Goal: Task Accomplishment & Management: Manage account settings

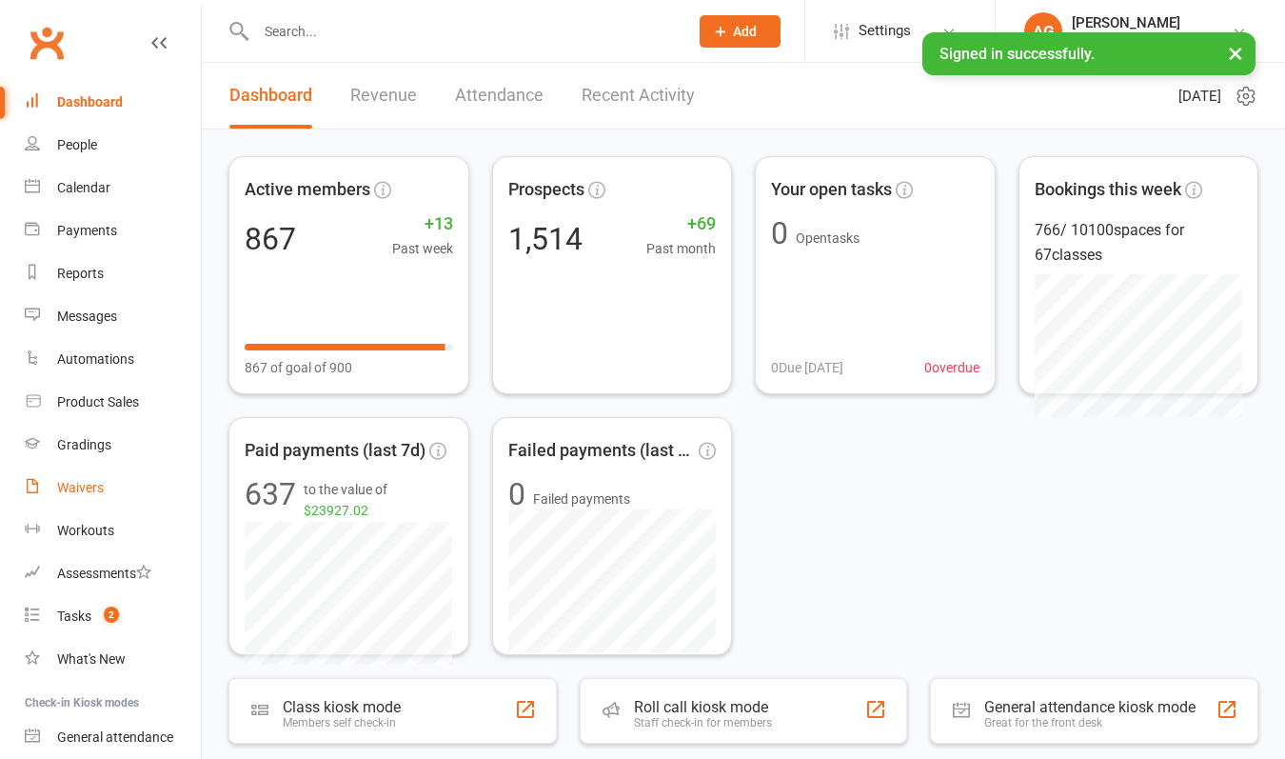
click at [77, 488] on div "Waivers" at bounding box center [80, 487] width 47 height 15
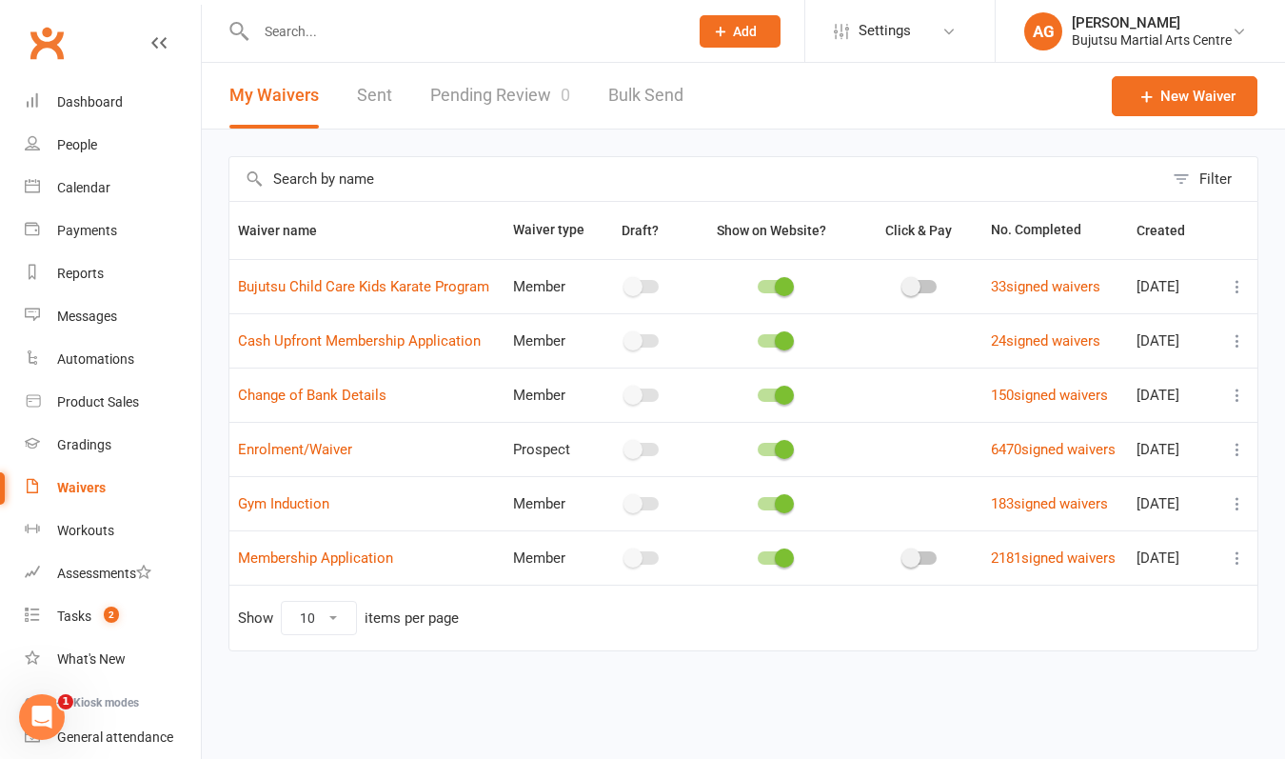
click at [339, 38] on input "text" at bounding box center [462, 31] width 425 height 27
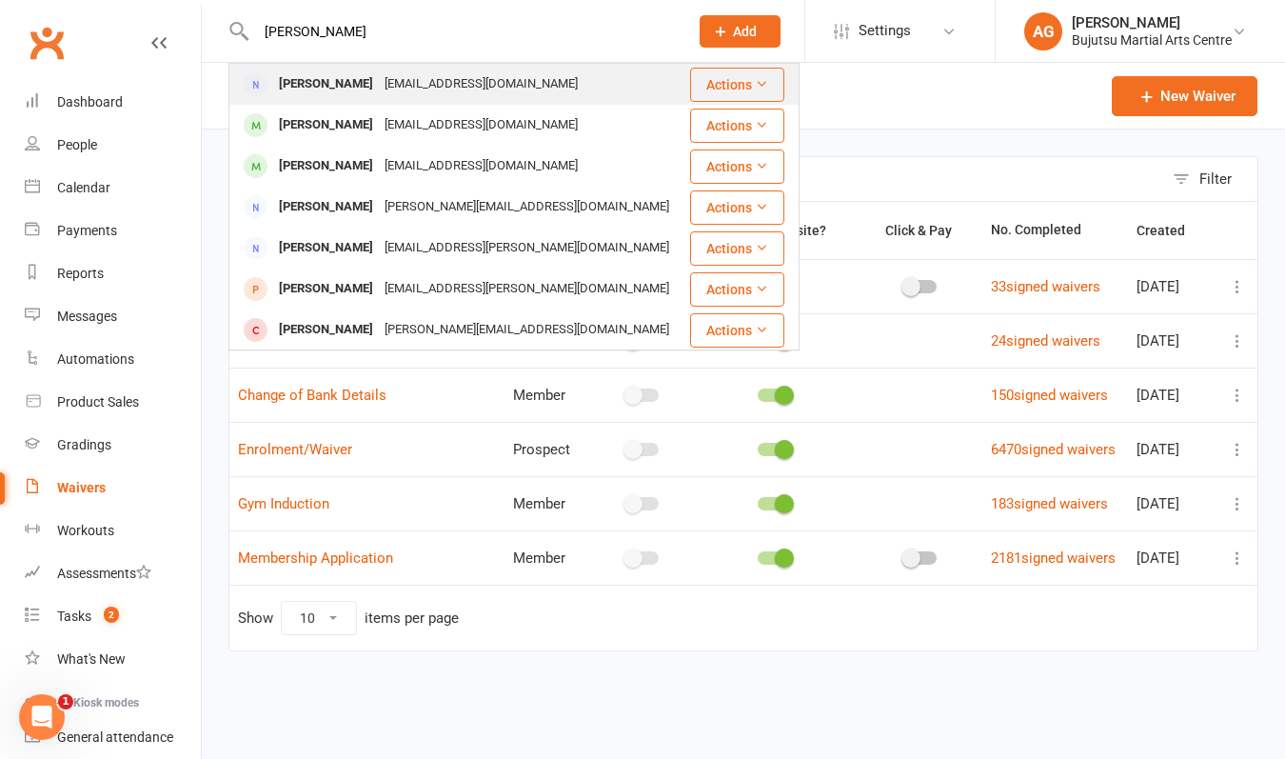
type input "[PERSON_NAME]"
click at [322, 87] on div "[PERSON_NAME]" at bounding box center [326, 84] width 106 height 28
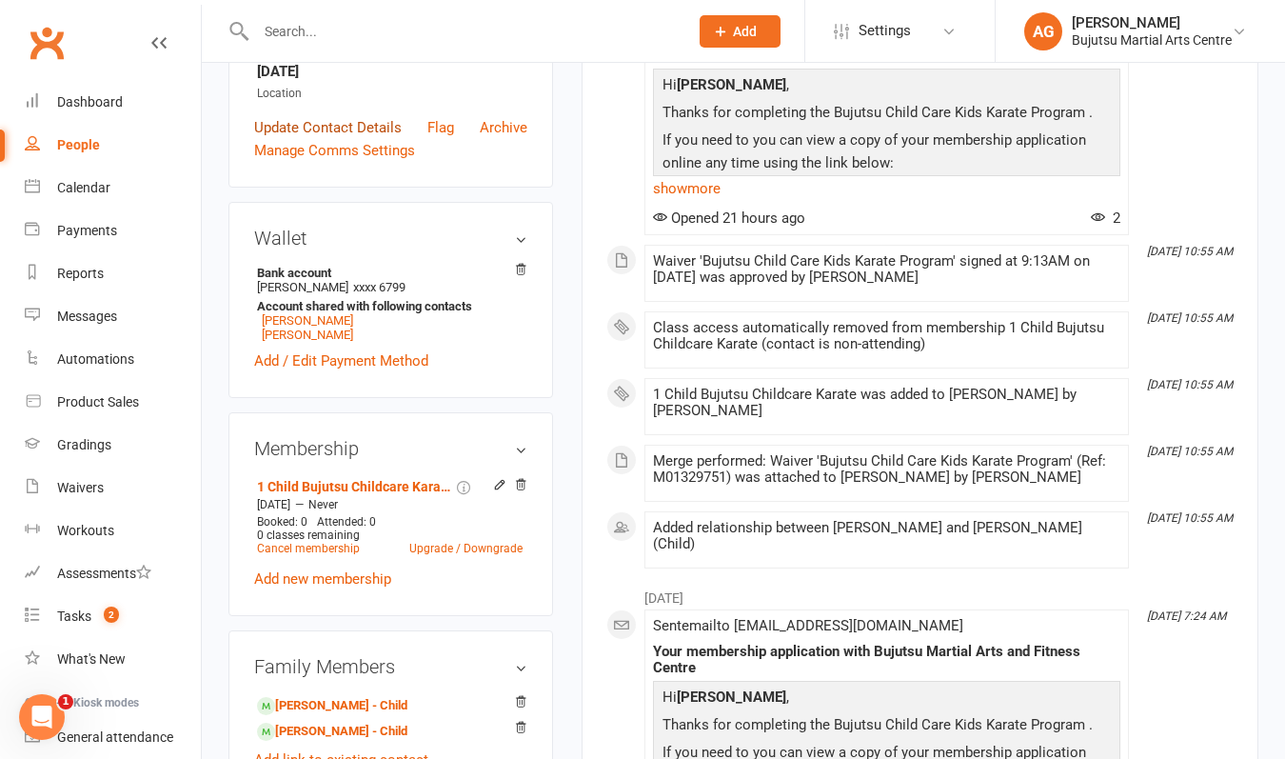
scroll to position [399, 0]
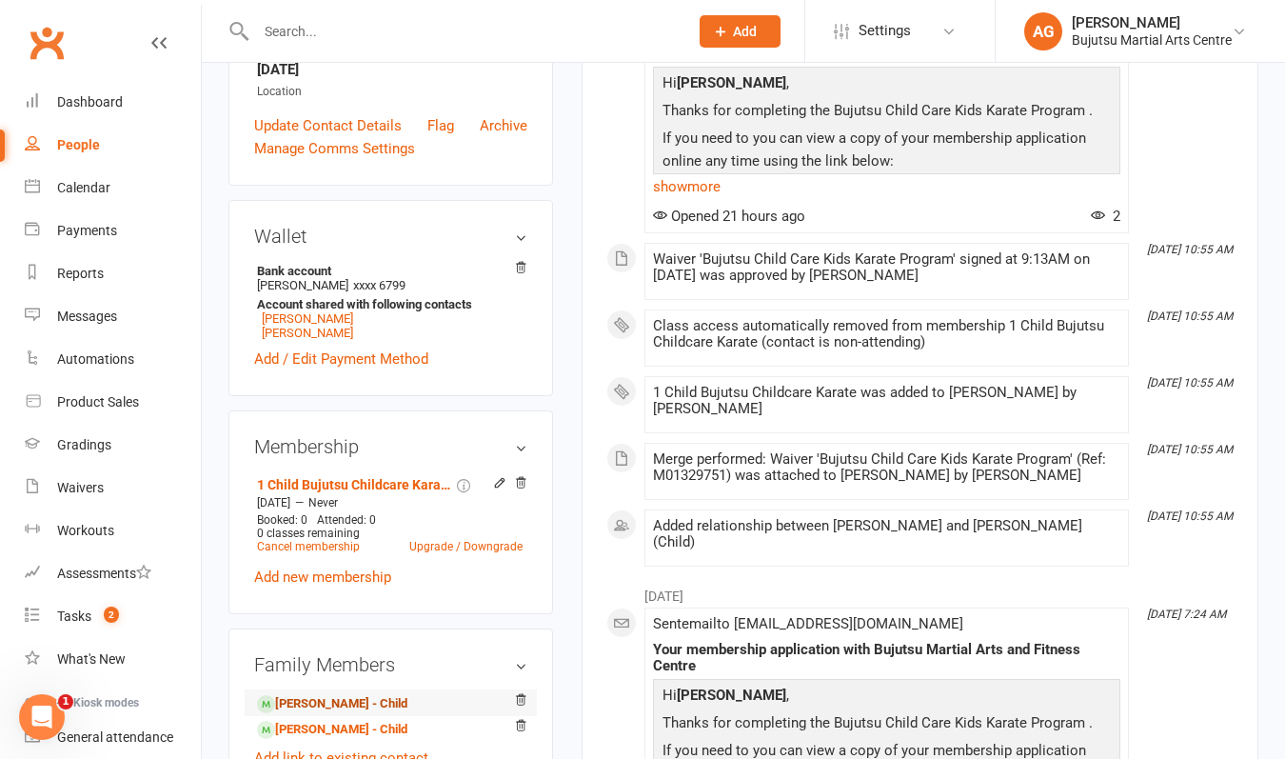
click at [308, 701] on link "[PERSON_NAME] - Child" at bounding box center [332, 704] width 150 height 20
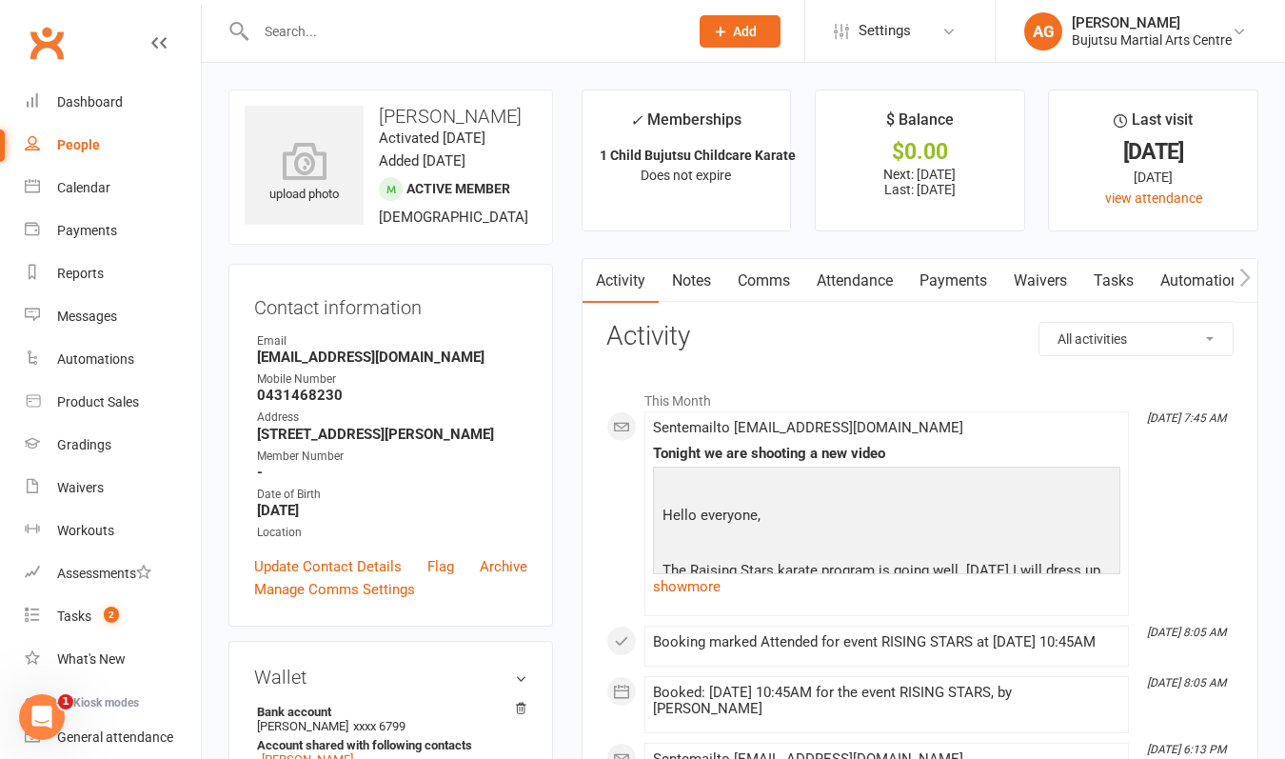
click at [936, 283] on link "Payments" at bounding box center [953, 281] width 94 height 44
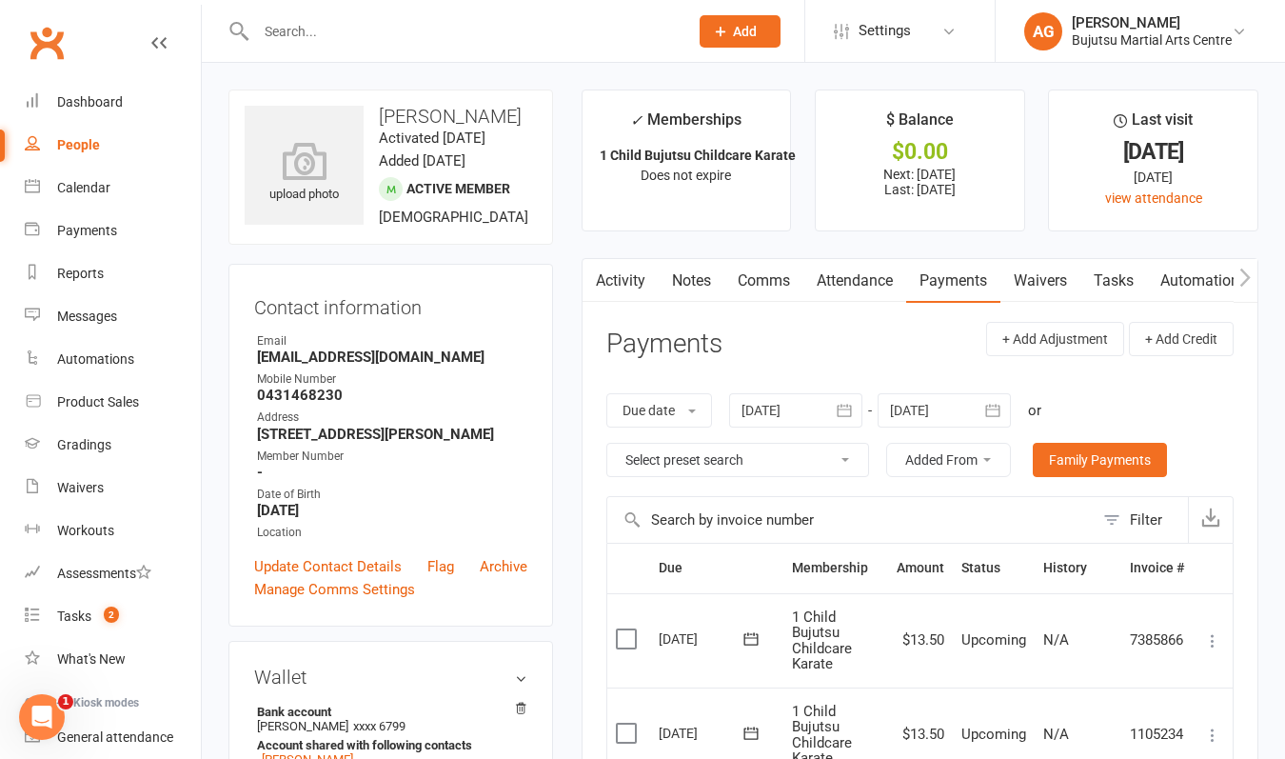
click at [1213, 634] on icon at bounding box center [1212, 640] width 19 height 19
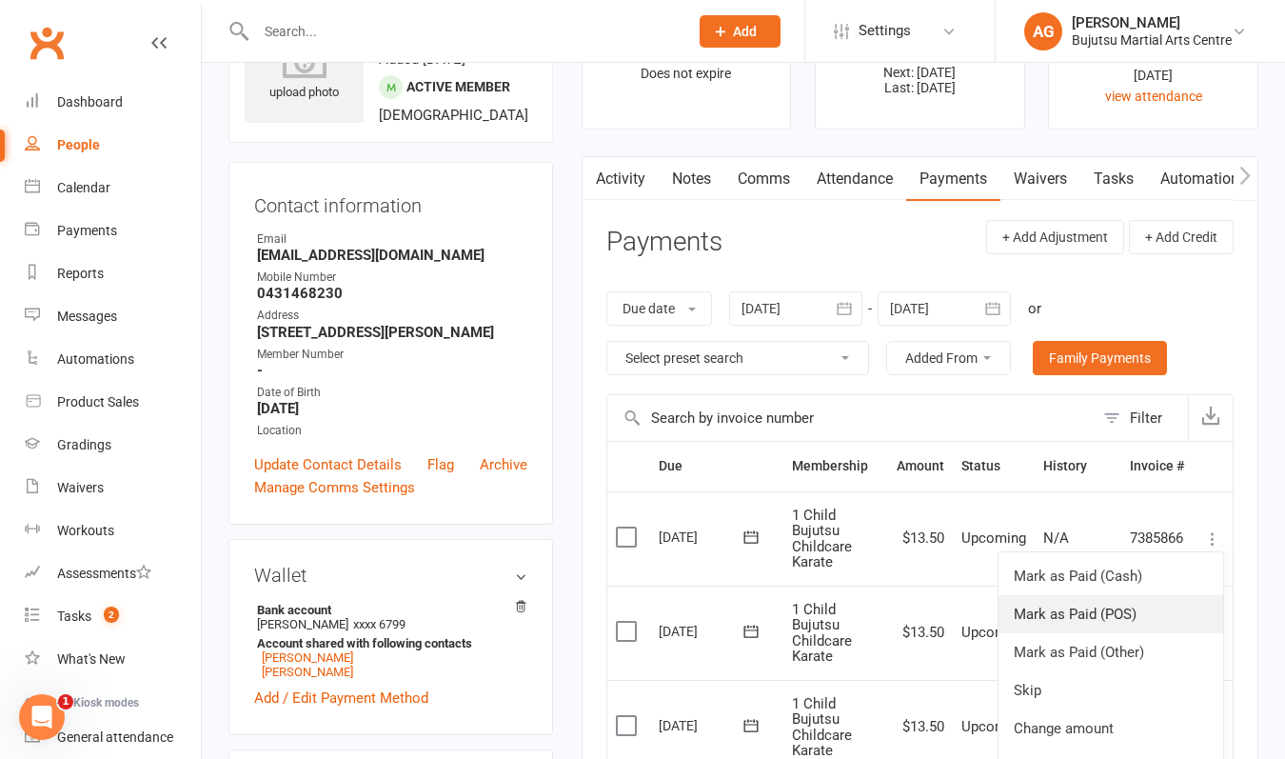
scroll to position [103, 0]
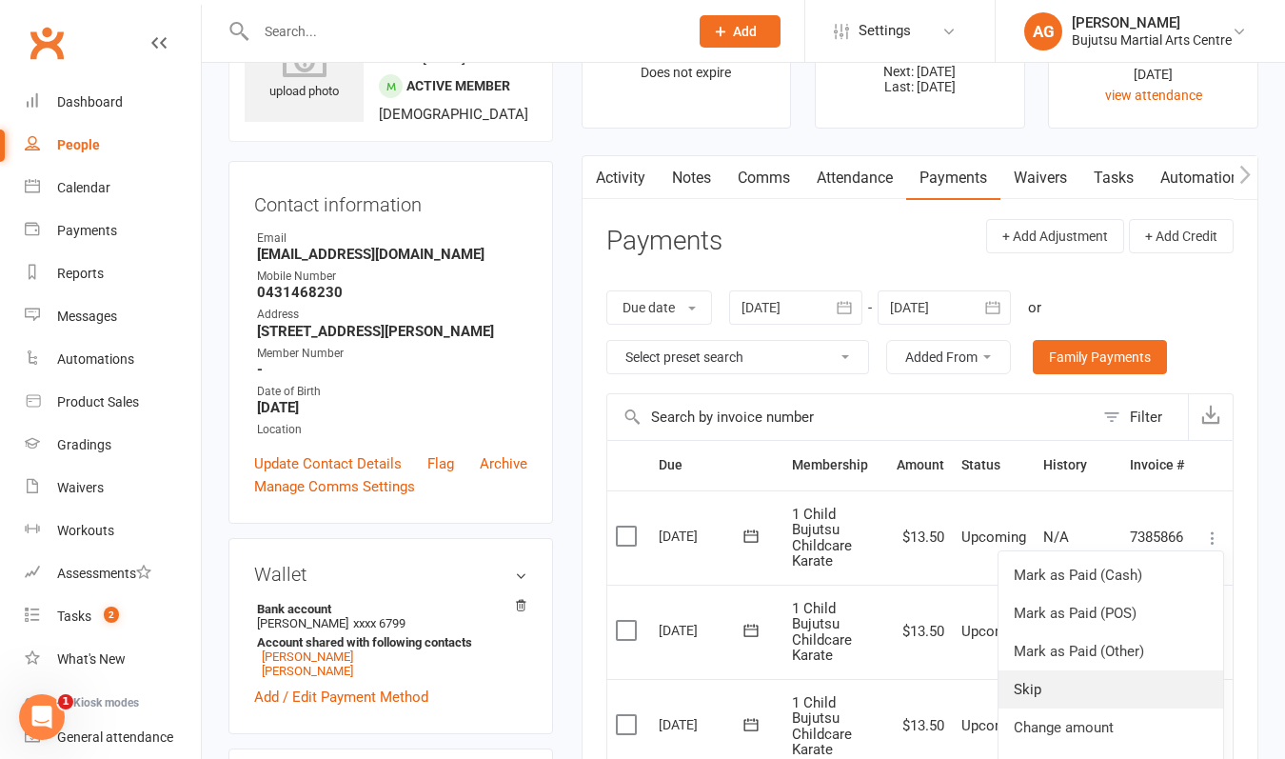
click at [1042, 682] on link "Skip" at bounding box center [1111, 689] width 225 height 38
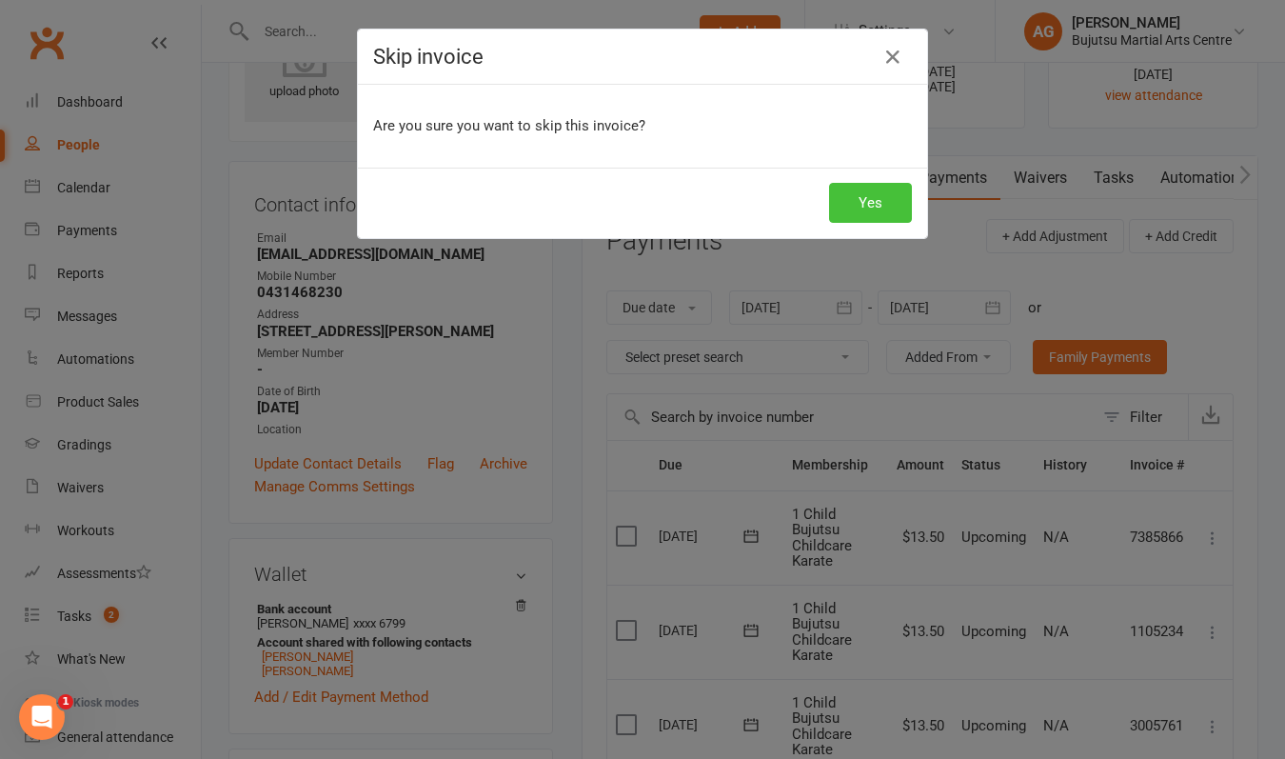
click at [874, 201] on button "Yes" at bounding box center [870, 203] width 83 height 40
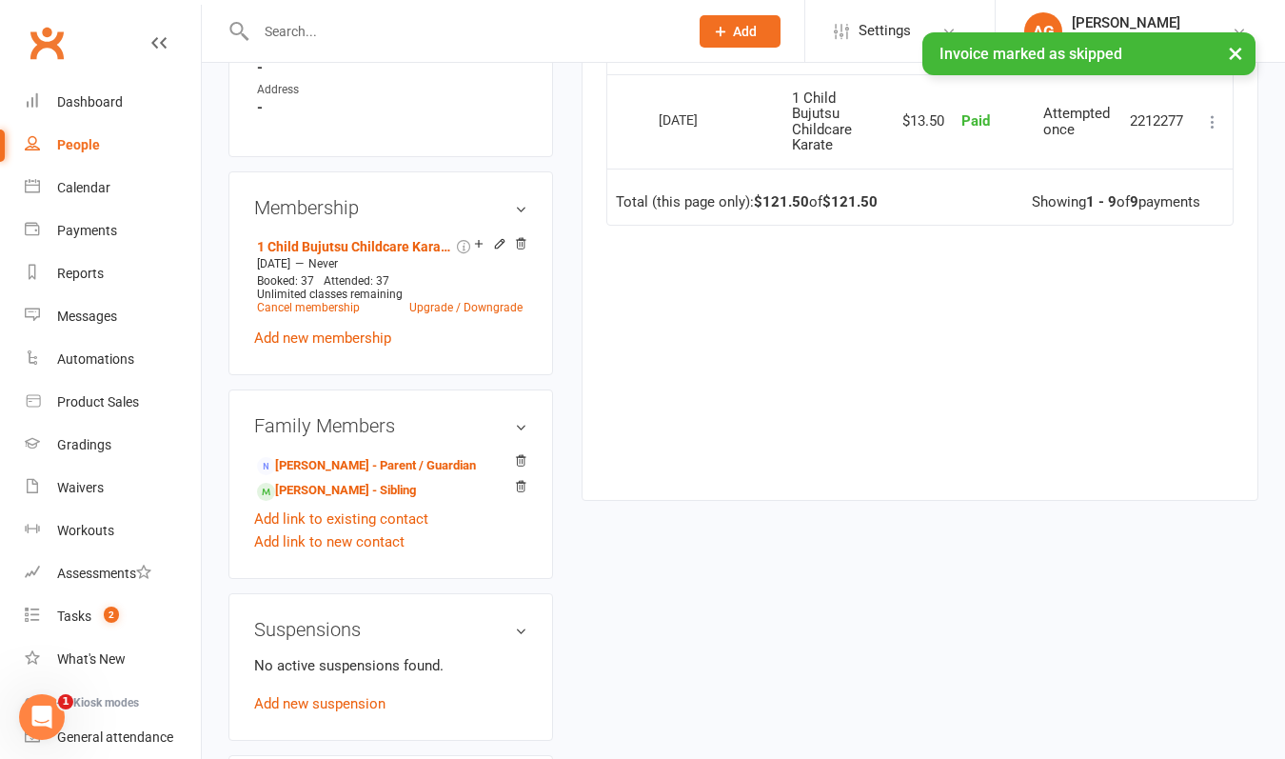
scroll to position [1330, 0]
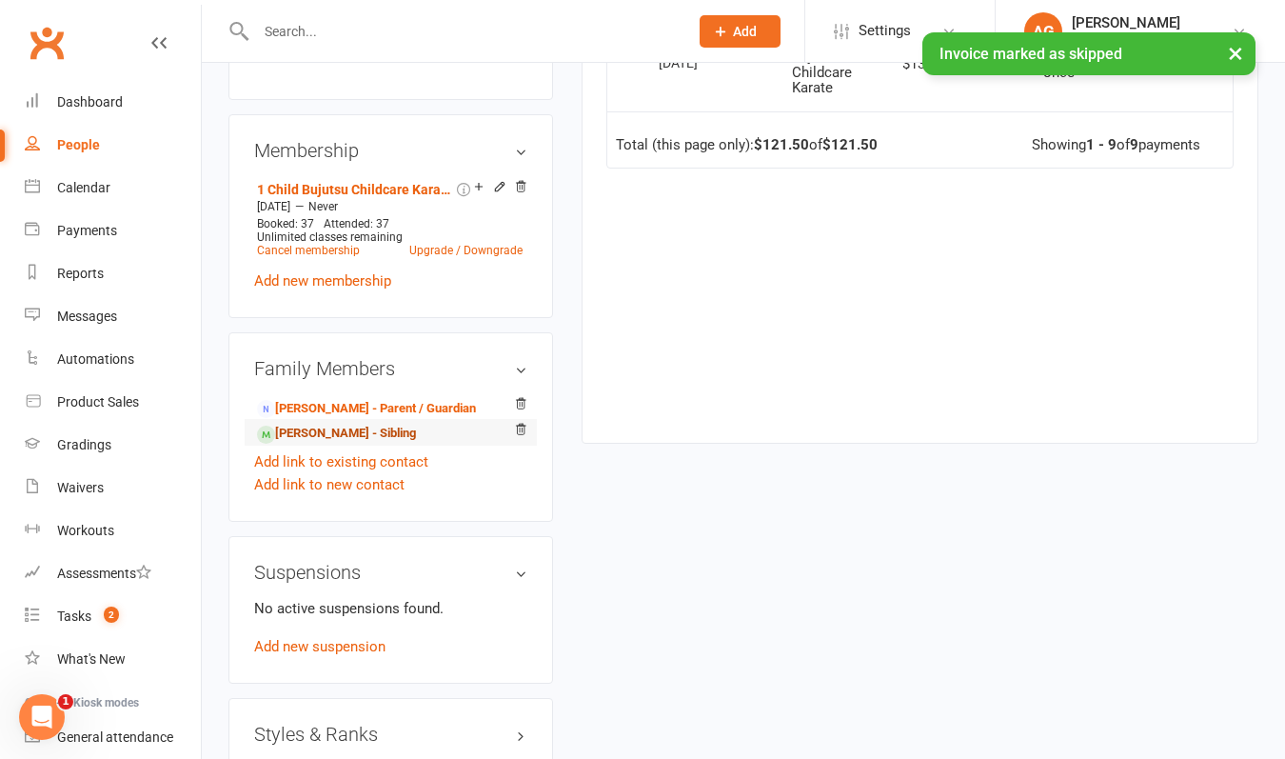
click at [338, 444] on link "[PERSON_NAME] - Sibling" at bounding box center [336, 434] width 159 height 20
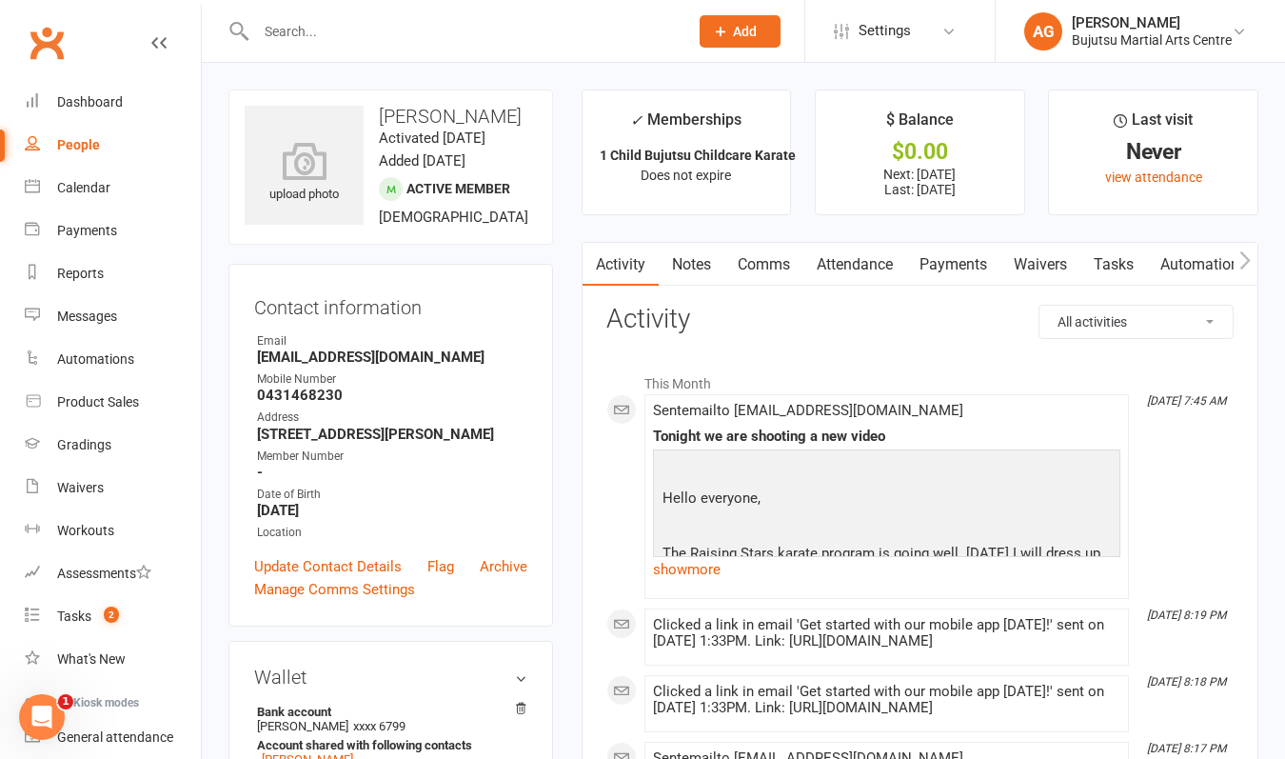
click at [955, 257] on link "Payments" at bounding box center [953, 265] width 94 height 44
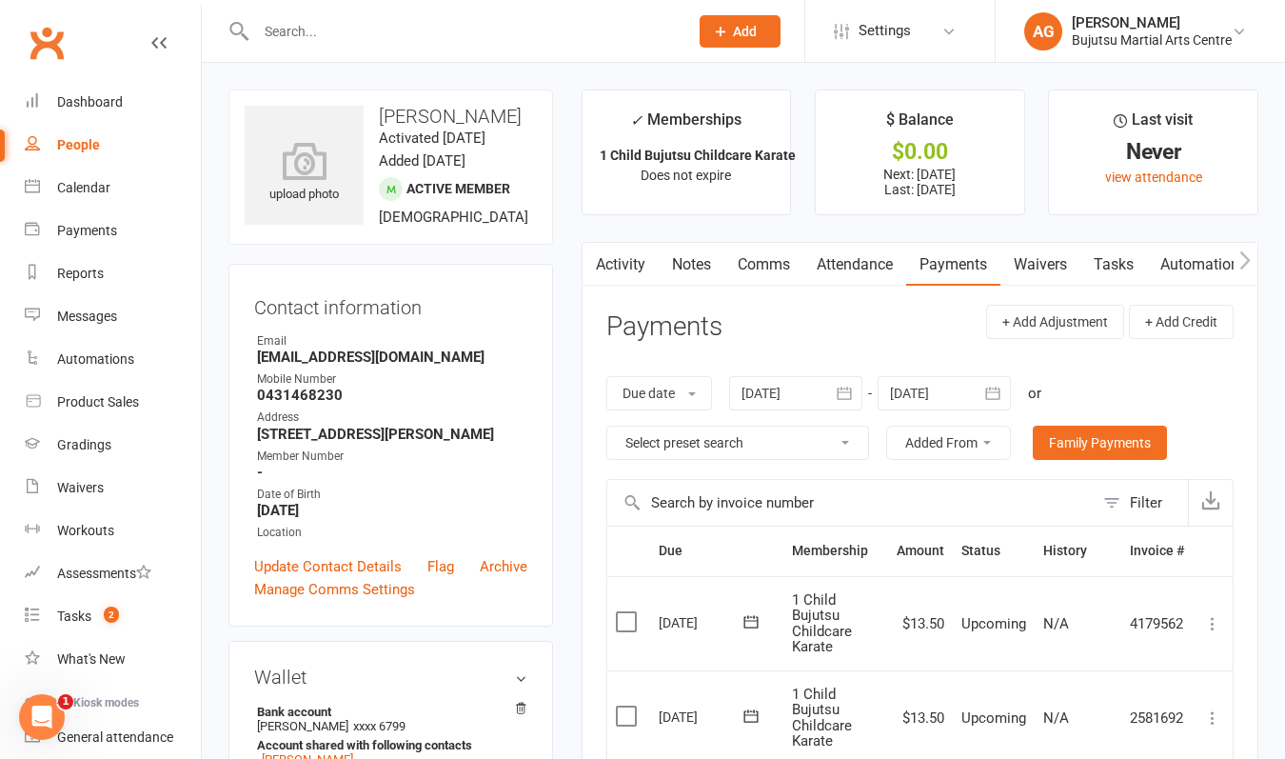
click at [1214, 619] on icon at bounding box center [1212, 623] width 19 height 19
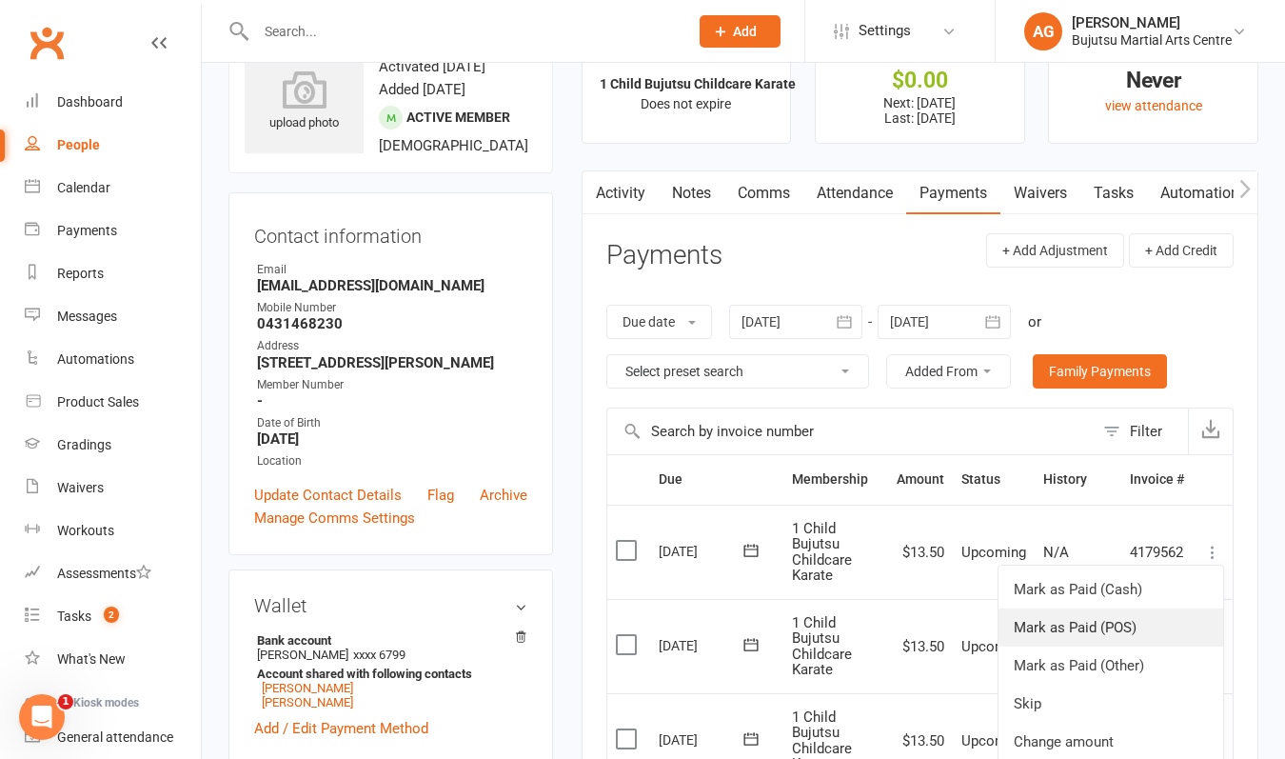
scroll to position [73, 0]
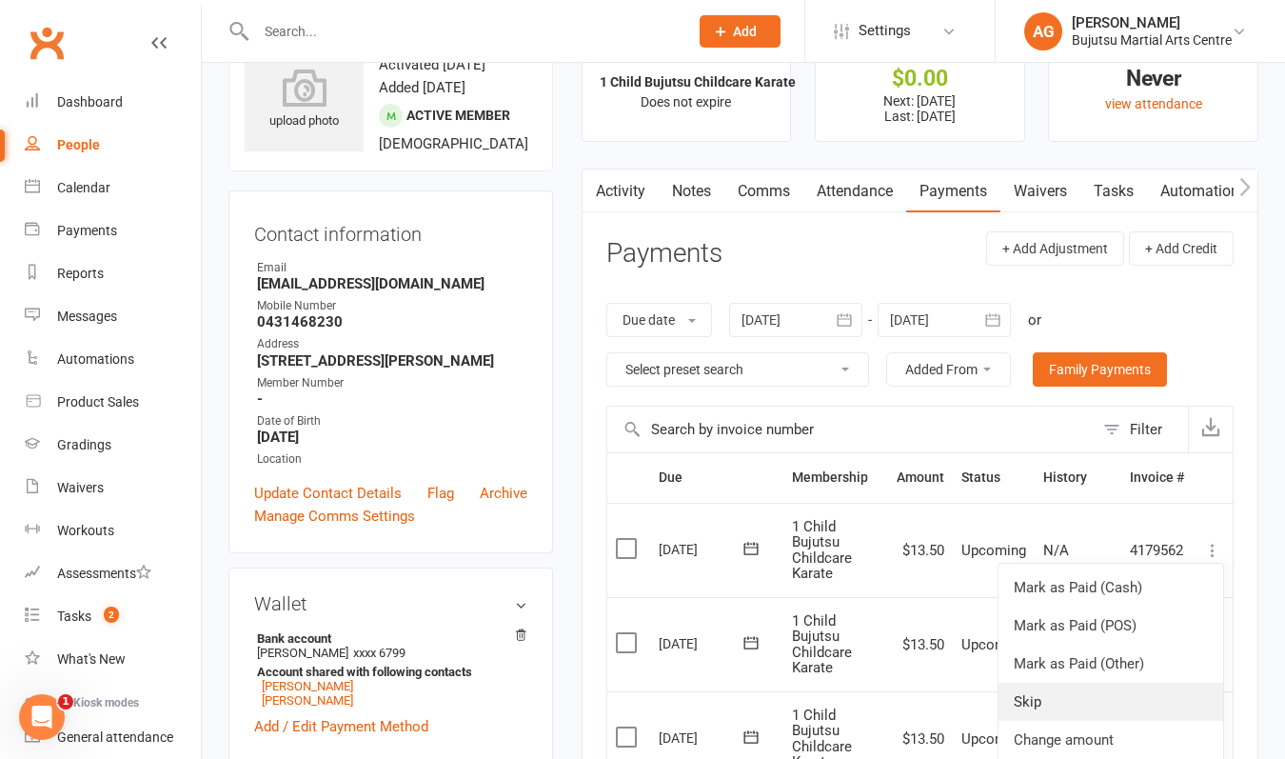
click at [1103, 701] on link "Skip" at bounding box center [1111, 702] width 225 height 38
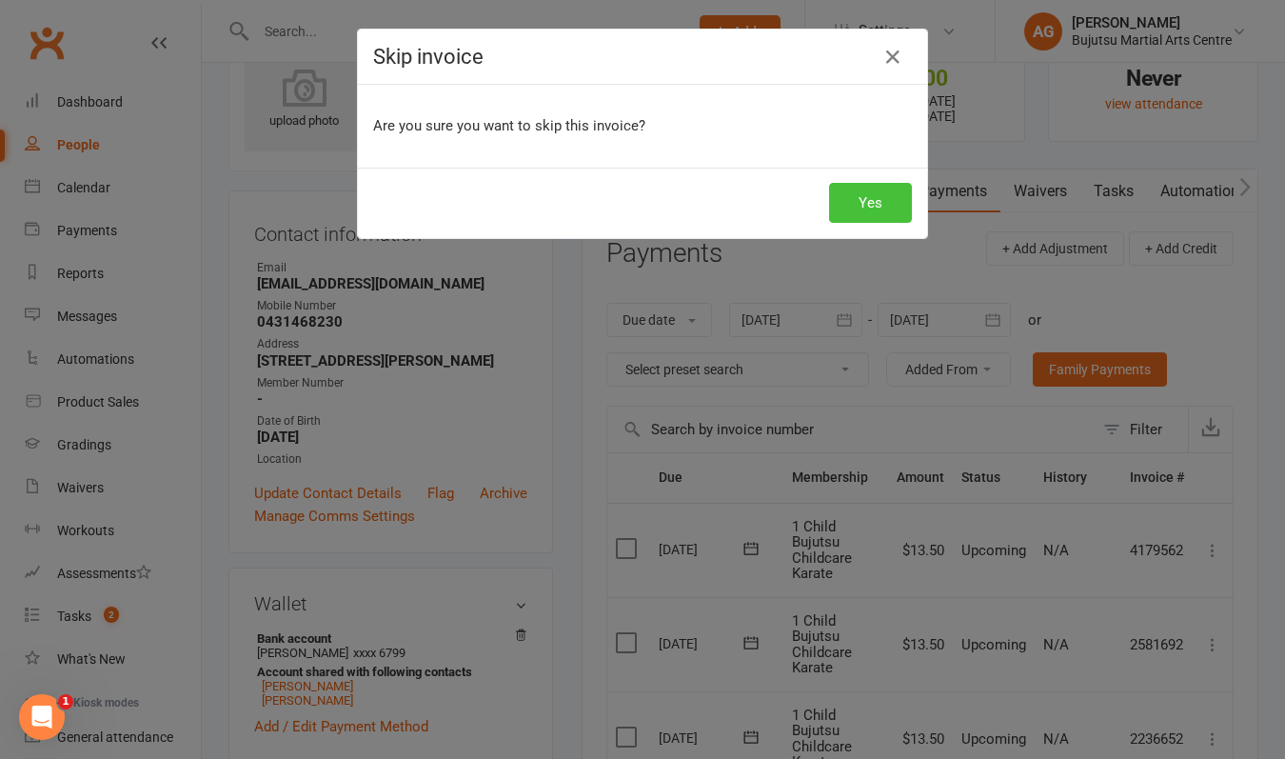
click at [873, 206] on button "Yes" at bounding box center [870, 203] width 83 height 40
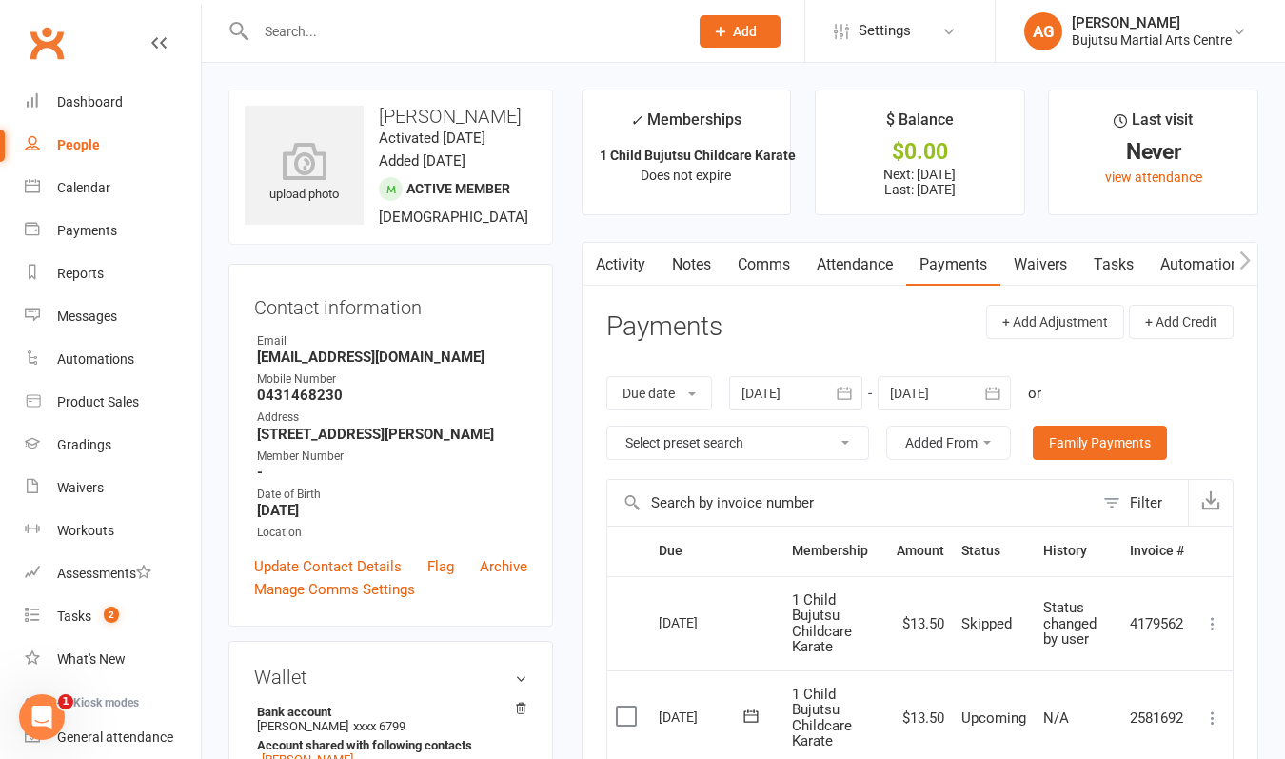
scroll to position [0, 0]
click at [294, 33] on input "text" at bounding box center [462, 31] width 425 height 27
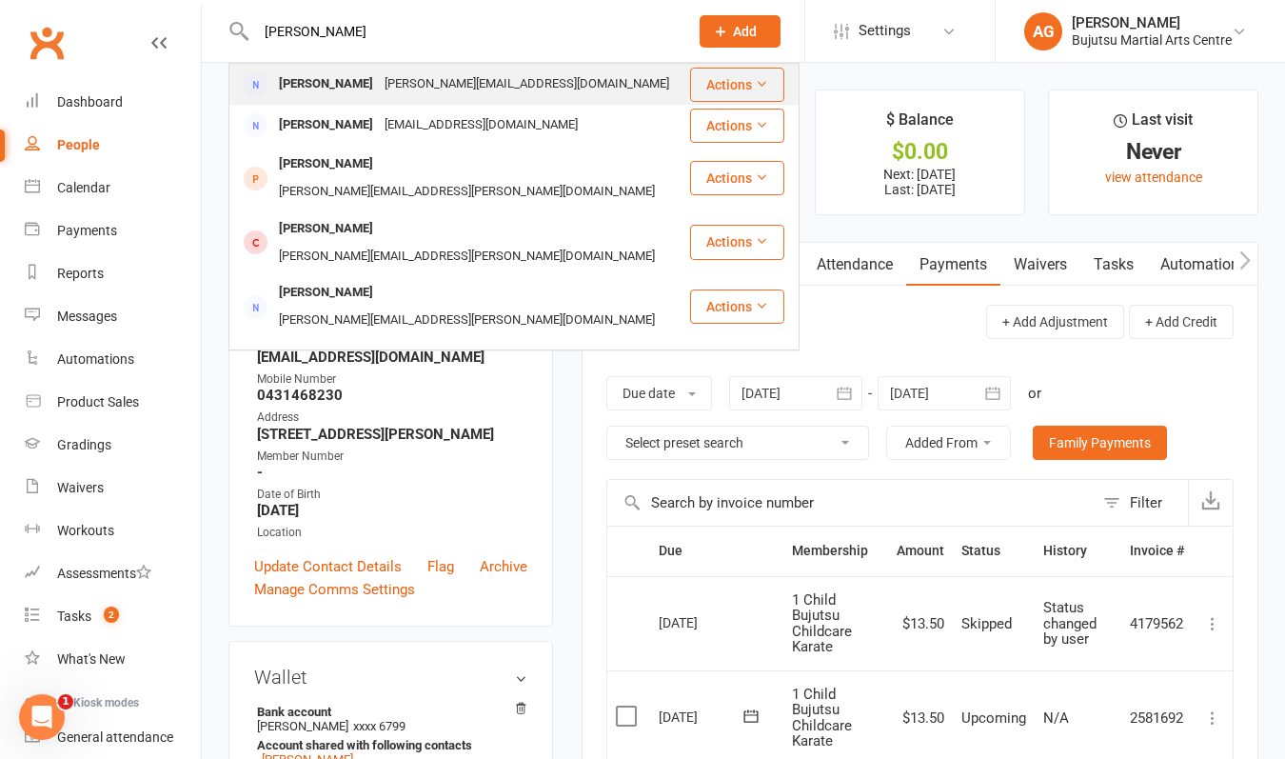
type input "[PERSON_NAME]"
click at [286, 79] on div "[PERSON_NAME]" at bounding box center [326, 84] width 106 height 28
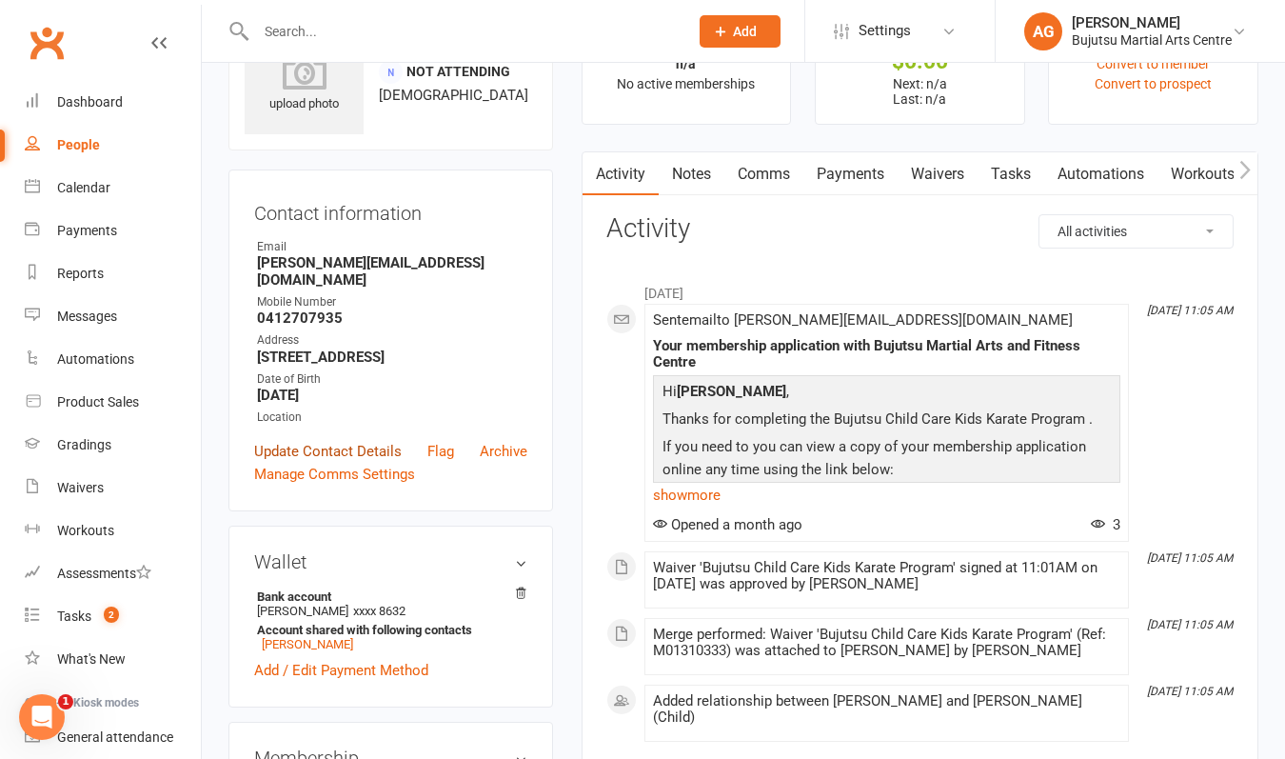
scroll to position [95, 0]
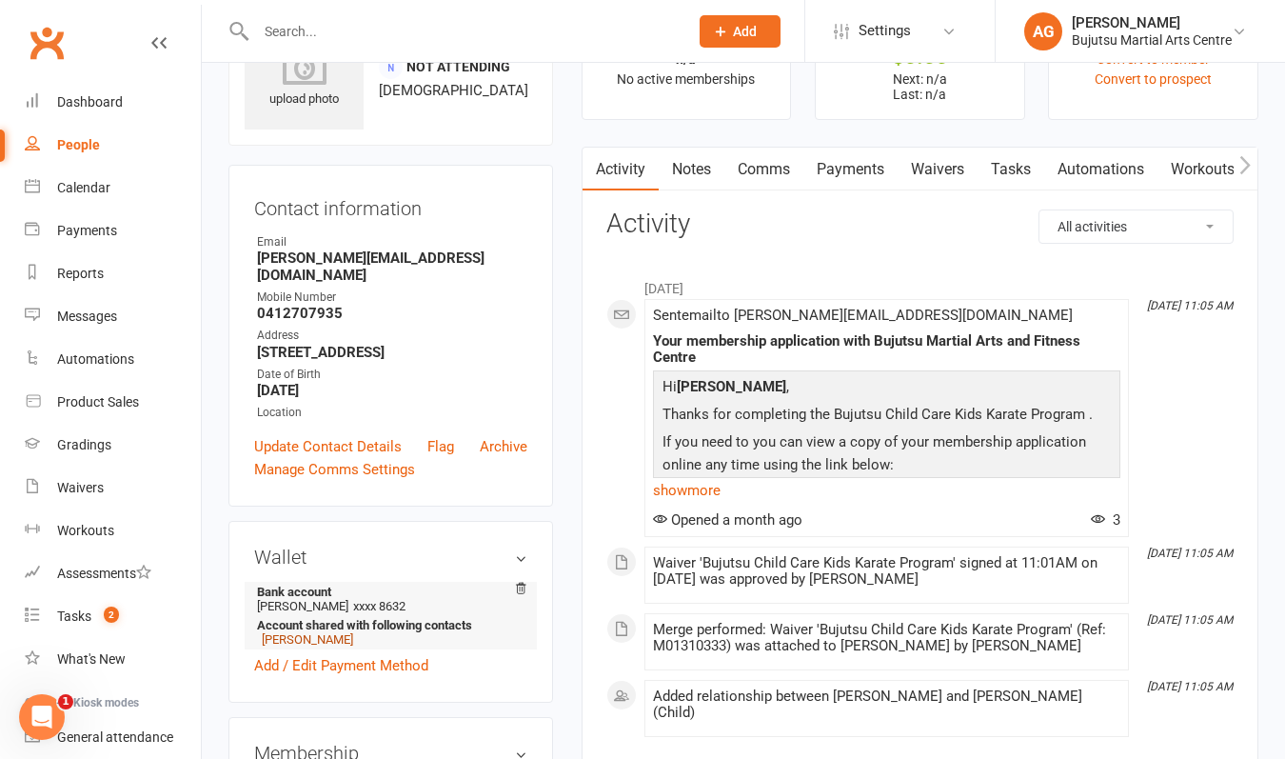
click at [280, 638] on link "[PERSON_NAME]" at bounding box center [307, 639] width 91 height 14
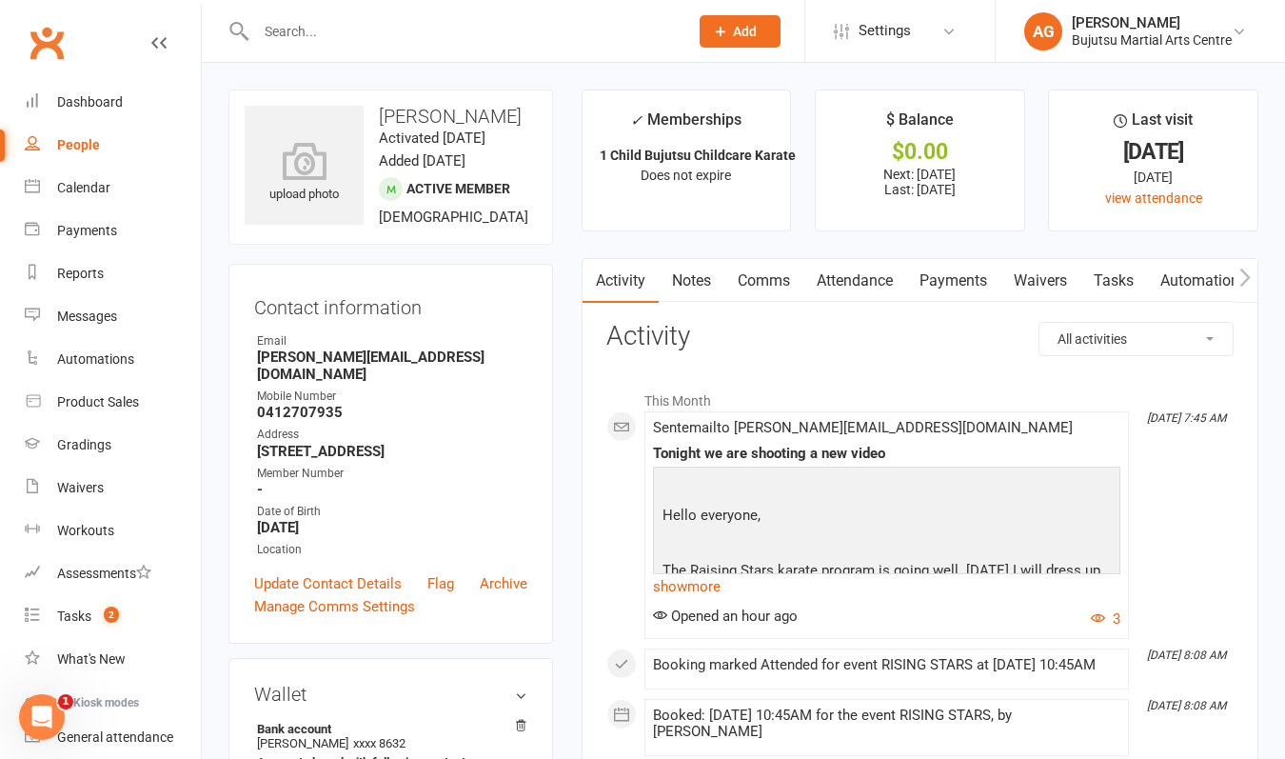
click at [953, 281] on link "Payments" at bounding box center [953, 281] width 94 height 44
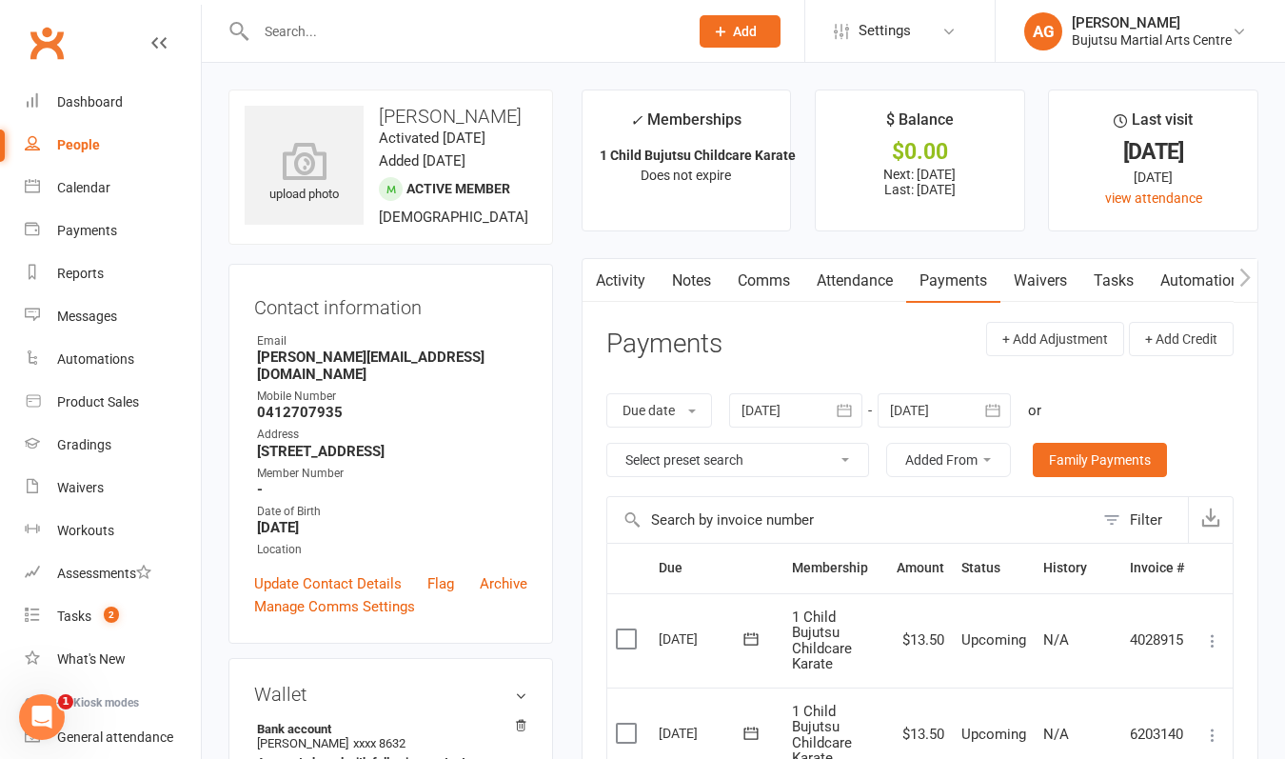
click at [1212, 637] on icon at bounding box center [1212, 640] width 19 height 19
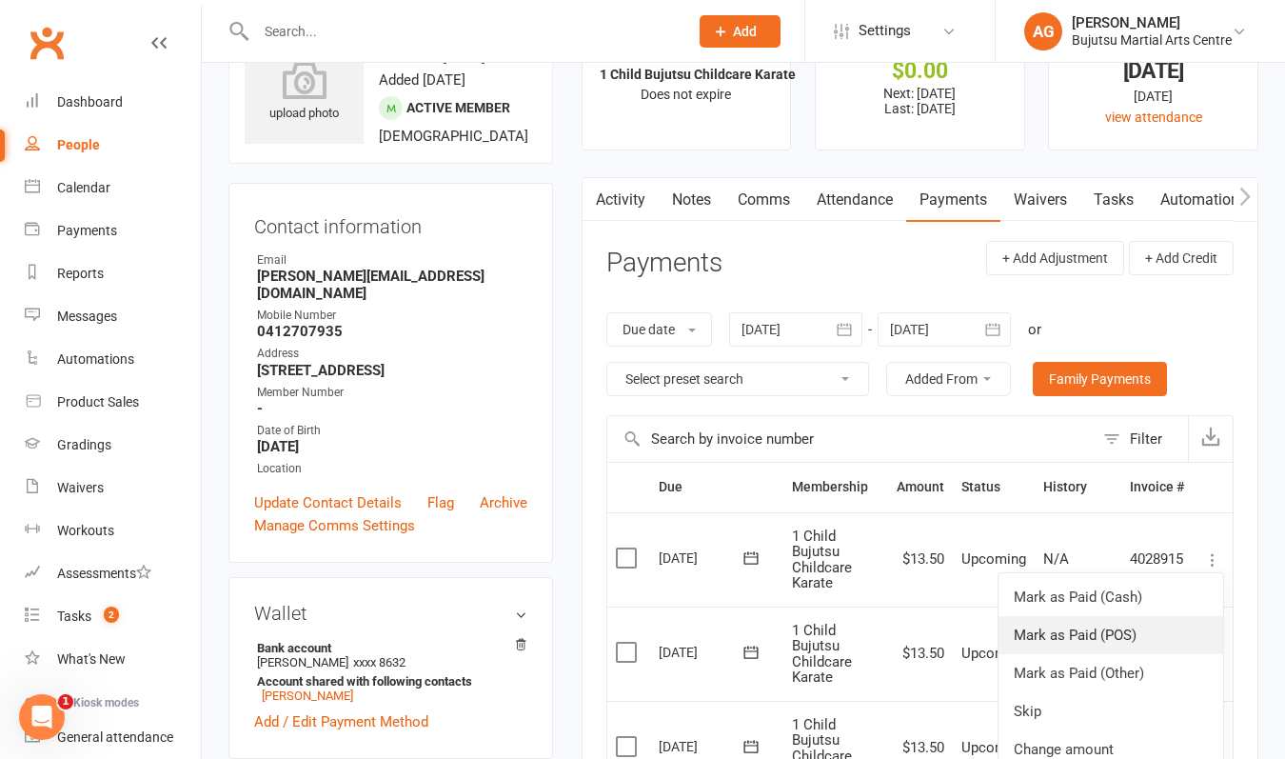
scroll to position [99, 0]
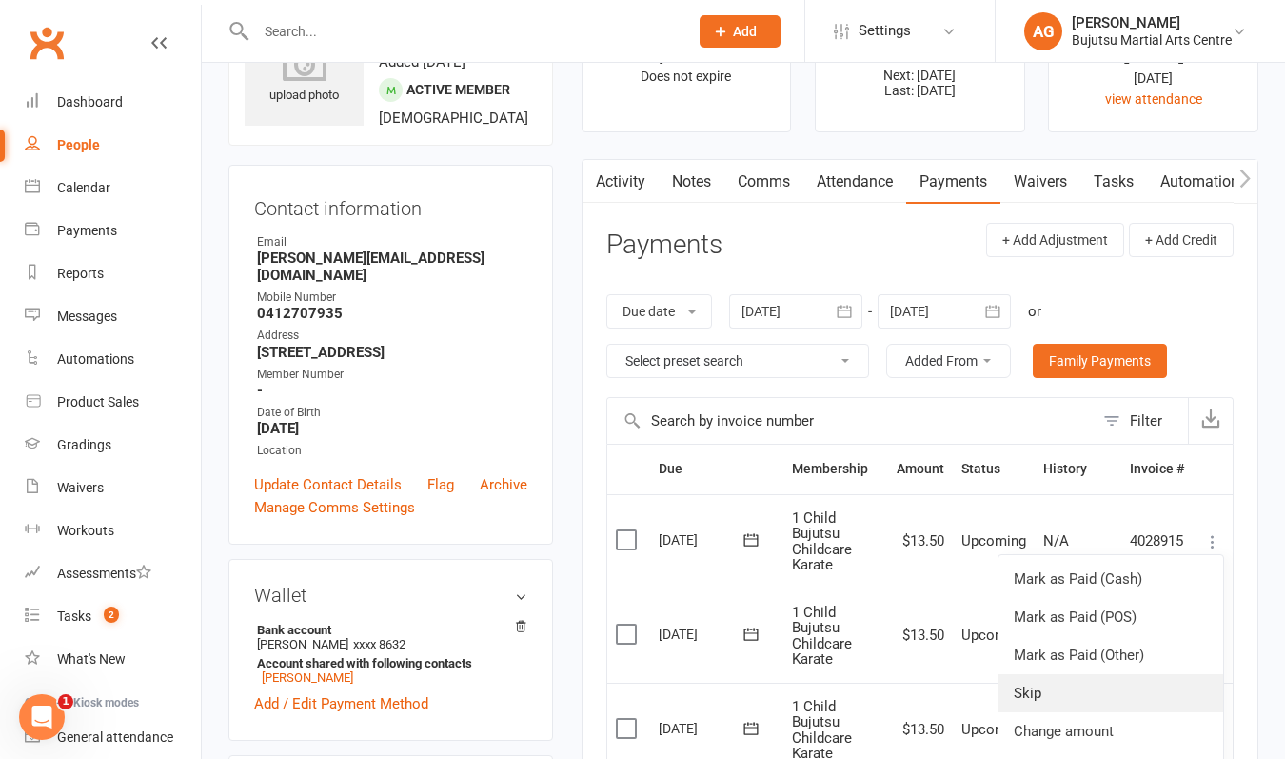
click at [1097, 691] on link "Skip" at bounding box center [1111, 693] width 225 height 38
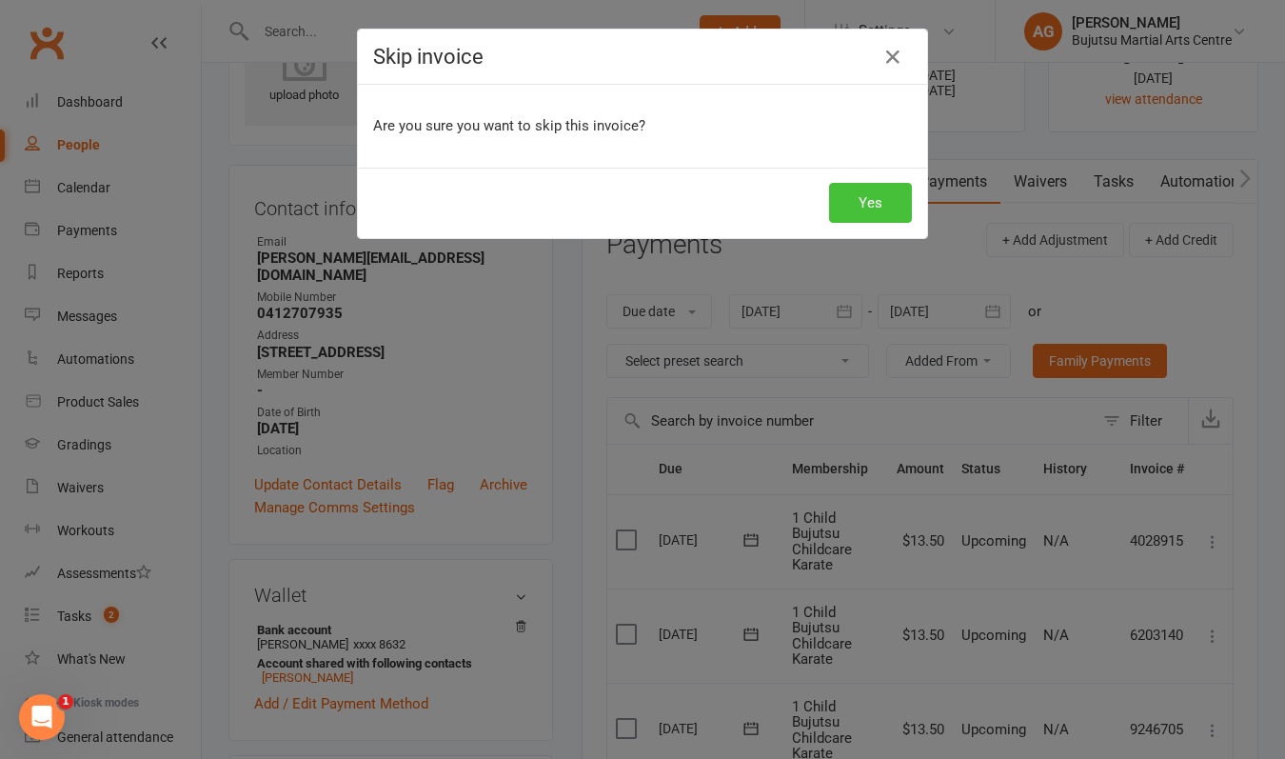
click at [864, 207] on button "Yes" at bounding box center [870, 203] width 83 height 40
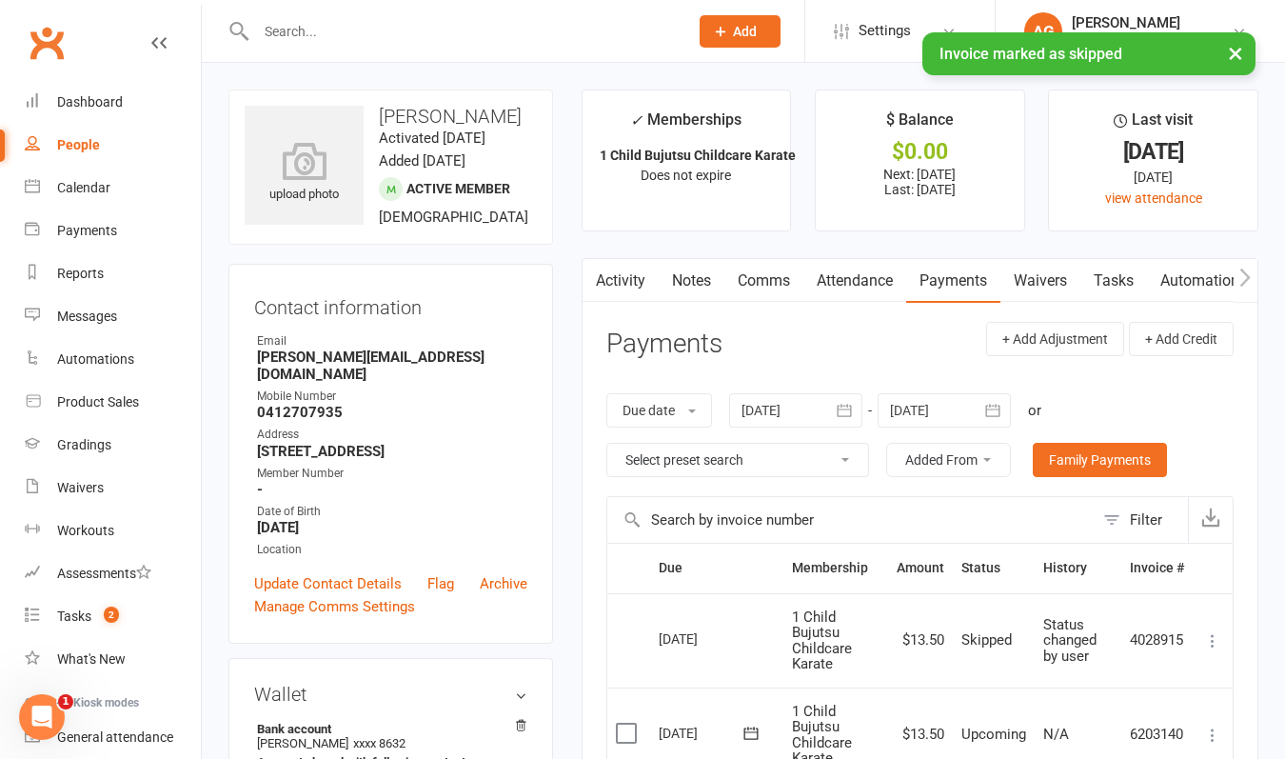
scroll to position [0, 0]
click at [457, 33] on input "text" at bounding box center [462, 31] width 425 height 27
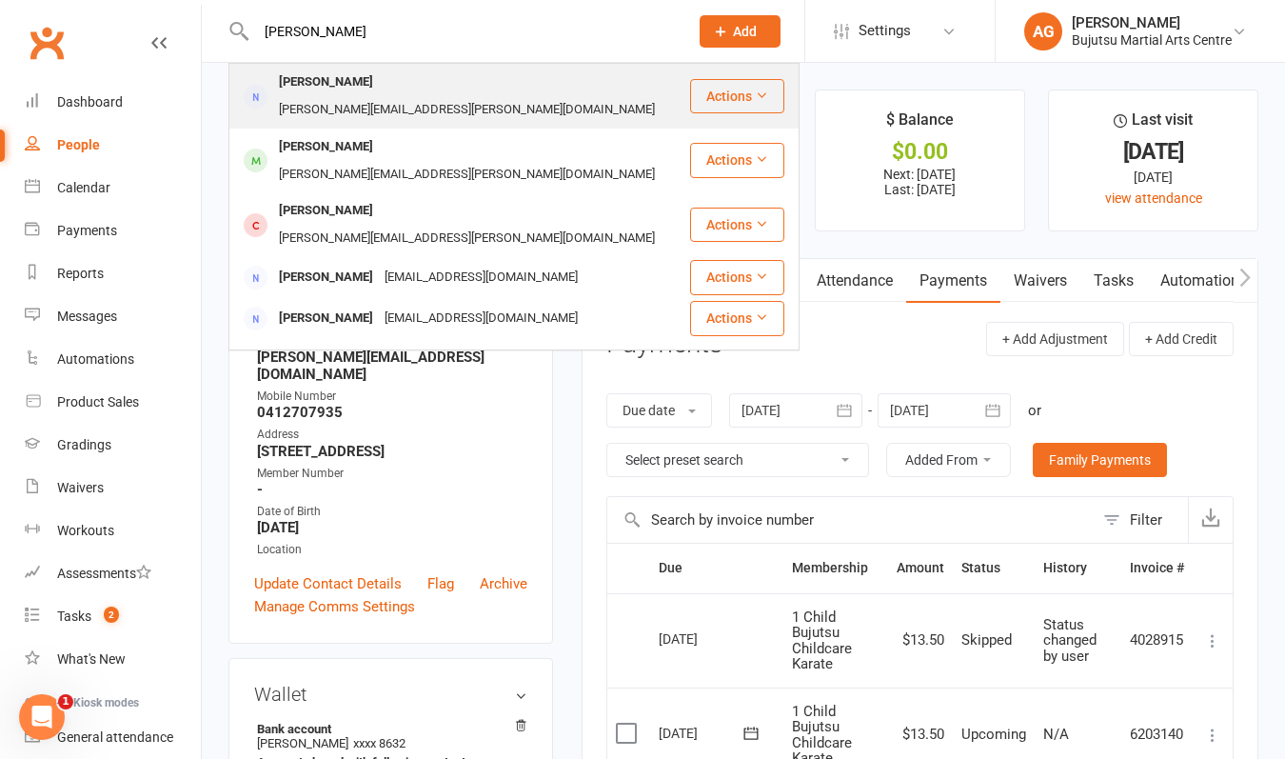
type input "[PERSON_NAME]"
click at [402, 96] on div "[PERSON_NAME][EMAIL_ADDRESS][PERSON_NAME][DOMAIN_NAME]" at bounding box center [466, 110] width 387 height 28
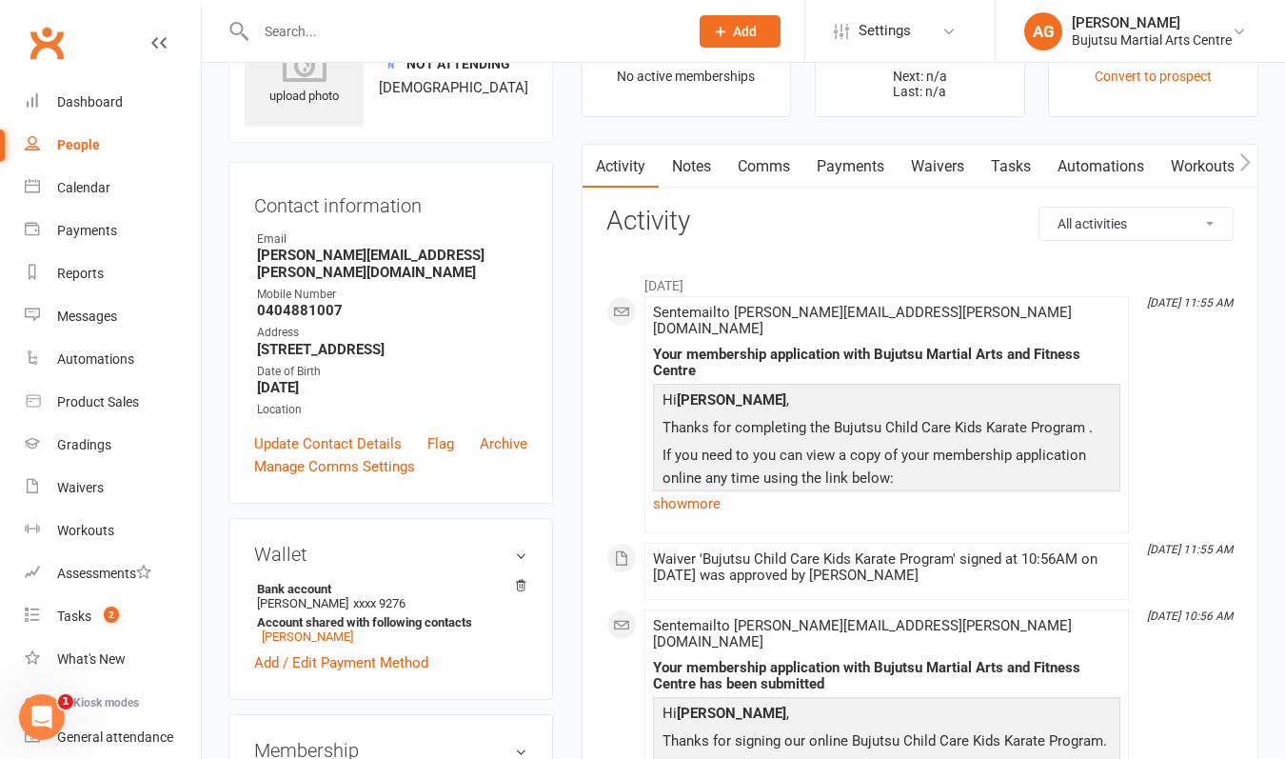
scroll to position [106, 0]
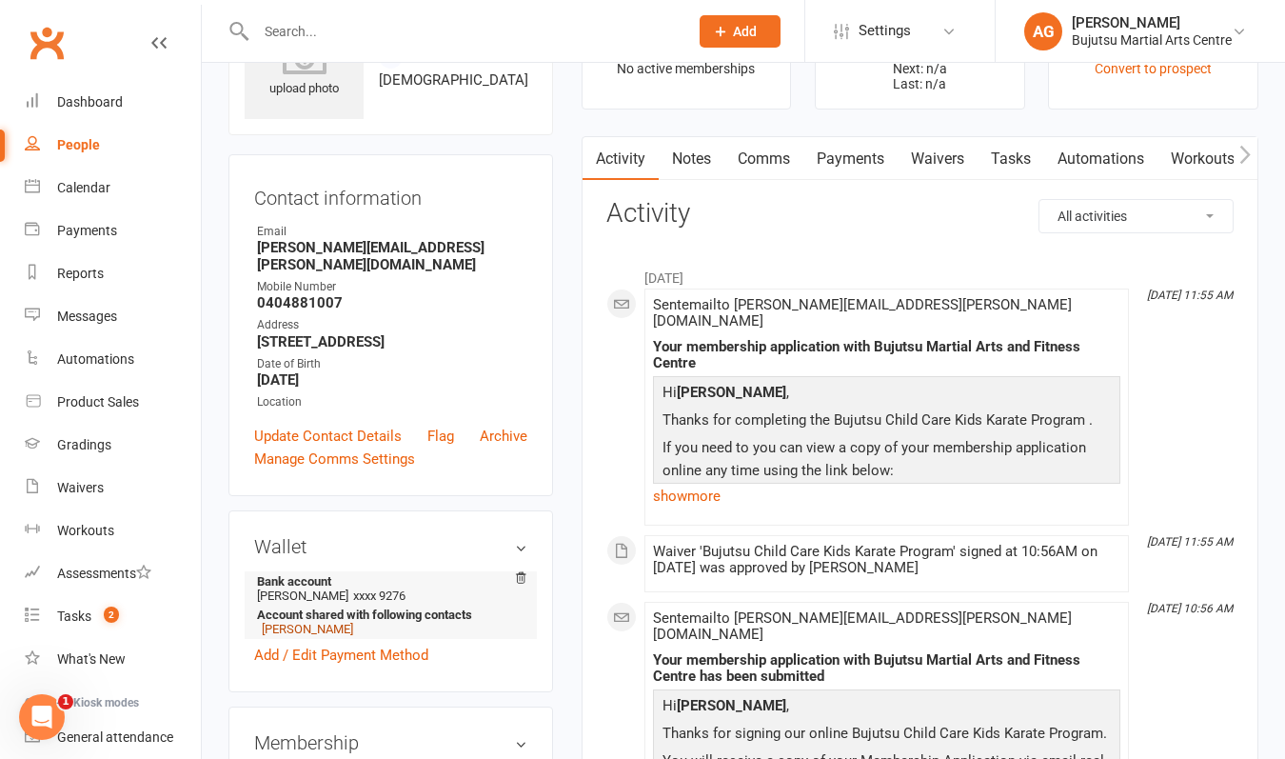
click at [318, 624] on link "[PERSON_NAME]" at bounding box center [307, 629] width 91 height 14
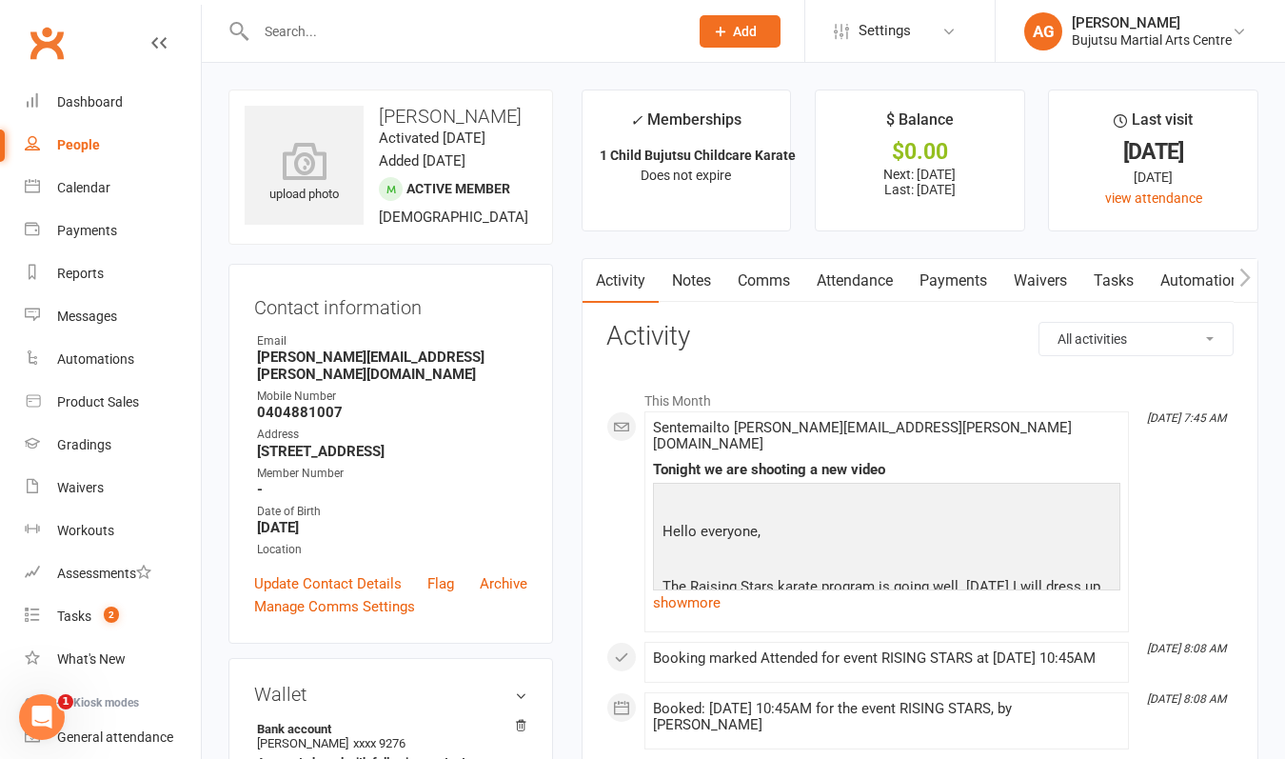
click at [954, 275] on link "Payments" at bounding box center [953, 281] width 94 height 44
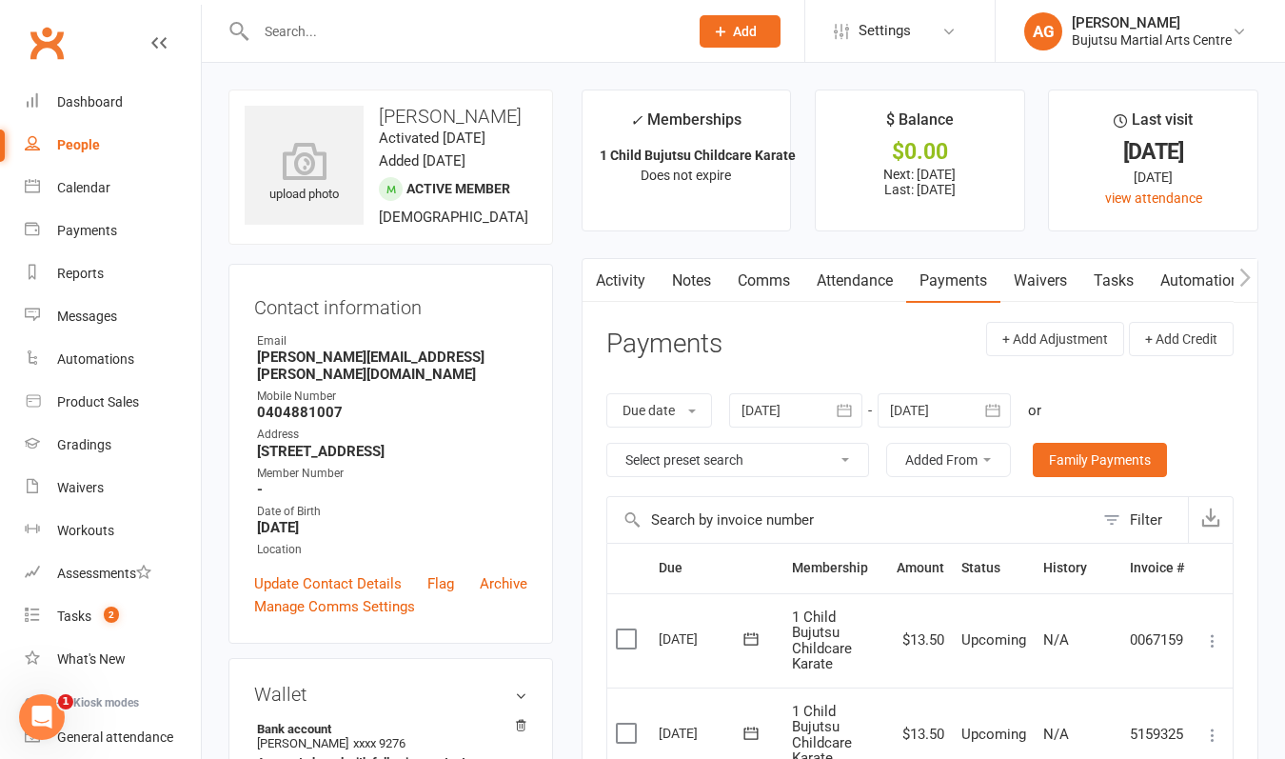
click at [1217, 635] on icon at bounding box center [1212, 640] width 19 height 19
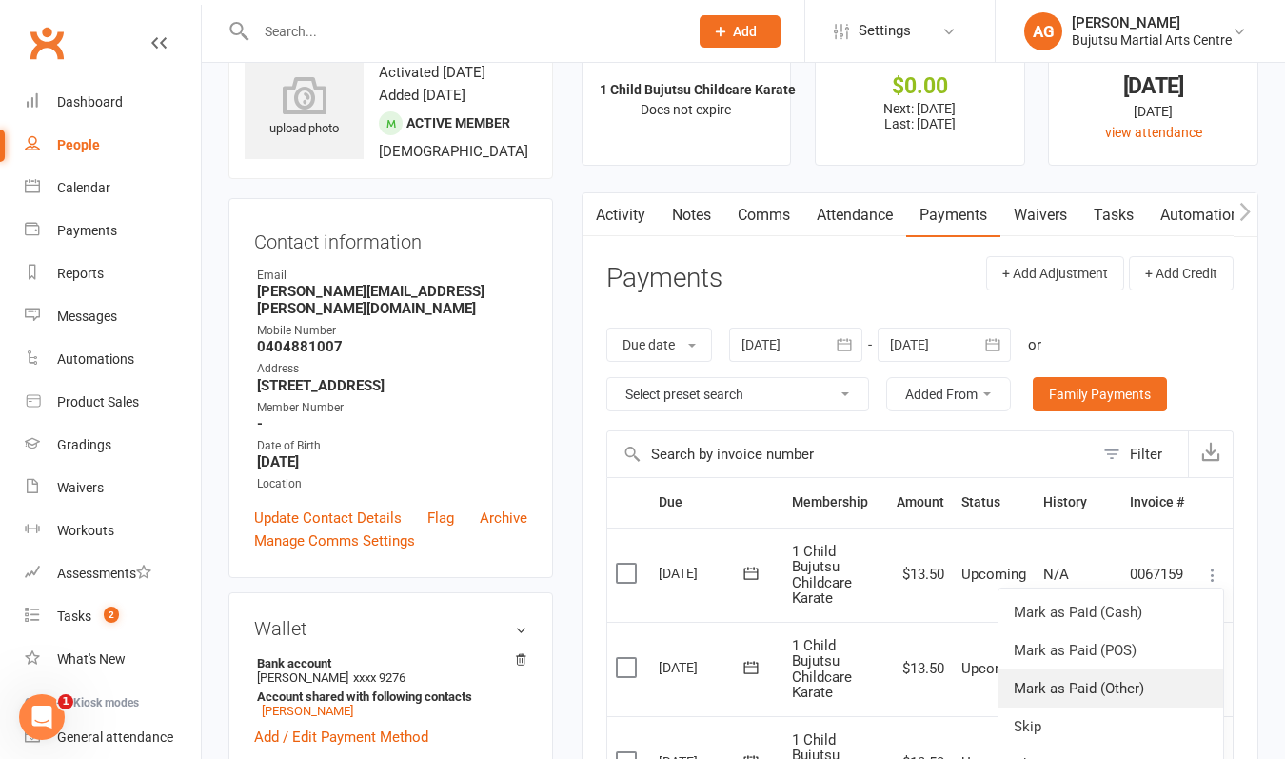
scroll to position [79, 0]
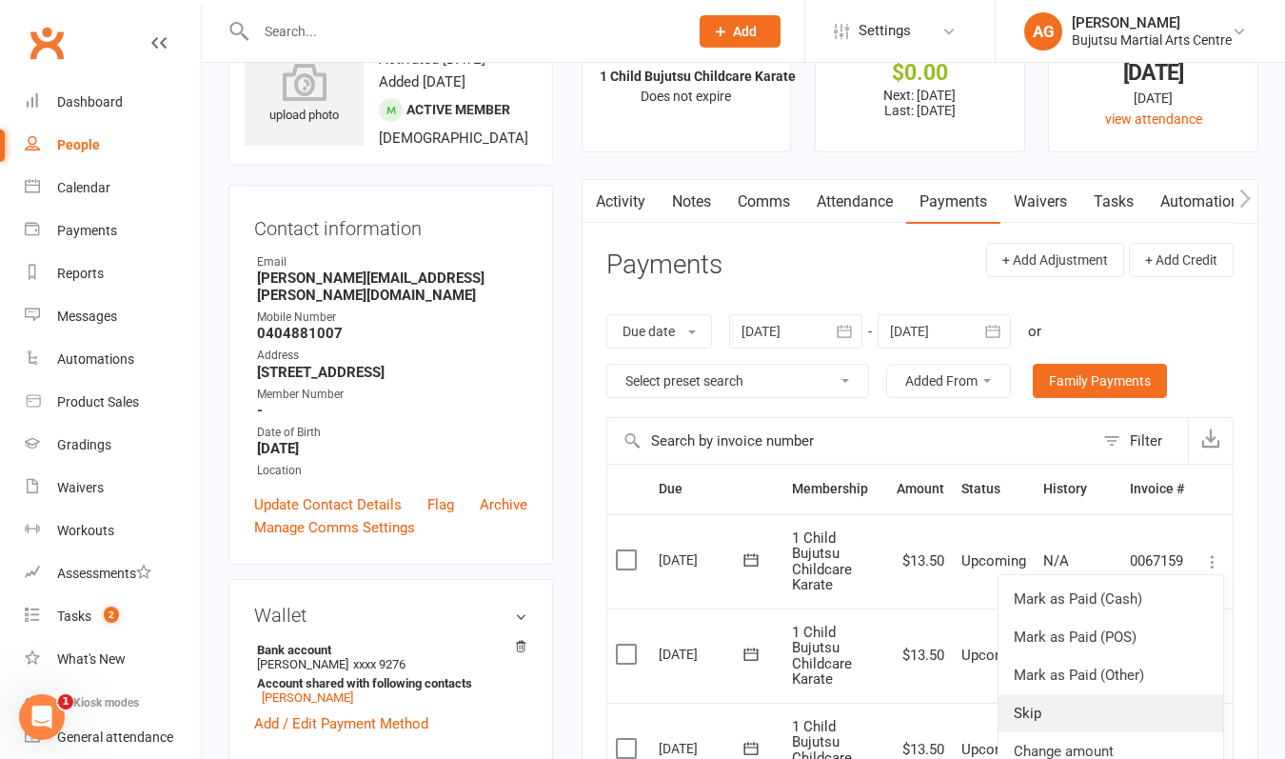
click at [1082, 705] on link "Skip" at bounding box center [1111, 713] width 225 height 38
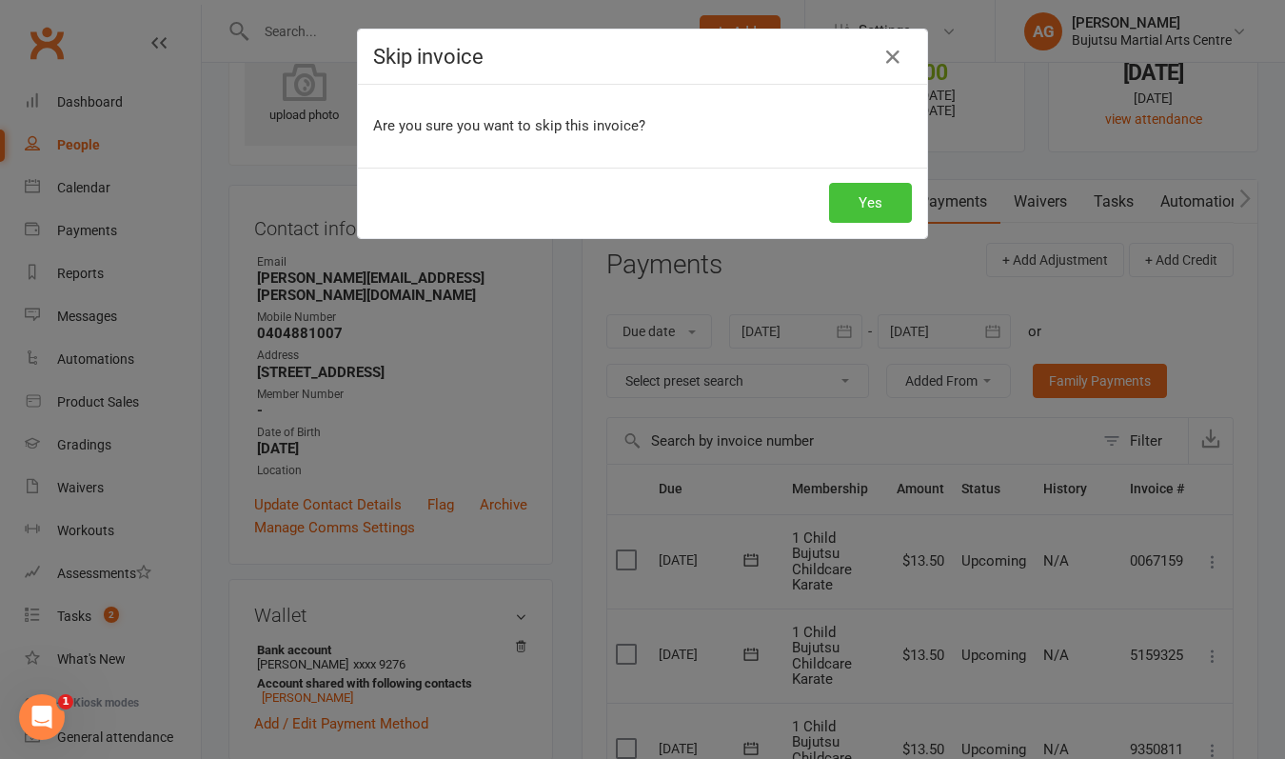
click at [885, 193] on button "Yes" at bounding box center [870, 203] width 83 height 40
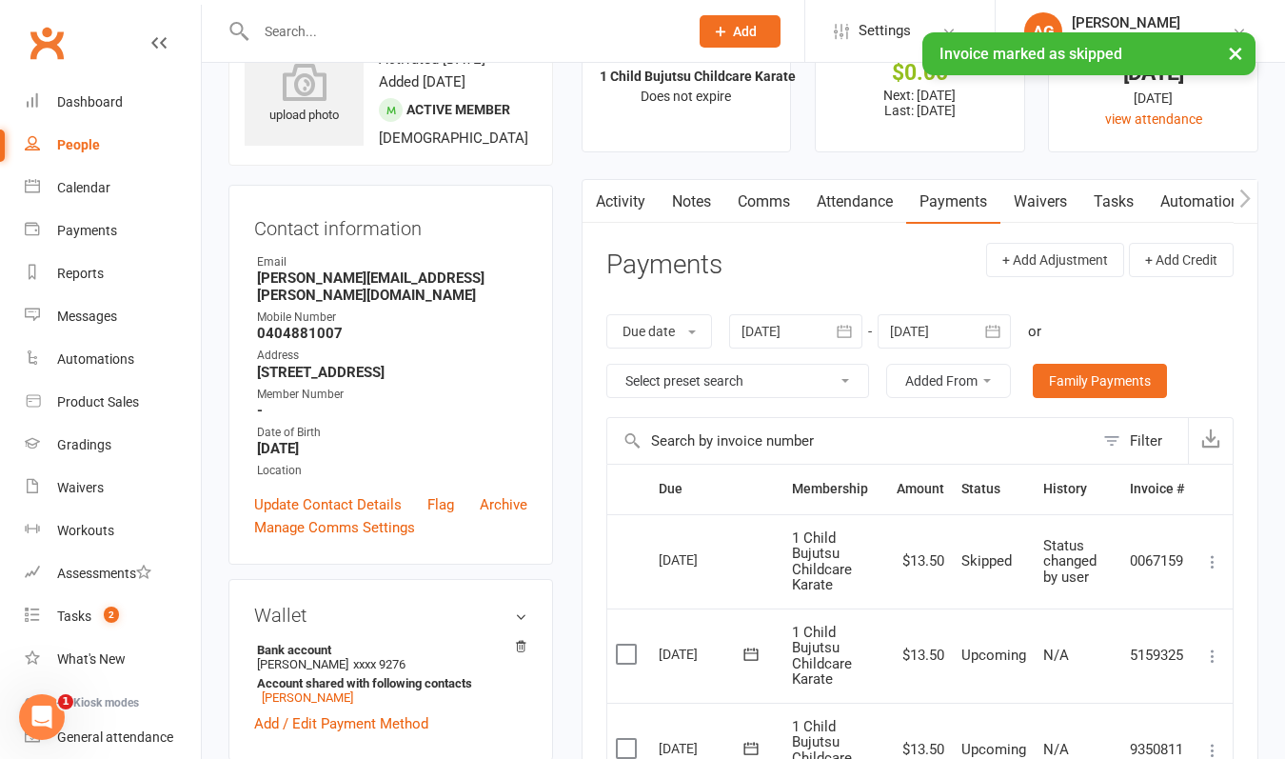
click at [434, 32] on input "text" at bounding box center [462, 31] width 425 height 27
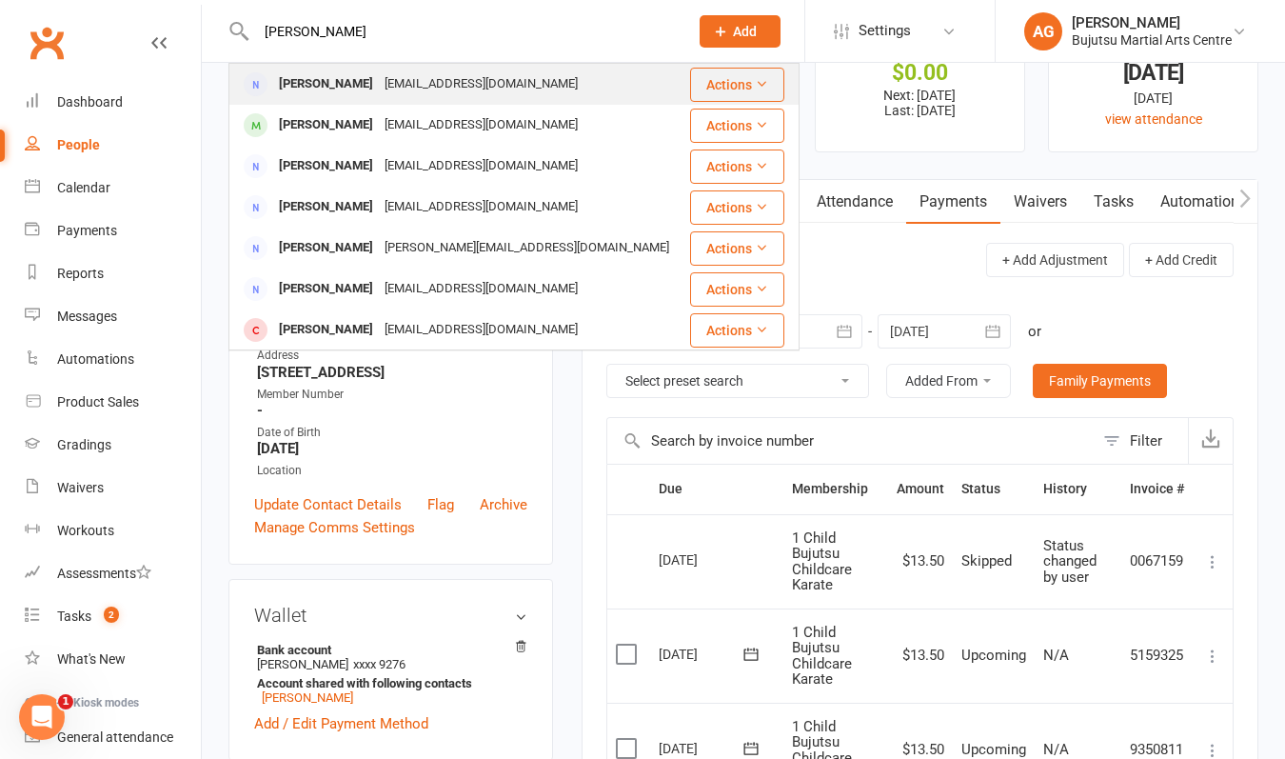
type input "[PERSON_NAME]"
click at [385, 83] on div "[EMAIL_ADDRESS][DOMAIN_NAME]" at bounding box center [481, 84] width 205 height 28
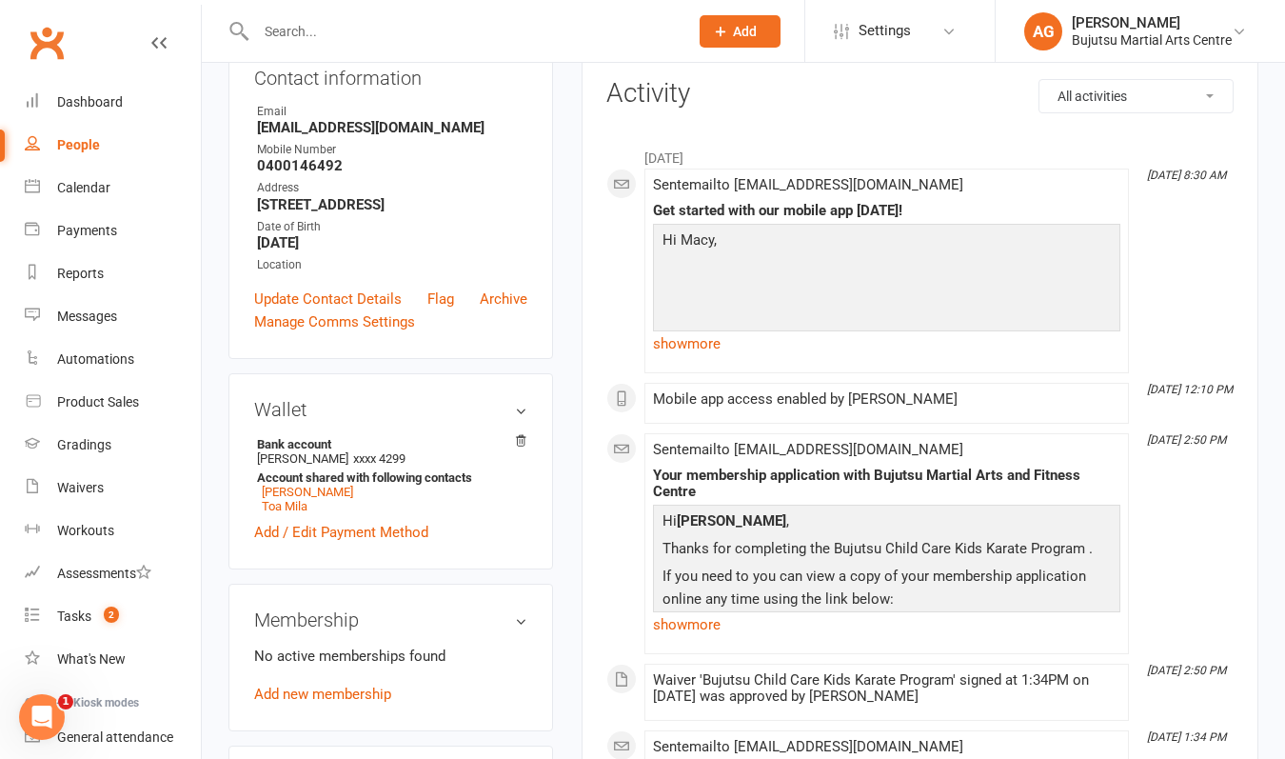
scroll to position [234, 0]
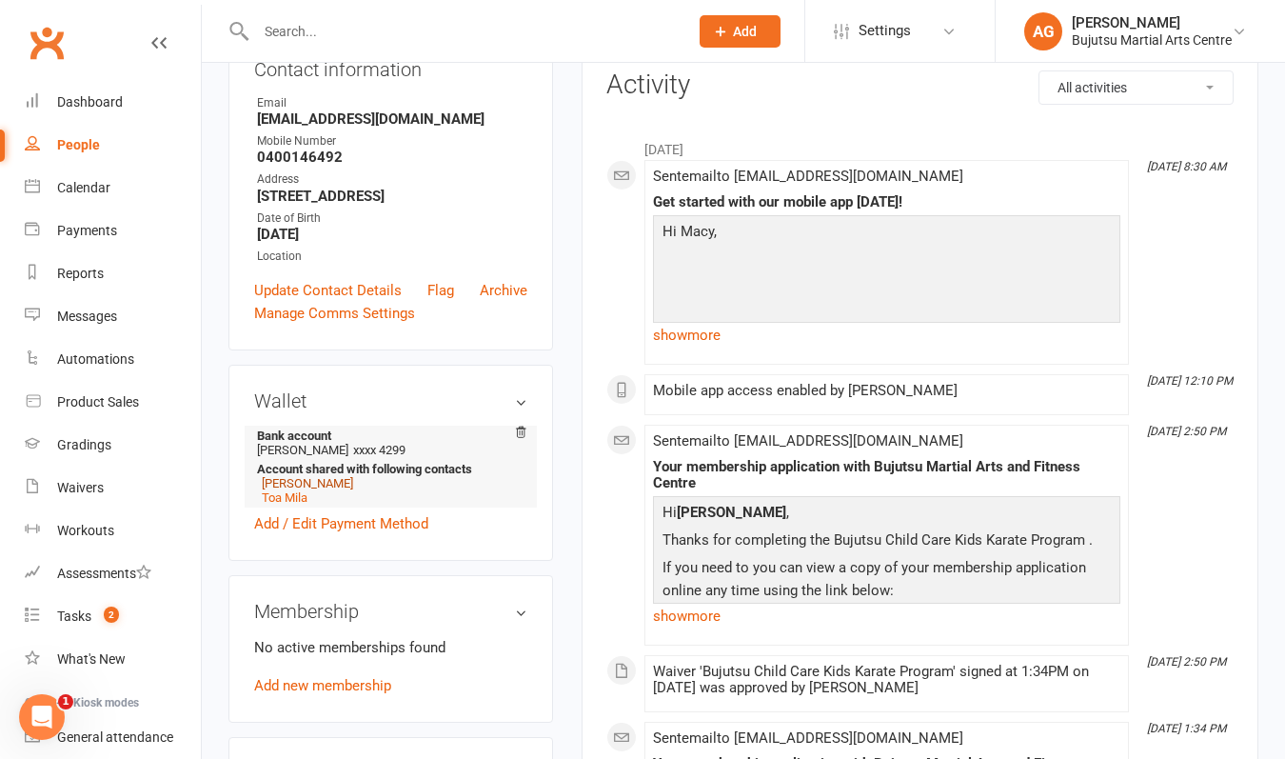
click at [348, 490] on link "[PERSON_NAME]" at bounding box center [307, 483] width 91 height 14
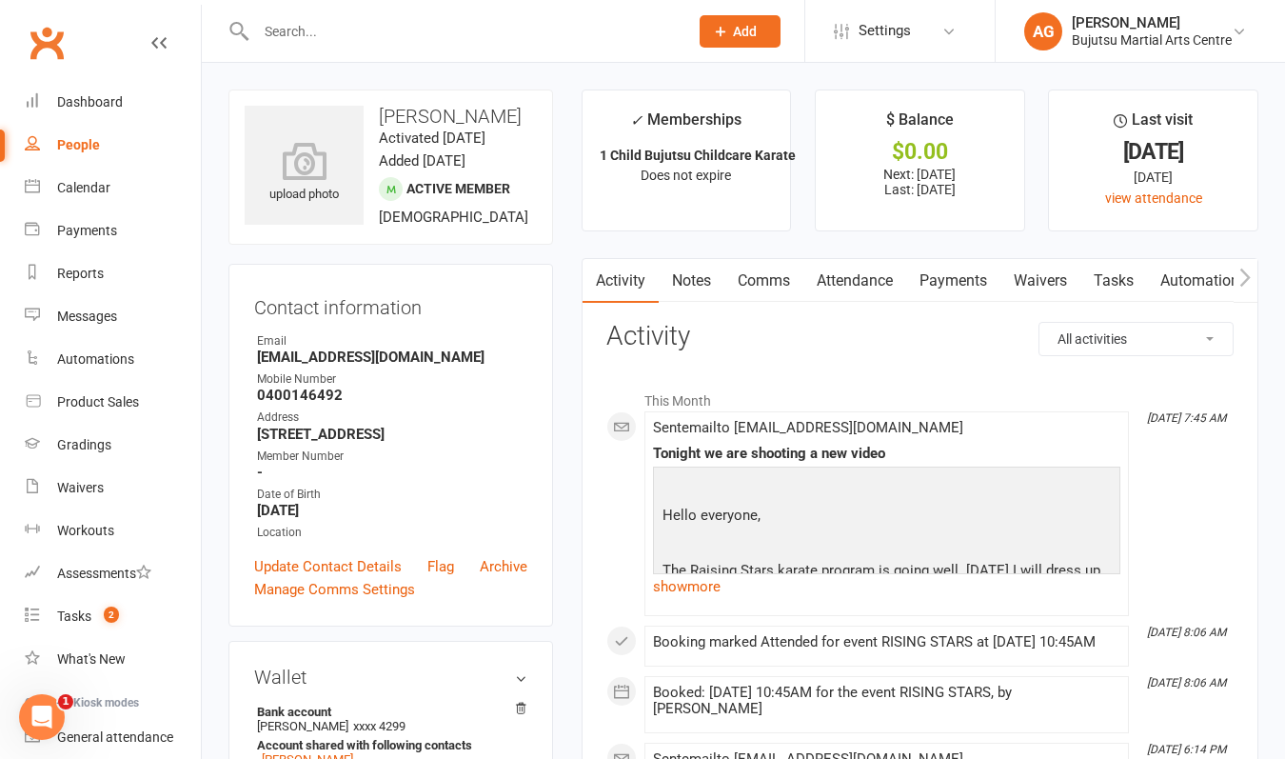
click at [970, 276] on link "Payments" at bounding box center [953, 281] width 94 height 44
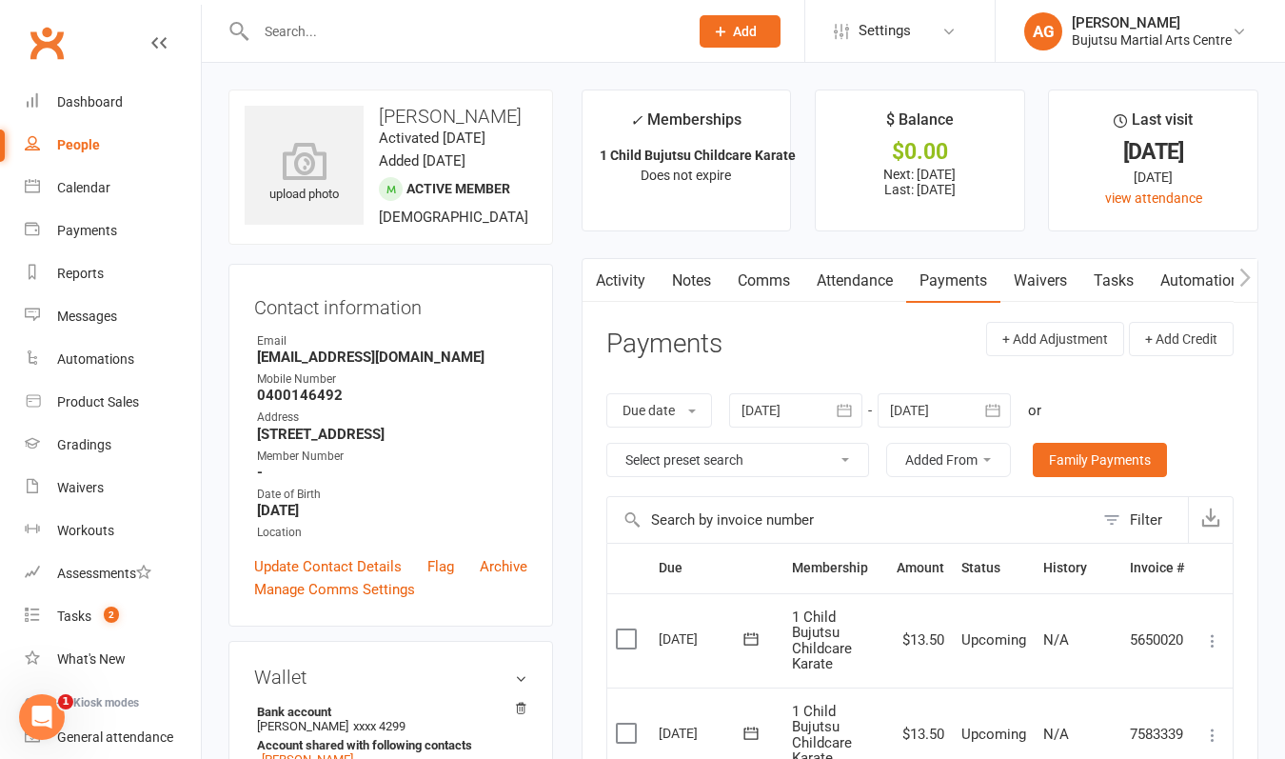
click at [1215, 632] on icon at bounding box center [1212, 640] width 19 height 19
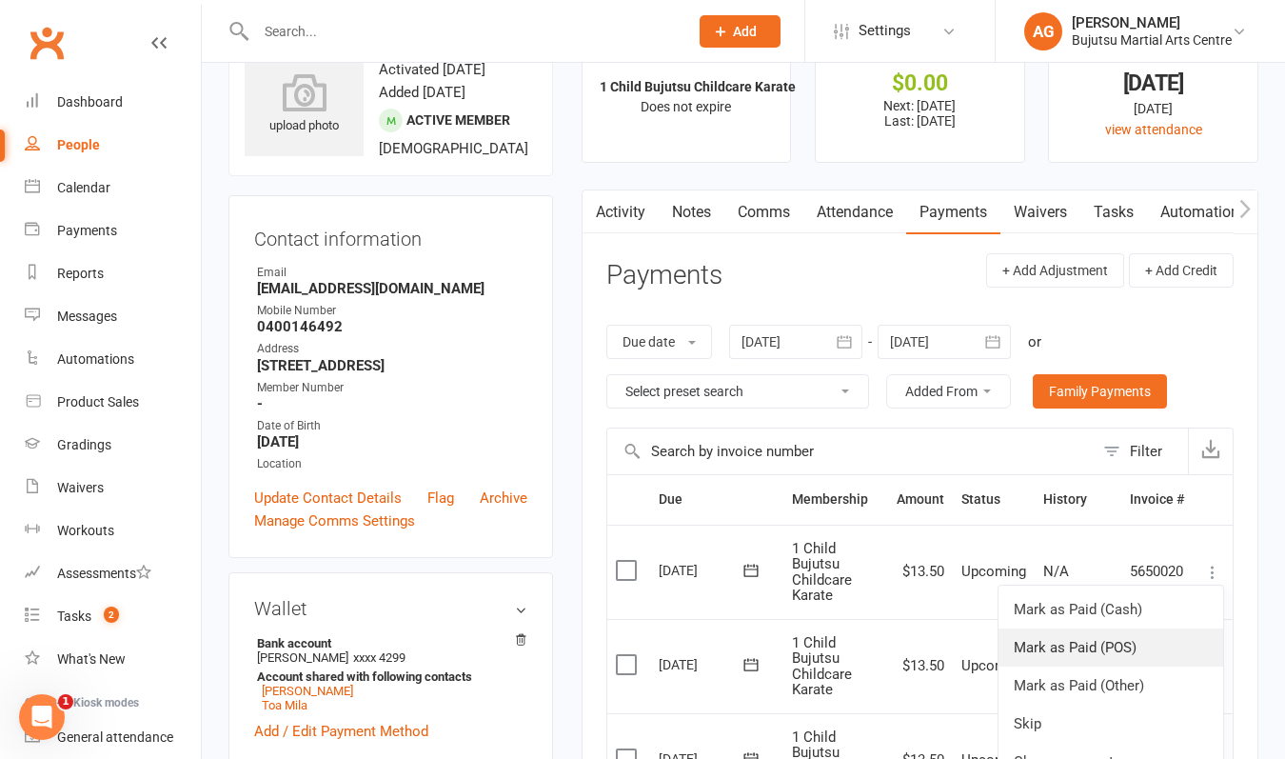
scroll to position [73, 0]
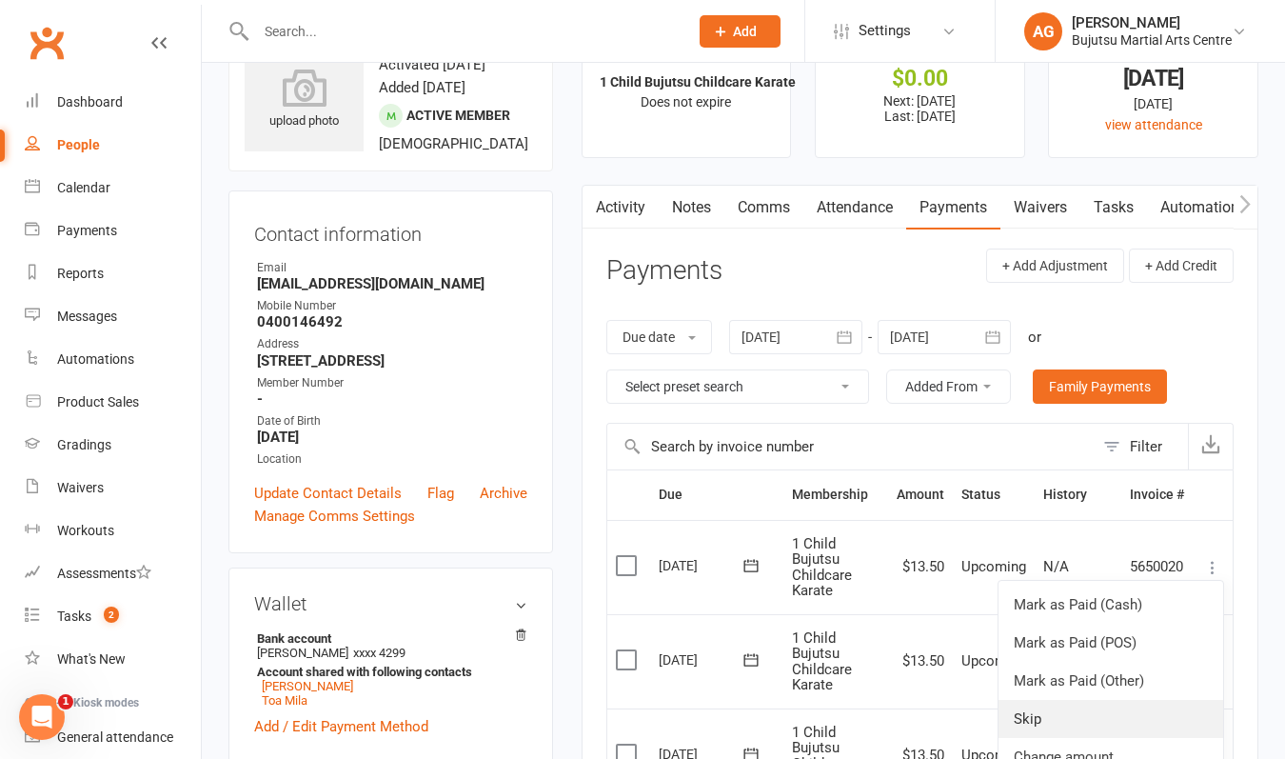
click at [1105, 711] on link "Skip" at bounding box center [1111, 719] width 225 height 38
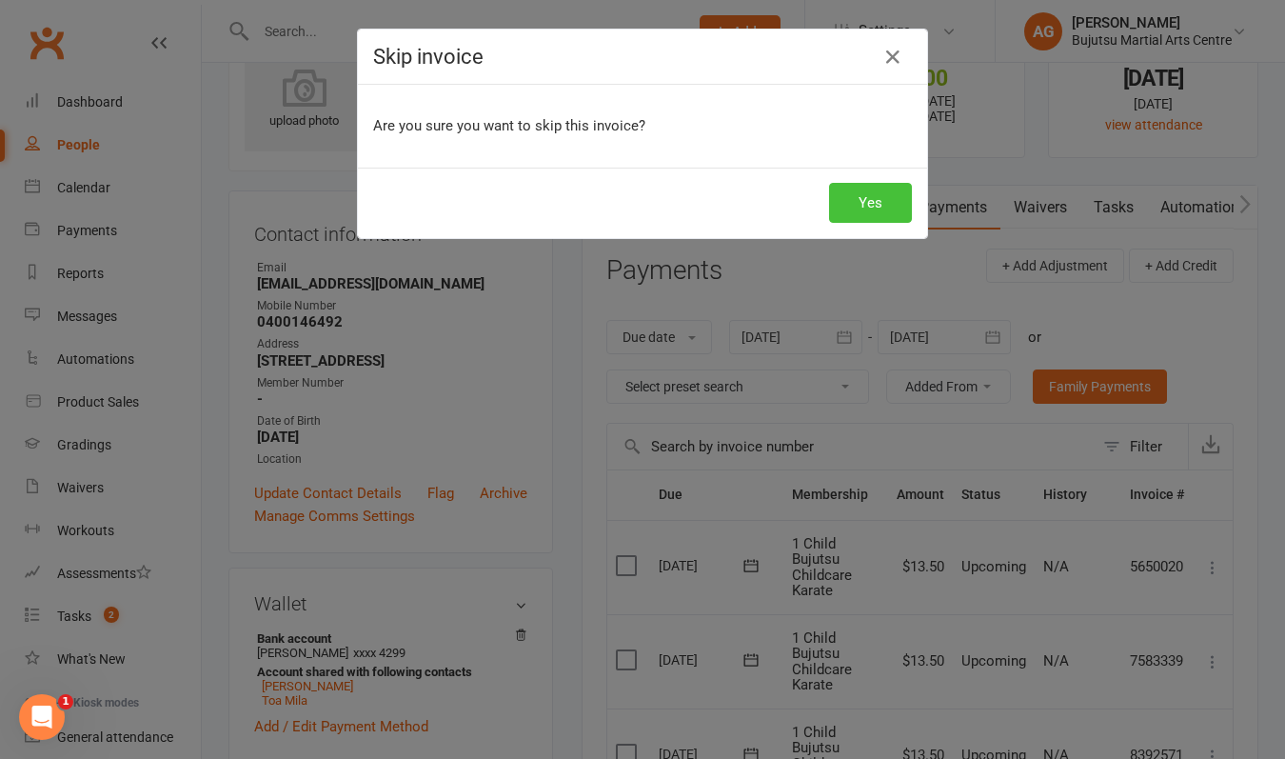
click at [872, 199] on button "Yes" at bounding box center [870, 203] width 83 height 40
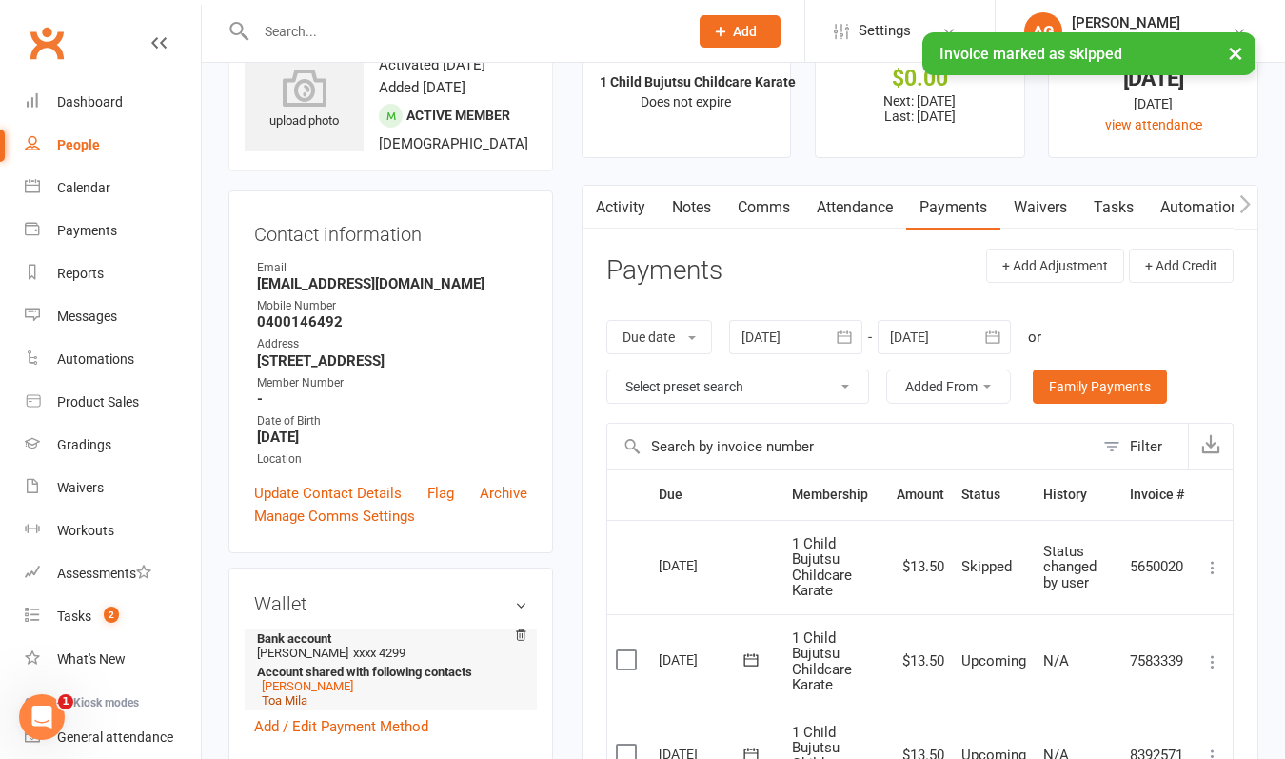
click at [281, 707] on link "Toa Mila" at bounding box center [285, 700] width 46 height 14
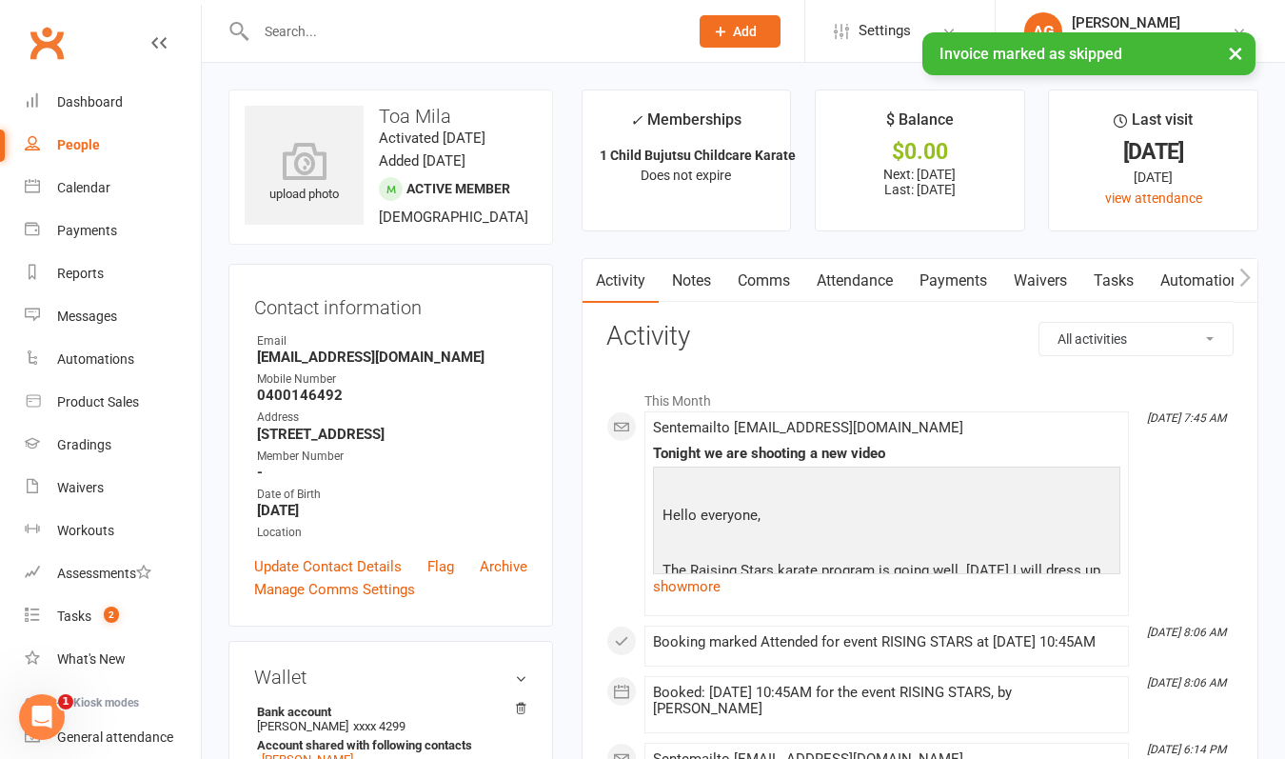
click at [947, 277] on link "Payments" at bounding box center [953, 281] width 94 height 44
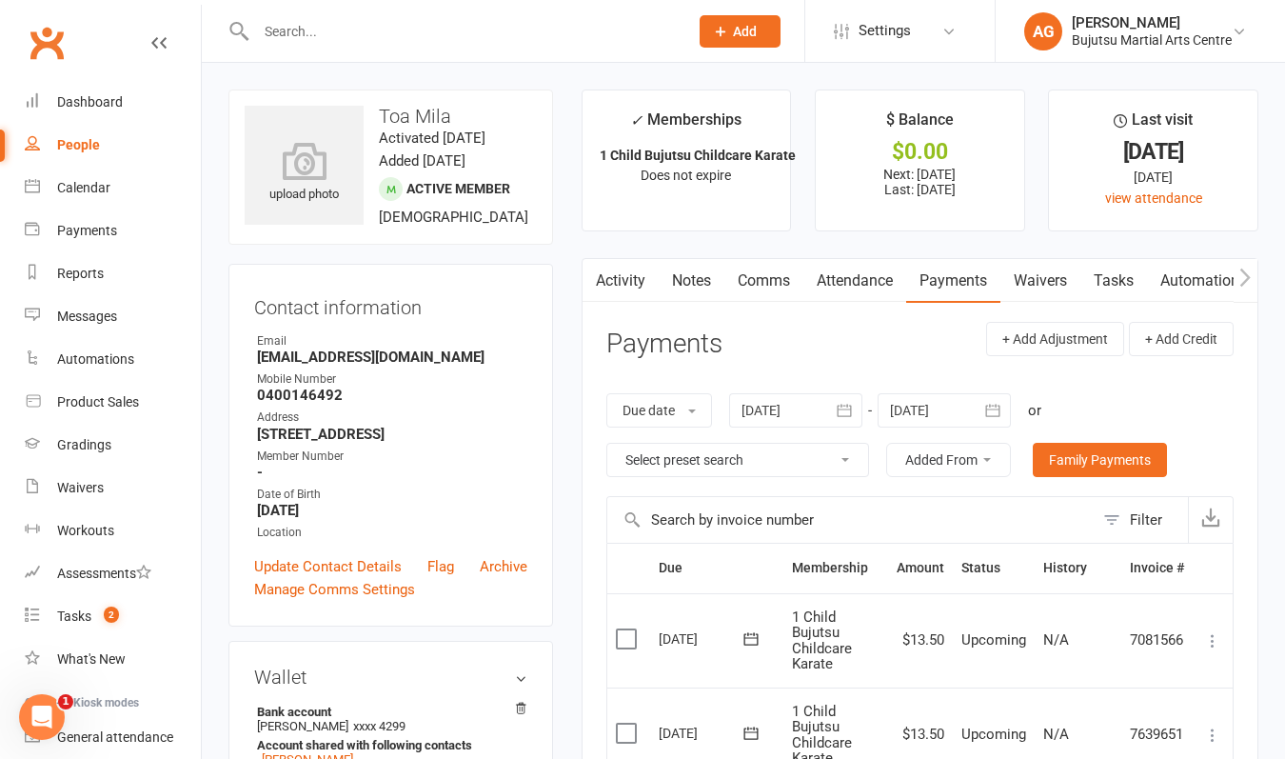
click at [1212, 635] on icon at bounding box center [1212, 640] width 19 height 19
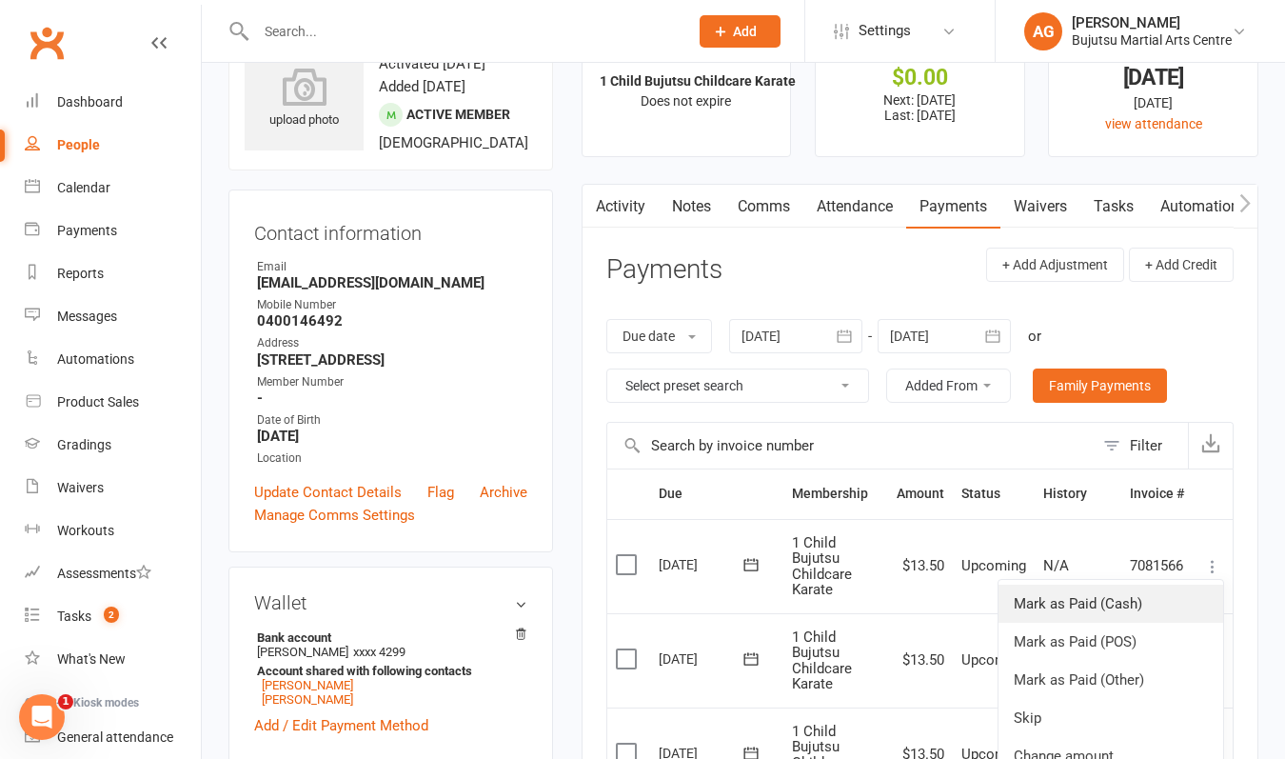
scroll to position [76, 0]
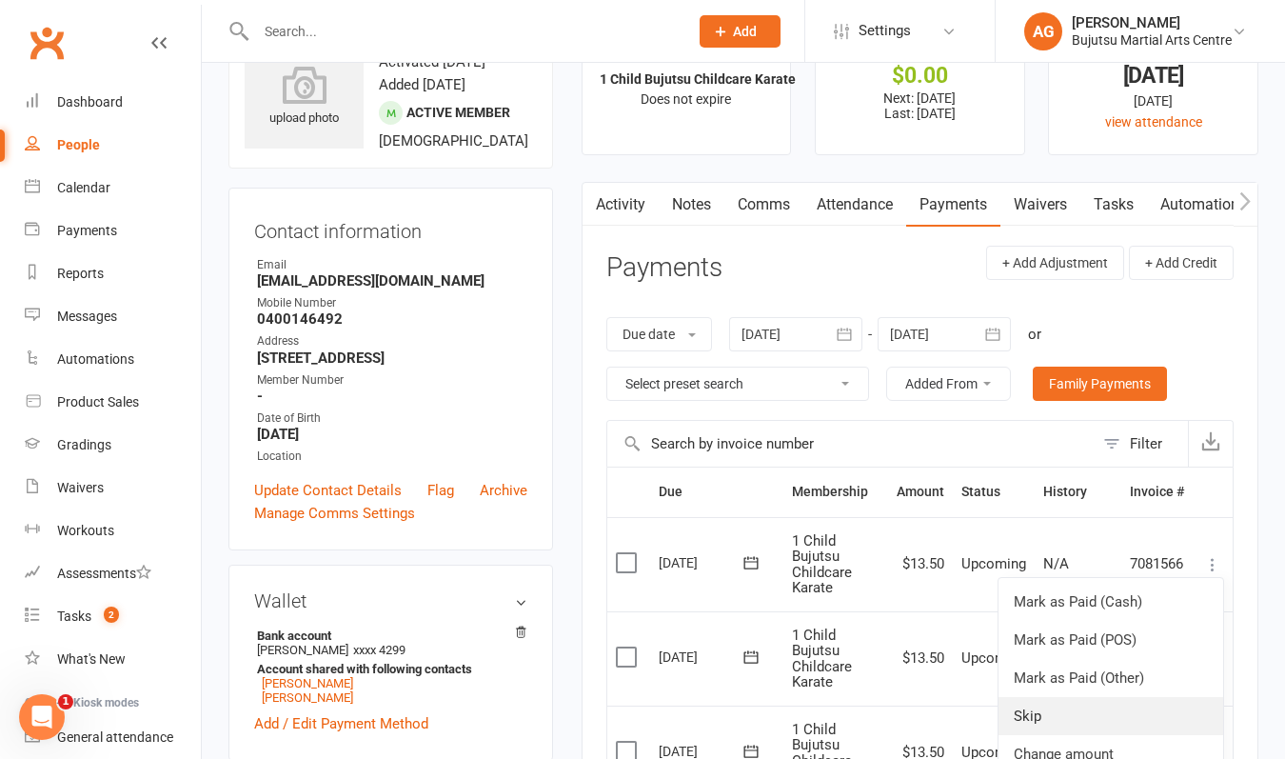
click at [1075, 705] on link "Skip" at bounding box center [1111, 716] width 225 height 38
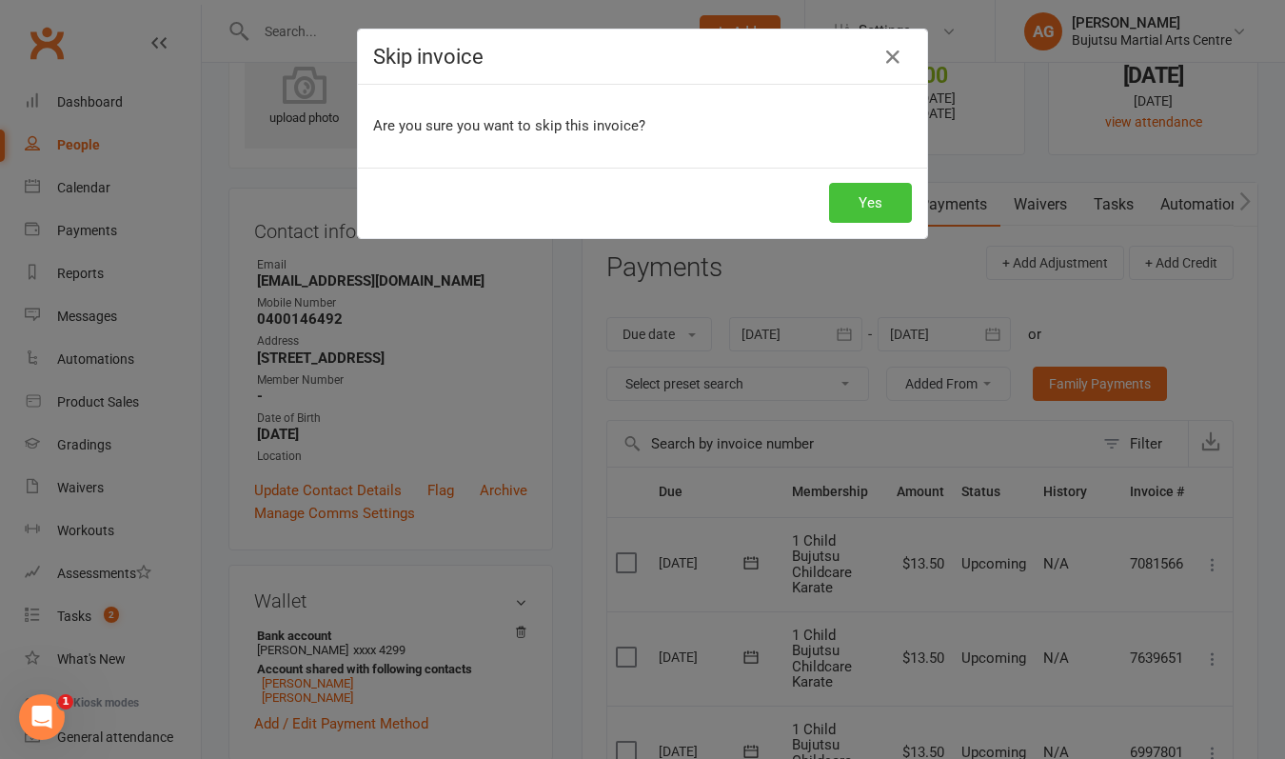
click at [877, 194] on button "Yes" at bounding box center [870, 203] width 83 height 40
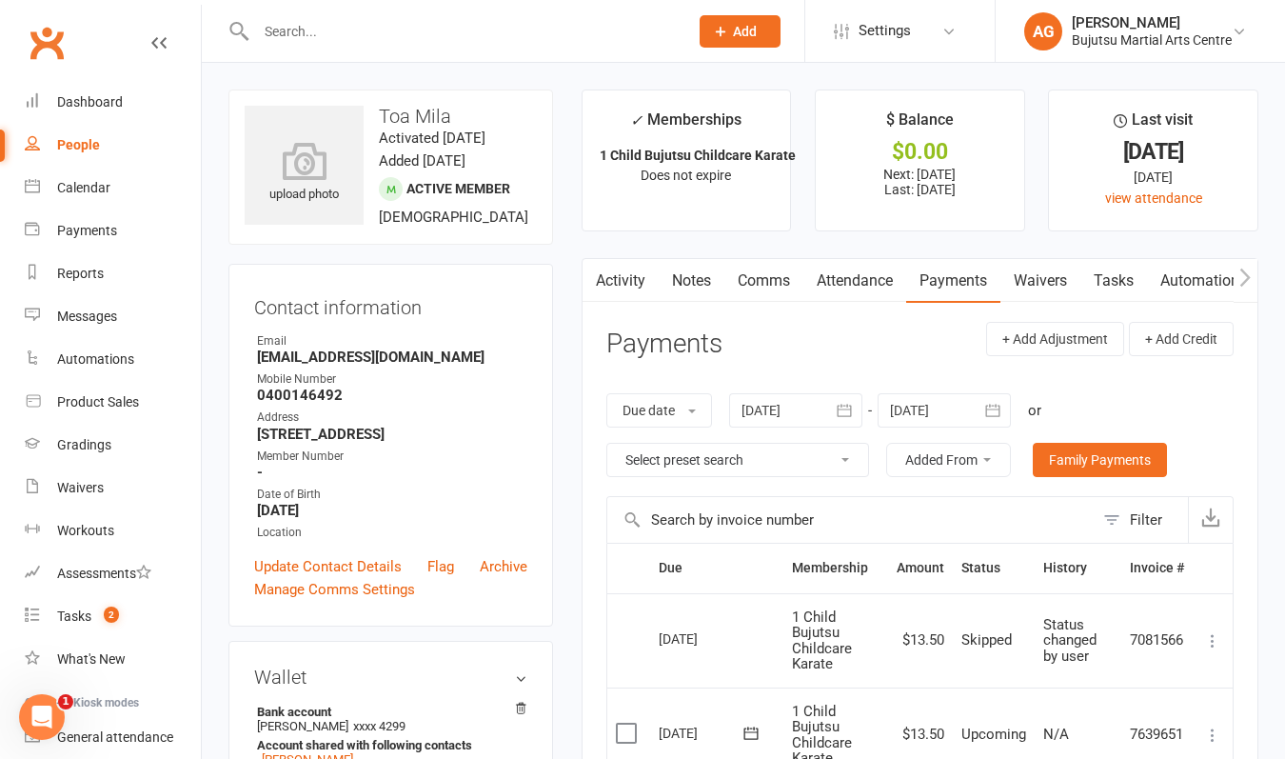
scroll to position [0, 0]
click at [404, 35] on input "text" at bounding box center [462, 31] width 425 height 27
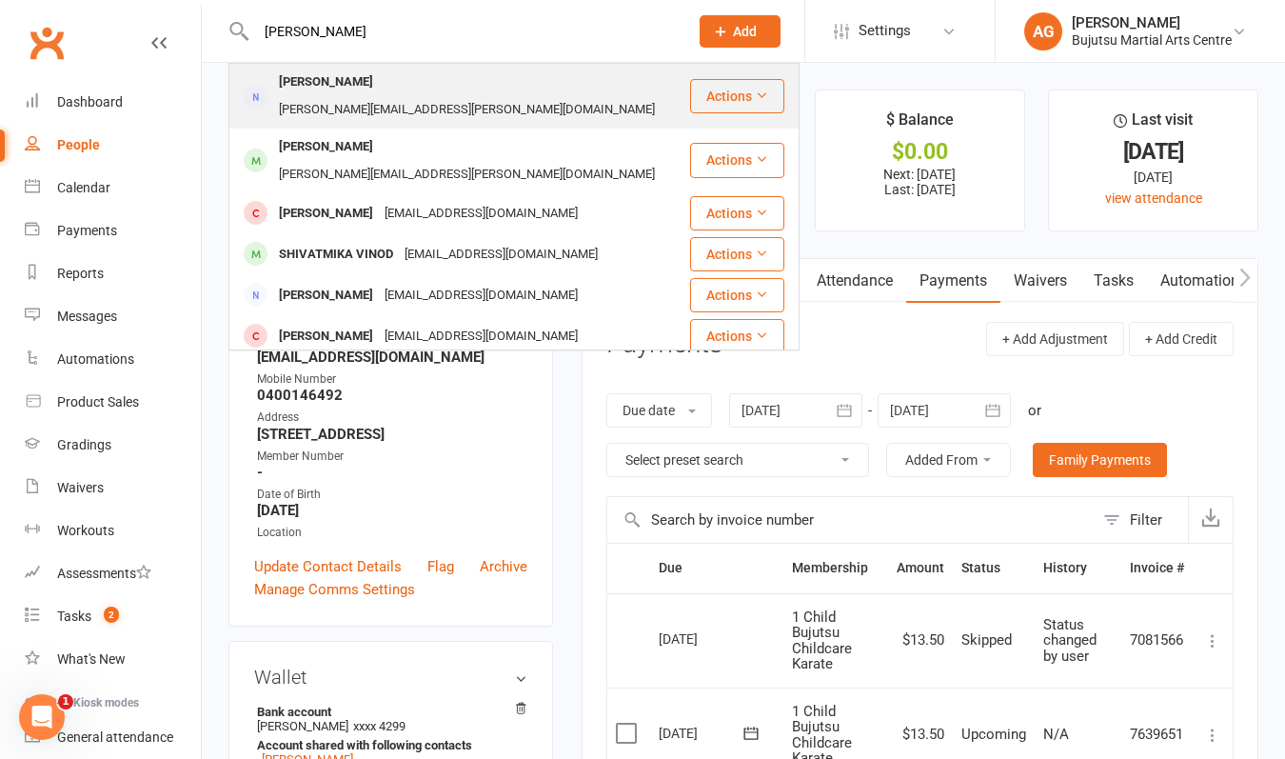
type input "[PERSON_NAME]"
click at [370, 81] on div "[PERSON_NAME]" at bounding box center [326, 83] width 106 height 28
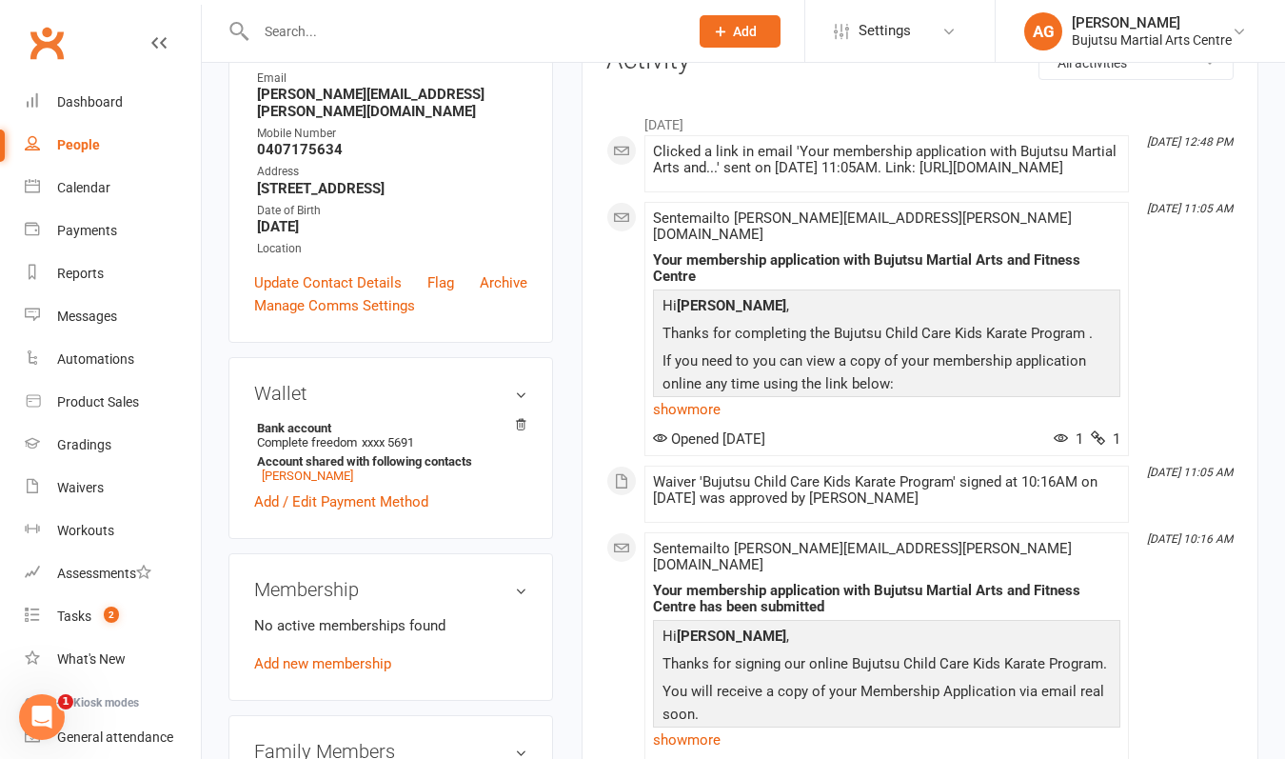
scroll to position [343, 0]
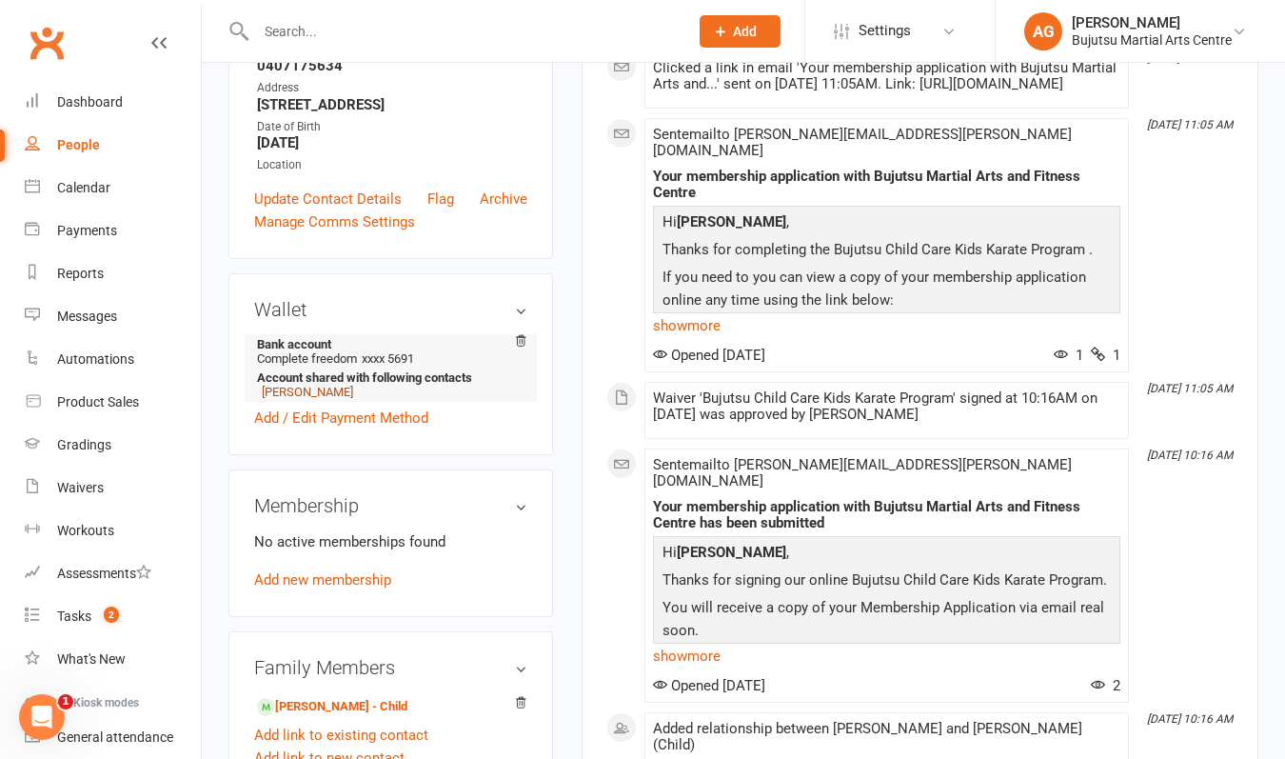
click at [326, 393] on link "[PERSON_NAME]" at bounding box center [307, 392] width 91 height 14
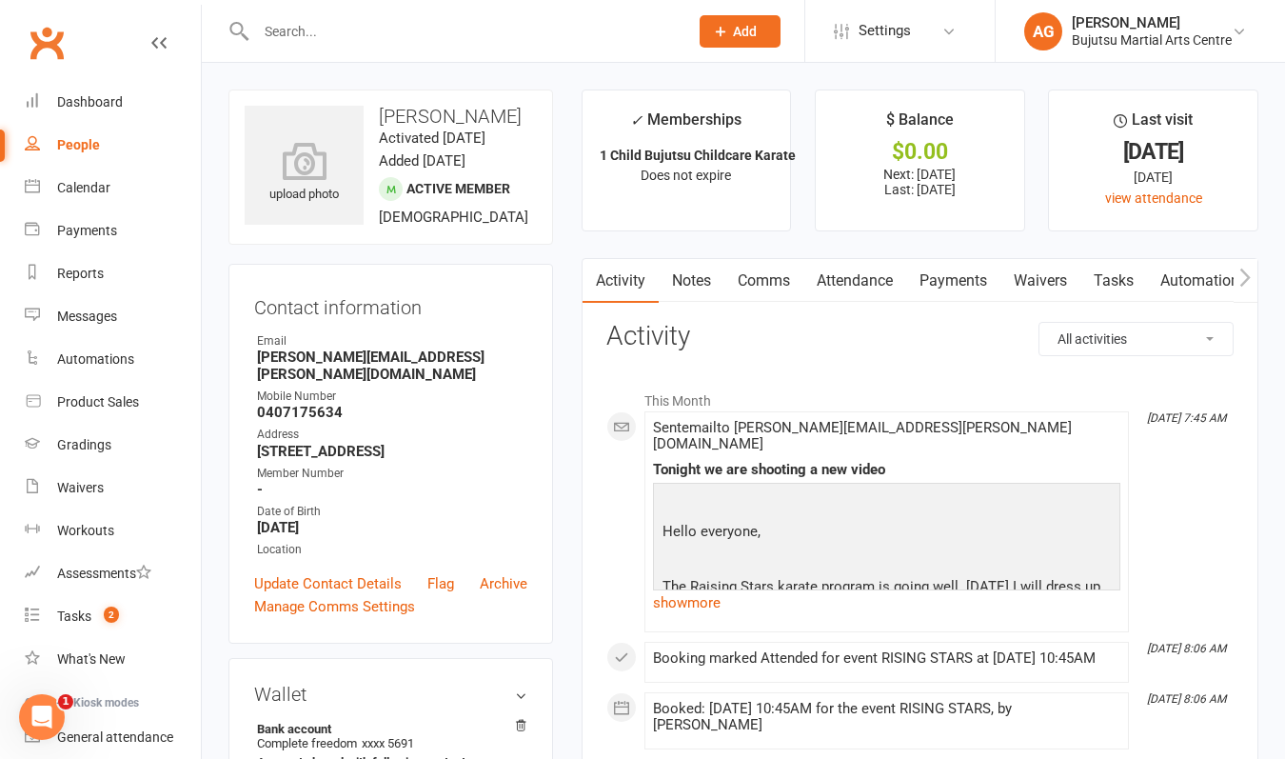
click at [953, 283] on link "Payments" at bounding box center [953, 281] width 94 height 44
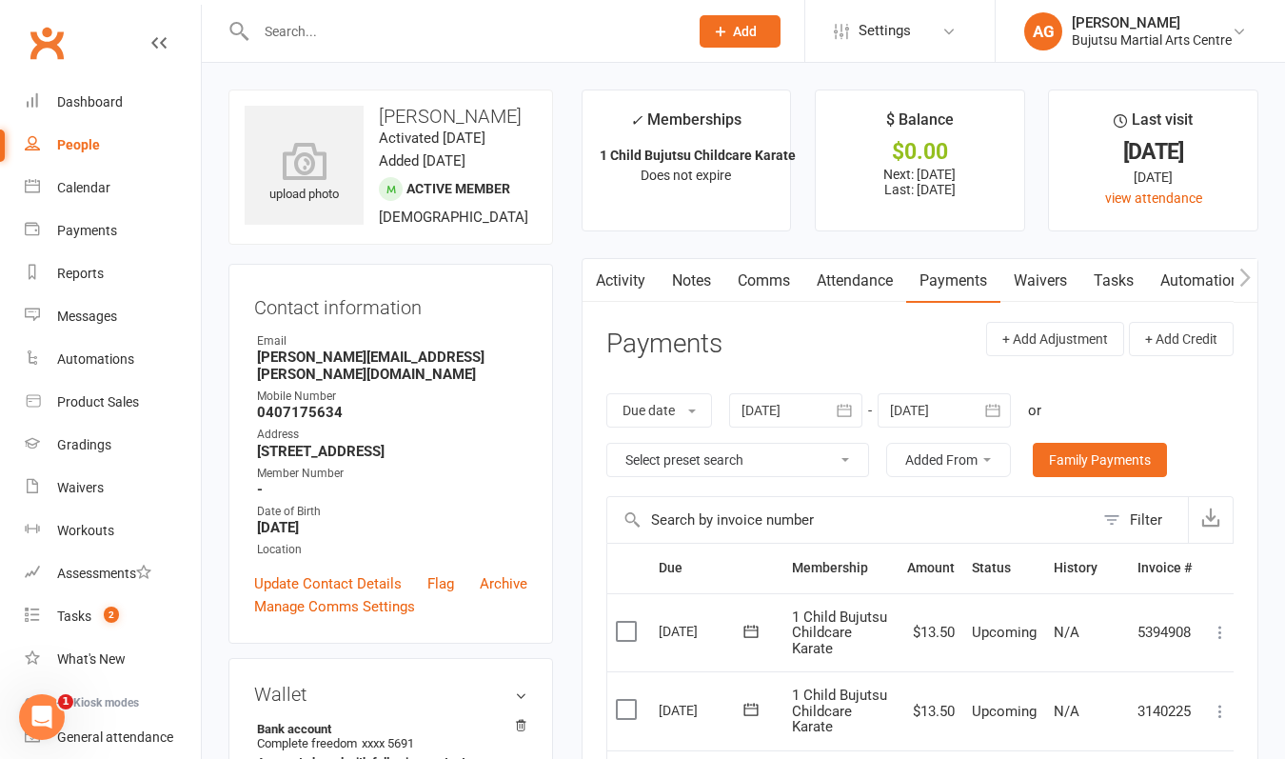
click at [1221, 628] on icon at bounding box center [1220, 632] width 19 height 19
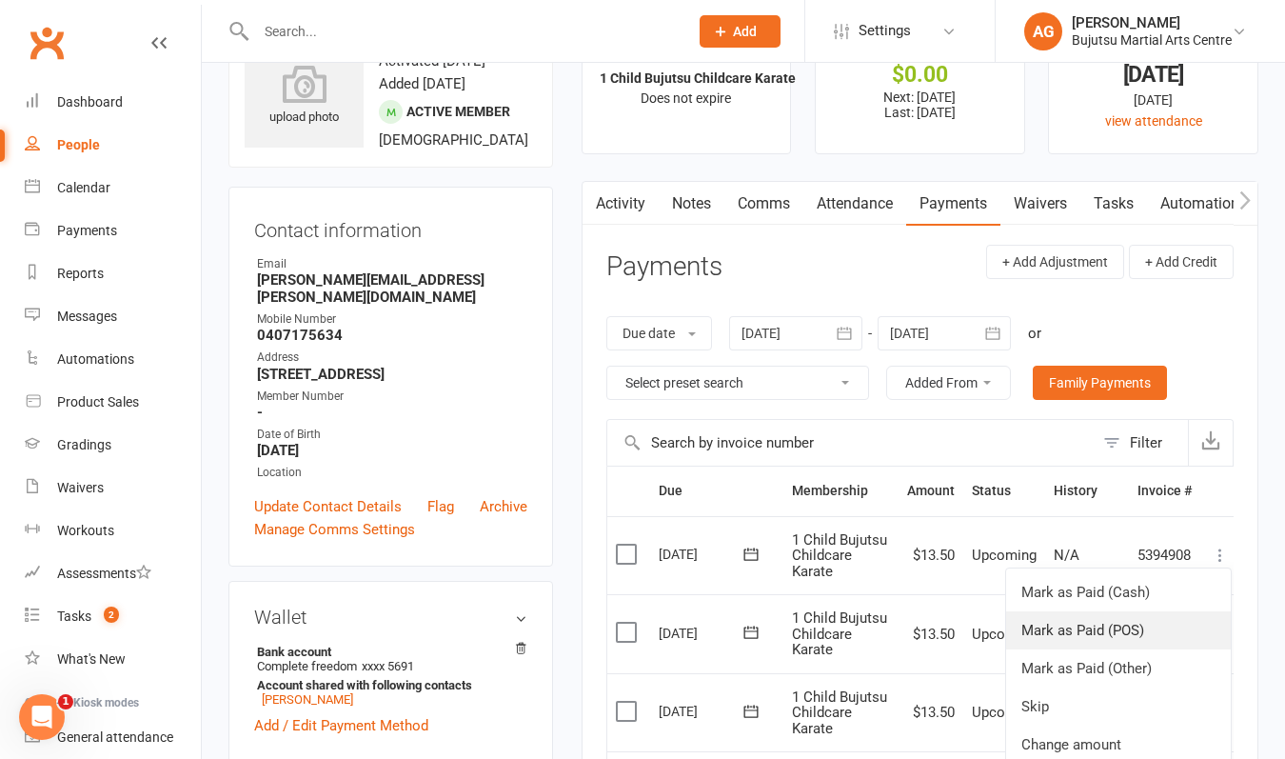
scroll to position [87, 0]
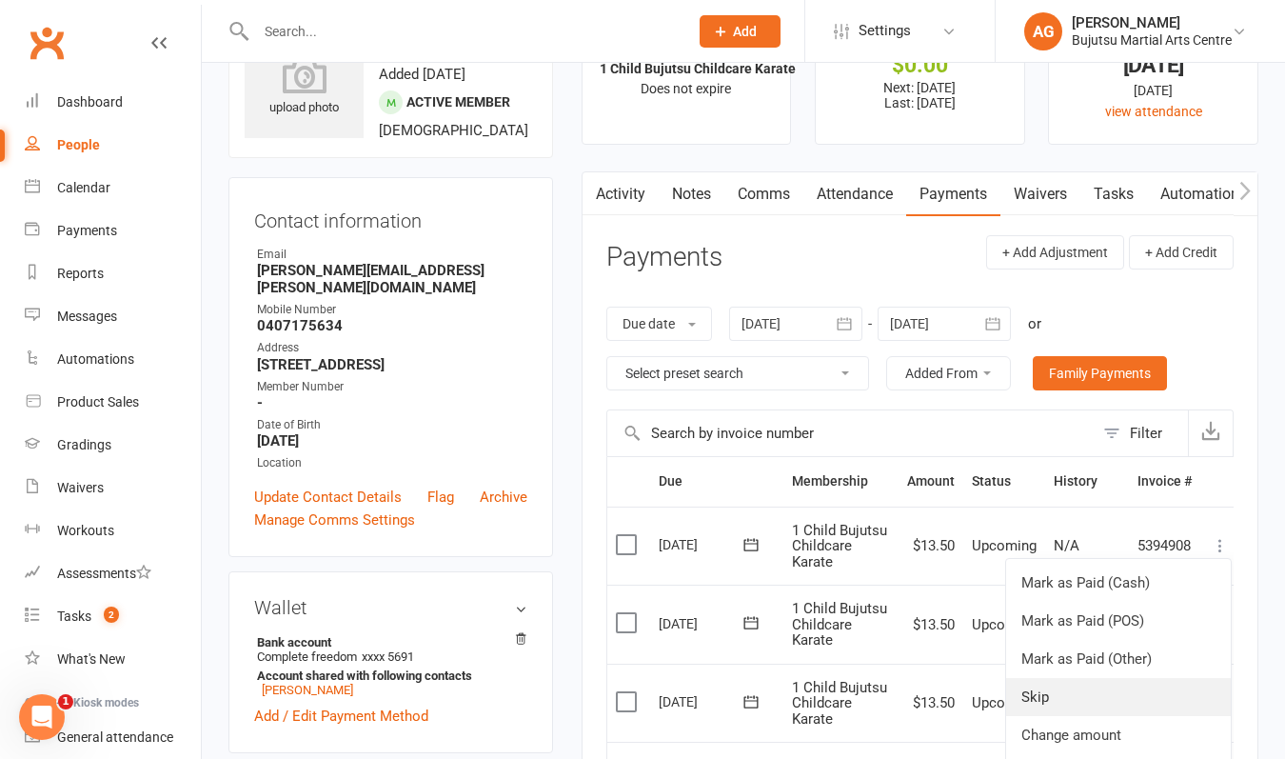
click at [1097, 692] on link "Skip" at bounding box center [1118, 697] width 225 height 38
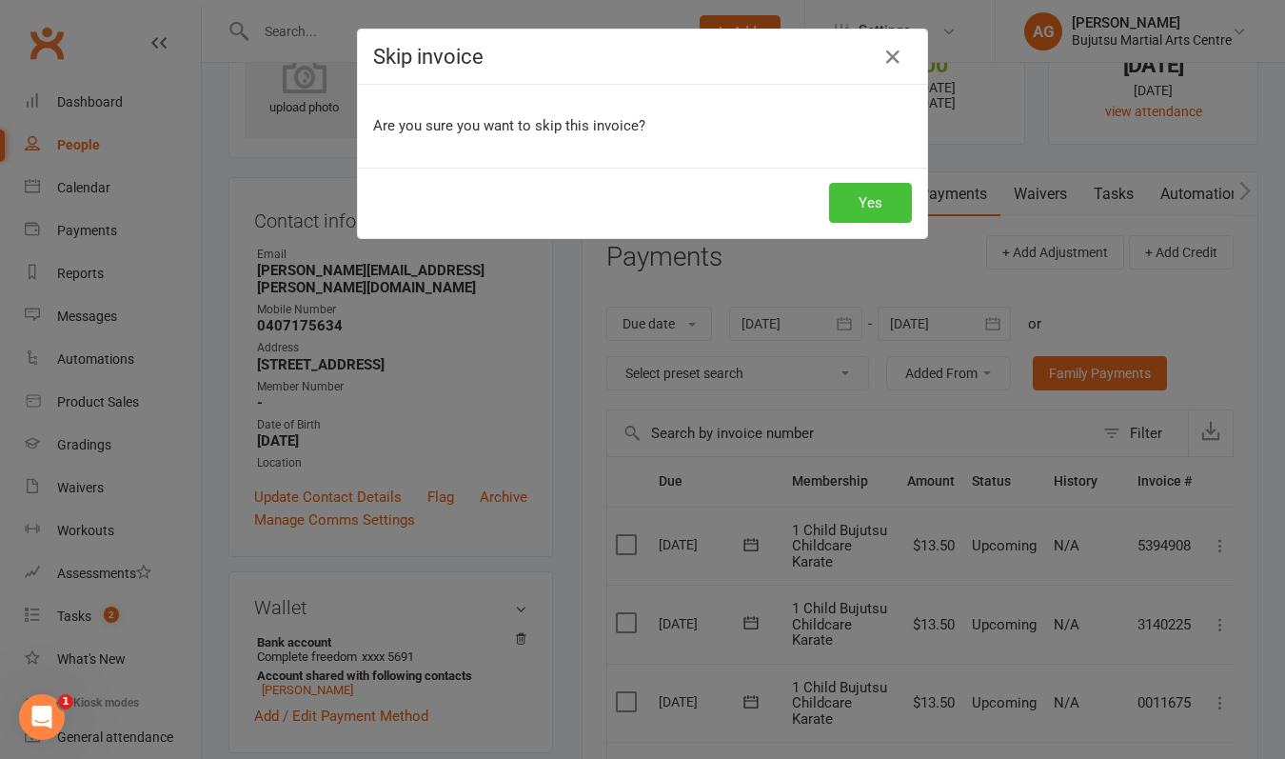
click at [876, 194] on button "Yes" at bounding box center [870, 203] width 83 height 40
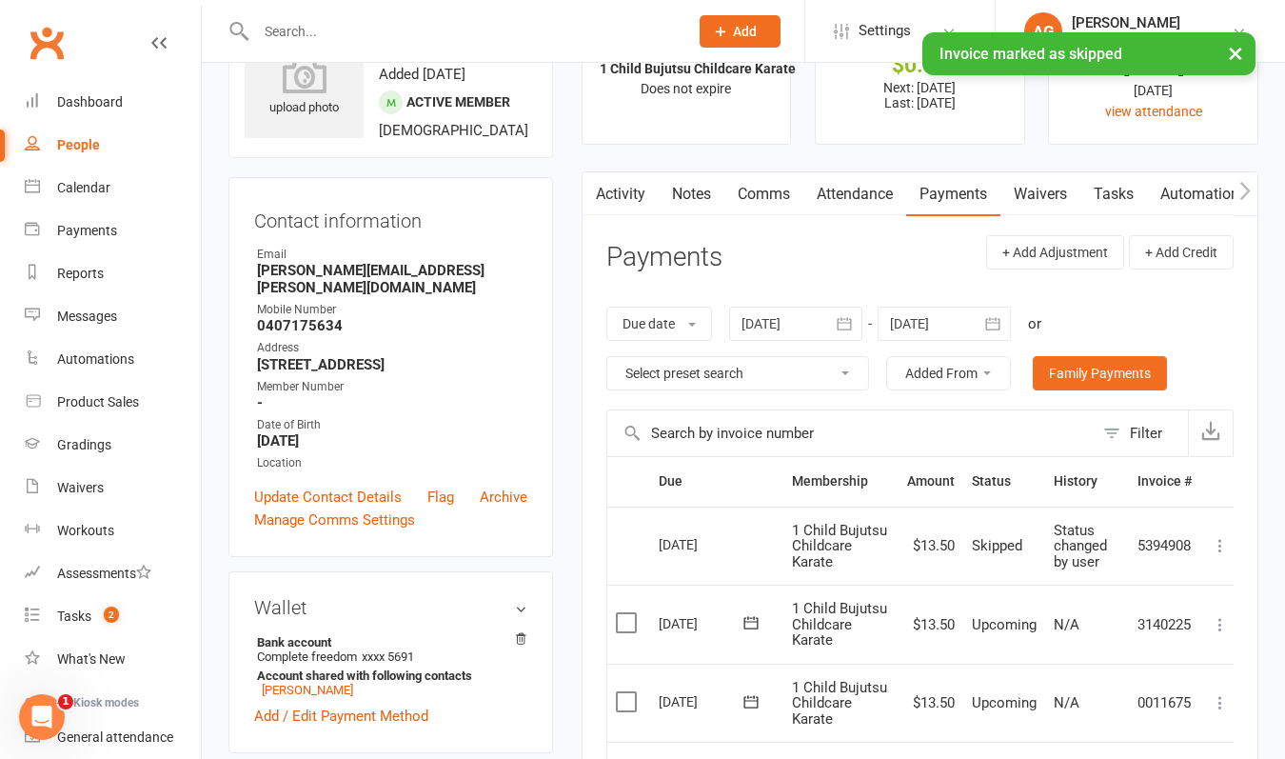
click at [438, 36] on input "text" at bounding box center [462, 31] width 425 height 27
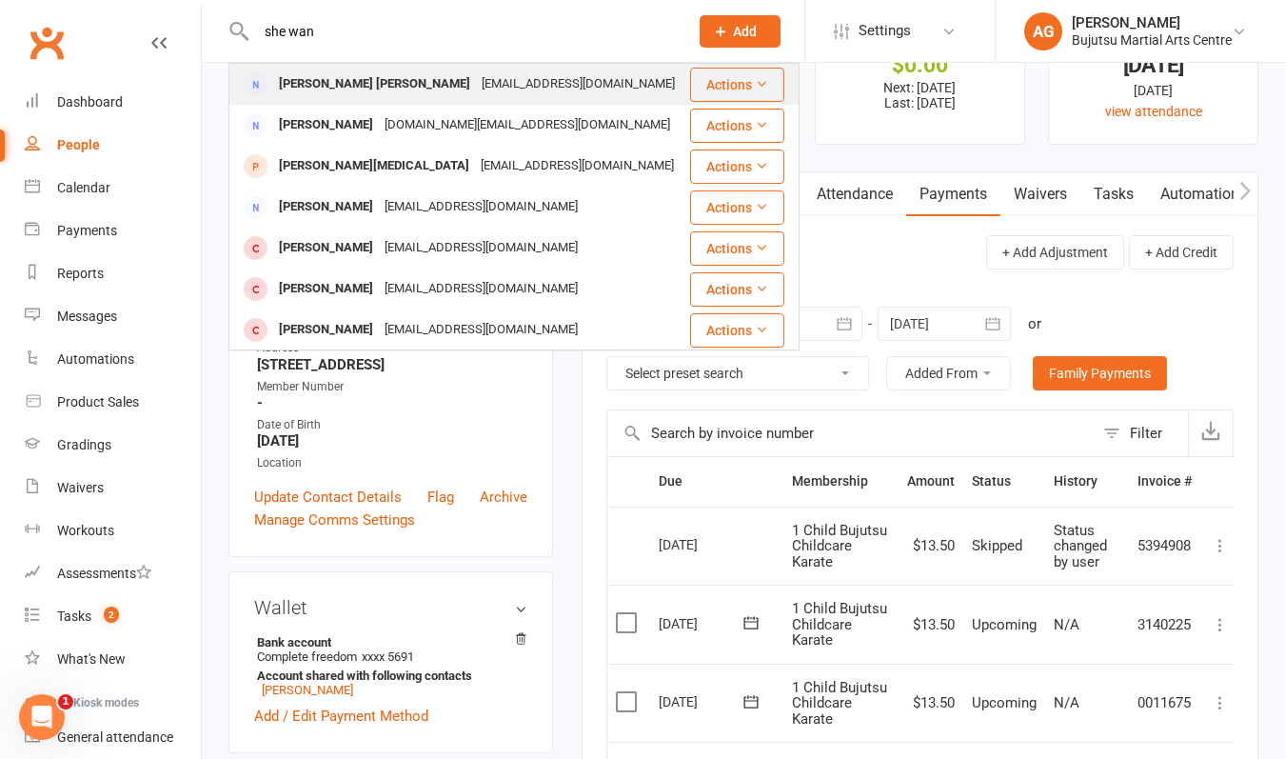
type input "she wan"
click at [476, 79] on div "[EMAIL_ADDRESS][DOMAIN_NAME]" at bounding box center [578, 84] width 205 height 28
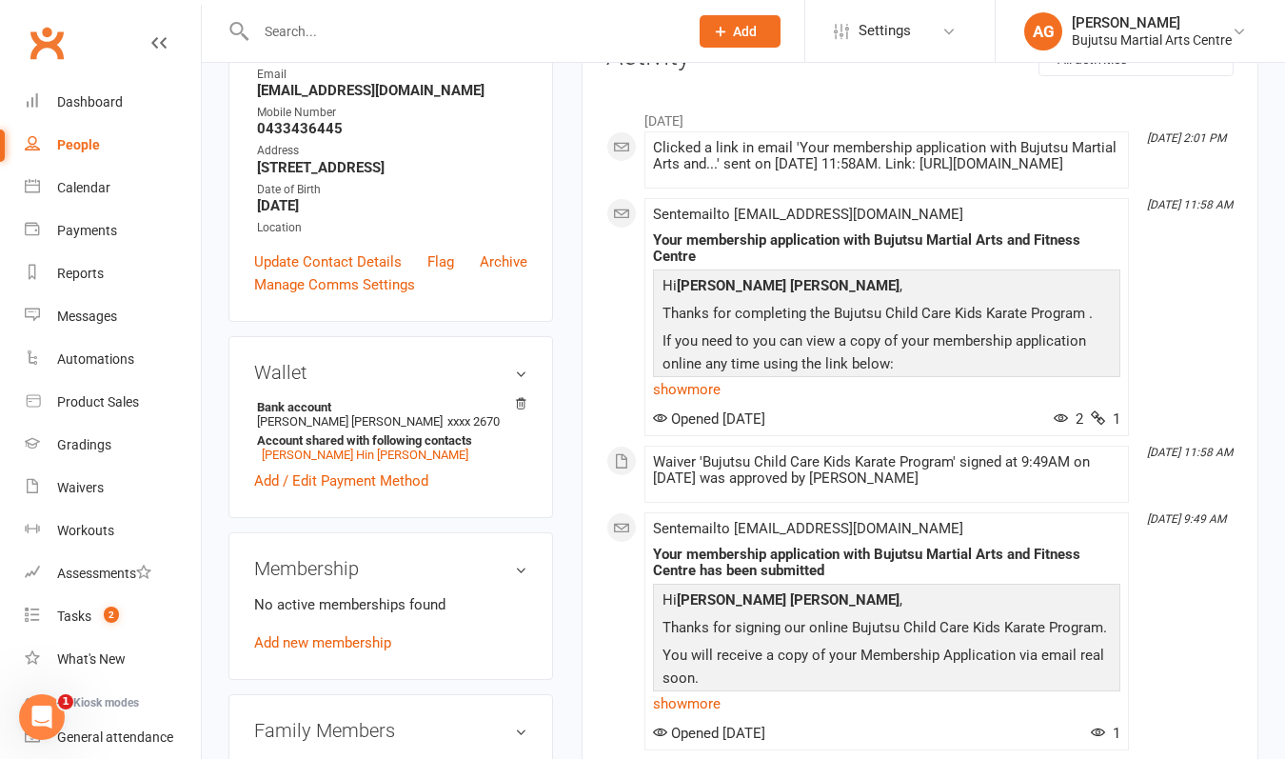
scroll to position [288, 0]
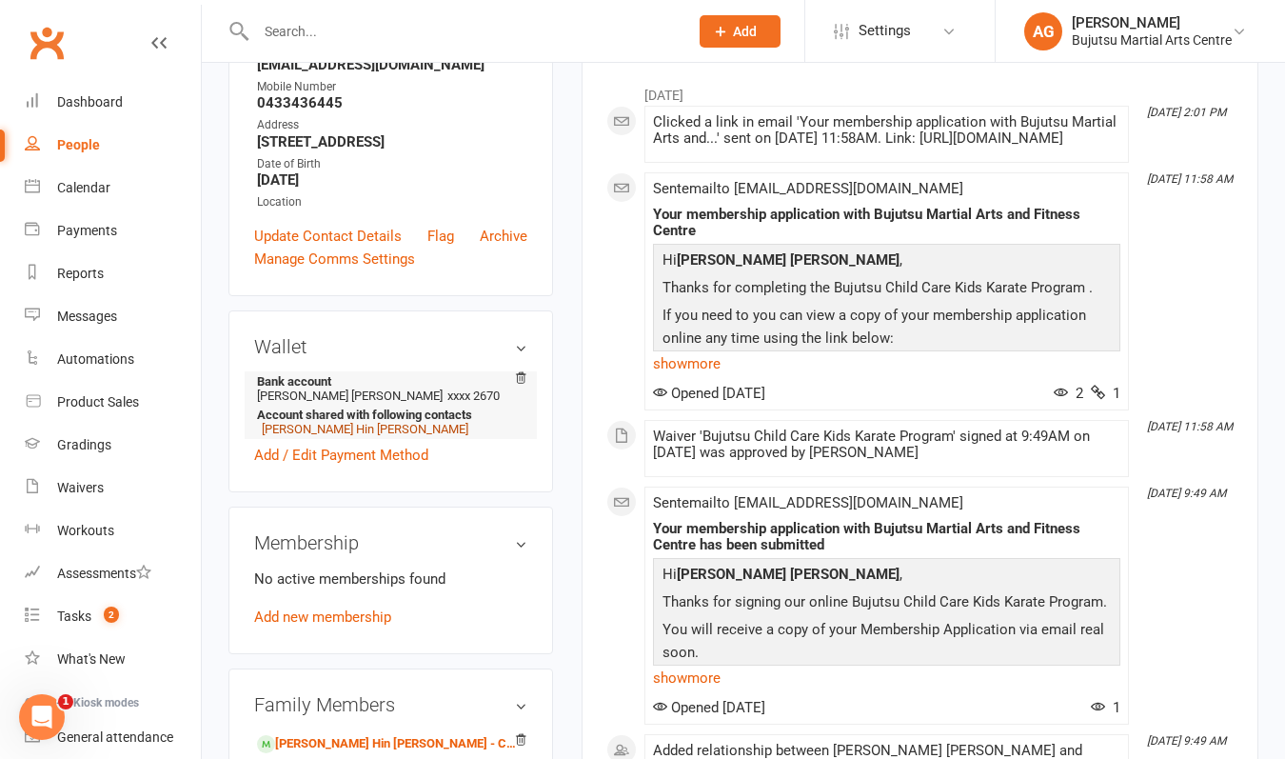
click at [330, 436] on link "[PERSON_NAME] Hin [PERSON_NAME]" at bounding box center [365, 429] width 207 height 14
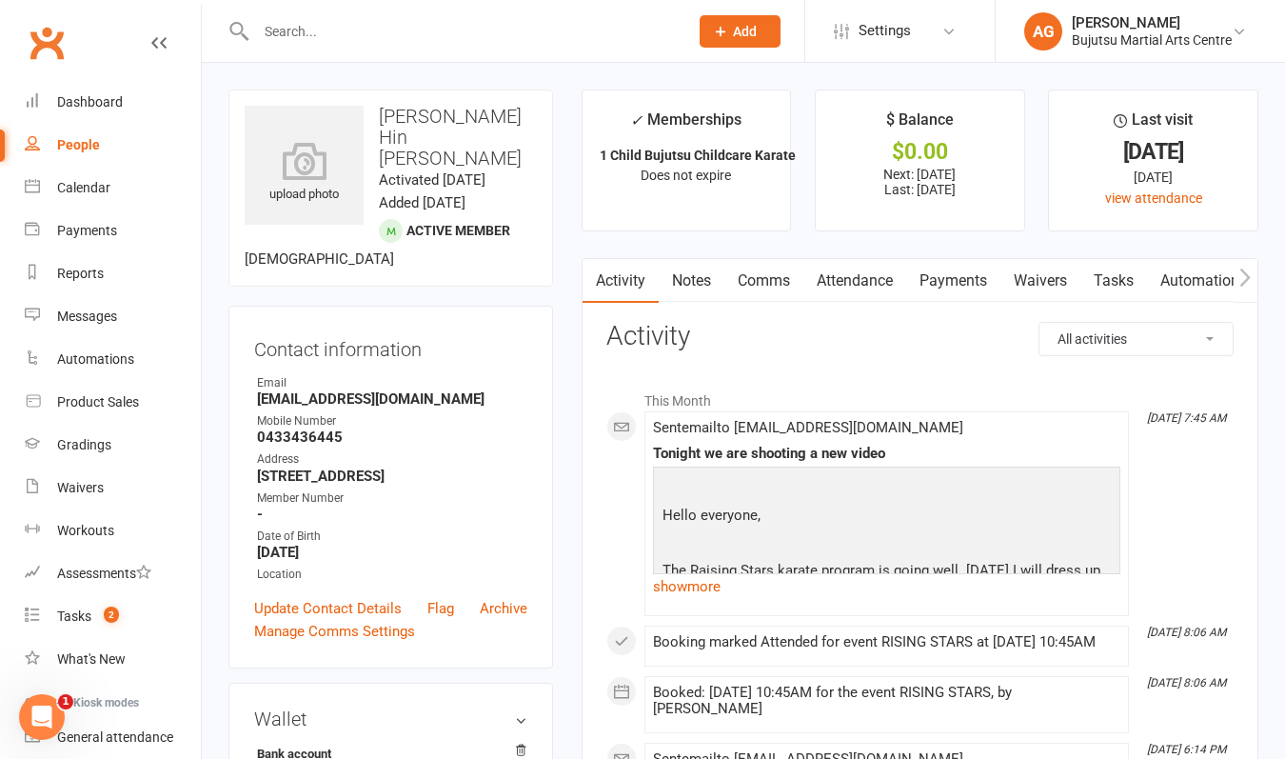
click at [943, 281] on link "Payments" at bounding box center [953, 281] width 94 height 44
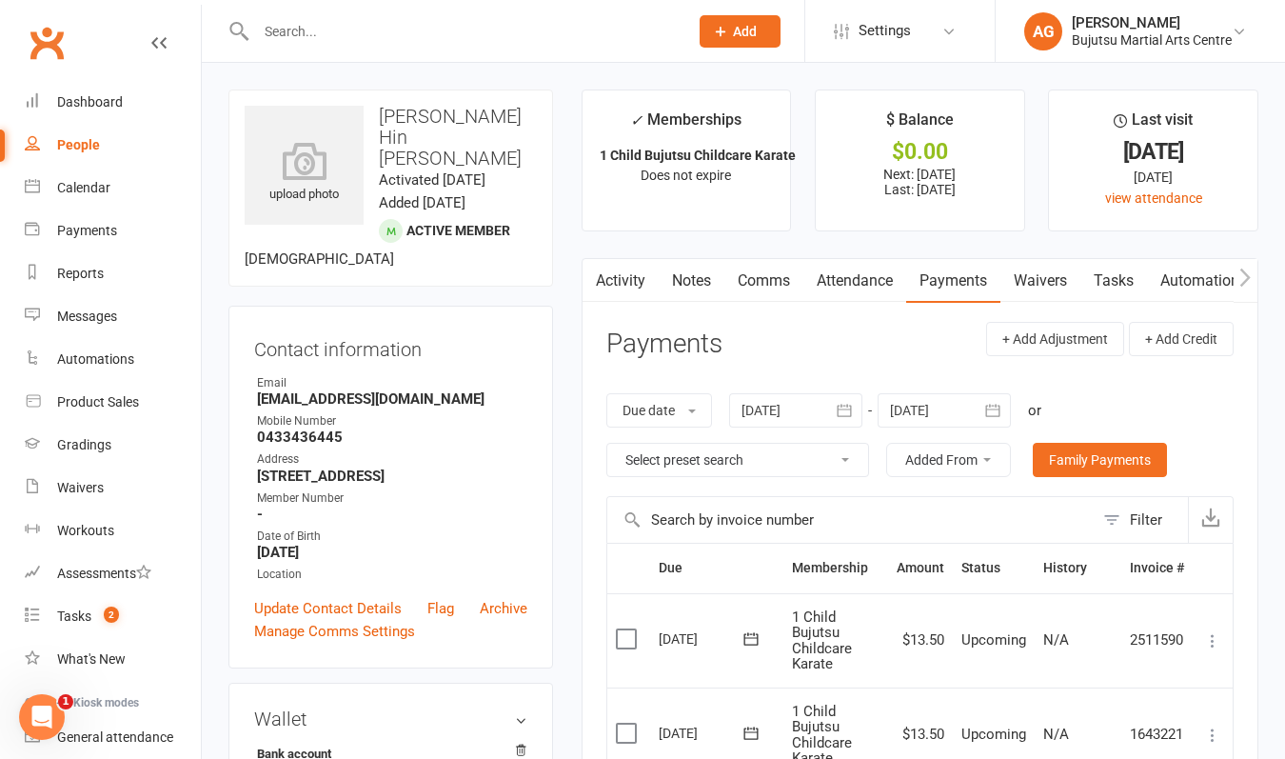
click at [1213, 633] on icon at bounding box center [1212, 640] width 19 height 19
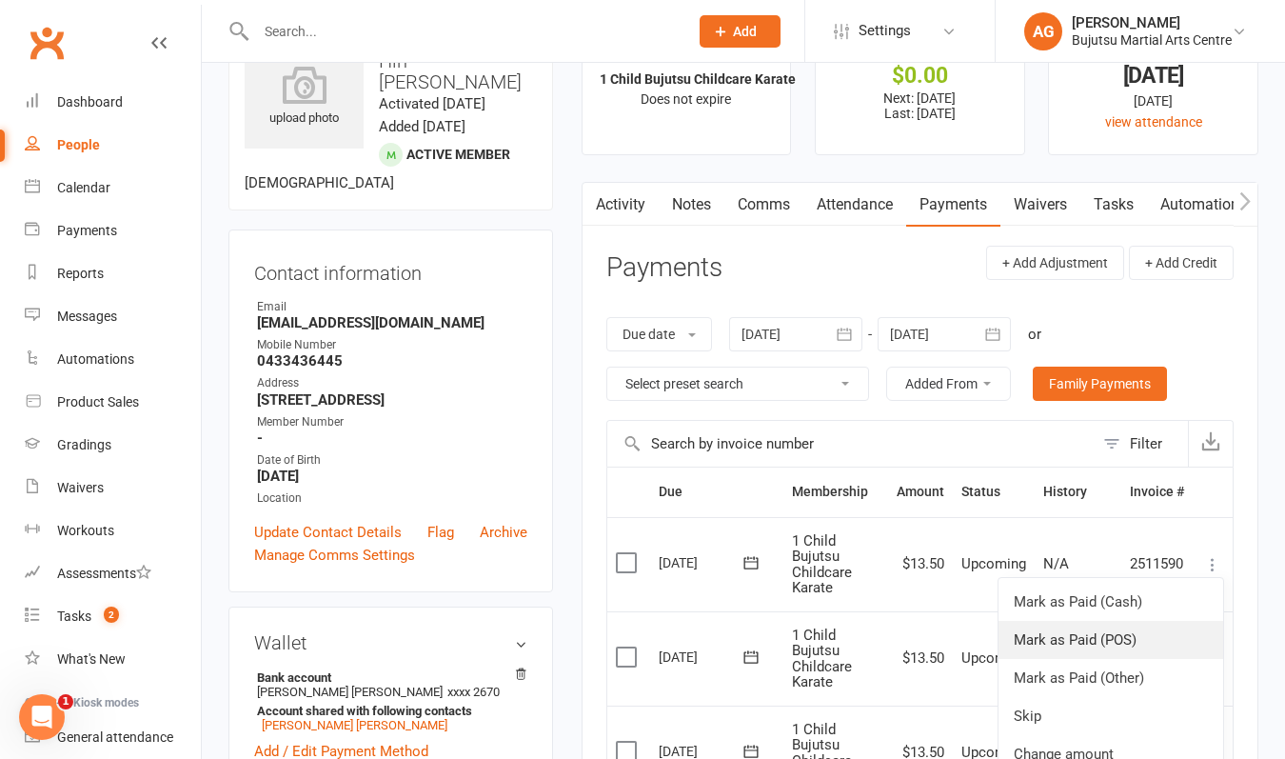
scroll to position [86, 0]
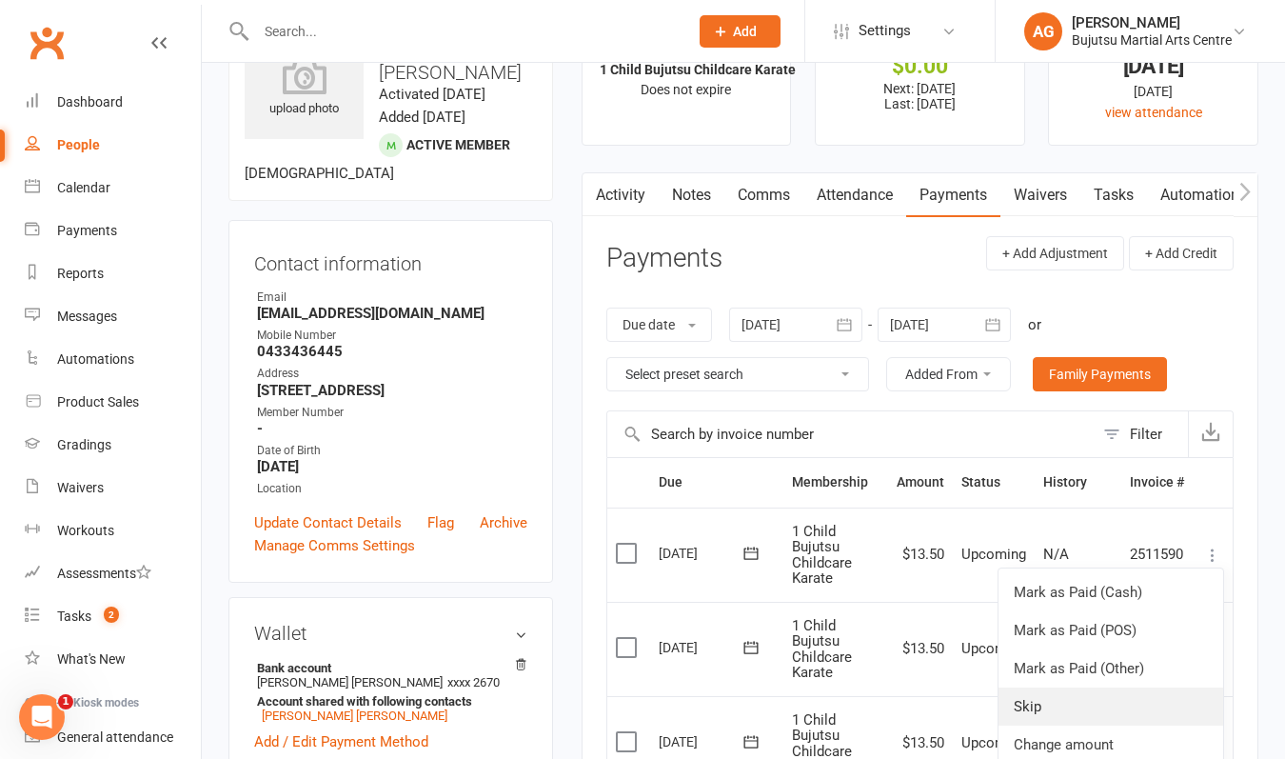
click at [1095, 702] on link "Skip" at bounding box center [1111, 706] width 225 height 38
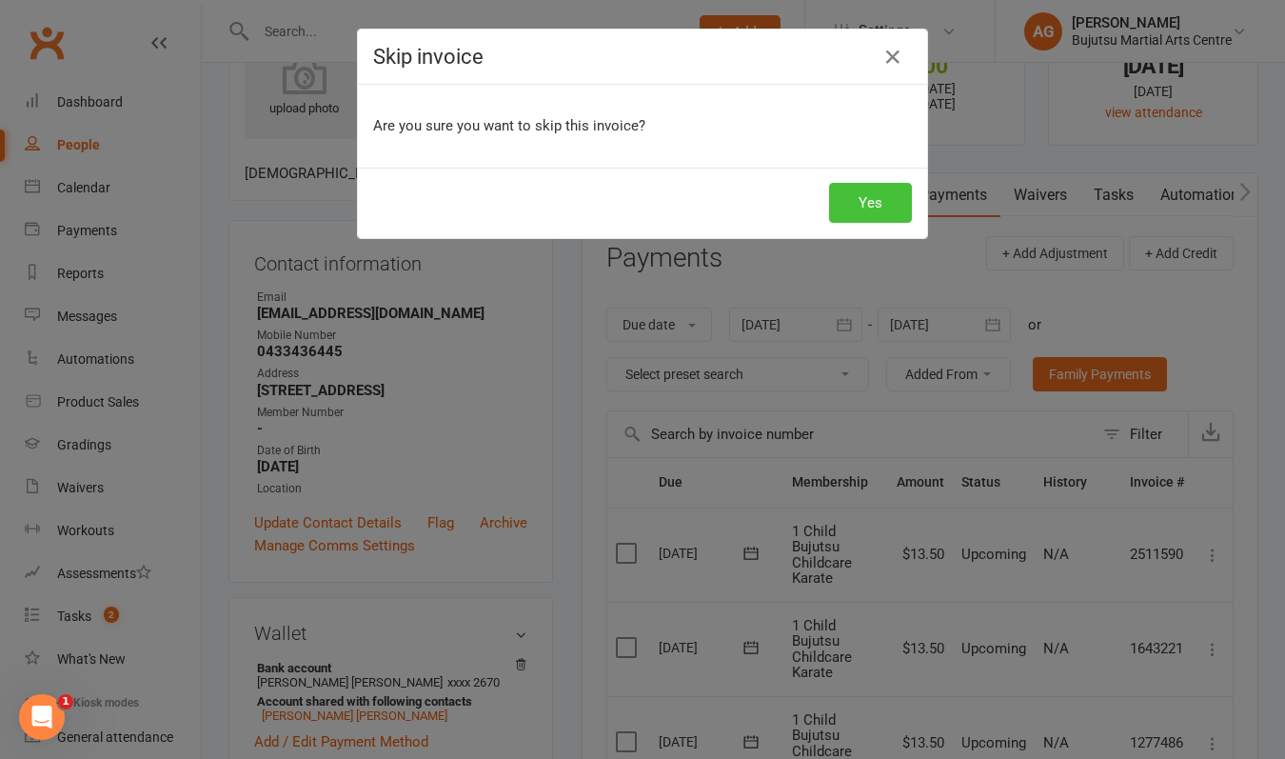
click at [880, 199] on button "Yes" at bounding box center [870, 203] width 83 height 40
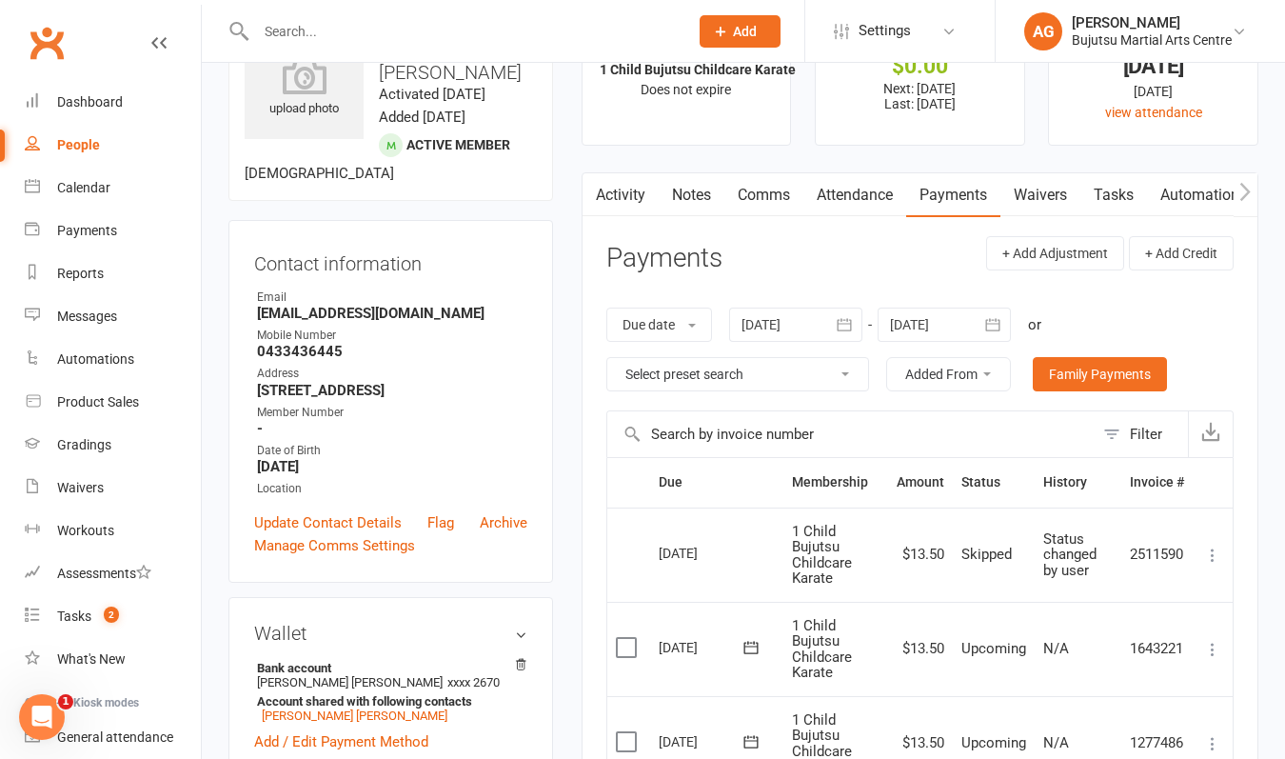
click at [462, 37] on input "text" at bounding box center [462, 31] width 425 height 27
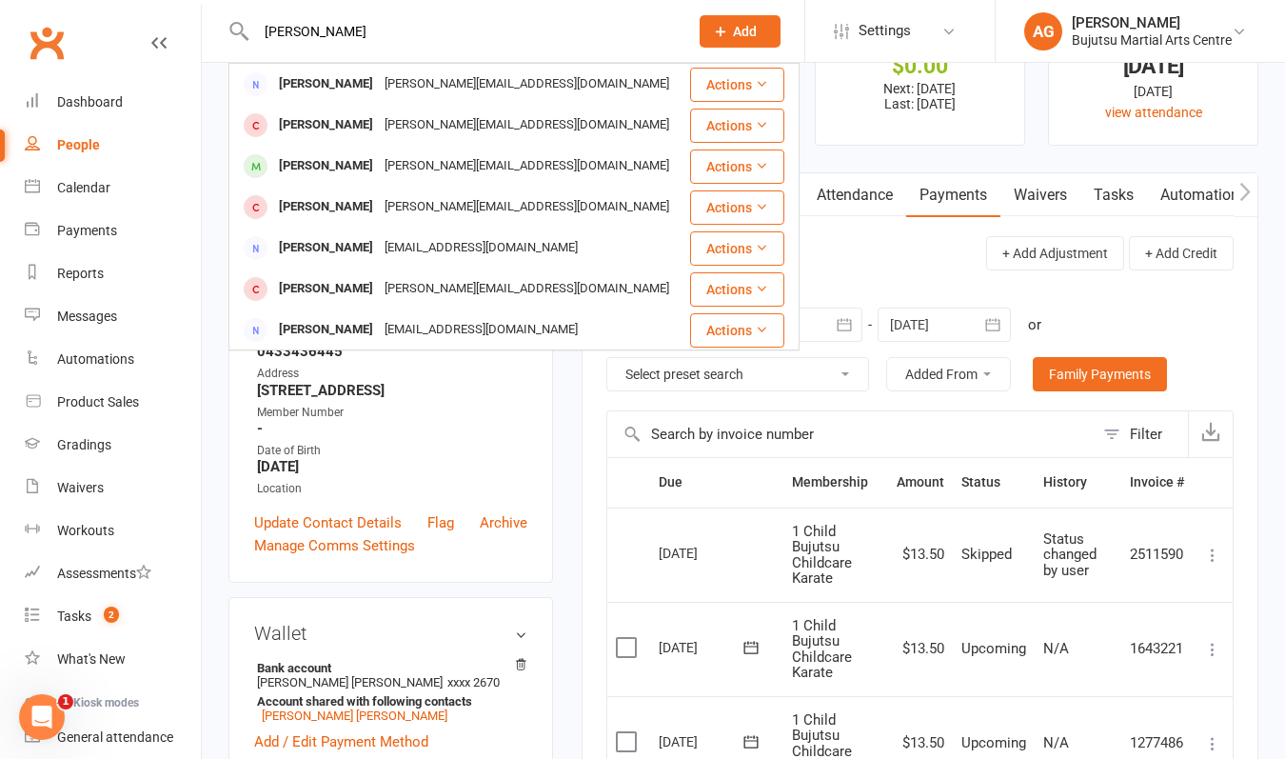
type input "[PERSON_NAME]"
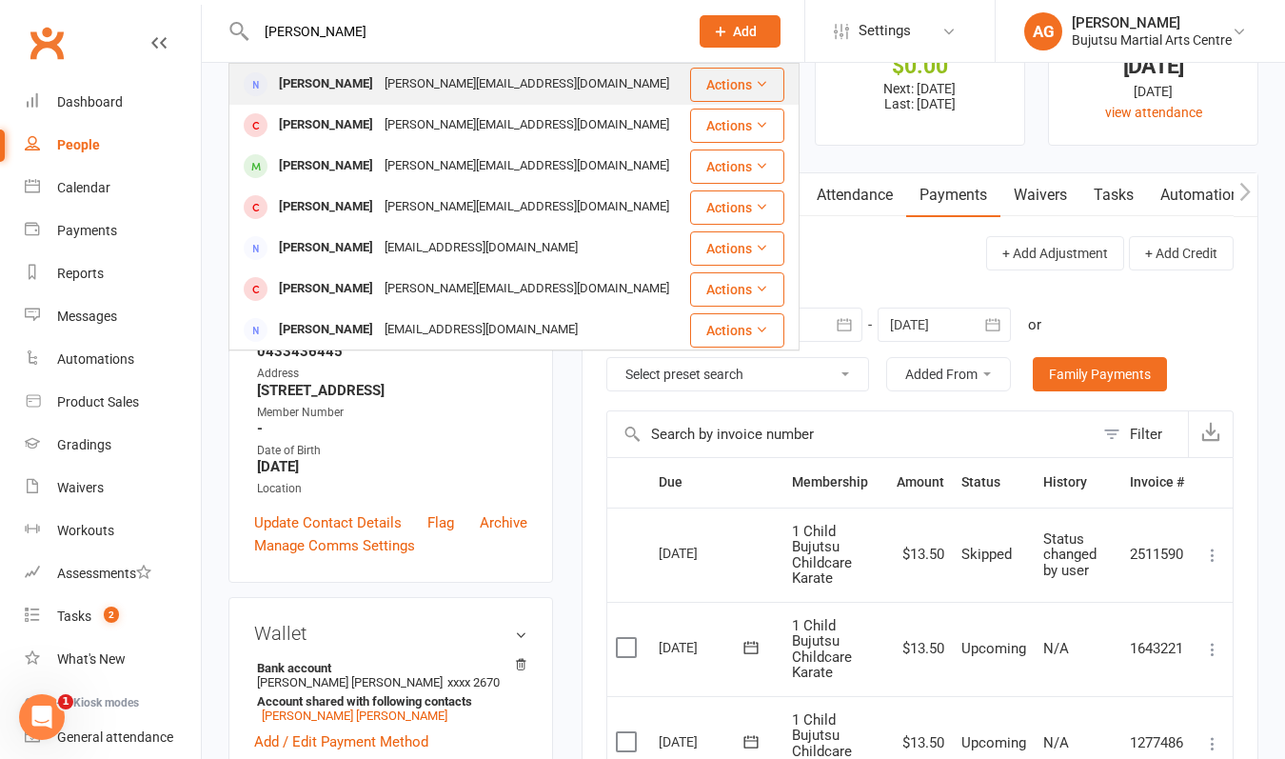
drag, startPoint x: 462, startPoint y: 37, endPoint x: 362, endPoint y: 86, distance: 111.1
click at [379, 86] on div "[PERSON_NAME][EMAIL_ADDRESS][DOMAIN_NAME]" at bounding box center [527, 84] width 296 height 28
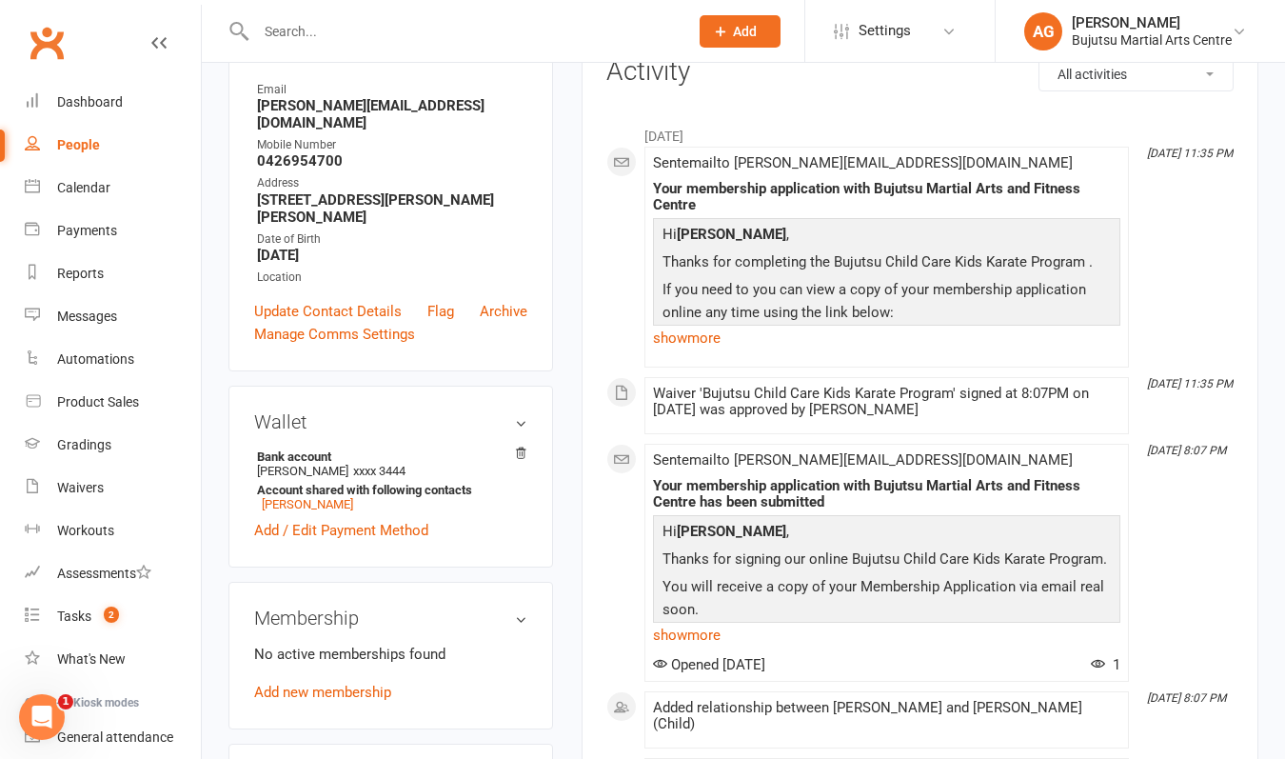
scroll to position [248, 0]
click at [326, 496] on link "[PERSON_NAME]" at bounding box center [307, 503] width 91 height 14
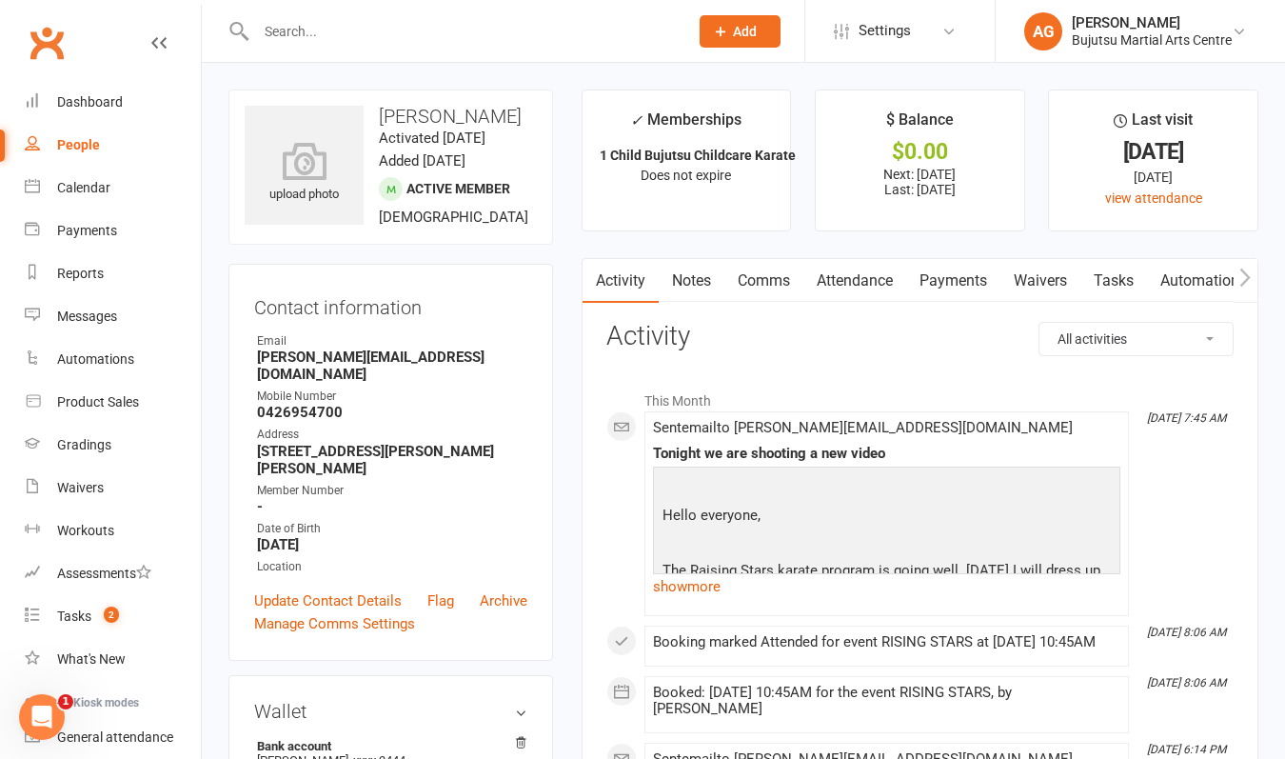
click at [936, 281] on link "Payments" at bounding box center [953, 281] width 94 height 44
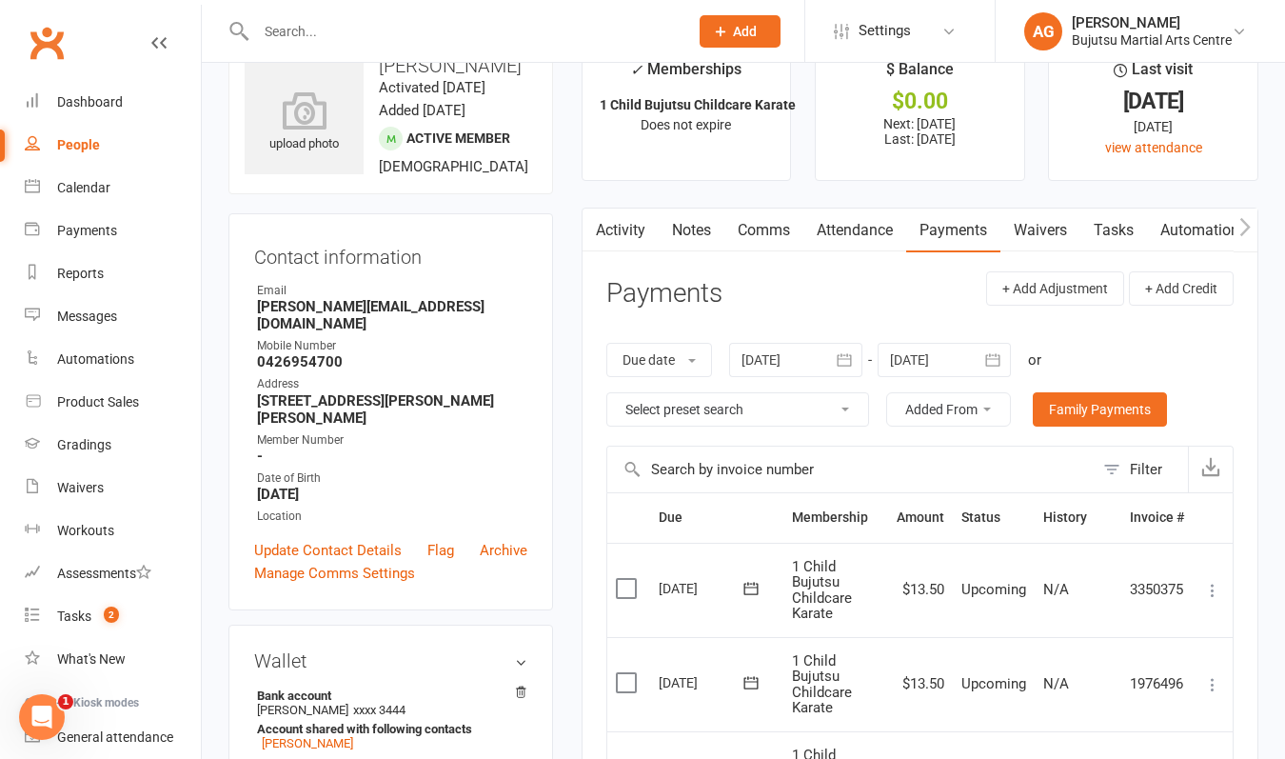
scroll to position [64, 0]
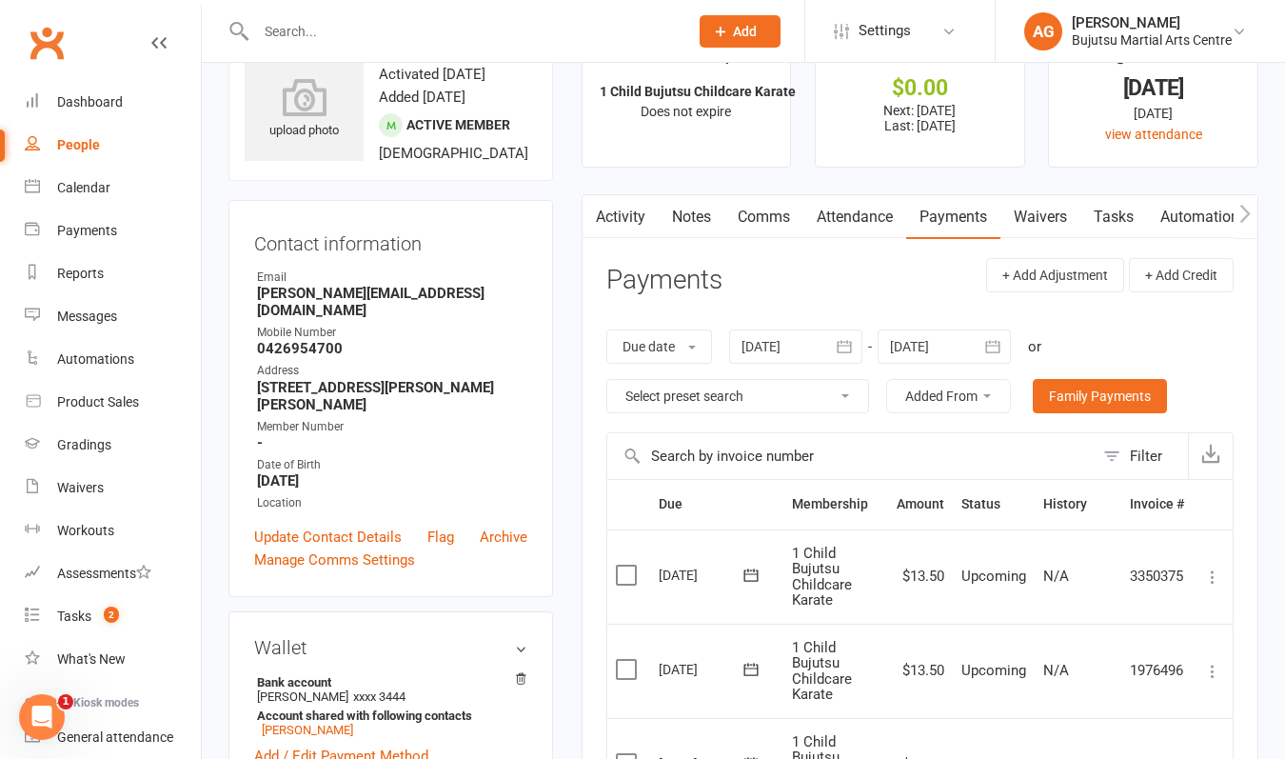
click at [1213, 571] on icon at bounding box center [1212, 576] width 19 height 19
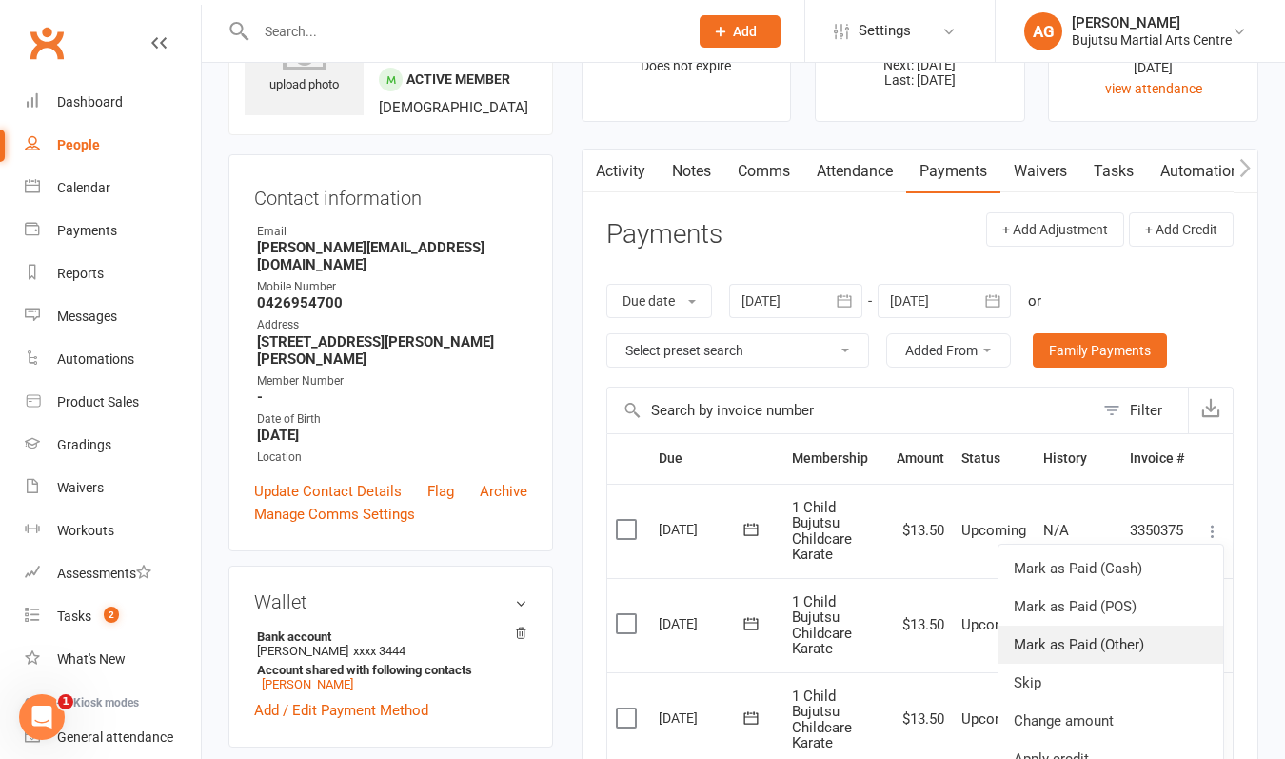
scroll to position [117, 0]
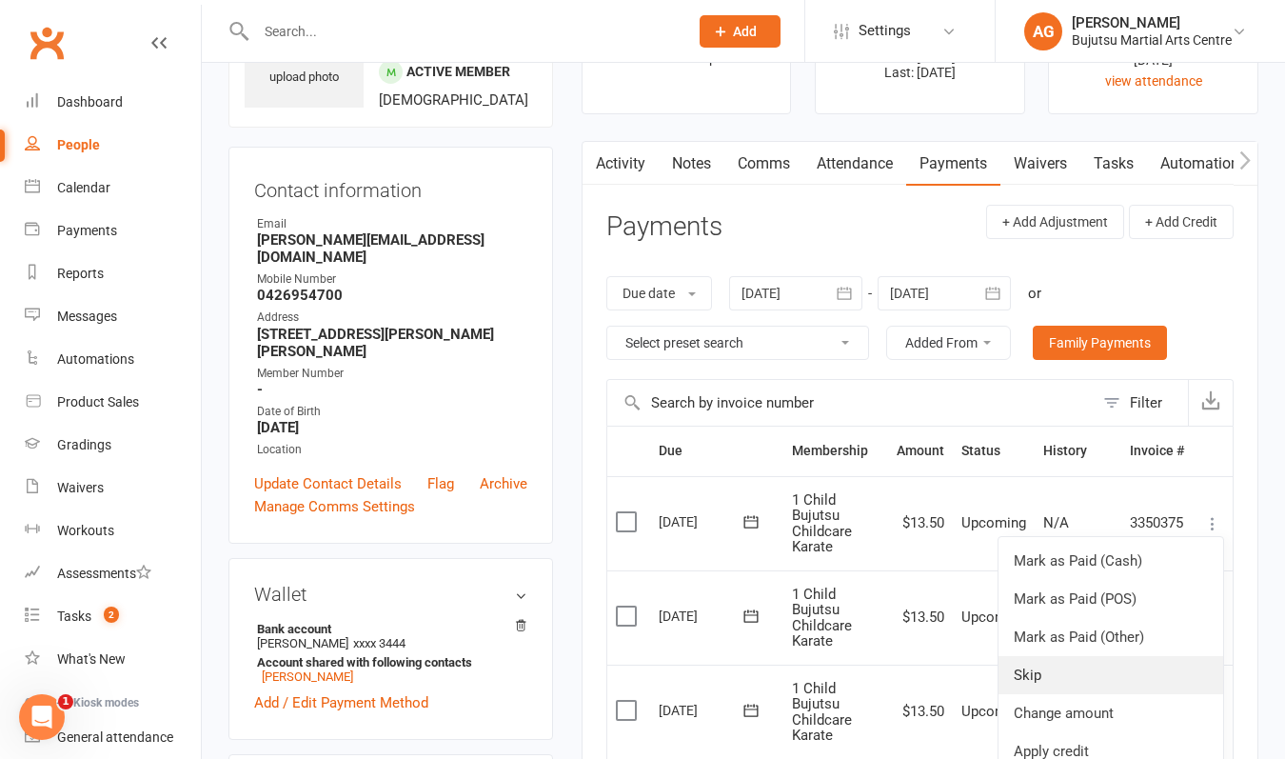
click at [1105, 666] on link "Skip" at bounding box center [1111, 675] width 225 height 38
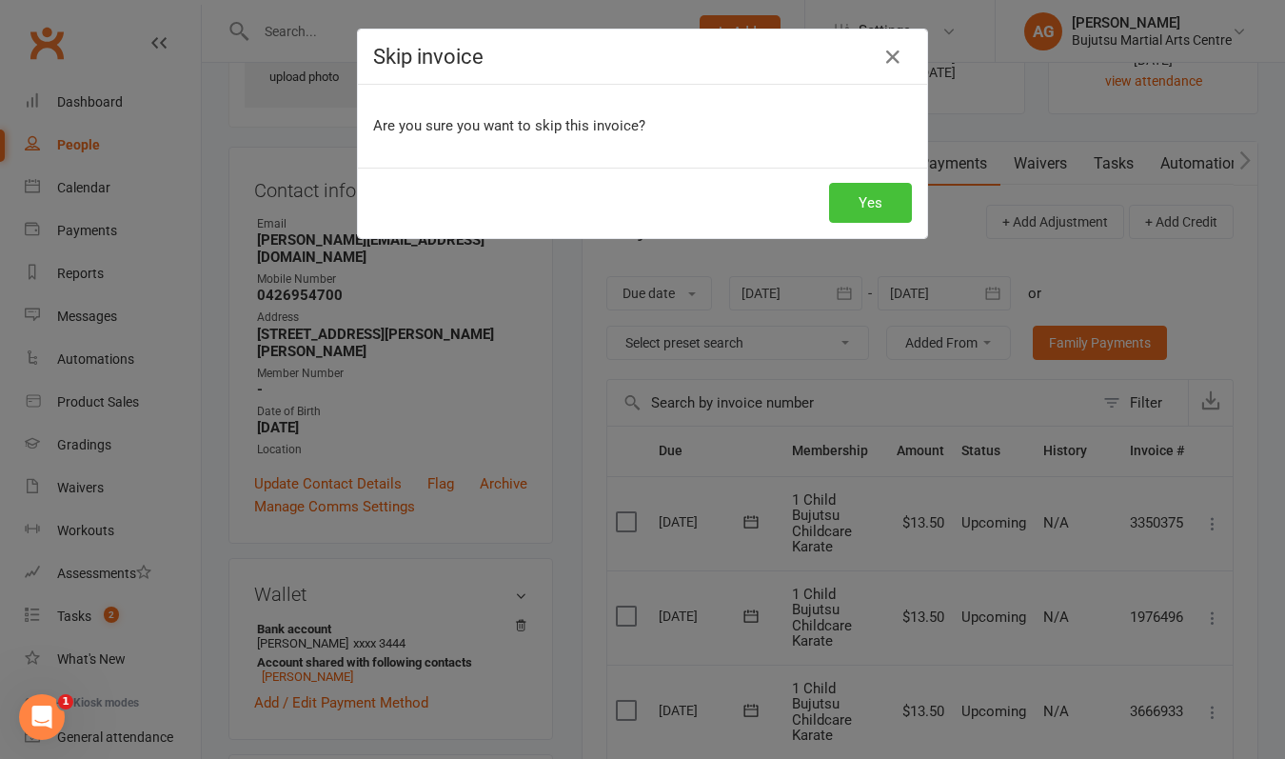
click at [865, 202] on button "Yes" at bounding box center [870, 203] width 83 height 40
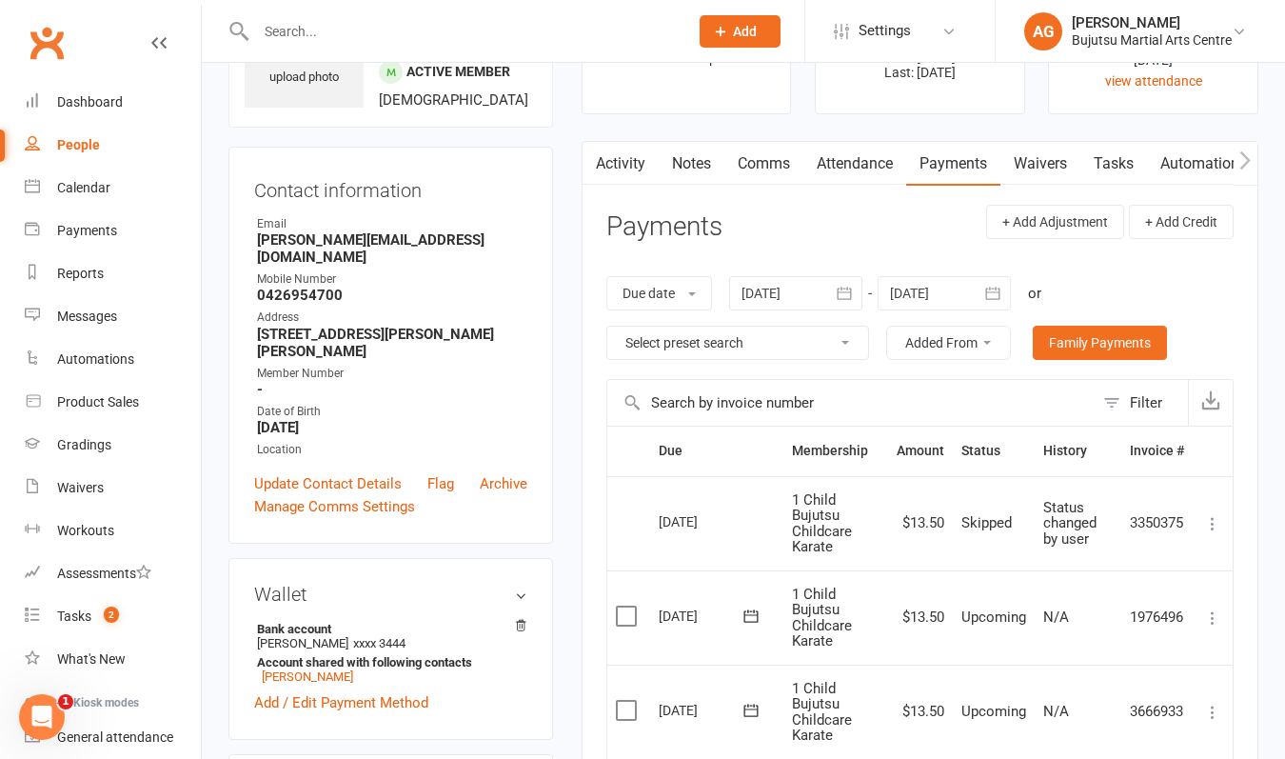
click at [419, 39] on input "text" at bounding box center [462, 31] width 425 height 27
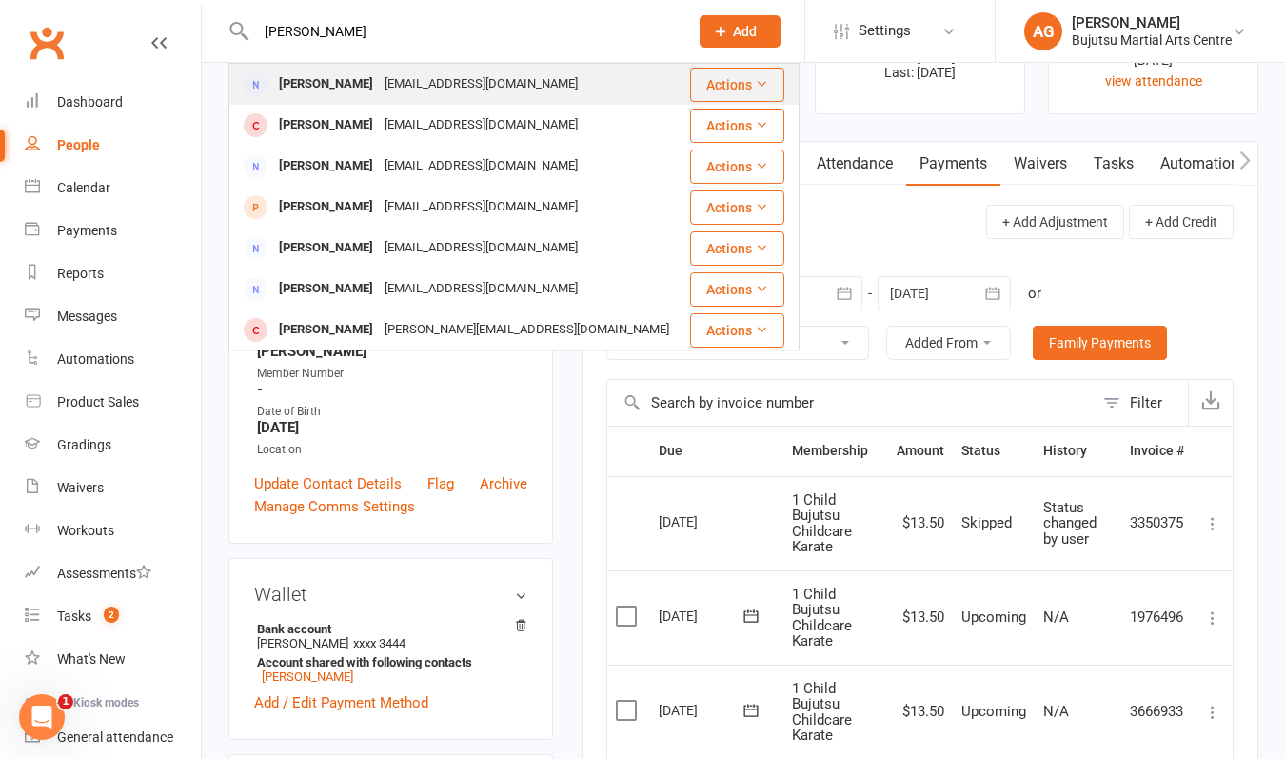
type input "[PERSON_NAME]"
click at [309, 85] on div "[PERSON_NAME]" at bounding box center [326, 84] width 106 height 28
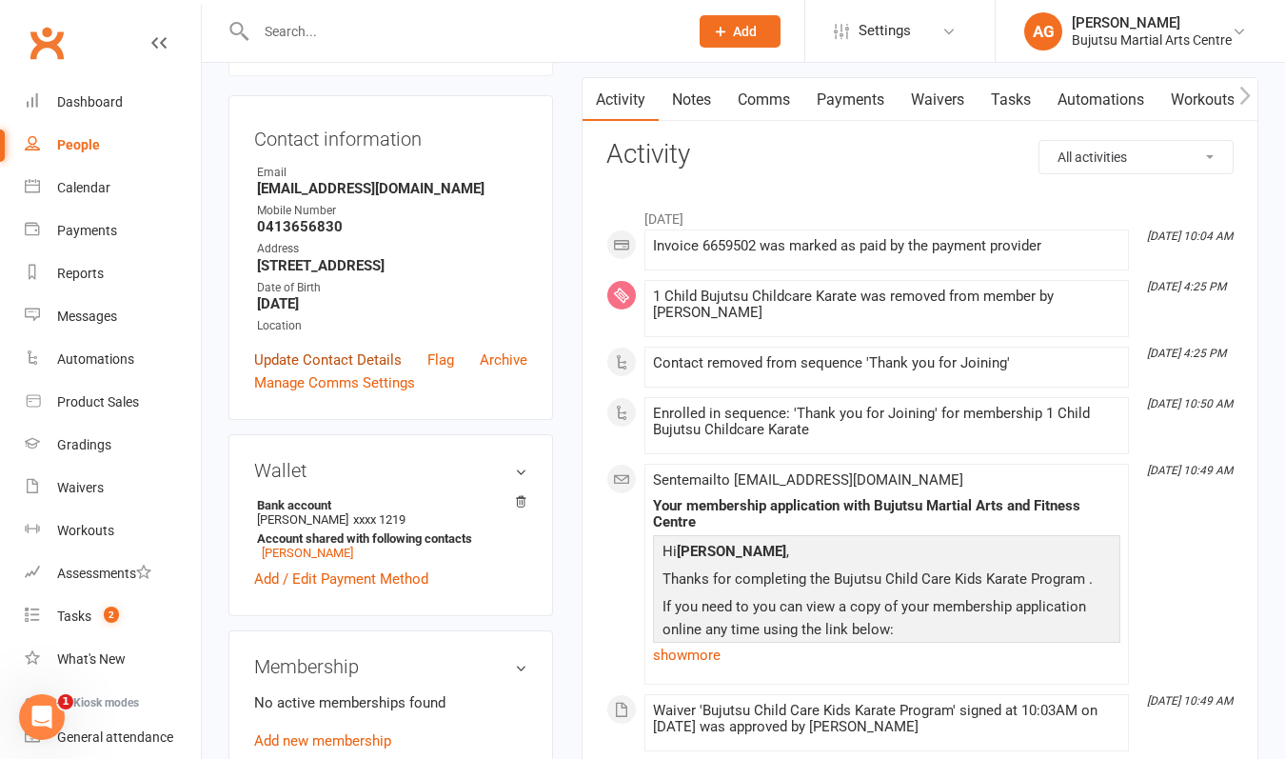
scroll to position [211, 0]
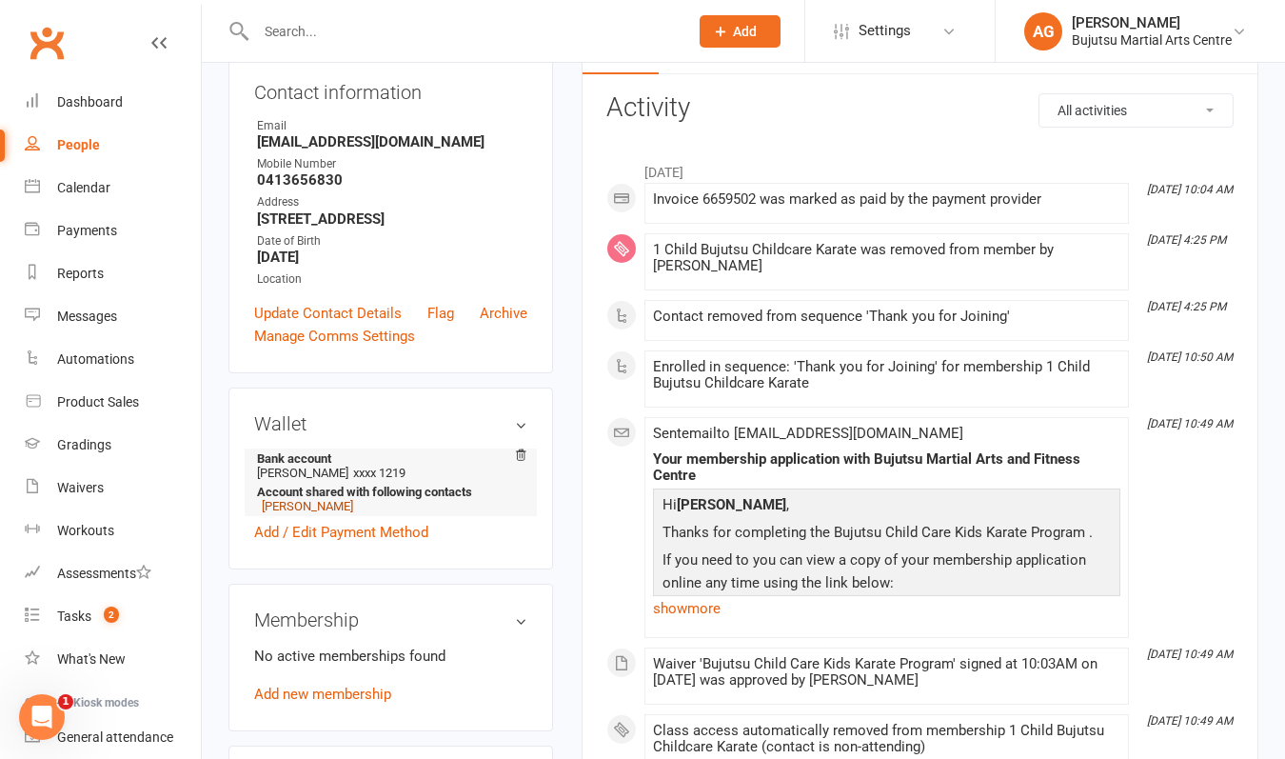
click at [307, 506] on link "[PERSON_NAME]" at bounding box center [307, 506] width 91 height 14
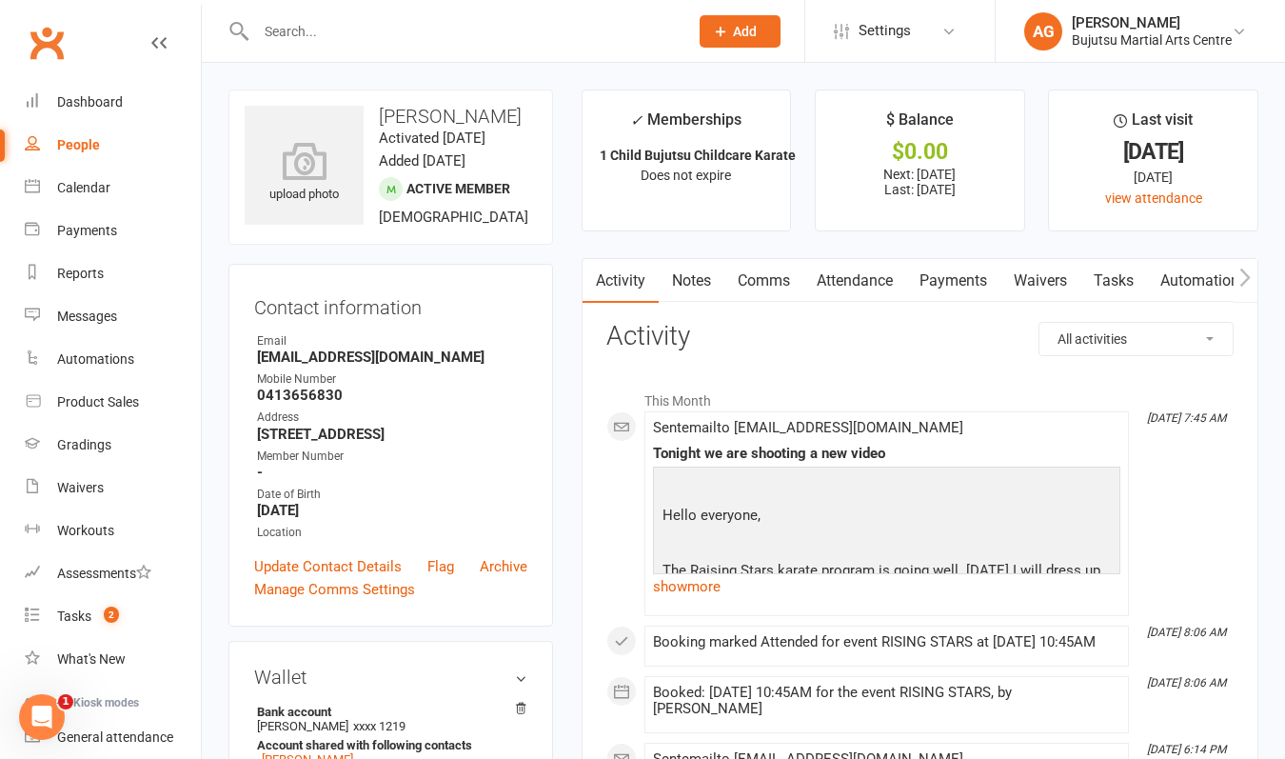
click at [973, 277] on link "Payments" at bounding box center [953, 281] width 94 height 44
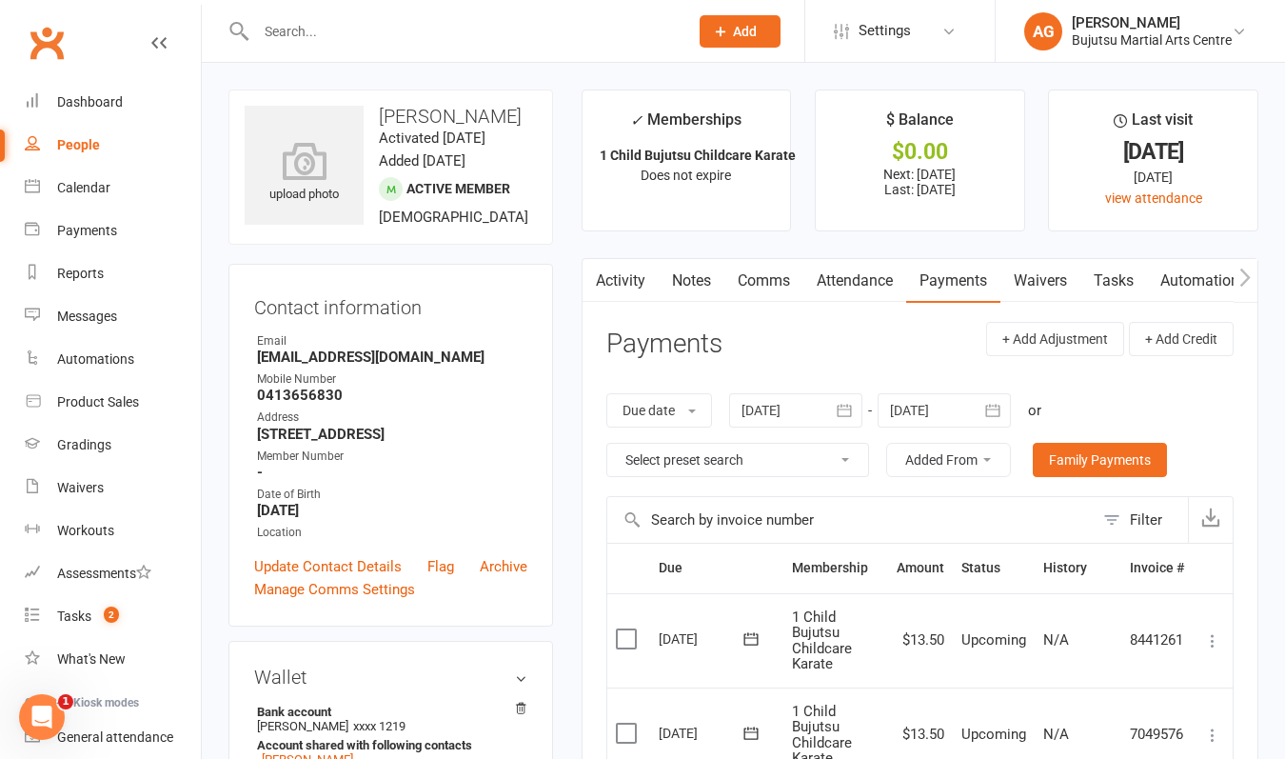
click at [1212, 642] on icon at bounding box center [1212, 640] width 19 height 19
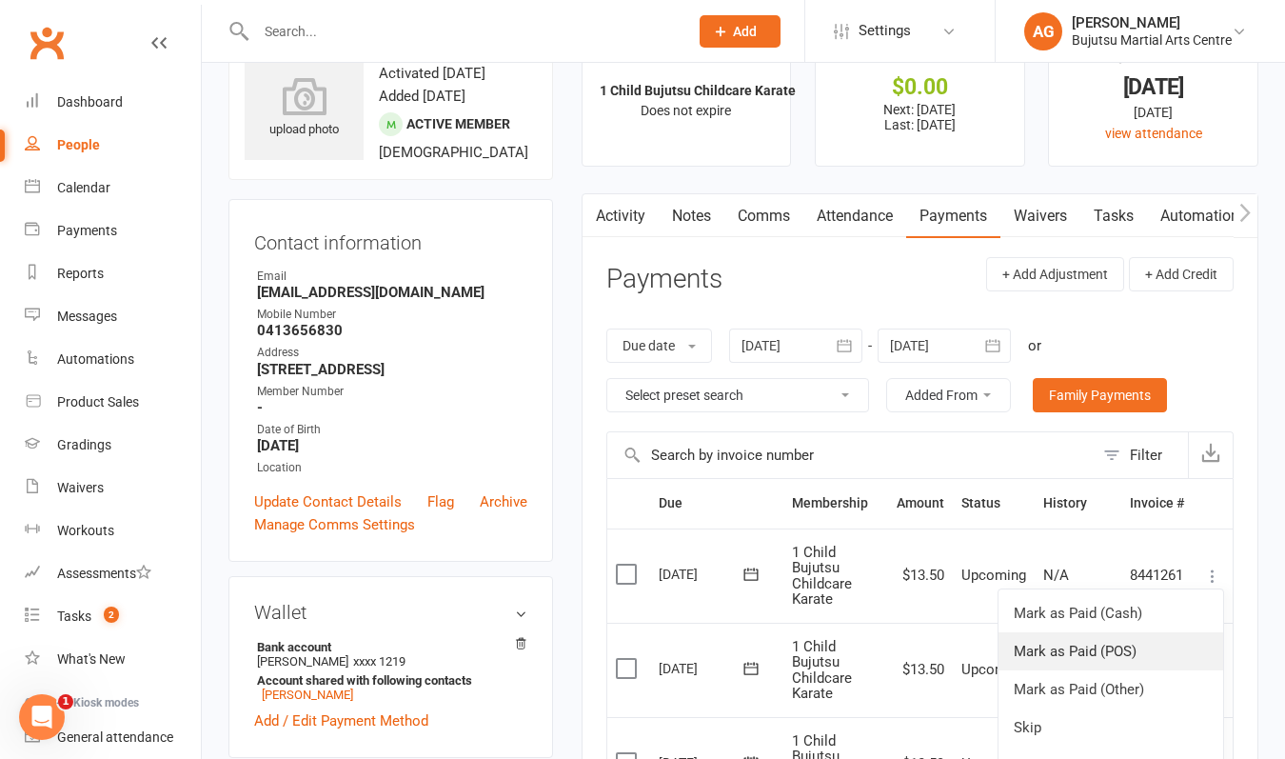
scroll to position [66, 0]
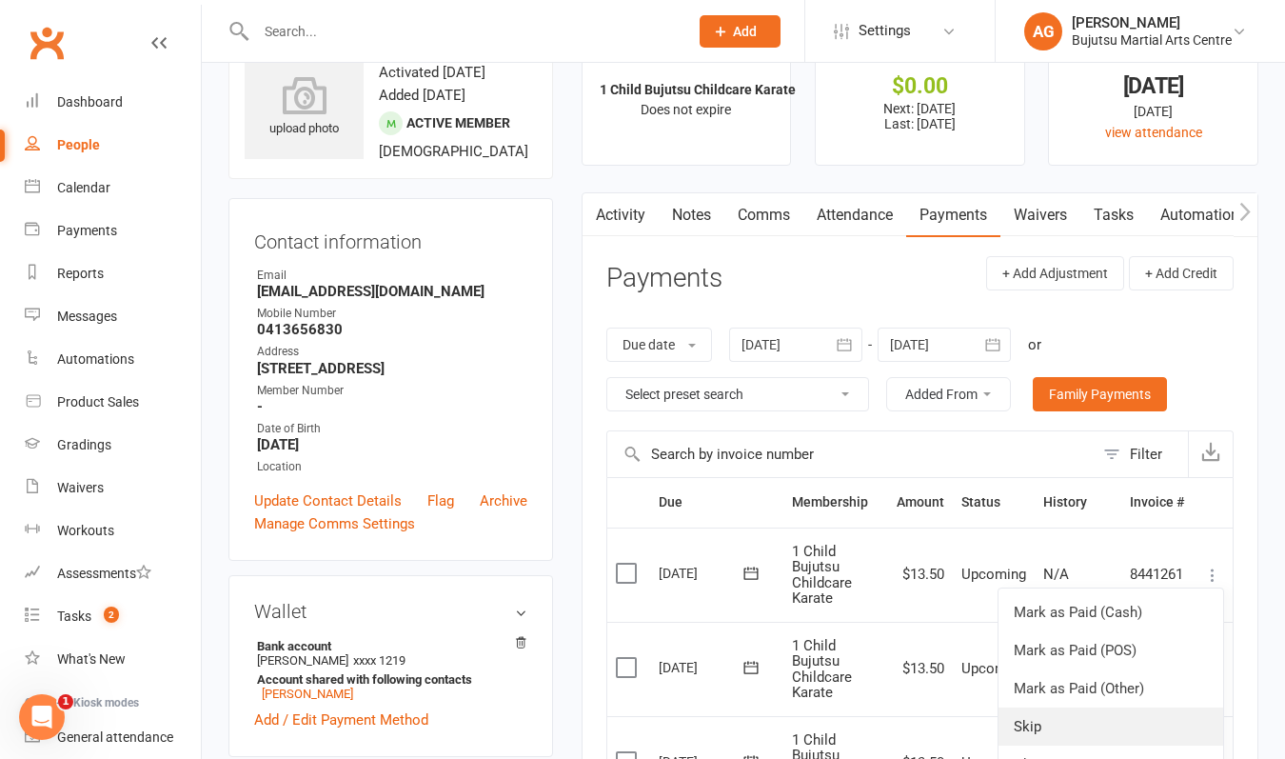
click at [1096, 715] on link "Skip" at bounding box center [1111, 726] width 225 height 38
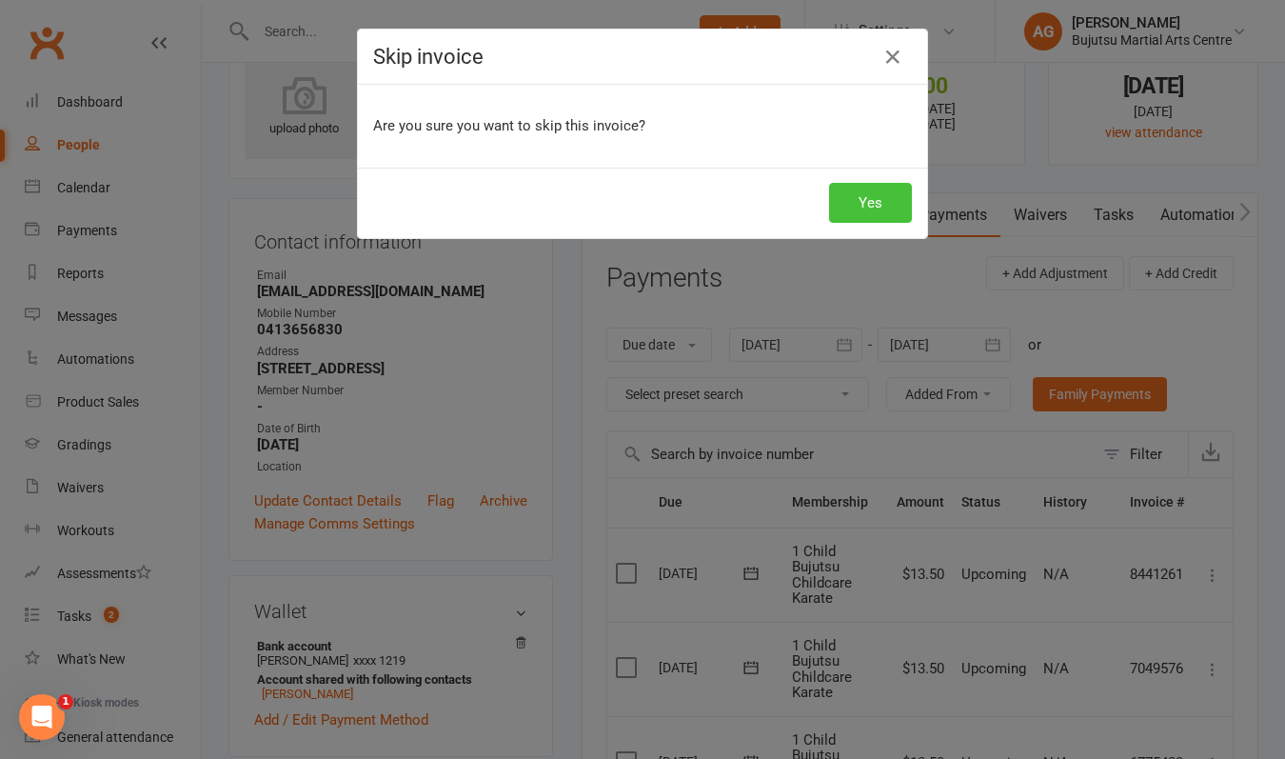
click at [871, 205] on button "Yes" at bounding box center [870, 203] width 83 height 40
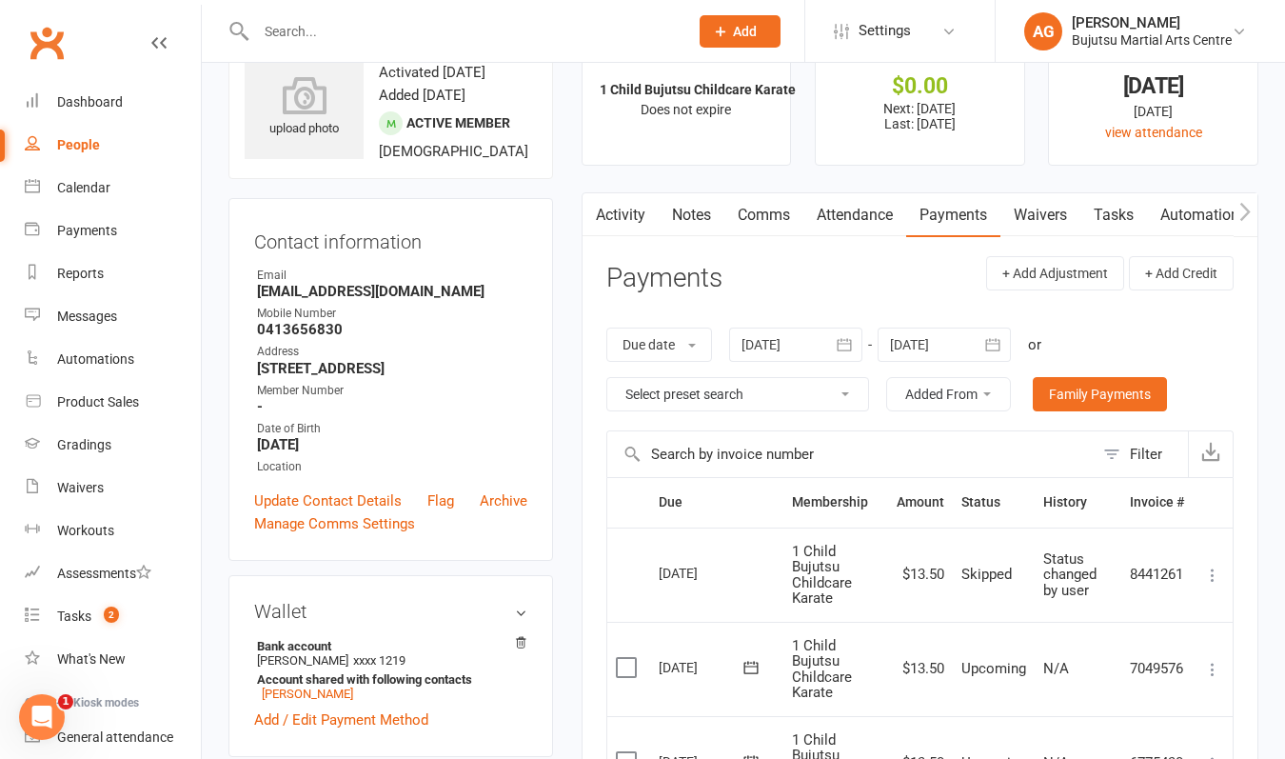
click at [462, 31] on input "text" at bounding box center [462, 31] width 425 height 27
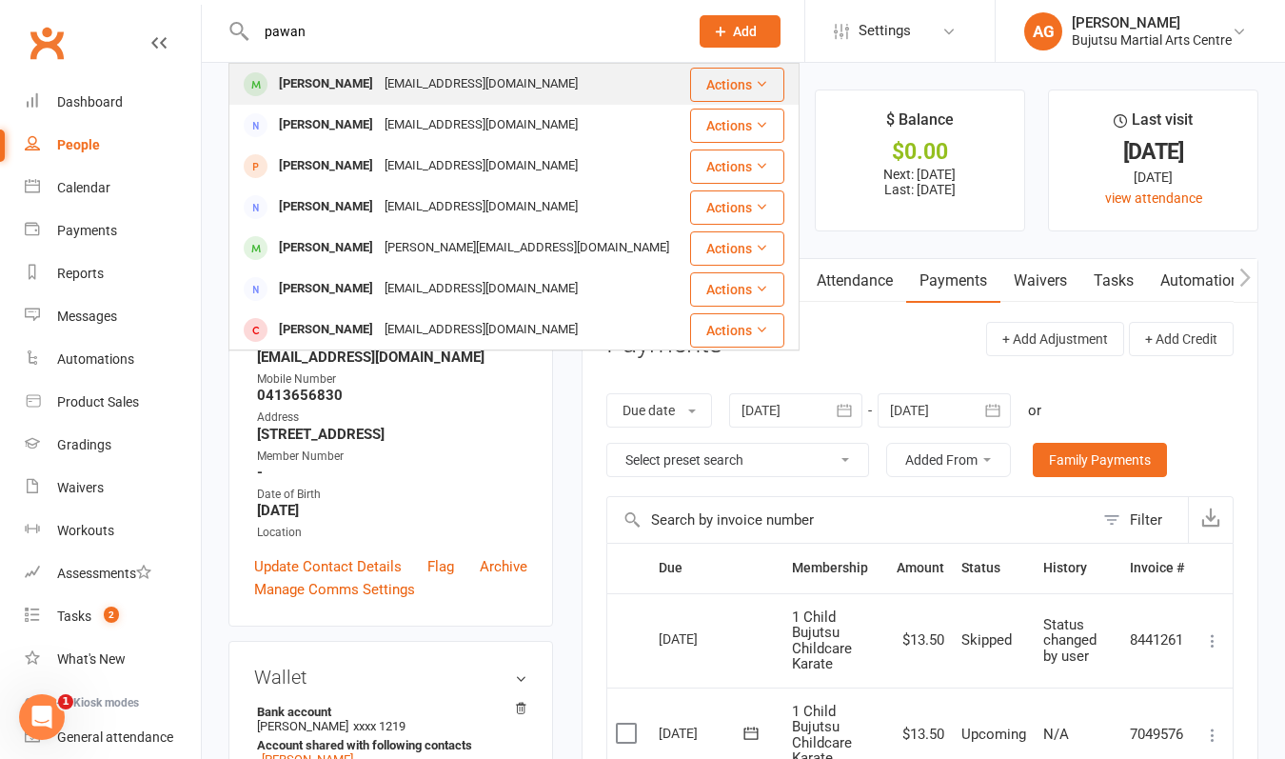
scroll to position [0, 0]
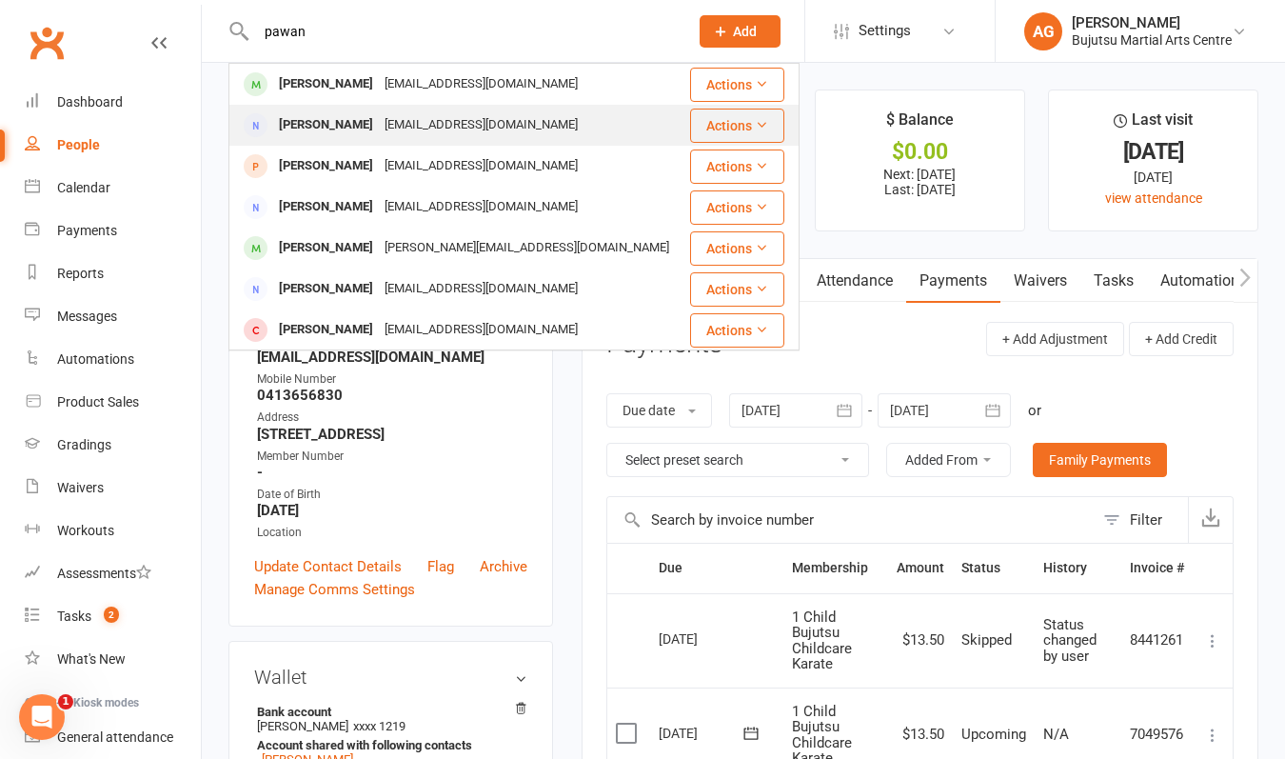
type input "pawan"
click at [379, 124] on div "[PERSON_NAME]" at bounding box center [326, 125] width 106 height 28
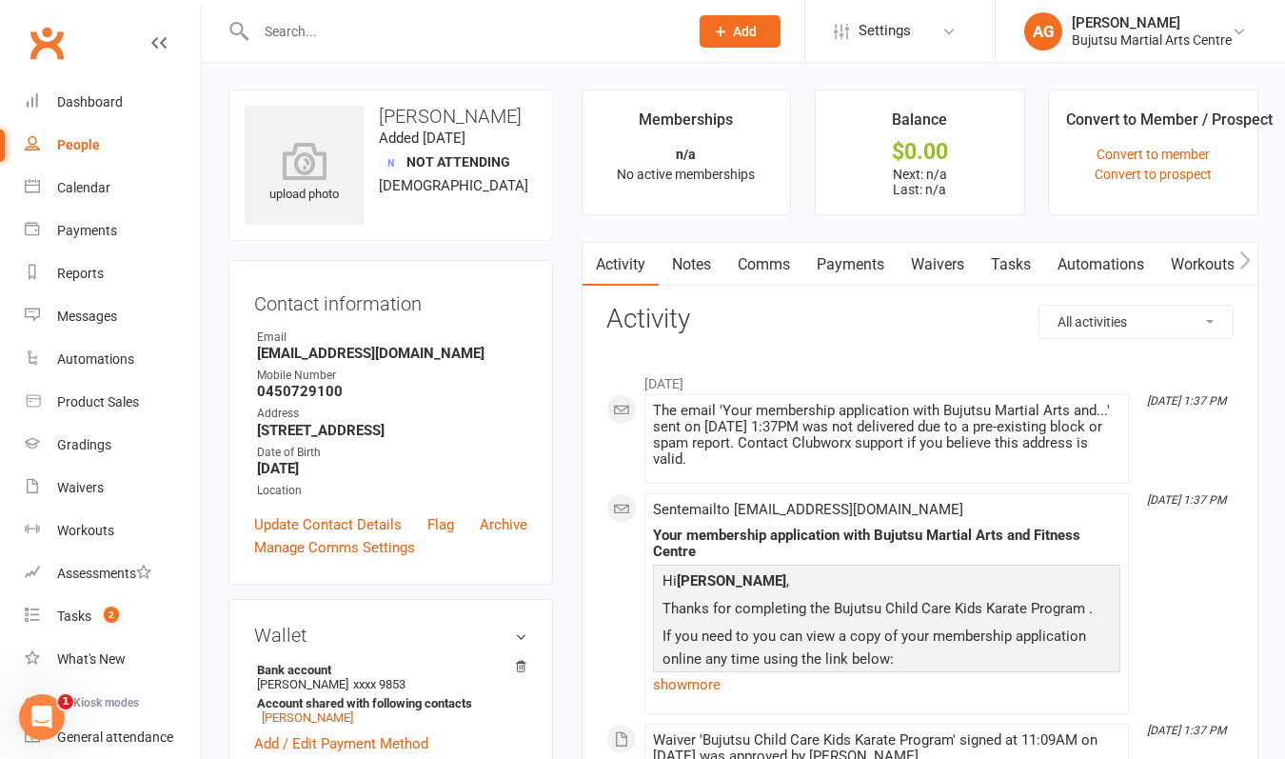
click at [857, 259] on link "Payments" at bounding box center [851, 265] width 94 height 44
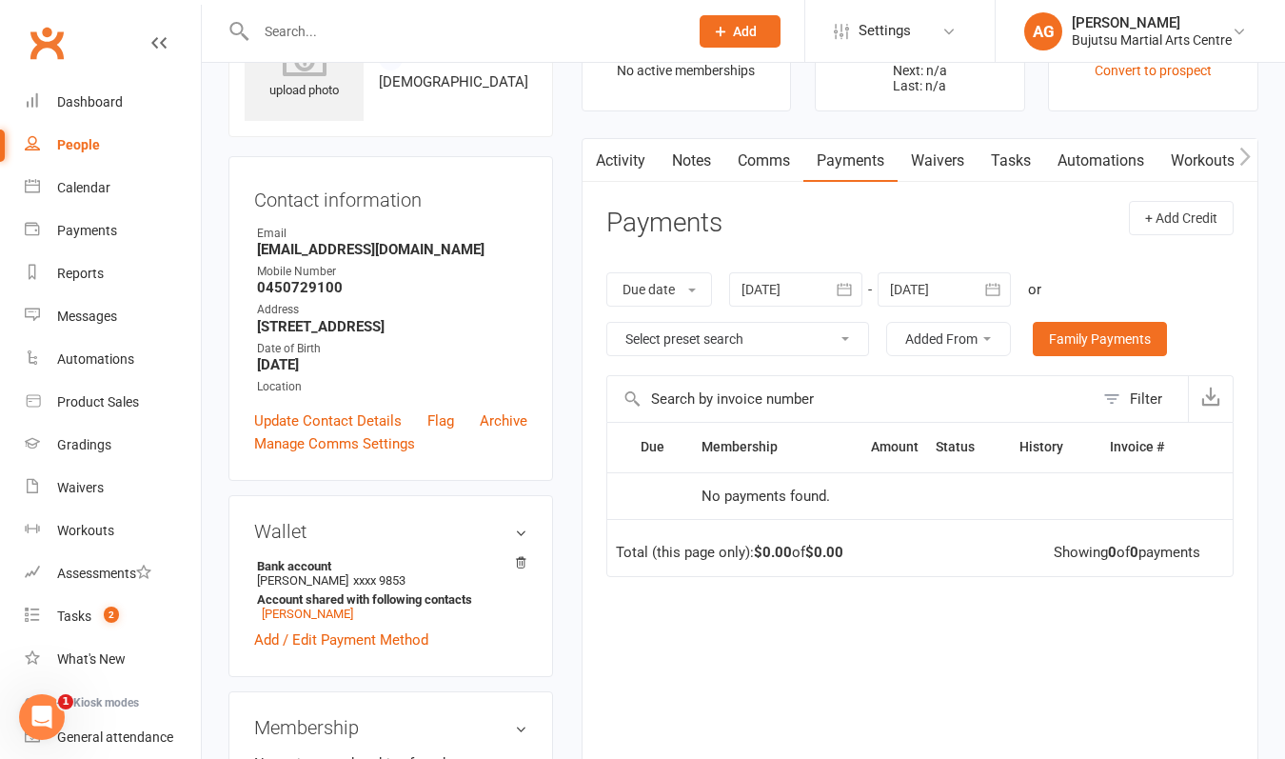
scroll to position [105, 0]
click at [307, 620] on link "[PERSON_NAME]" at bounding box center [307, 612] width 91 height 14
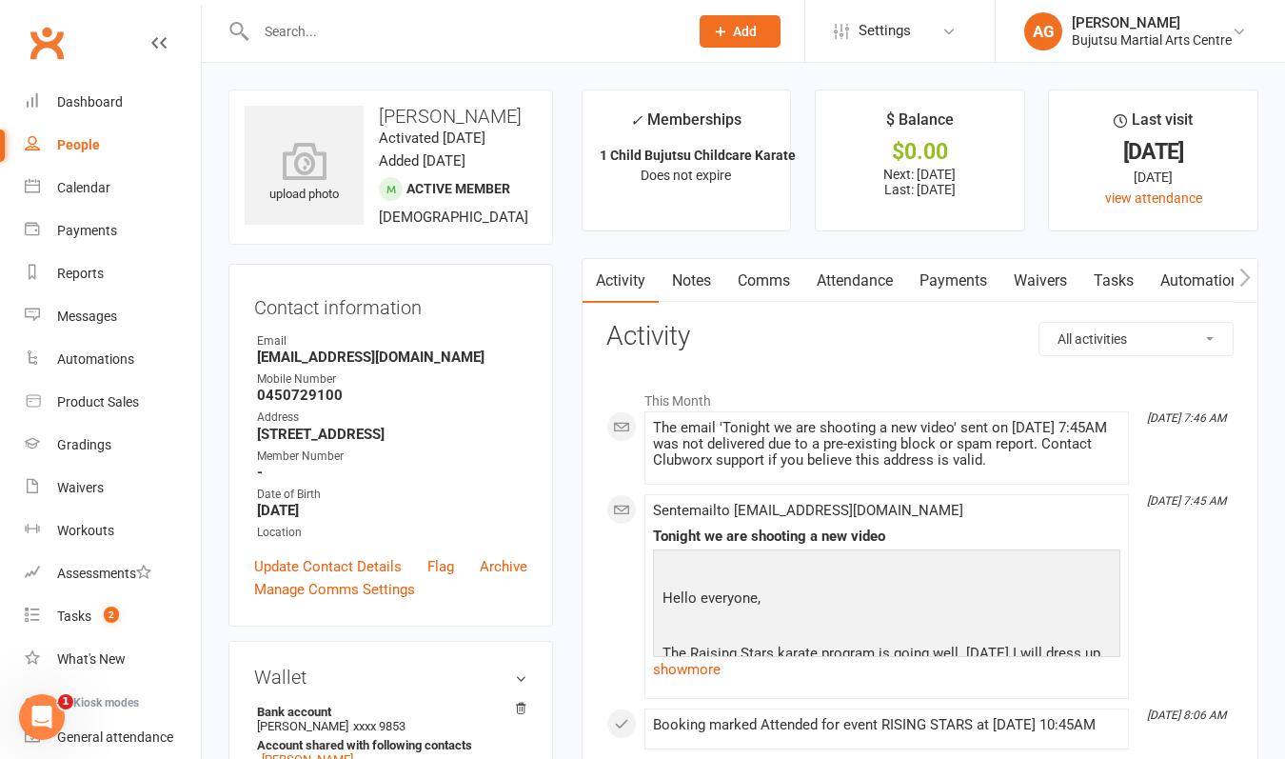
click at [942, 276] on link "Payments" at bounding box center [953, 281] width 94 height 44
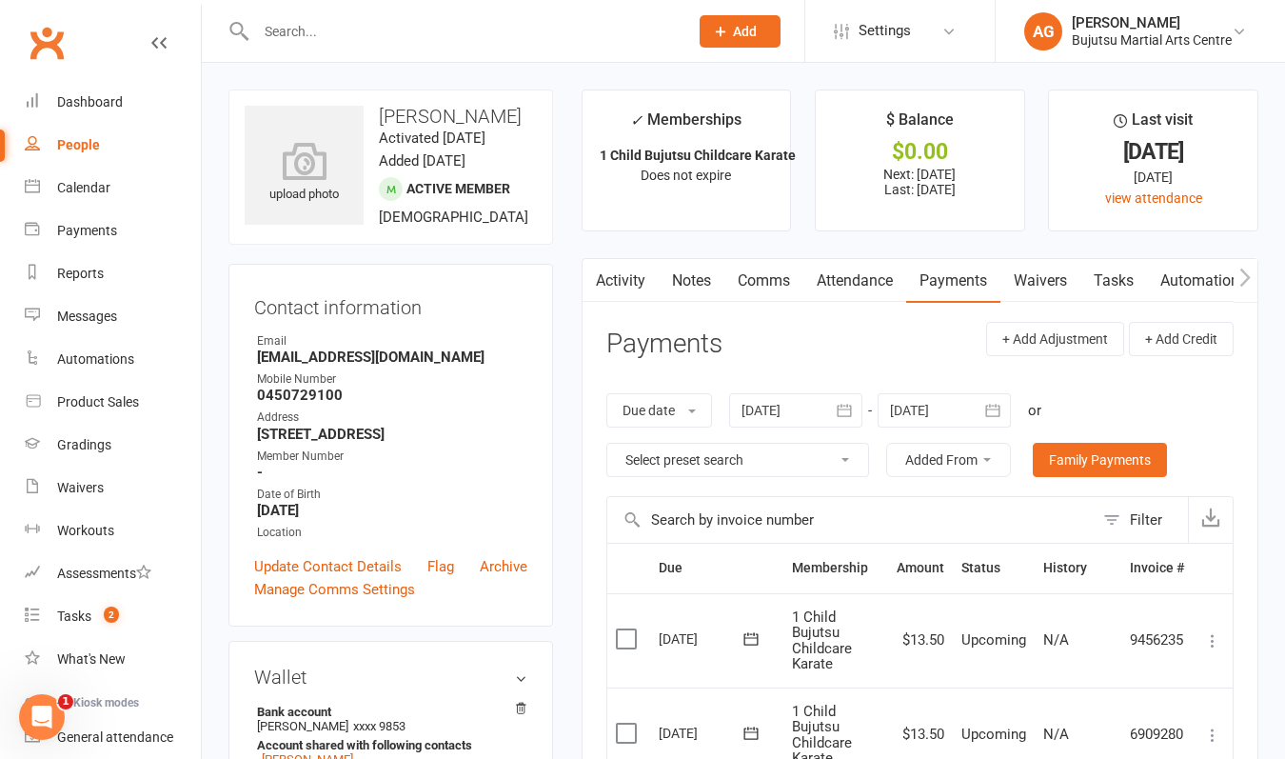
click at [1213, 635] on icon at bounding box center [1212, 640] width 19 height 19
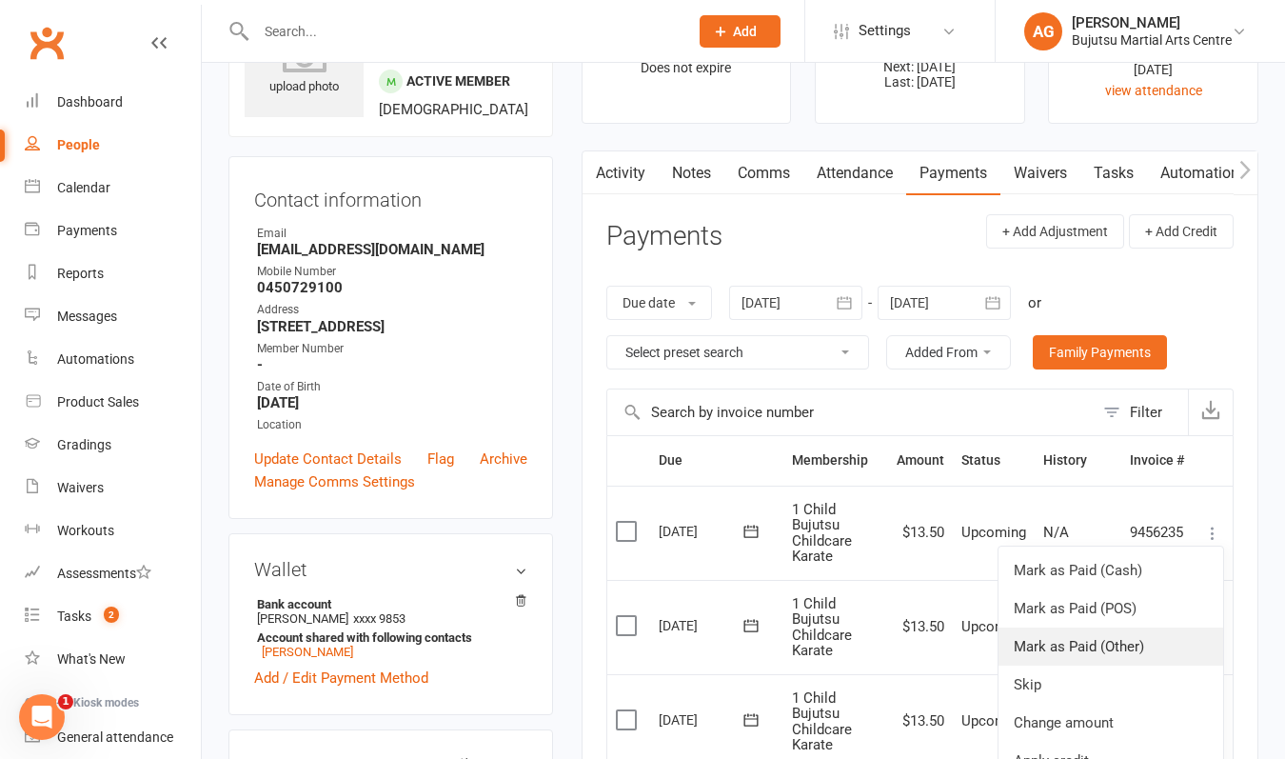
scroll to position [105, 0]
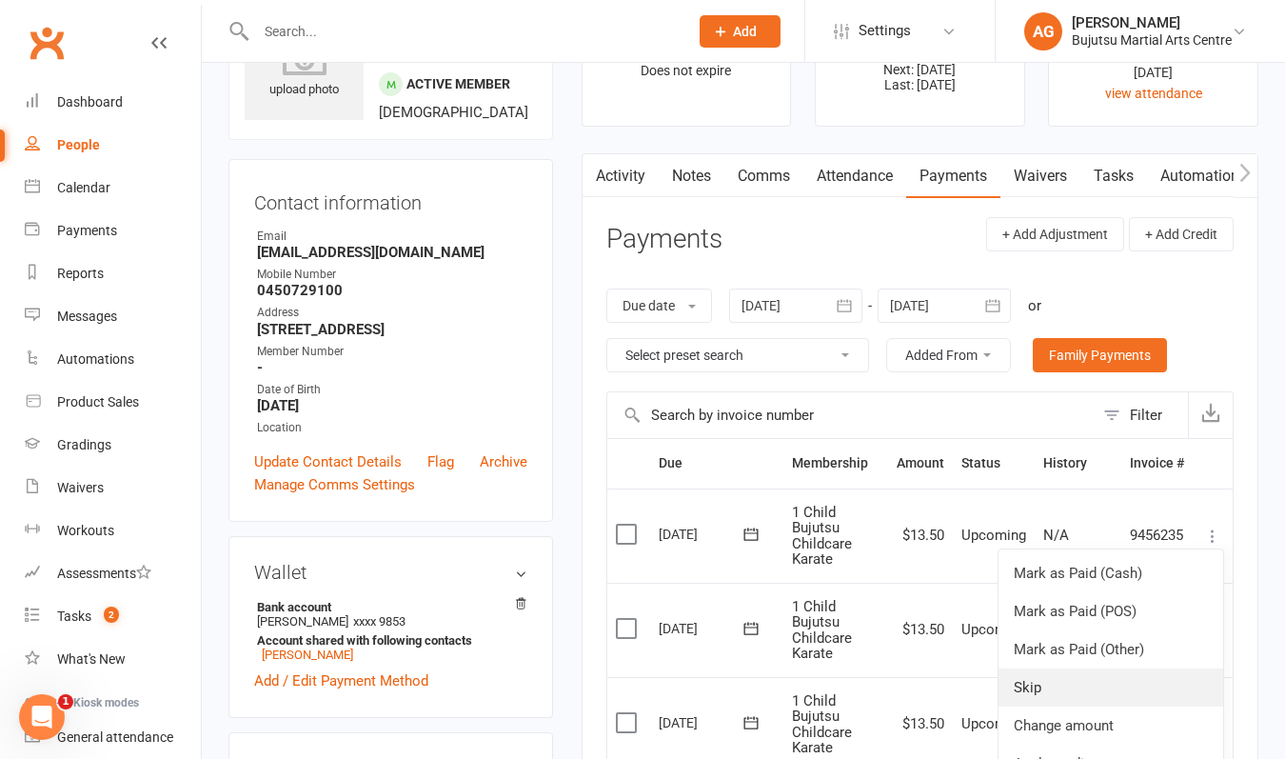
click at [1103, 692] on link "Skip" at bounding box center [1111, 687] width 225 height 38
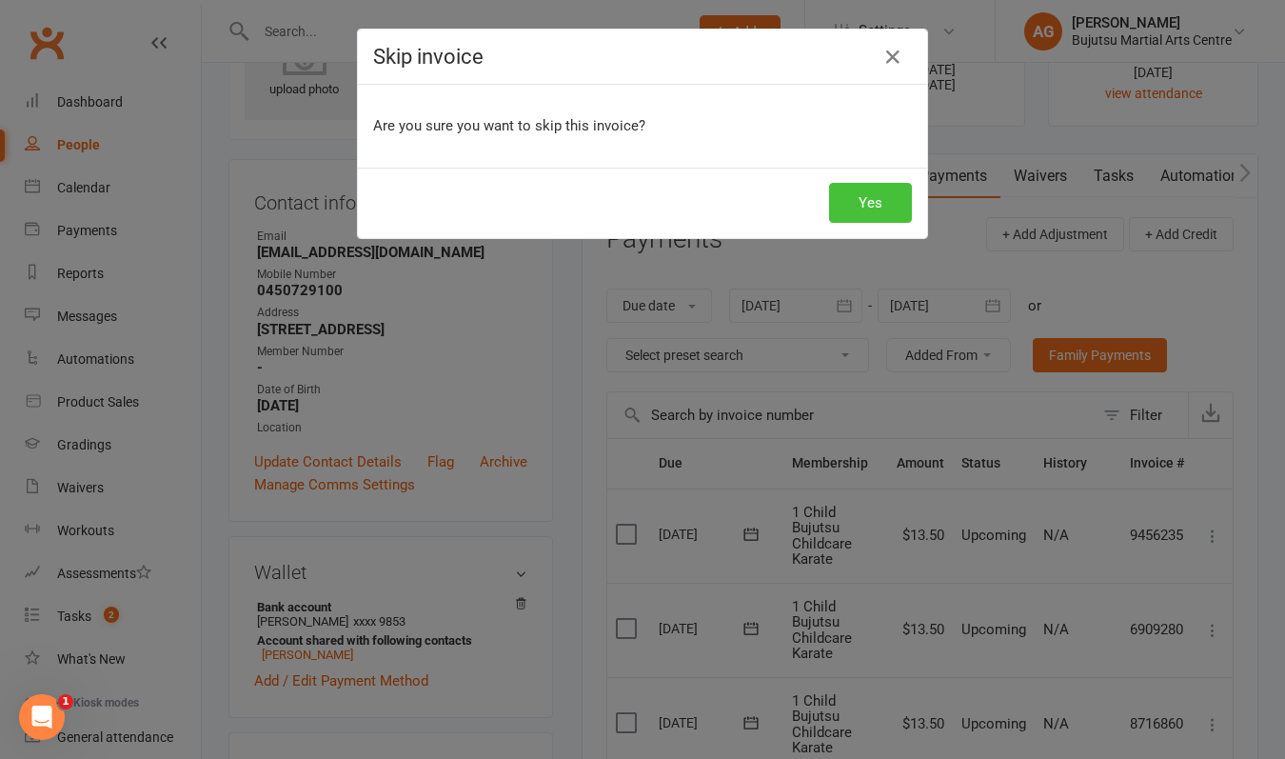
click at [867, 195] on button "Yes" at bounding box center [870, 203] width 83 height 40
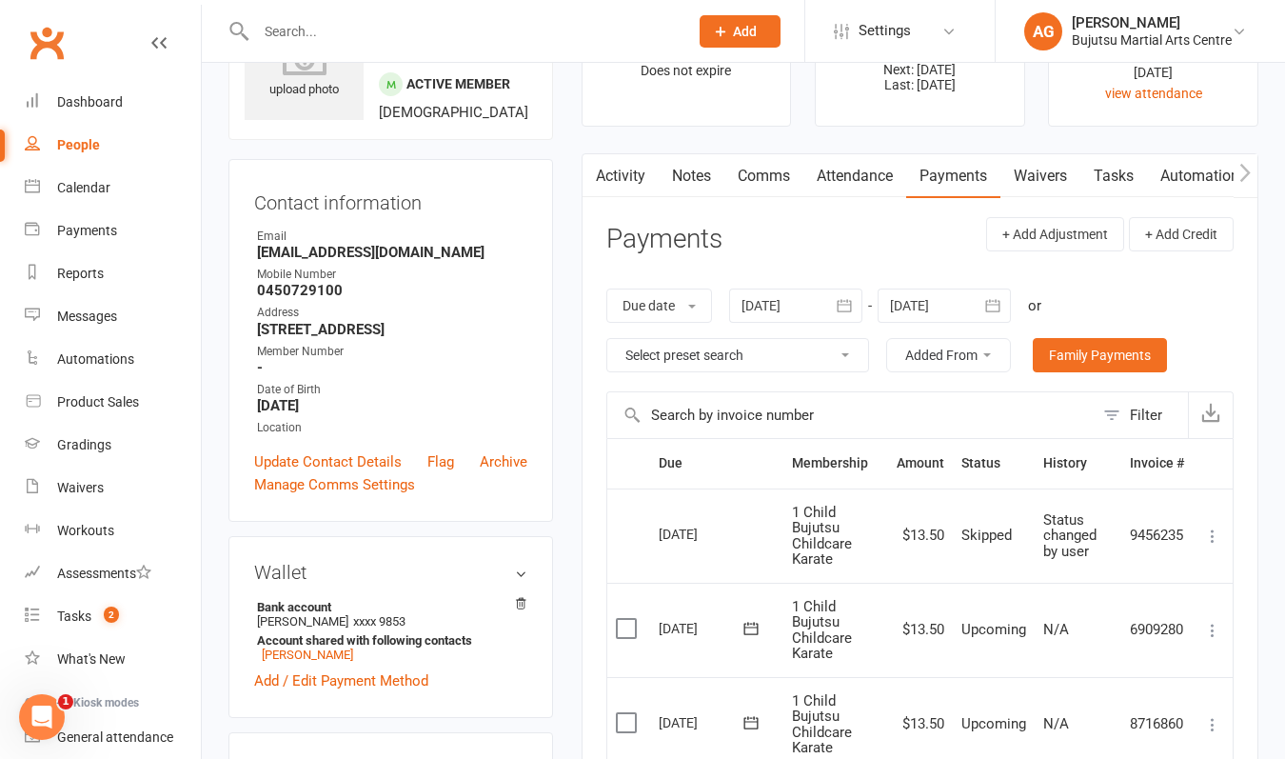
click at [401, 39] on input "text" at bounding box center [462, 31] width 425 height 27
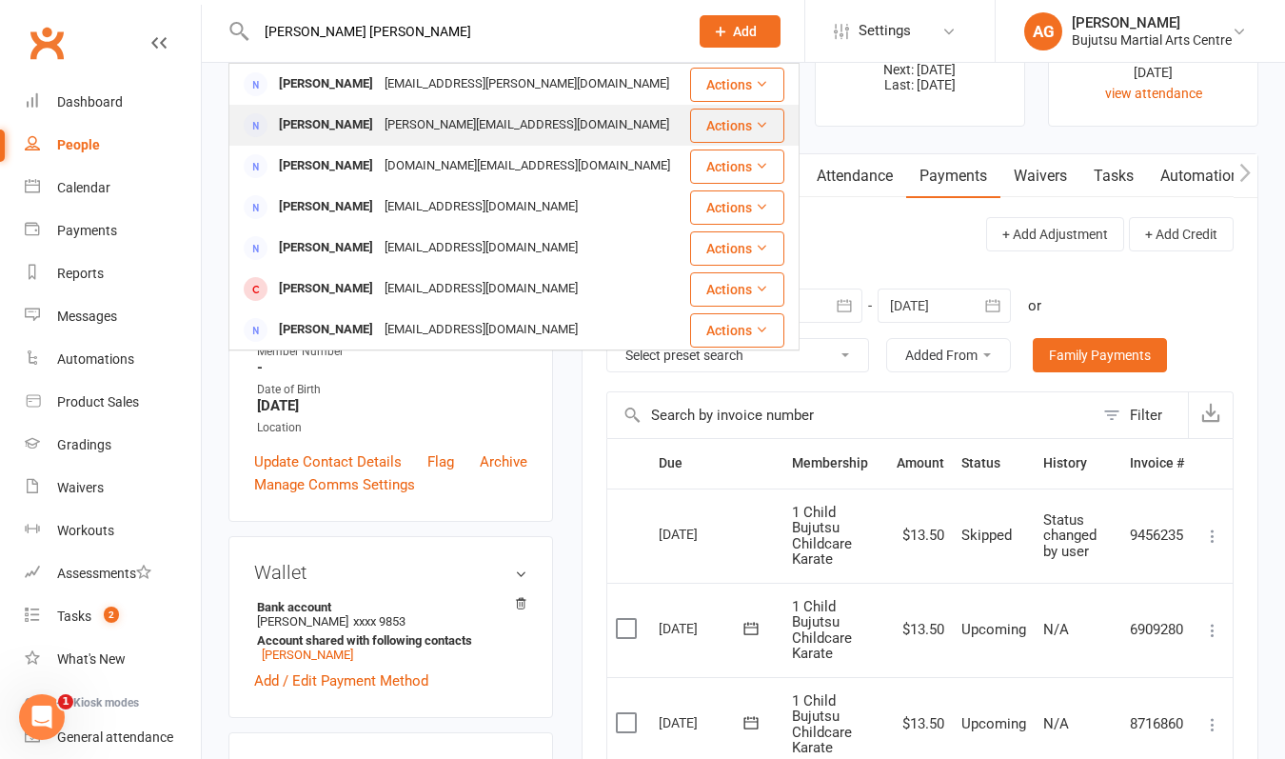
type input "[PERSON_NAME] [PERSON_NAME]"
click at [379, 128] on div "[PERSON_NAME]" at bounding box center [326, 125] width 106 height 28
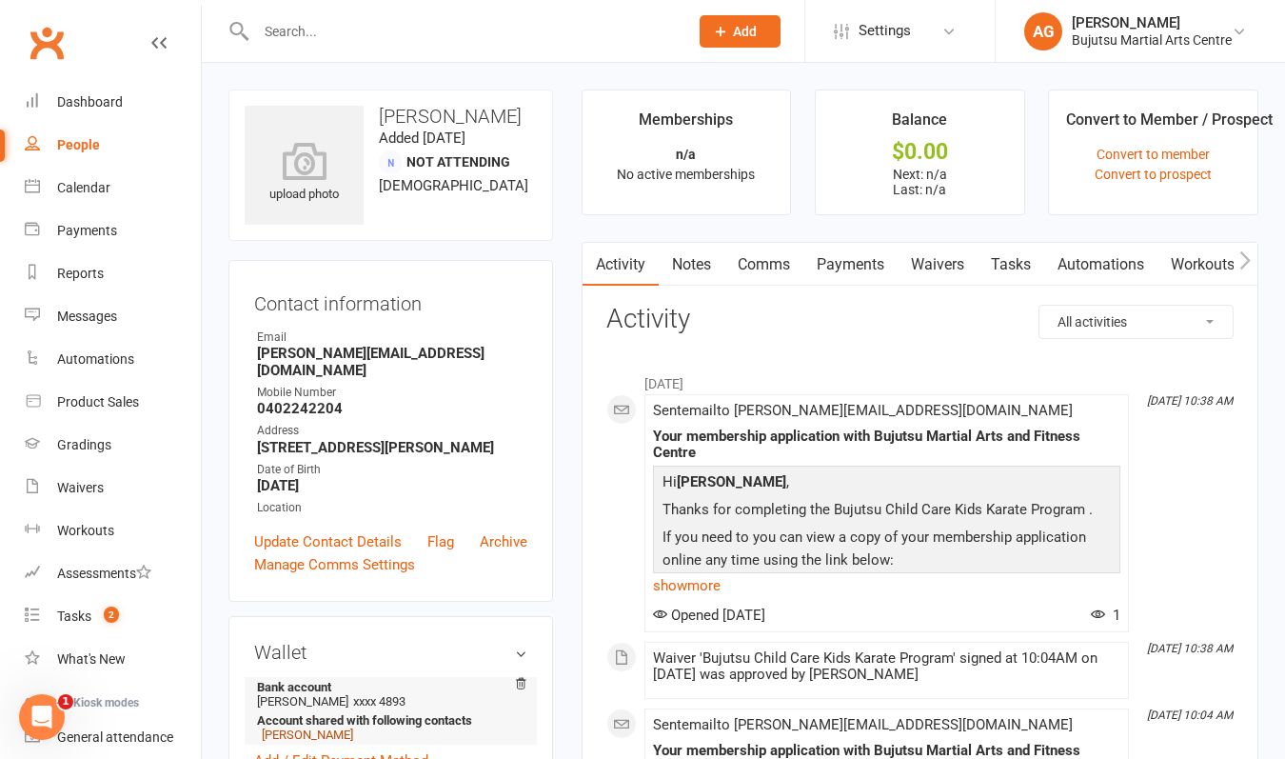
click at [326, 727] on link "[PERSON_NAME]" at bounding box center [307, 734] width 91 height 14
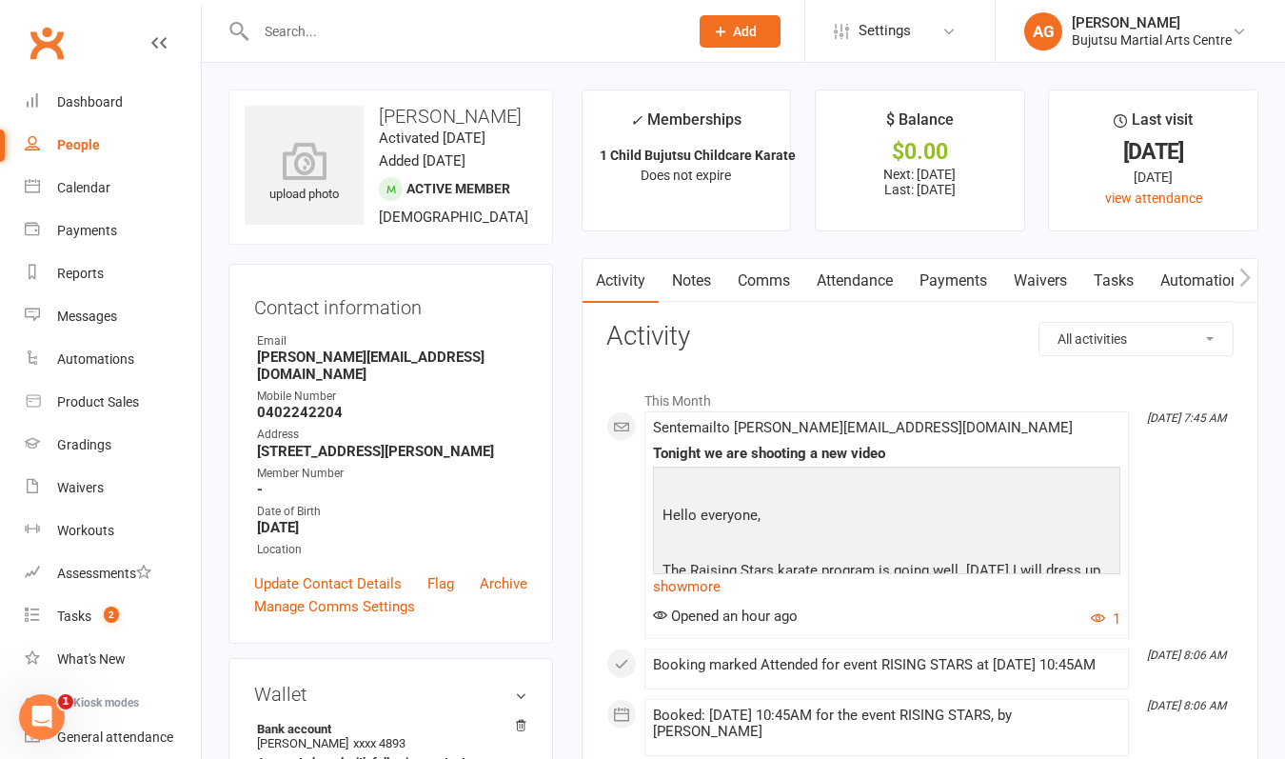
click at [959, 280] on link "Payments" at bounding box center [953, 281] width 94 height 44
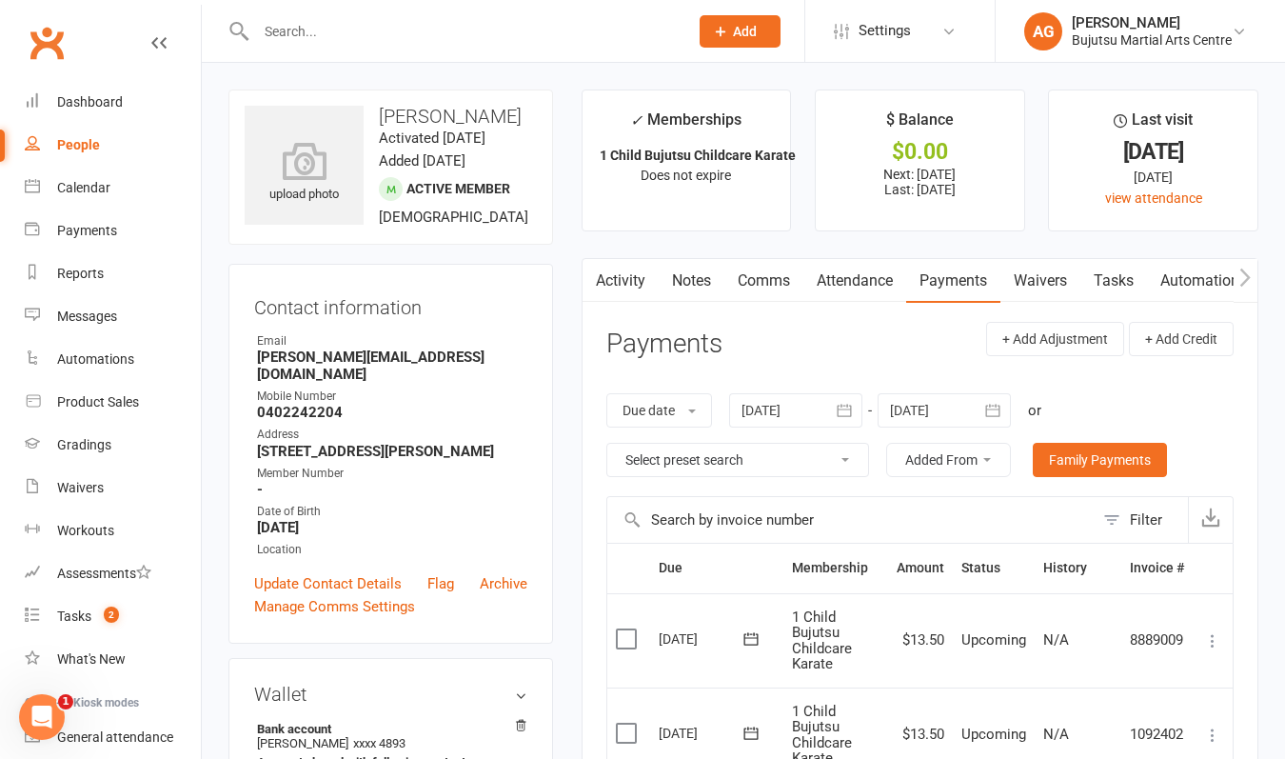
click at [1209, 635] on icon at bounding box center [1212, 640] width 19 height 19
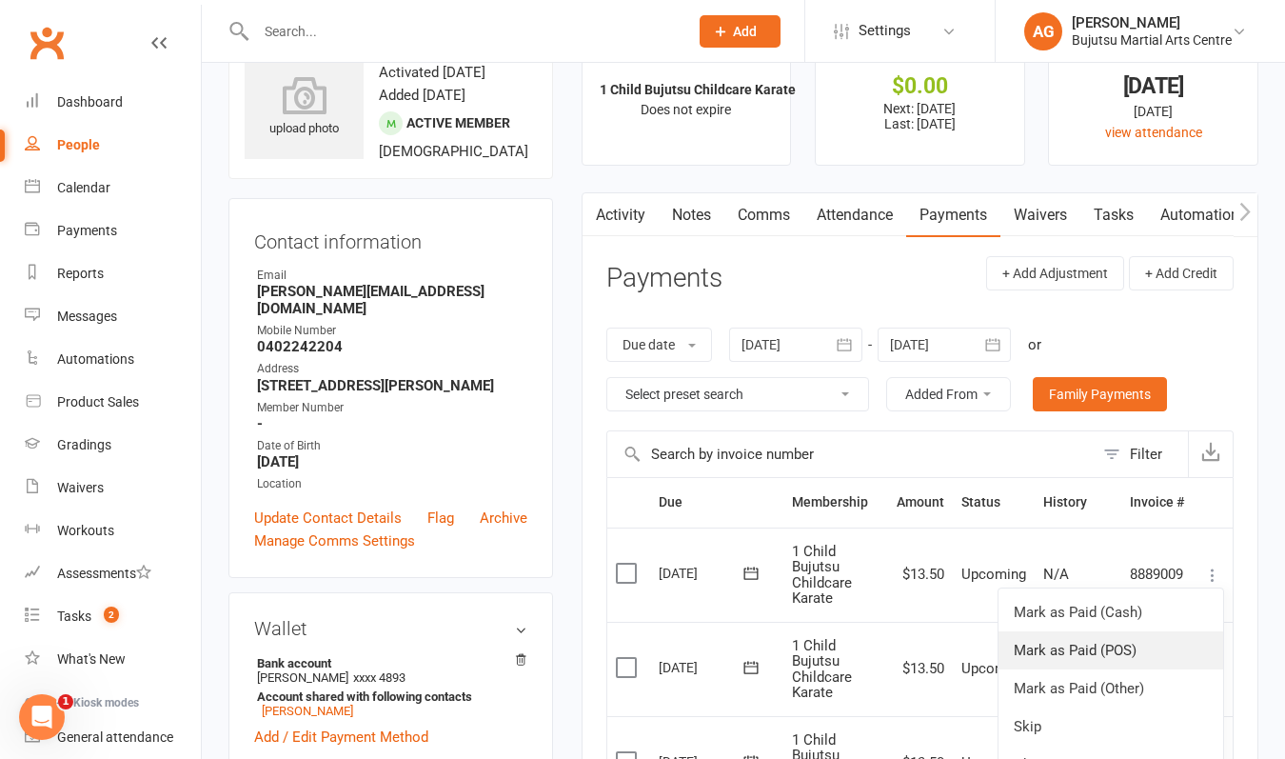
scroll to position [77, 0]
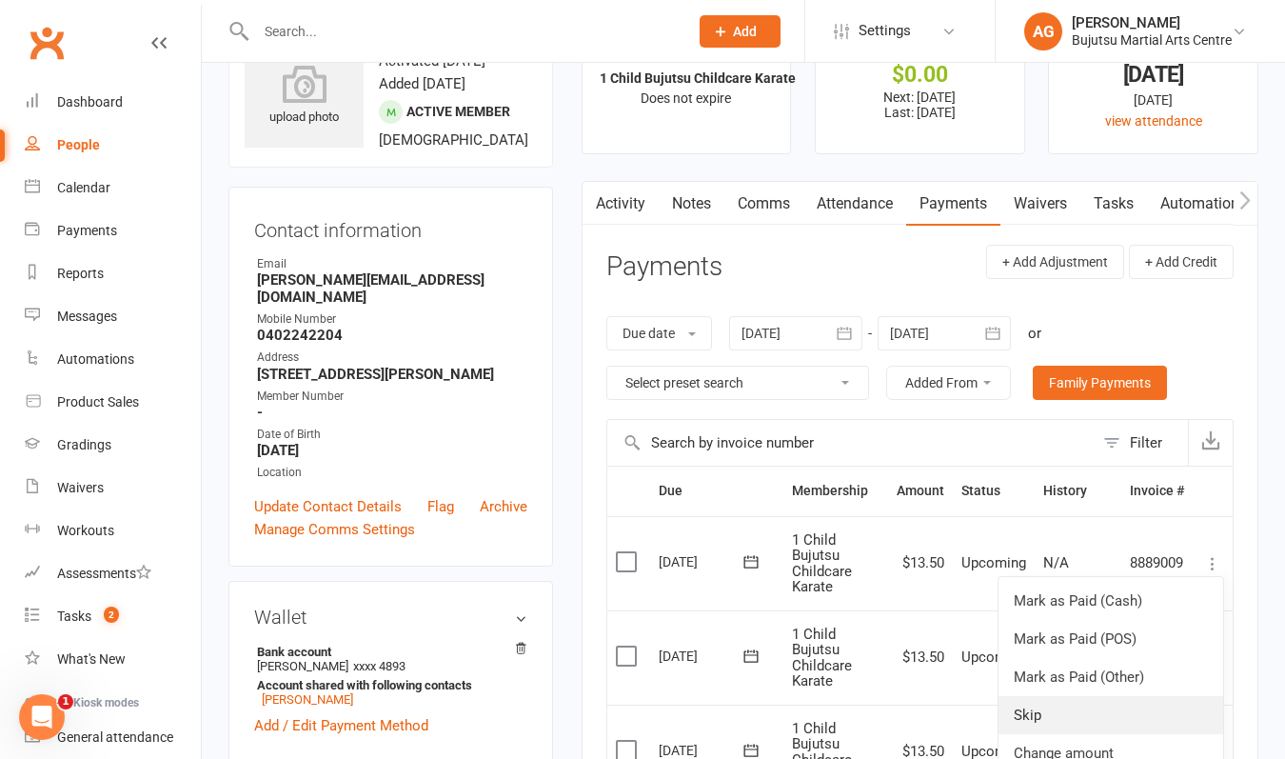
click at [1066, 707] on link "Skip" at bounding box center [1111, 715] width 225 height 38
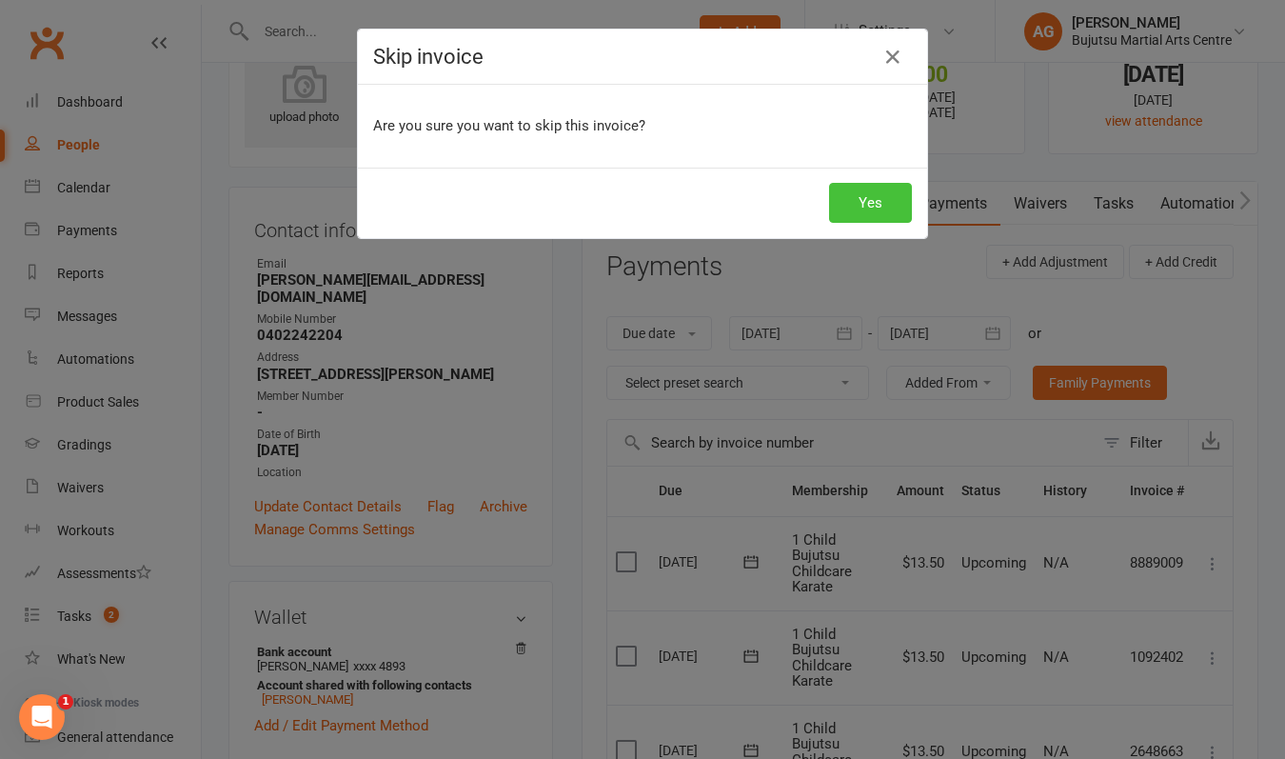
click at [878, 204] on button "Yes" at bounding box center [870, 203] width 83 height 40
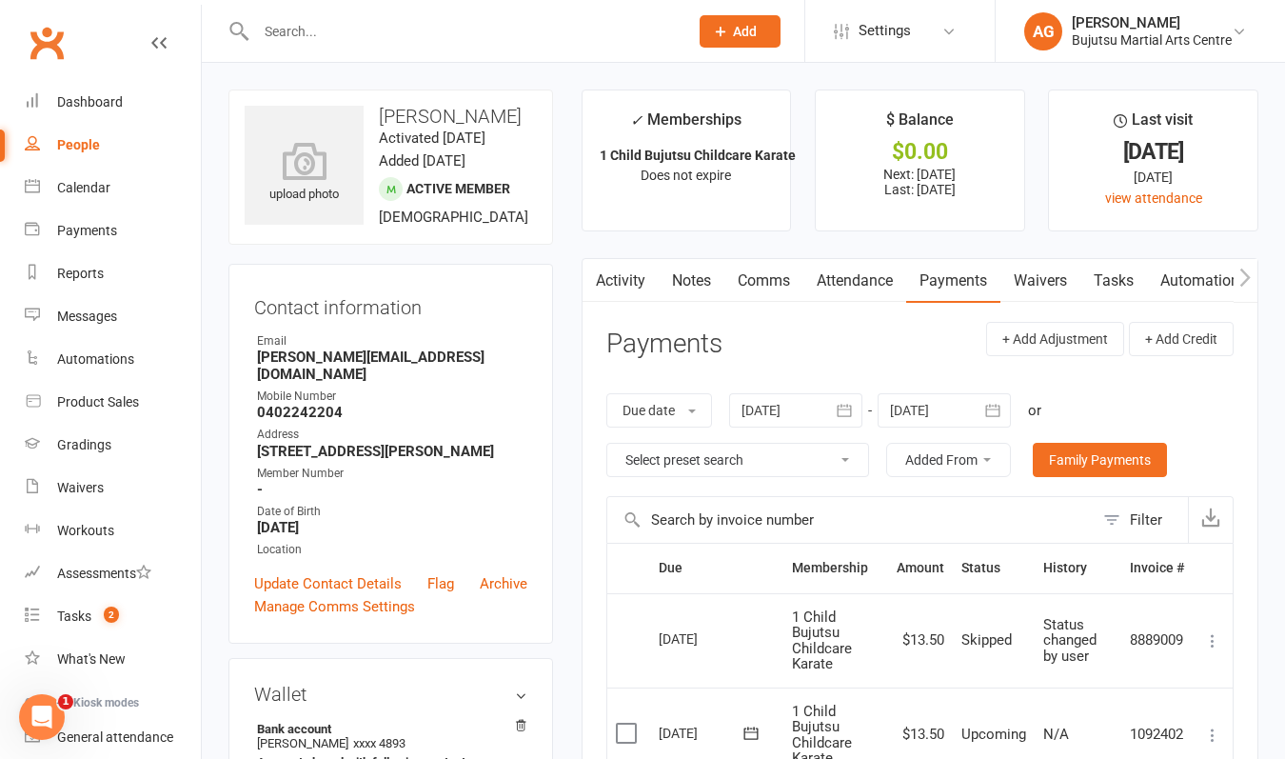
scroll to position [0, 0]
click at [408, 31] on input "text" at bounding box center [462, 31] width 425 height 27
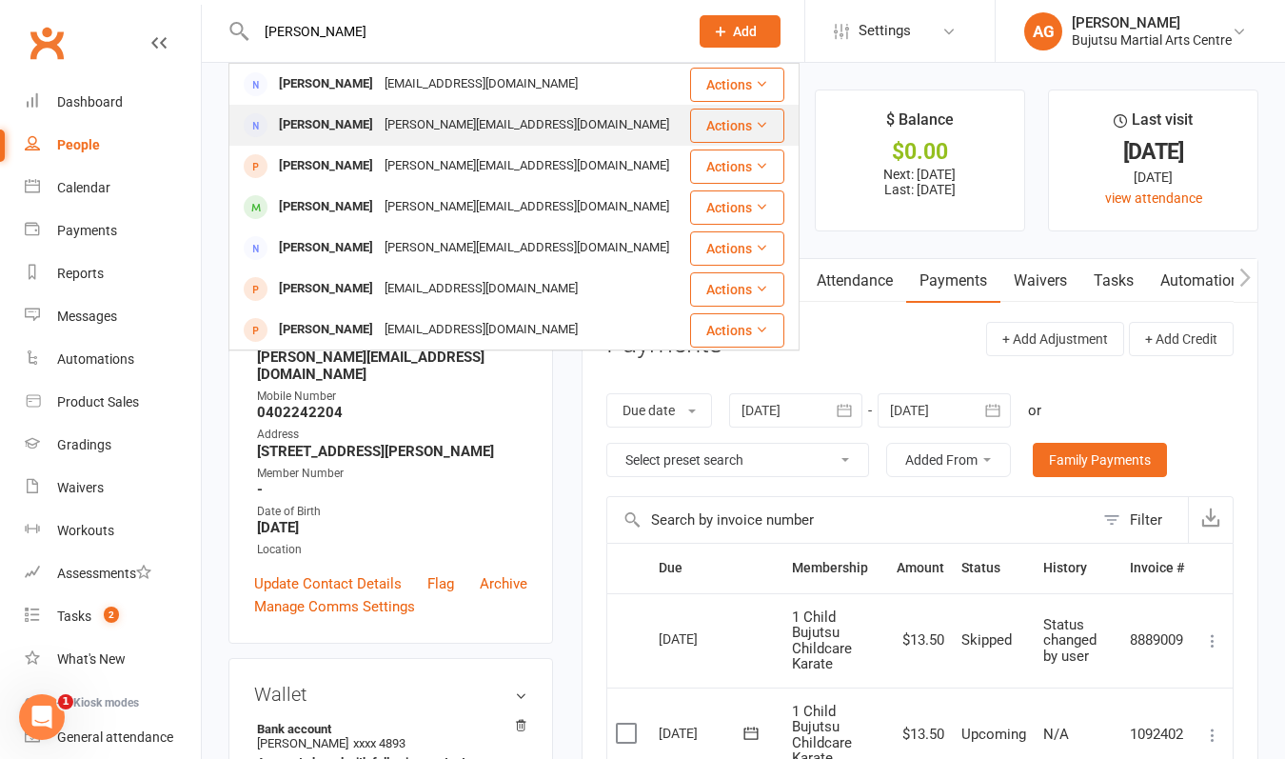
type input "[PERSON_NAME]"
click at [362, 127] on div "[PERSON_NAME]" at bounding box center [326, 125] width 106 height 28
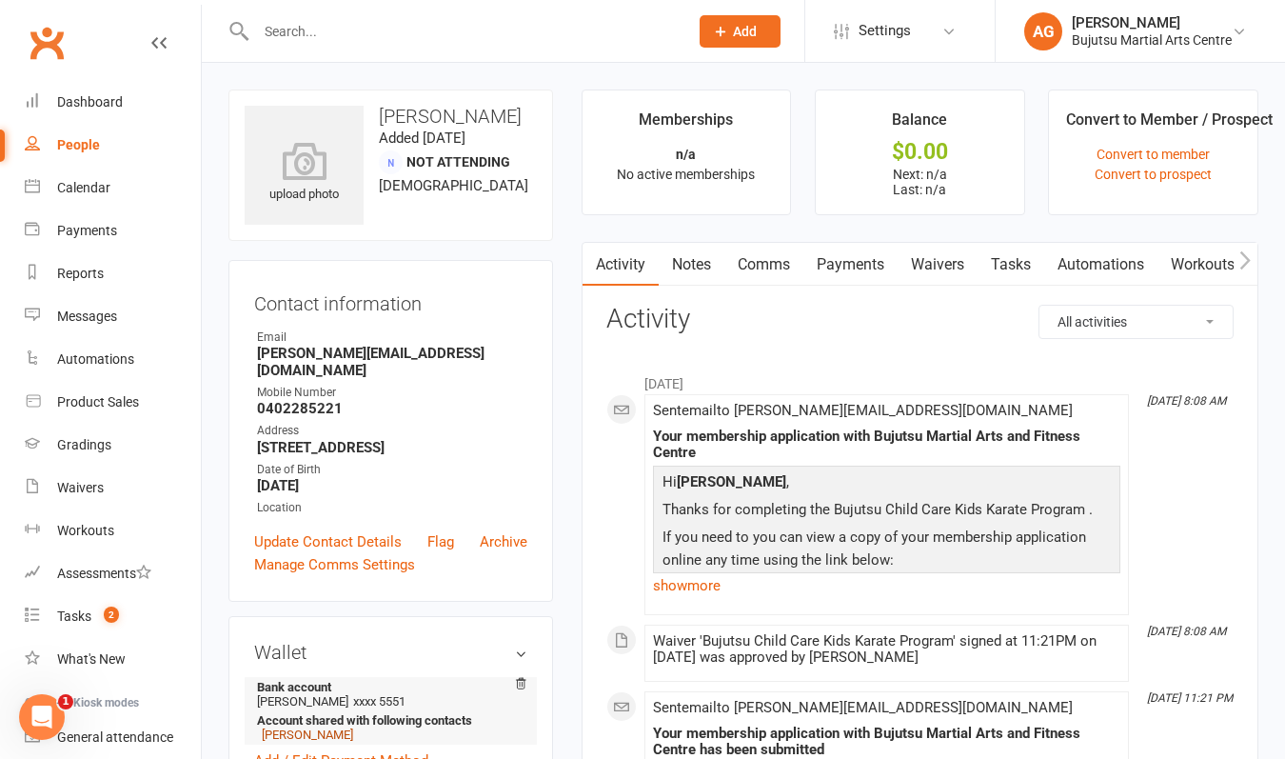
click at [327, 727] on link "[PERSON_NAME]" at bounding box center [307, 734] width 91 height 14
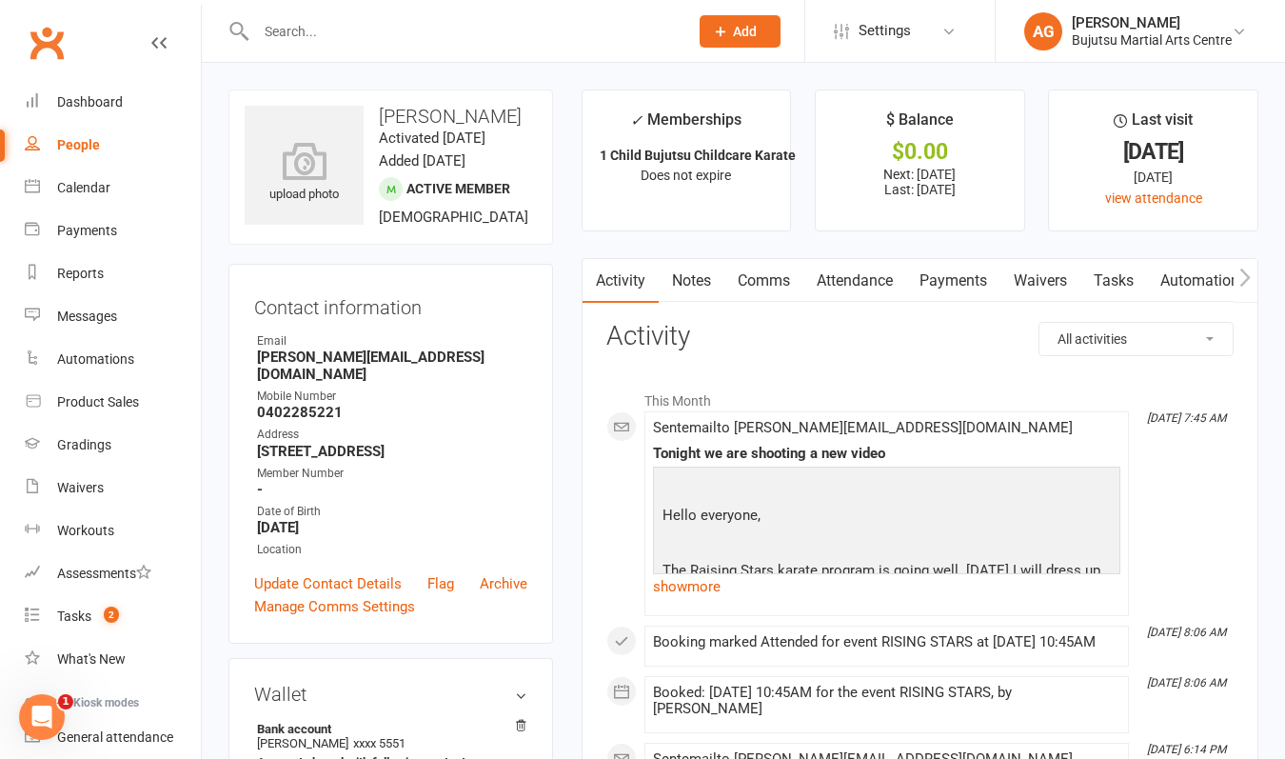
click at [957, 277] on link "Payments" at bounding box center [953, 281] width 94 height 44
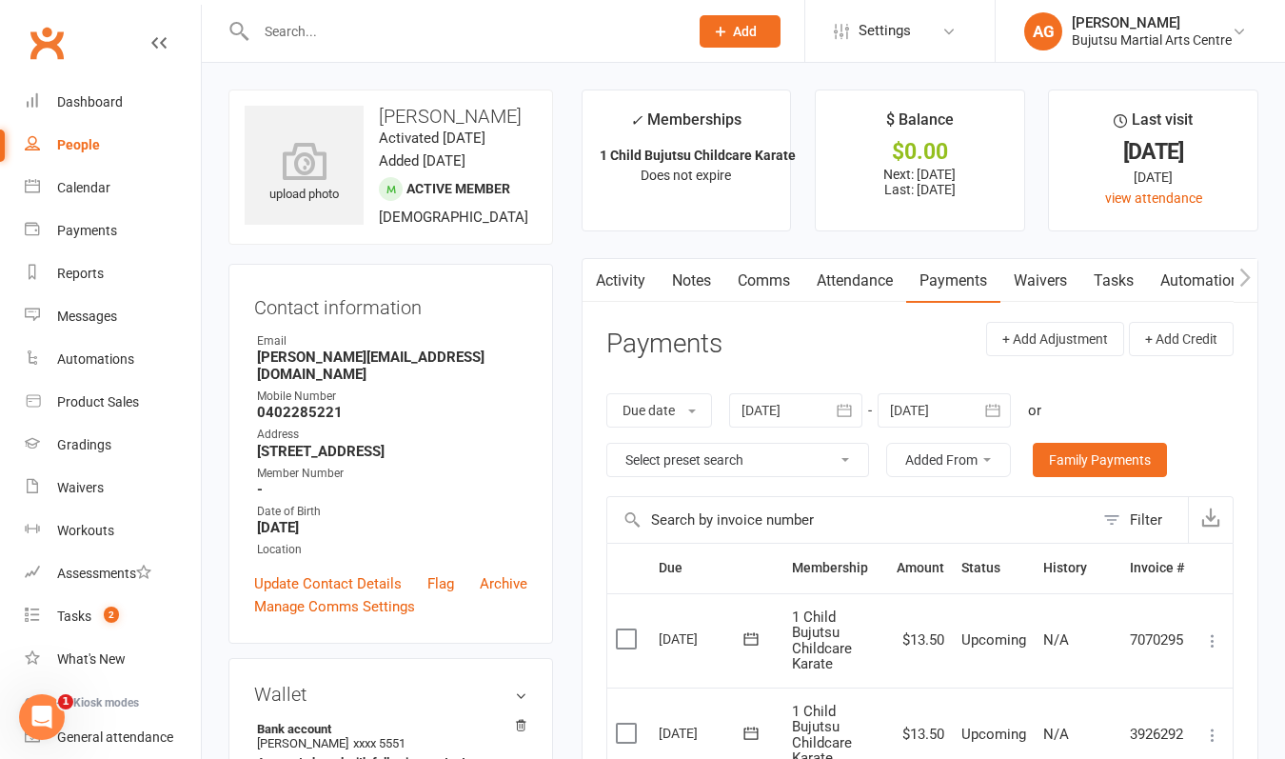
click at [1212, 637] on icon at bounding box center [1212, 640] width 19 height 19
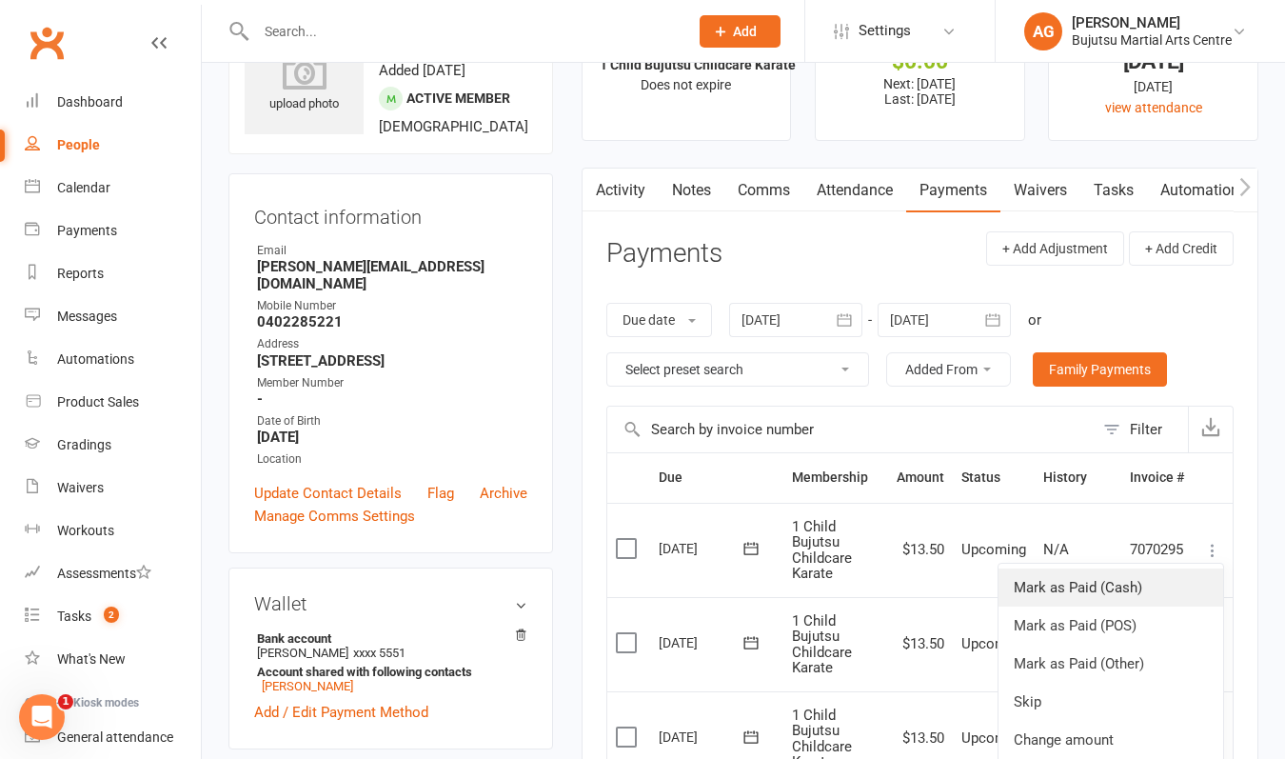
scroll to position [94, 0]
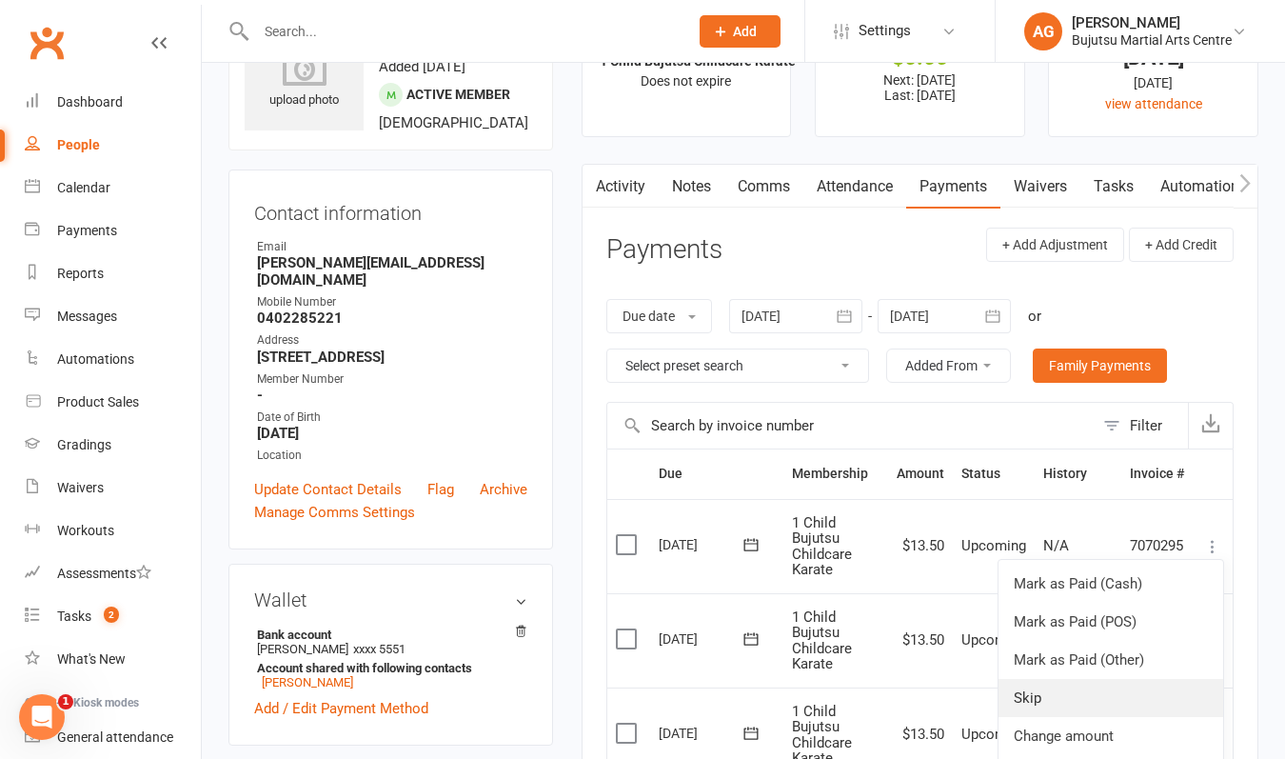
click at [1077, 691] on link "Skip" at bounding box center [1111, 698] width 225 height 38
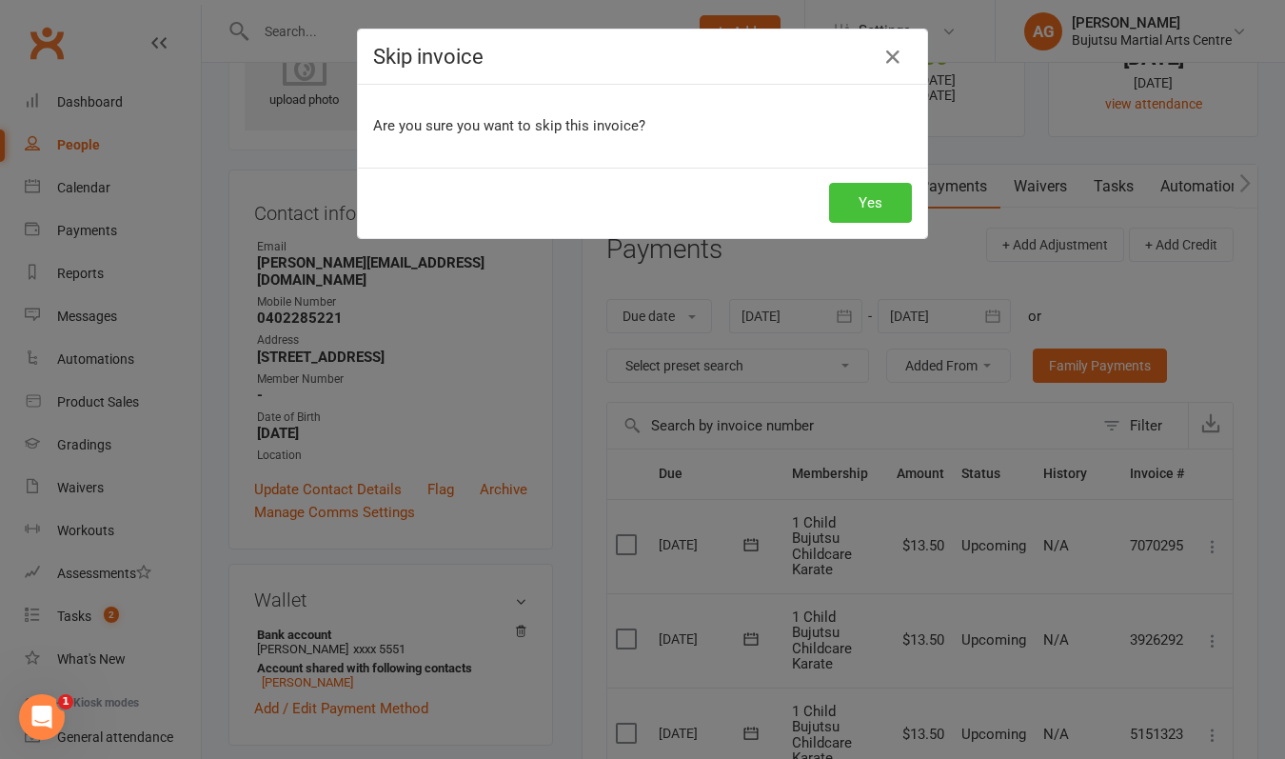
click at [855, 207] on button "Yes" at bounding box center [870, 203] width 83 height 40
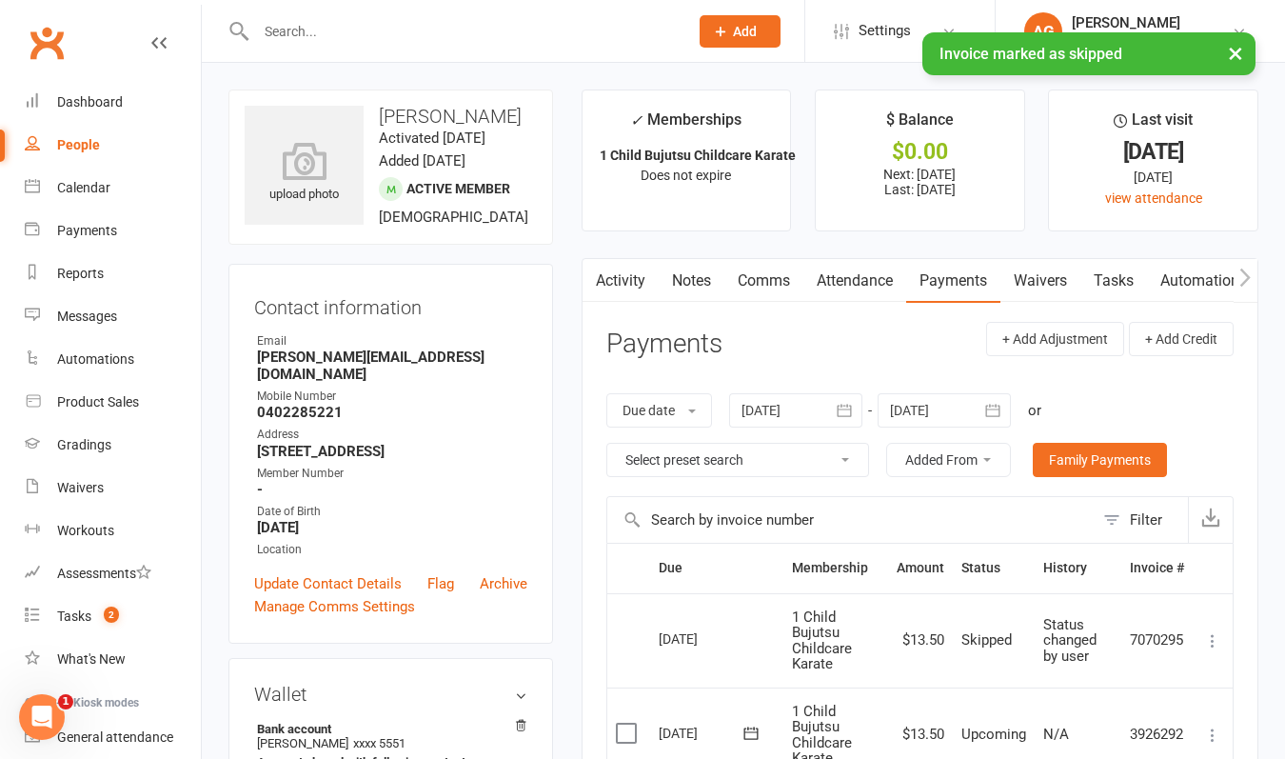
scroll to position [0, 0]
click at [335, 32] on input "text" at bounding box center [462, 31] width 425 height 27
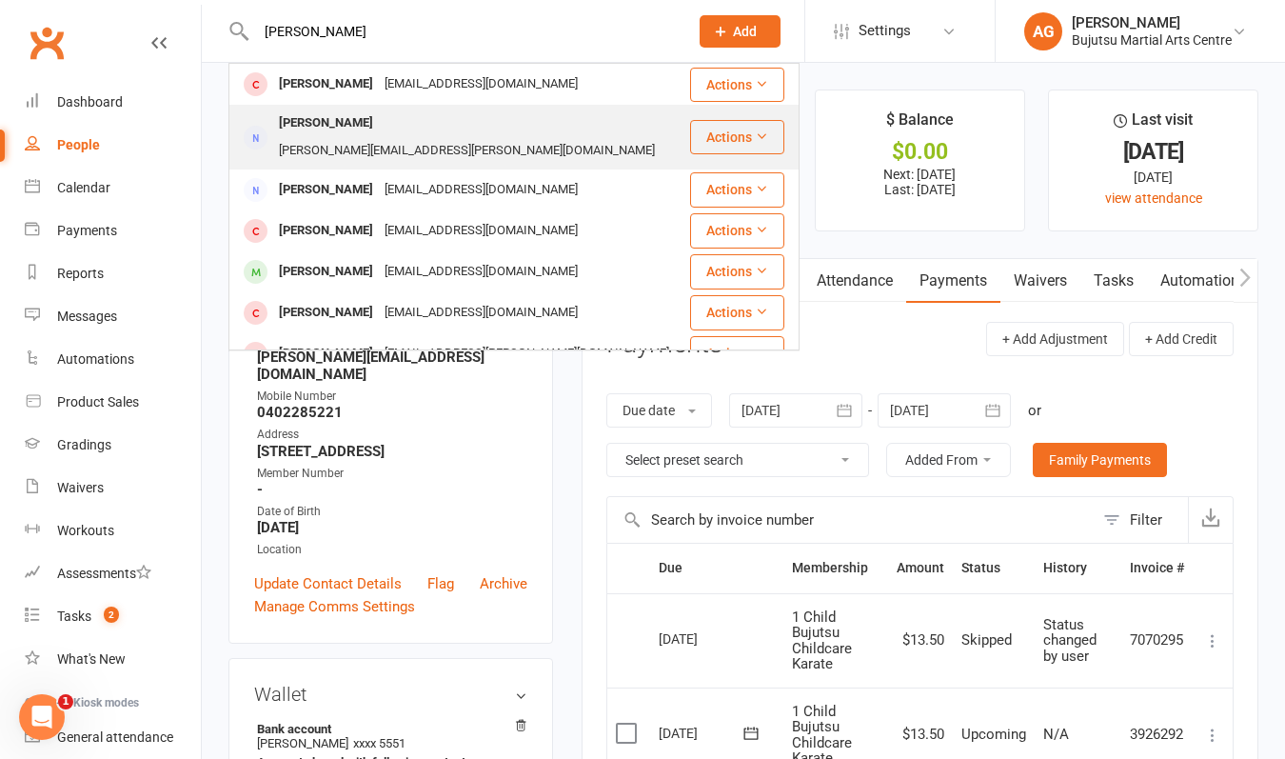
type input "[PERSON_NAME]"
click at [316, 126] on div "[PERSON_NAME]" at bounding box center [326, 123] width 106 height 28
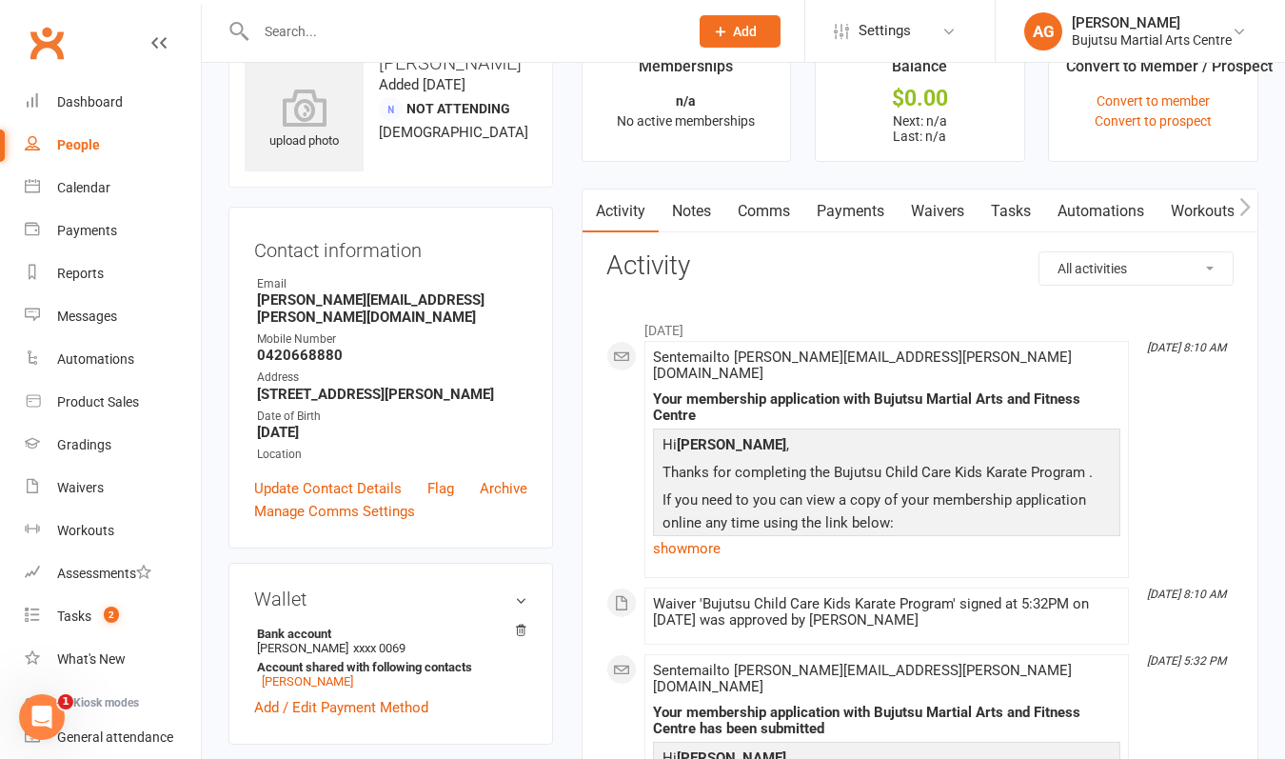
scroll to position [57, 0]
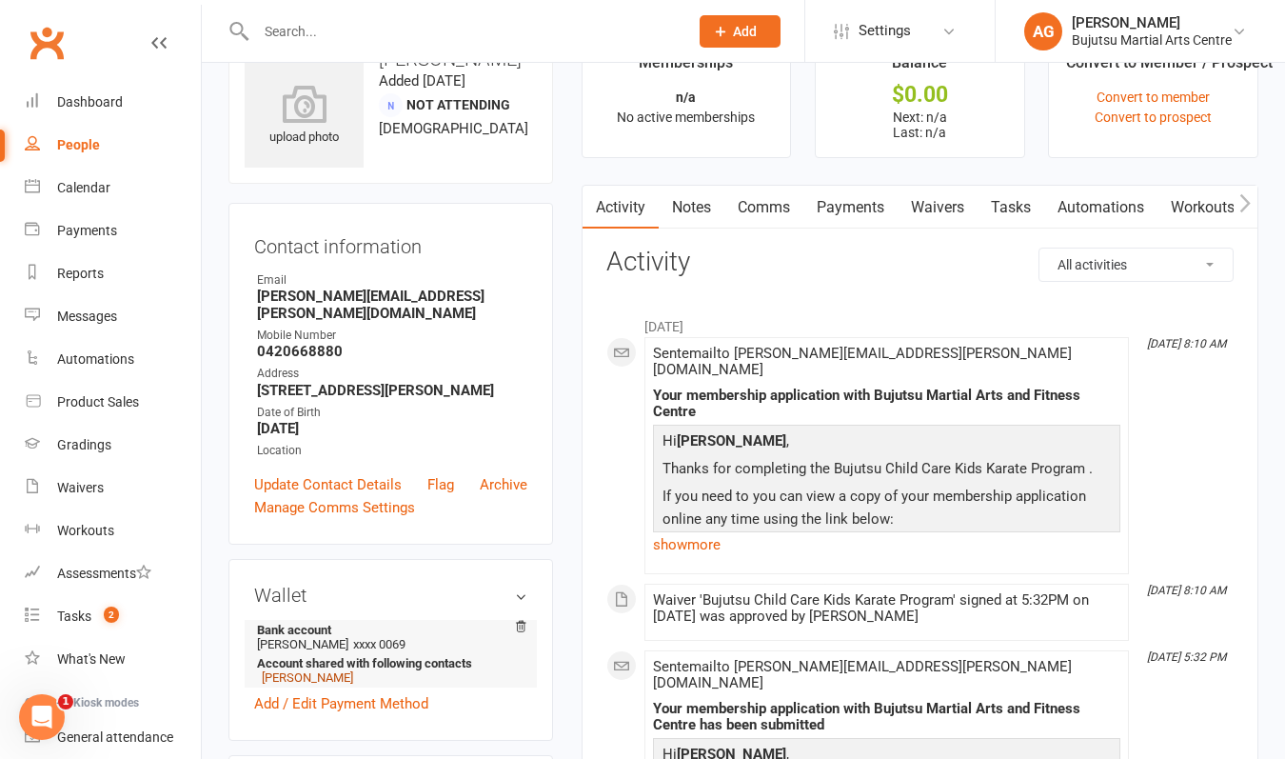
click at [332, 670] on link "[PERSON_NAME]" at bounding box center [307, 677] width 91 height 14
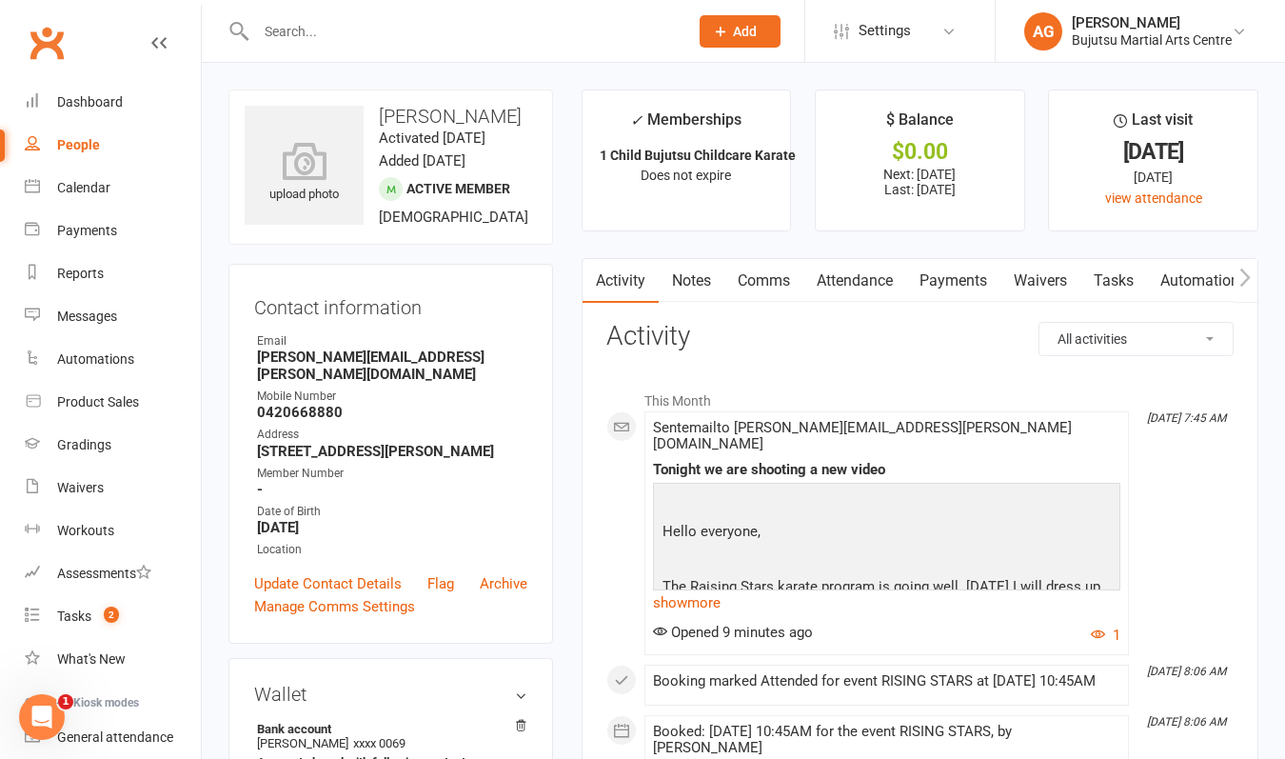
click at [956, 280] on link "Payments" at bounding box center [953, 281] width 94 height 44
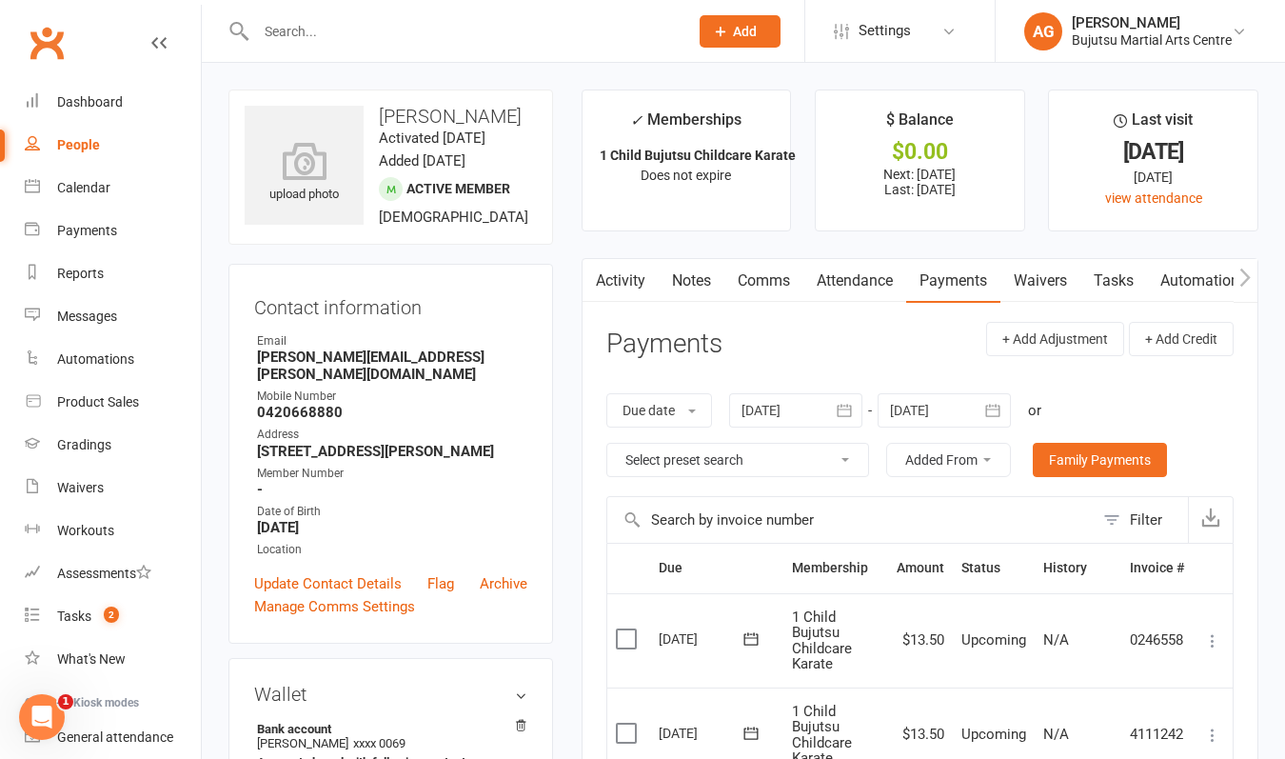
click at [1214, 635] on icon at bounding box center [1212, 640] width 19 height 19
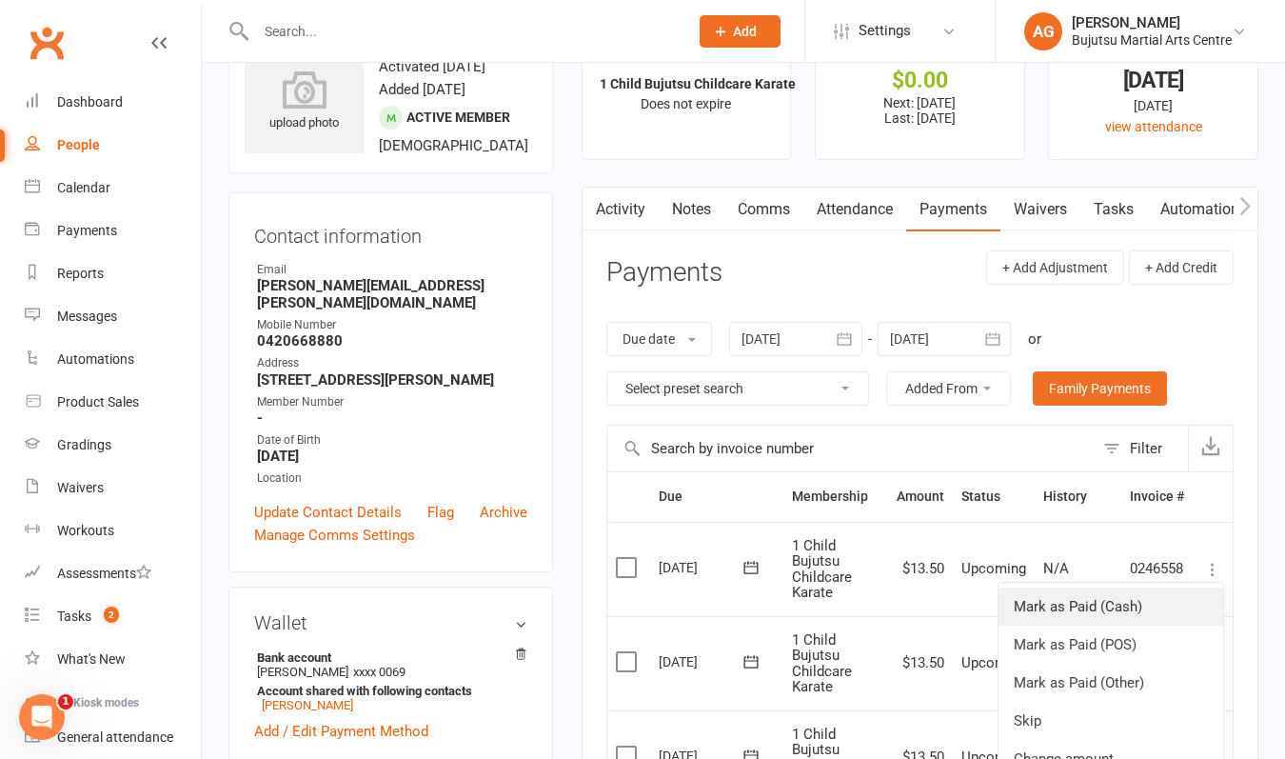
scroll to position [99, 0]
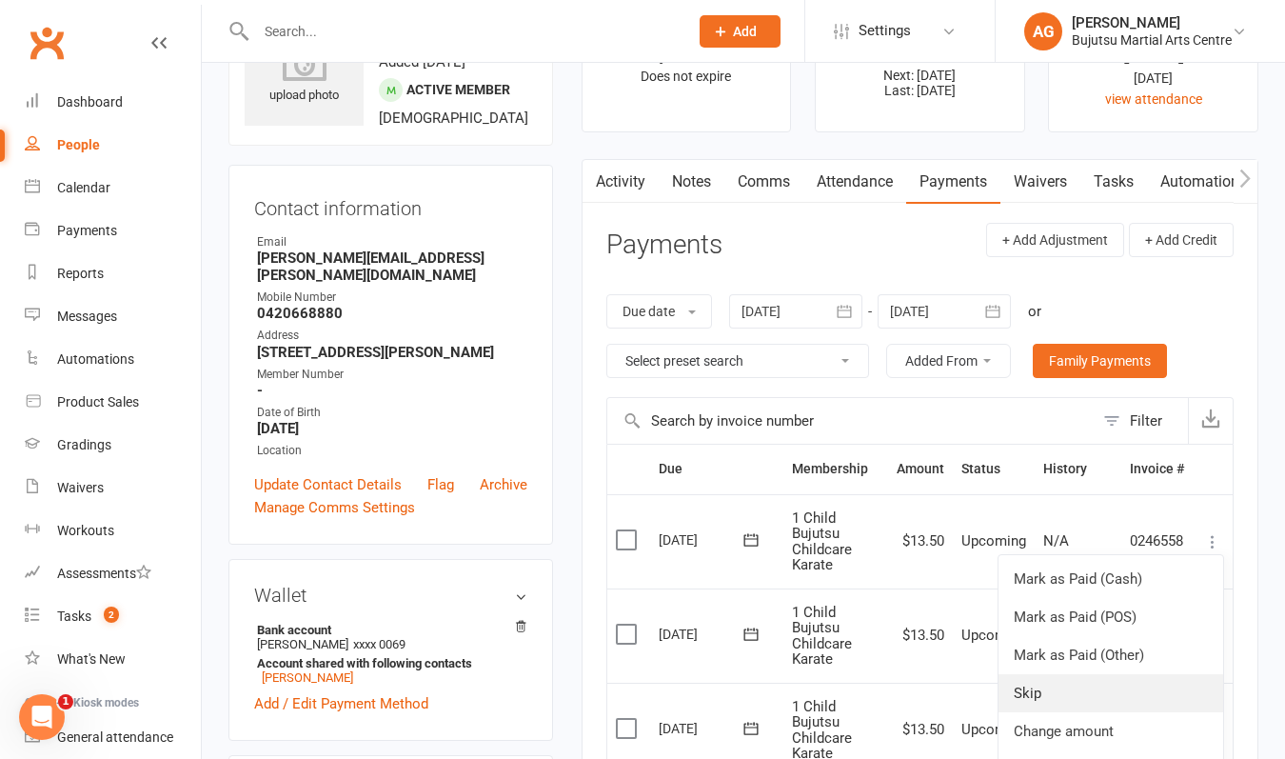
click at [1068, 687] on link "Skip" at bounding box center [1111, 693] width 225 height 38
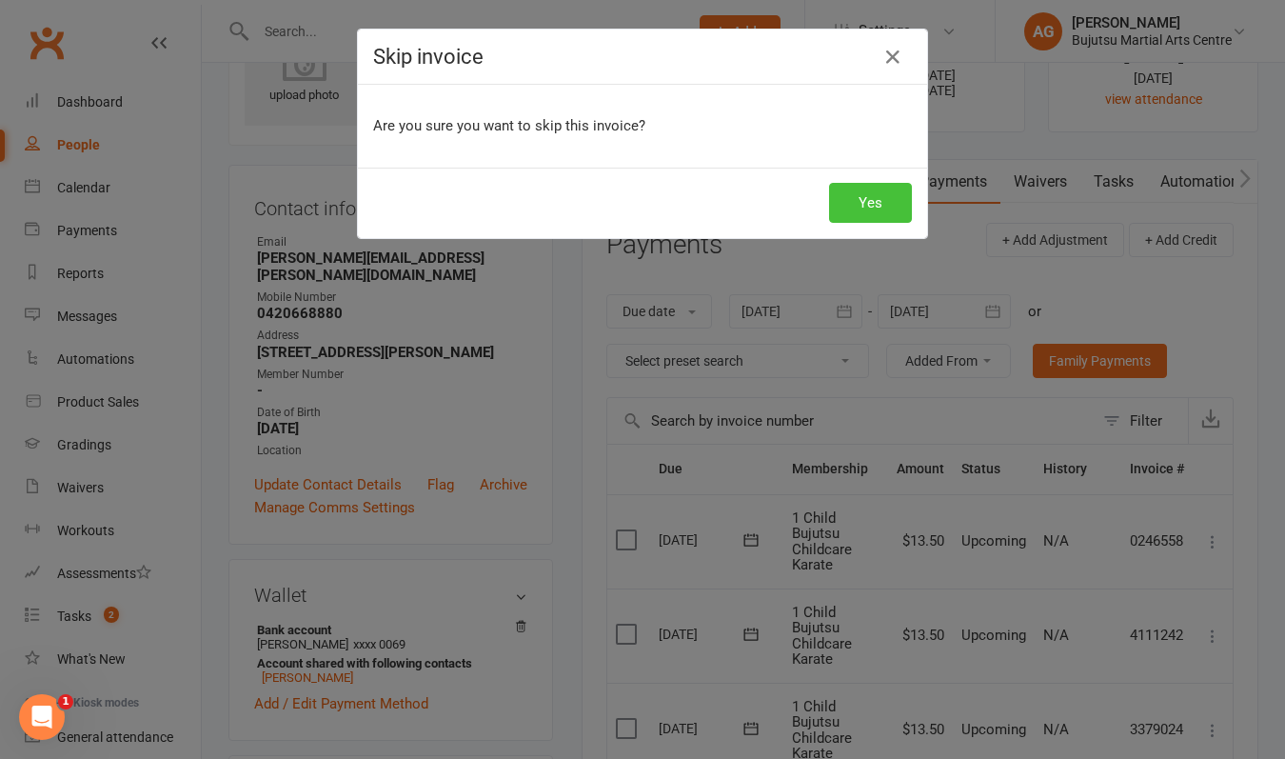
click at [884, 212] on button "Yes" at bounding box center [870, 203] width 83 height 40
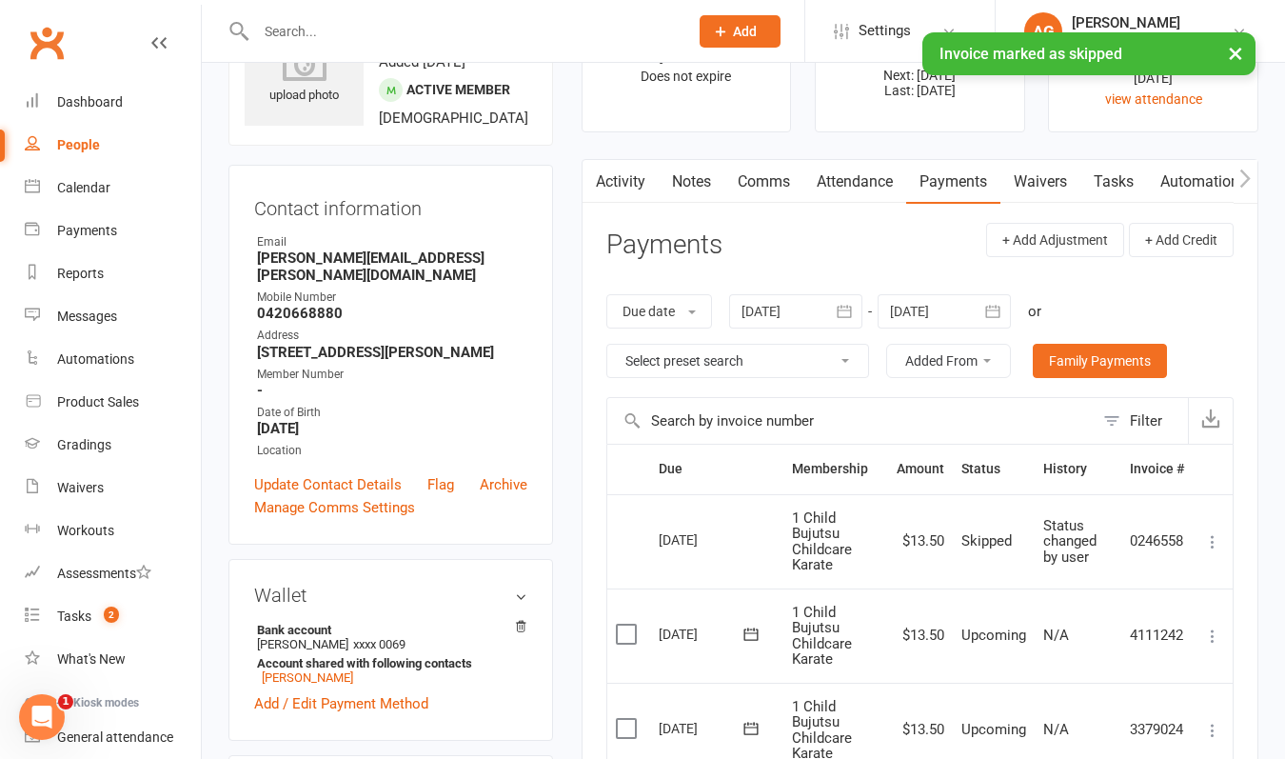
scroll to position [68, 0]
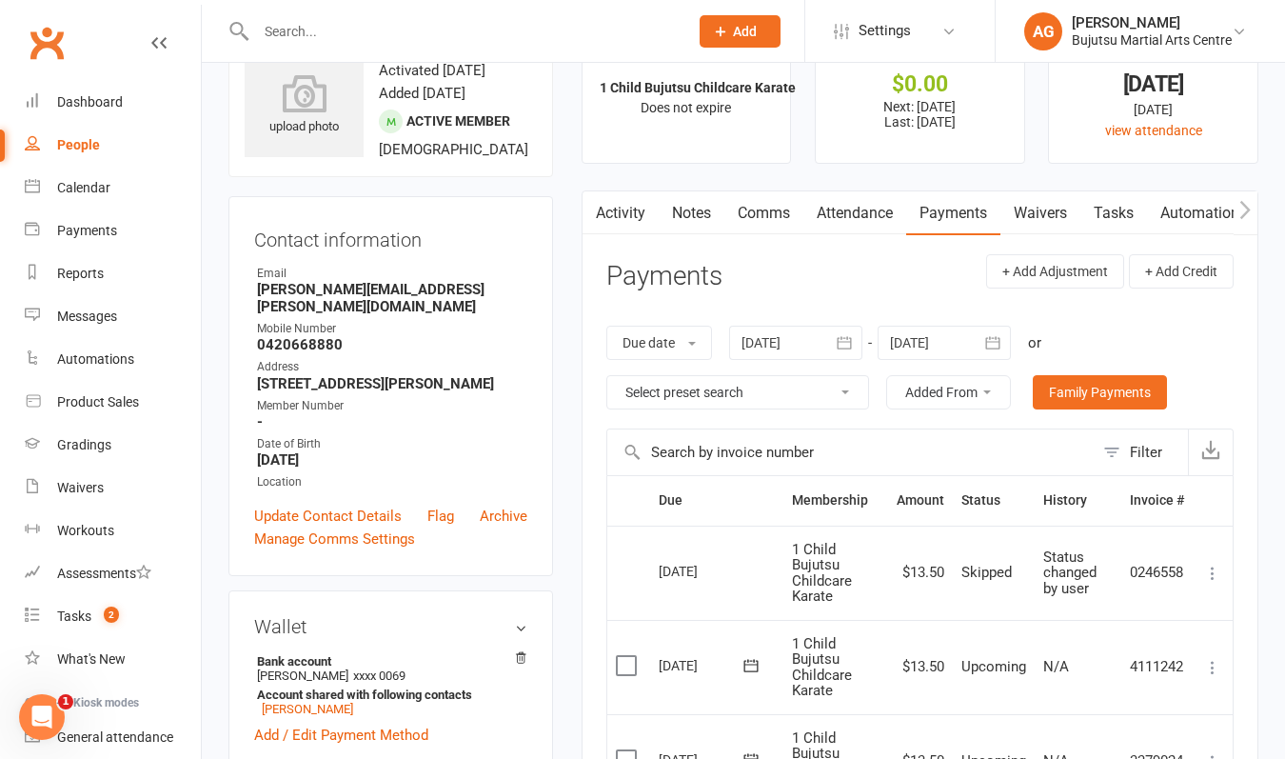
click at [346, 37] on input "text" at bounding box center [462, 31] width 425 height 27
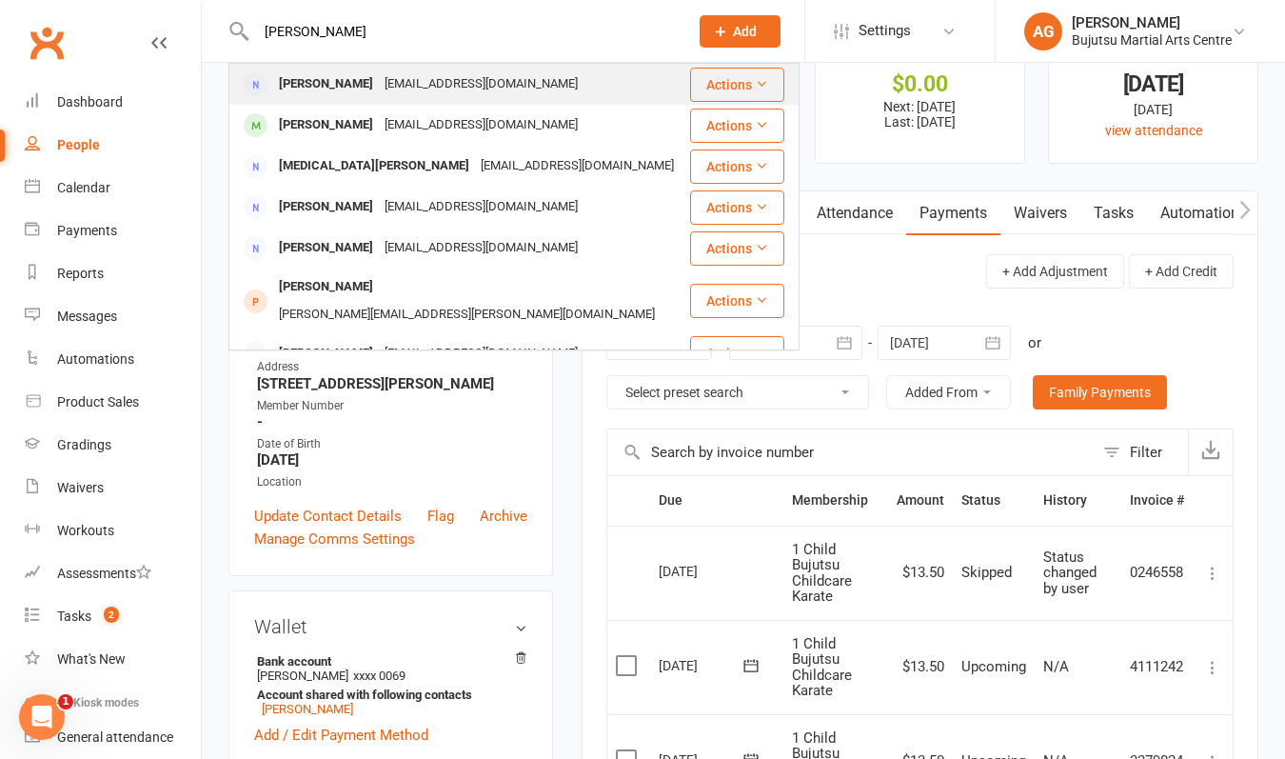
type input "[PERSON_NAME]"
click at [299, 84] on div "[PERSON_NAME]" at bounding box center [326, 84] width 106 height 28
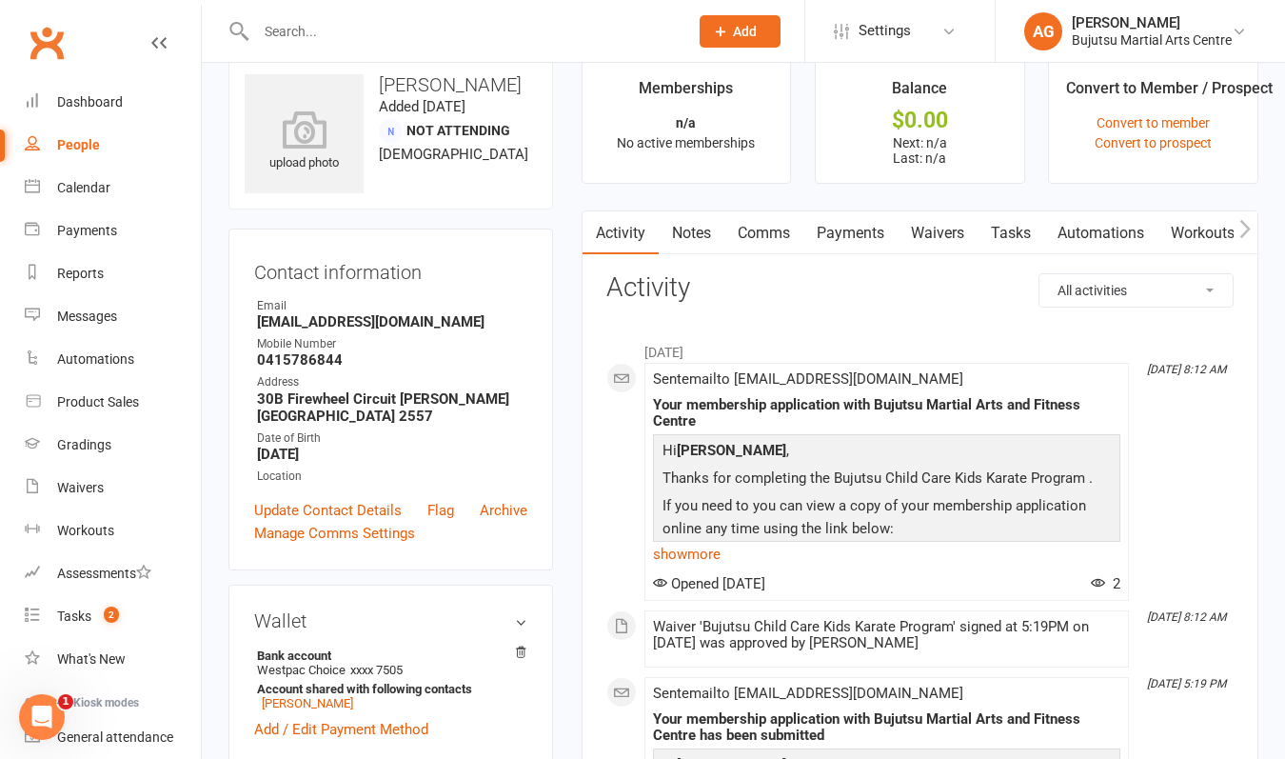
scroll to position [46, 0]
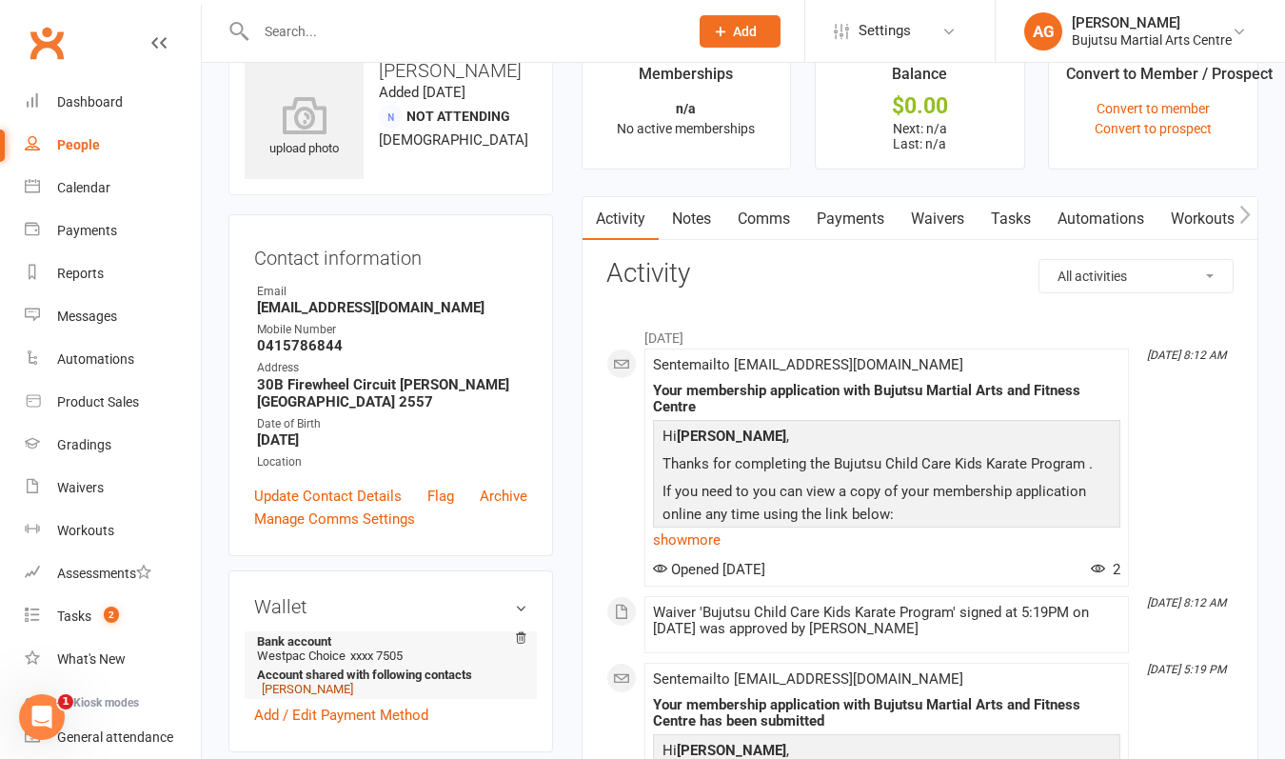
click at [329, 686] on link "[PERSON_NAME]" at bounding box center [307, 689] width 91 height 14
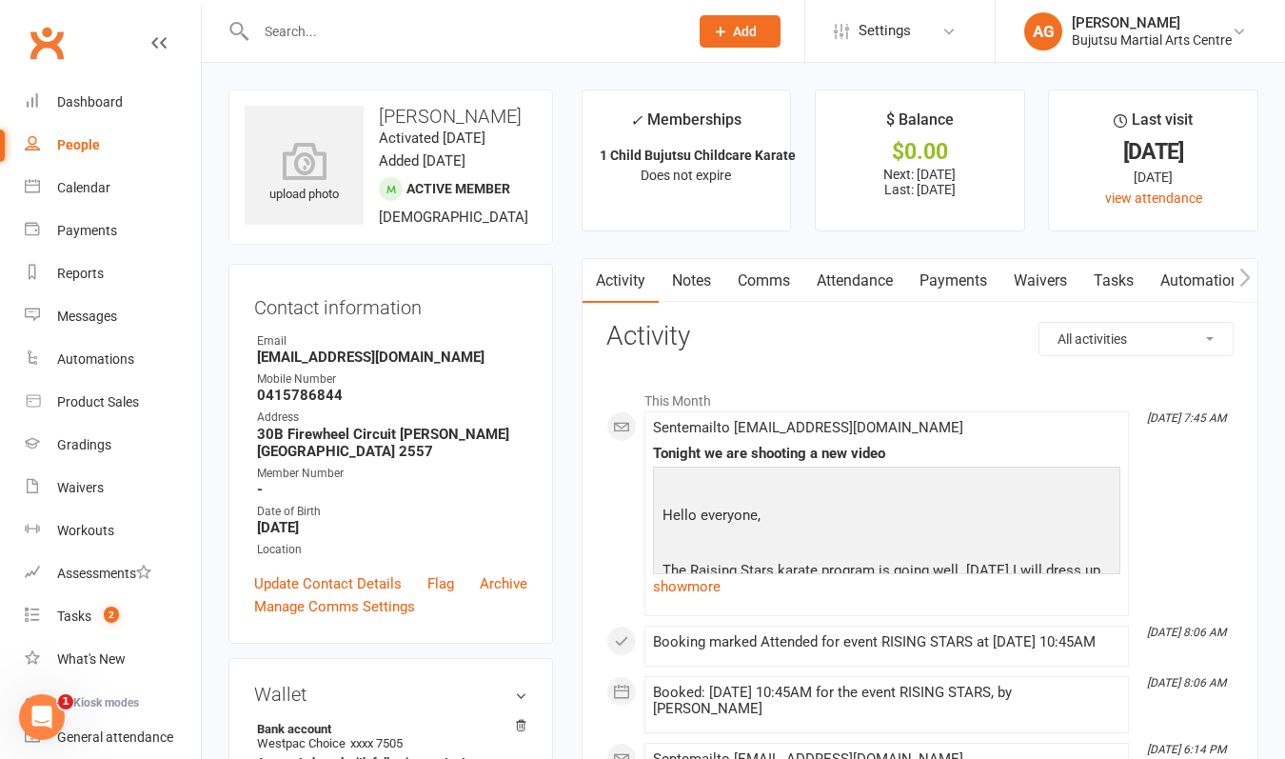
click at [945, 281] on link "Payments" at bounding box center [953, 281] width 94 height 44
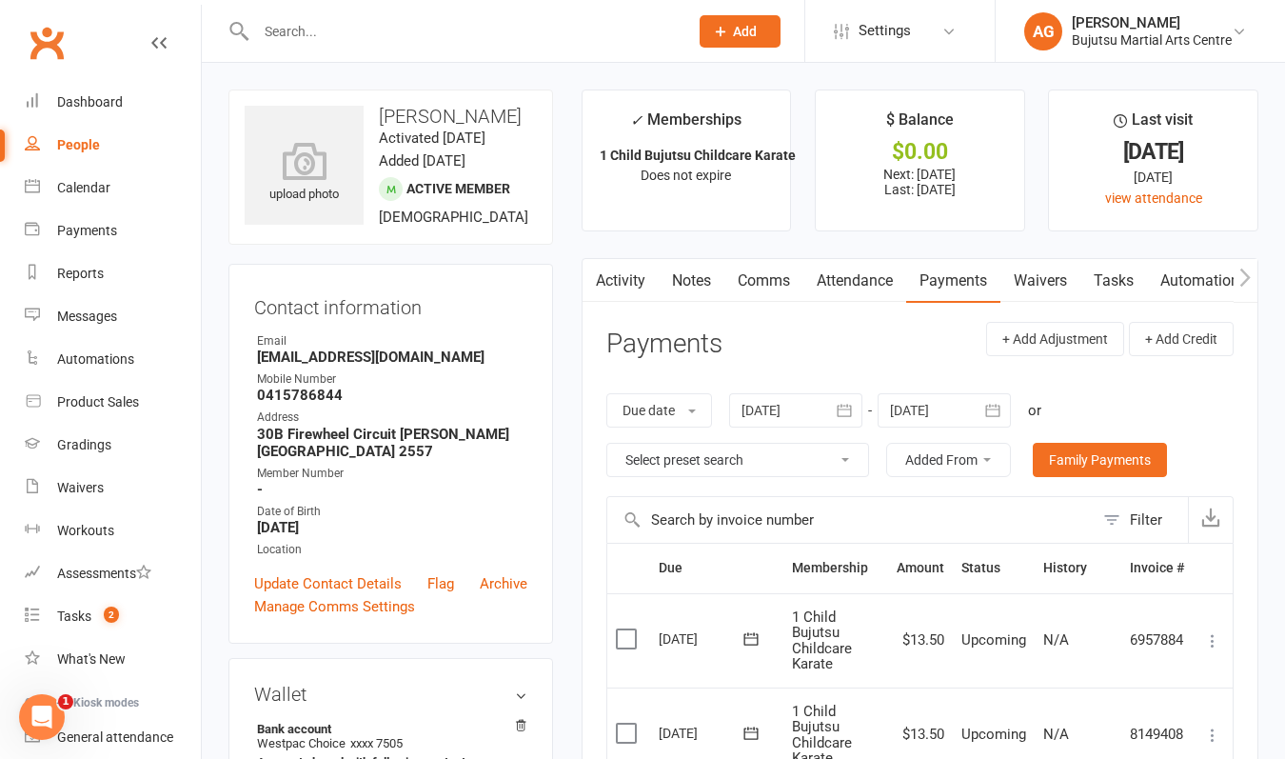
click at [1214, 637] on icon at bounding box center [1212, 640] width 19 height 19
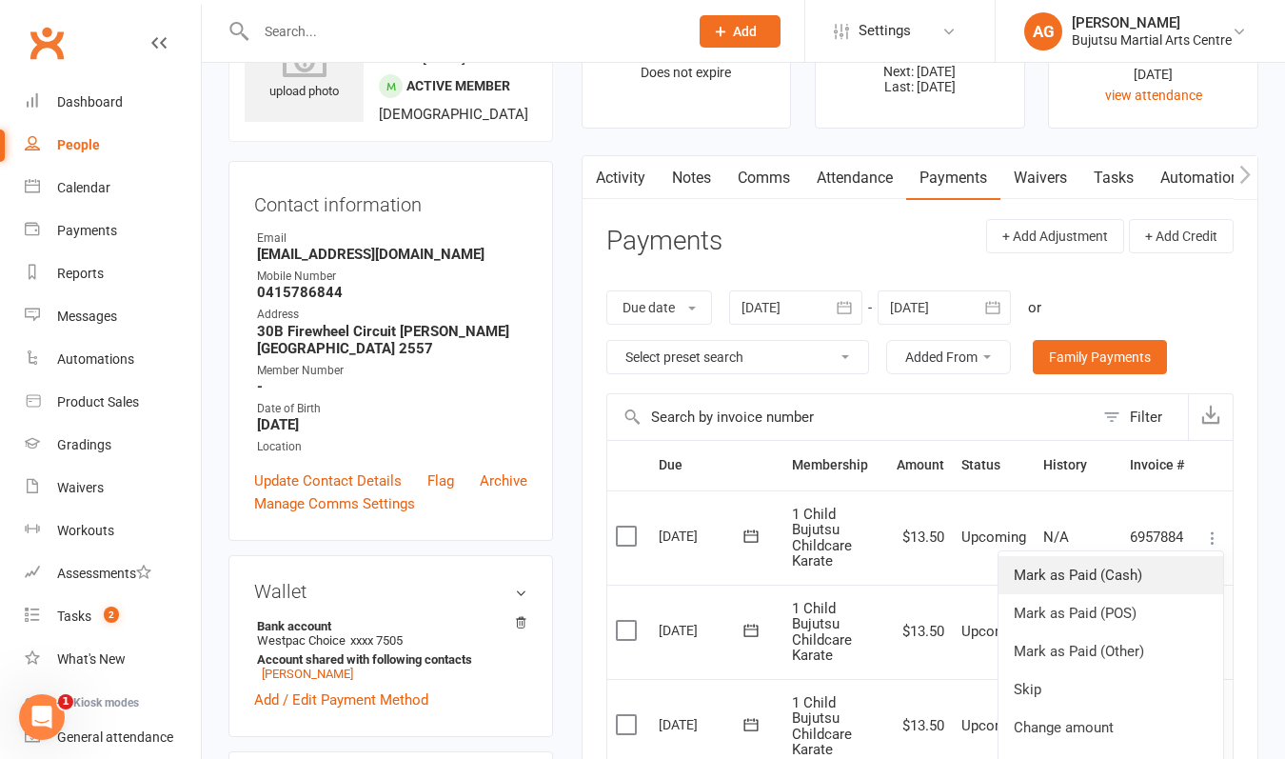
scroll to position [104, 0]
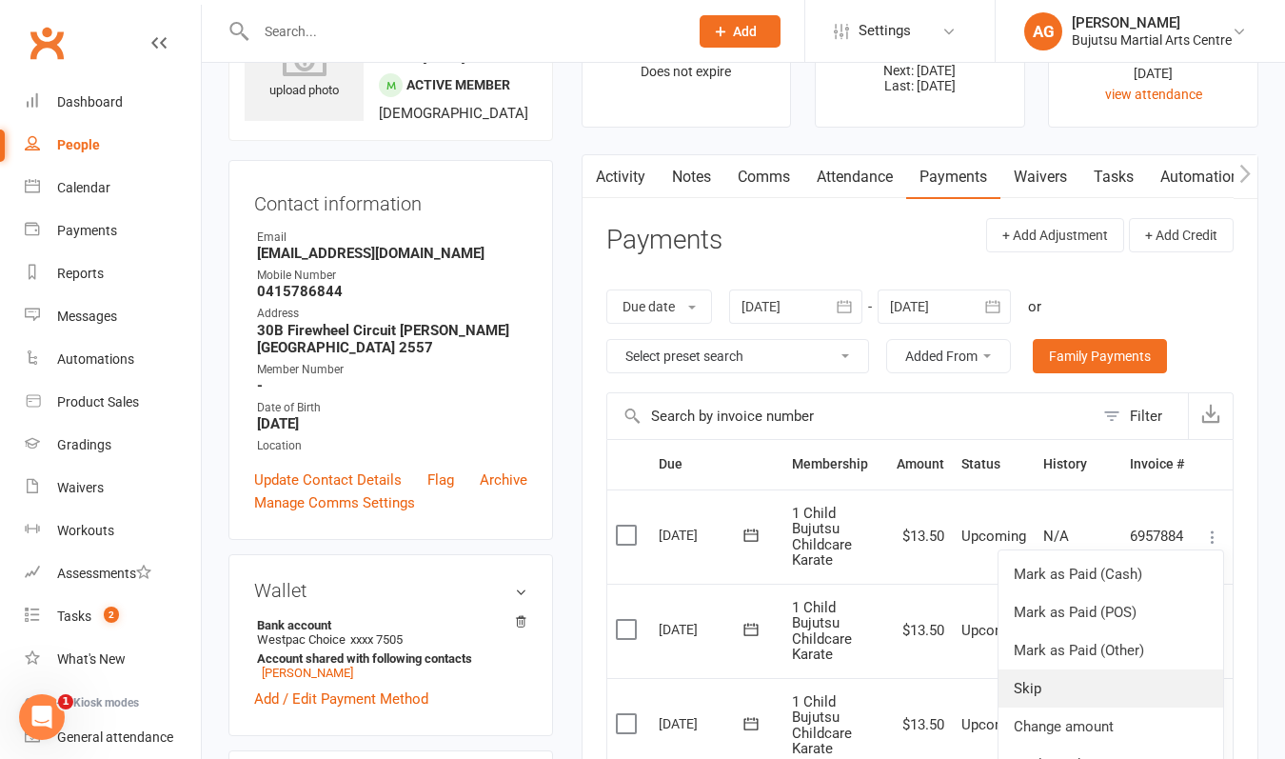
click at [1082, 683] on link "Skip" at bounding box center [1111, 688] width 225 height 38
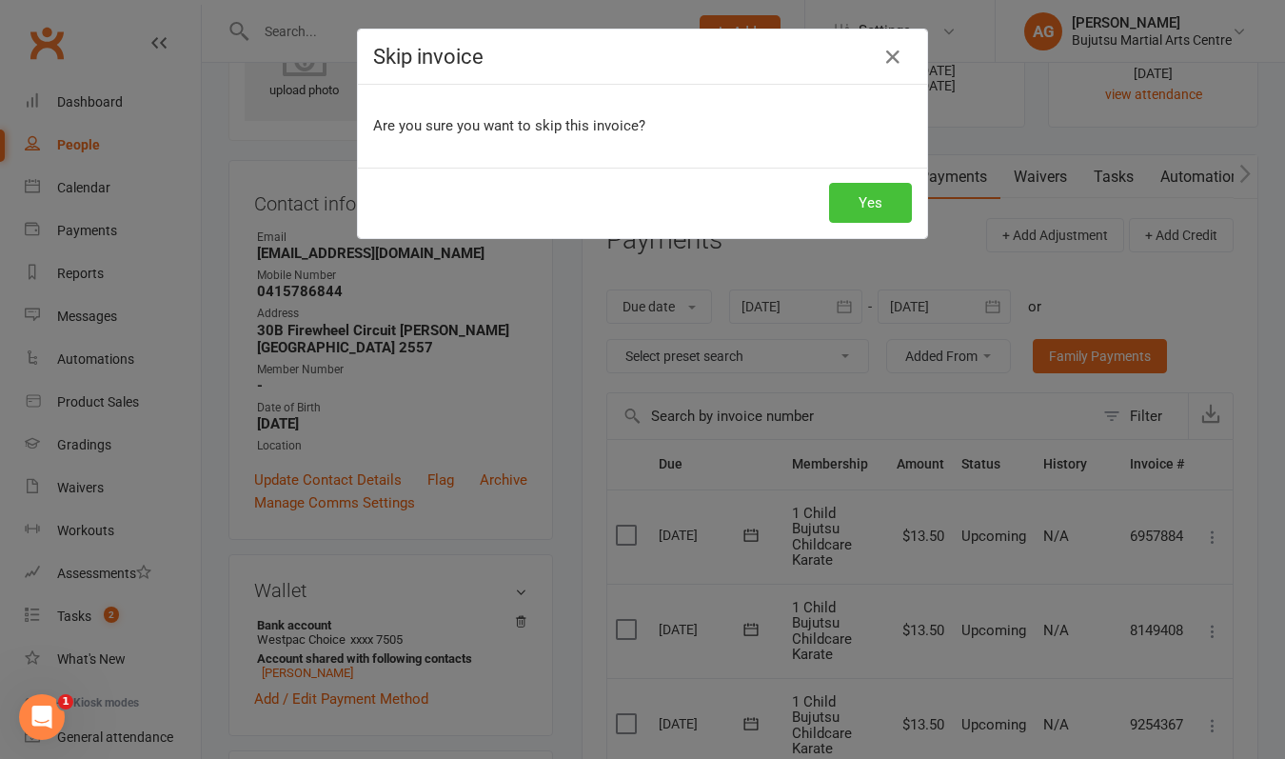
click at [876, 199] on button "Yes" at bounding box center [870, 203] width 83 height 40
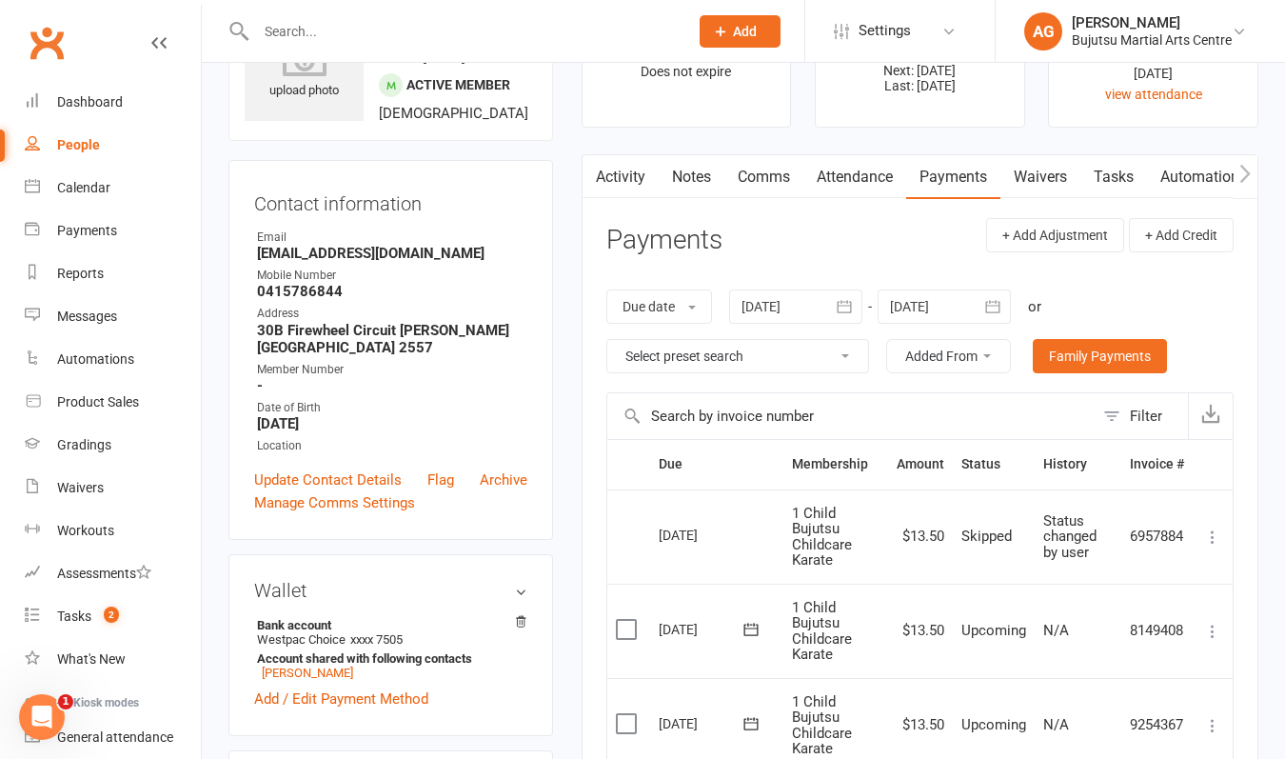
click at [412, 37] on input "text" at bounding box center [462, 31] width 425 height 27
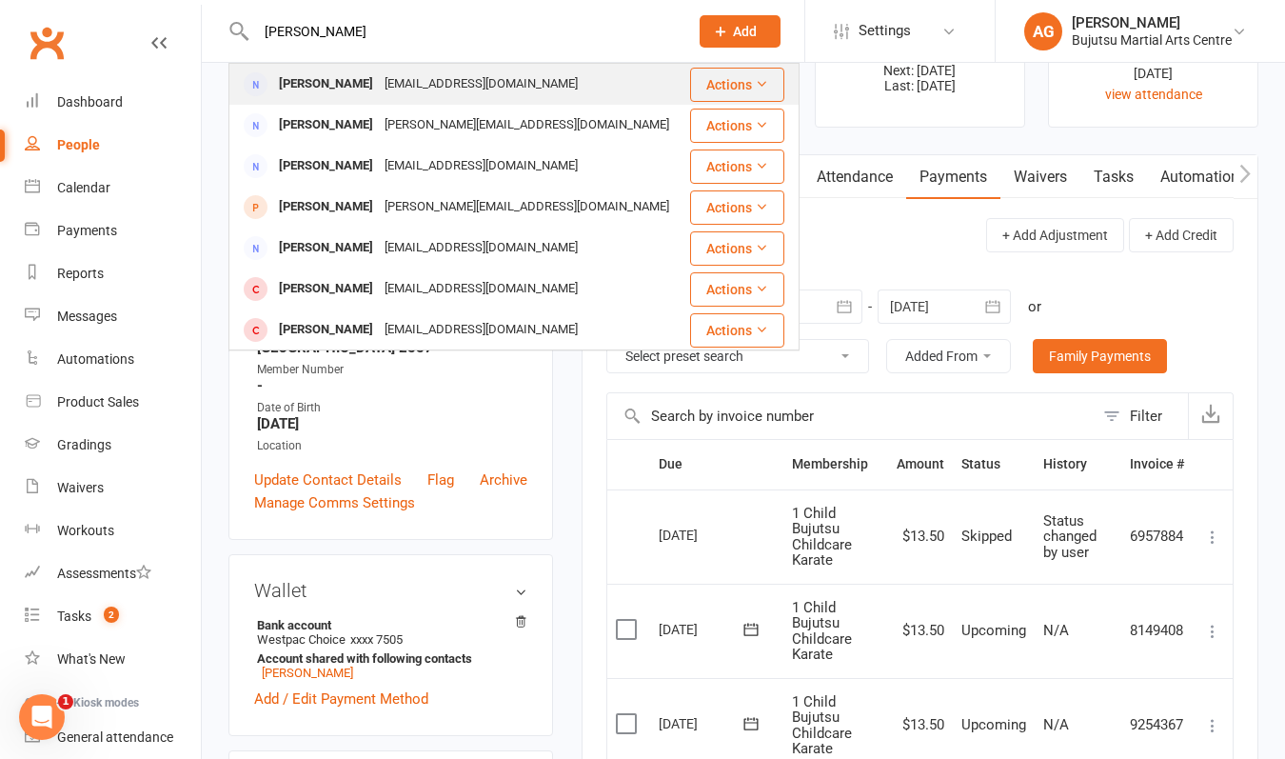
type input "[PERSON_NAME]"
click at [379, 82] on div "[EMAIL_ADDRESS][DOMAIN_NAME]" at bounding box center [481, 84] width 205 height 28
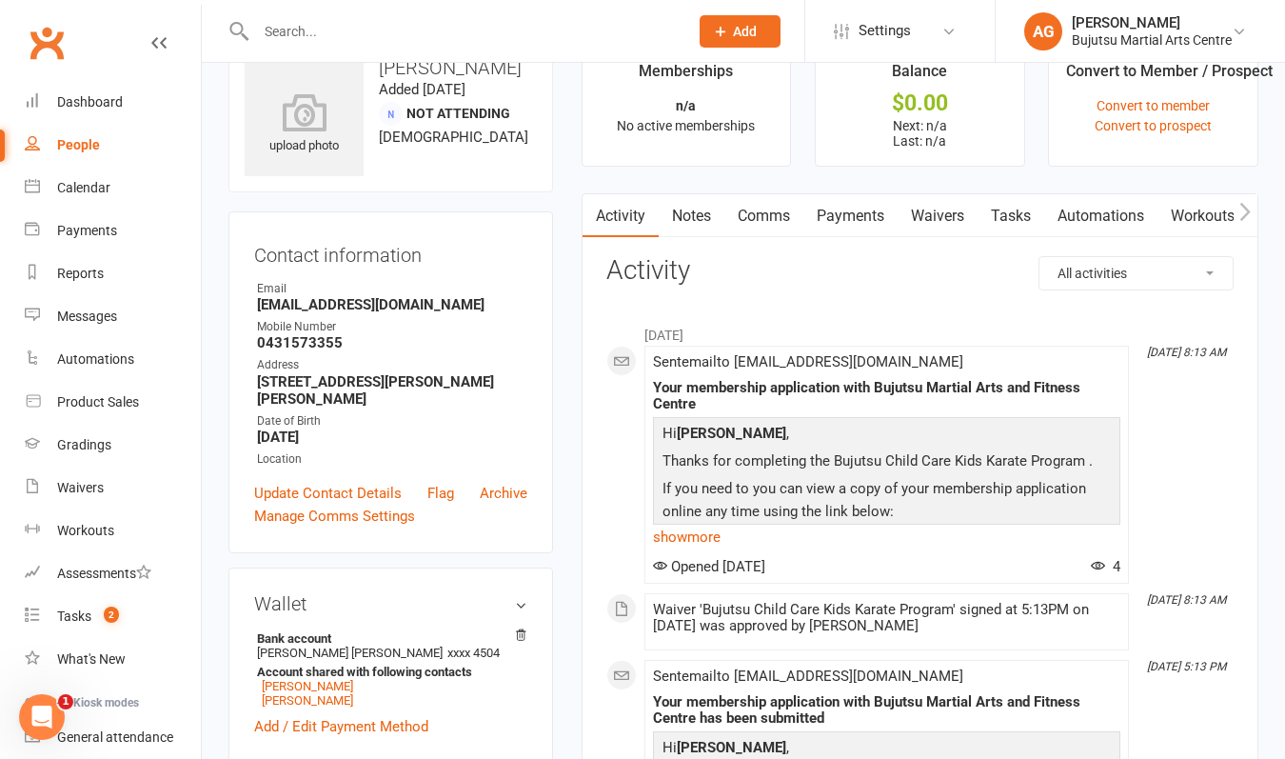
scroll to position [68, 0]
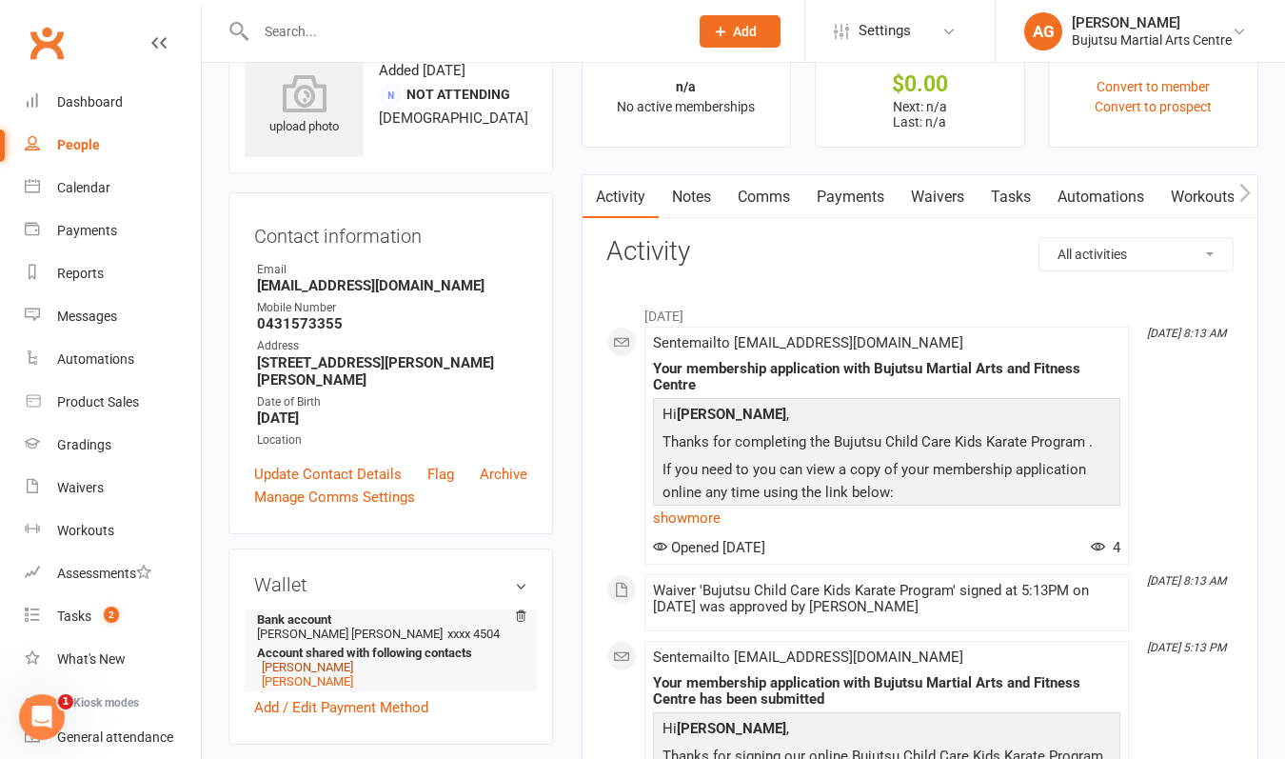
click at [318, 666] on link "[PERSON_NAME]" at bounding box center [307, 667] width 91 height 14
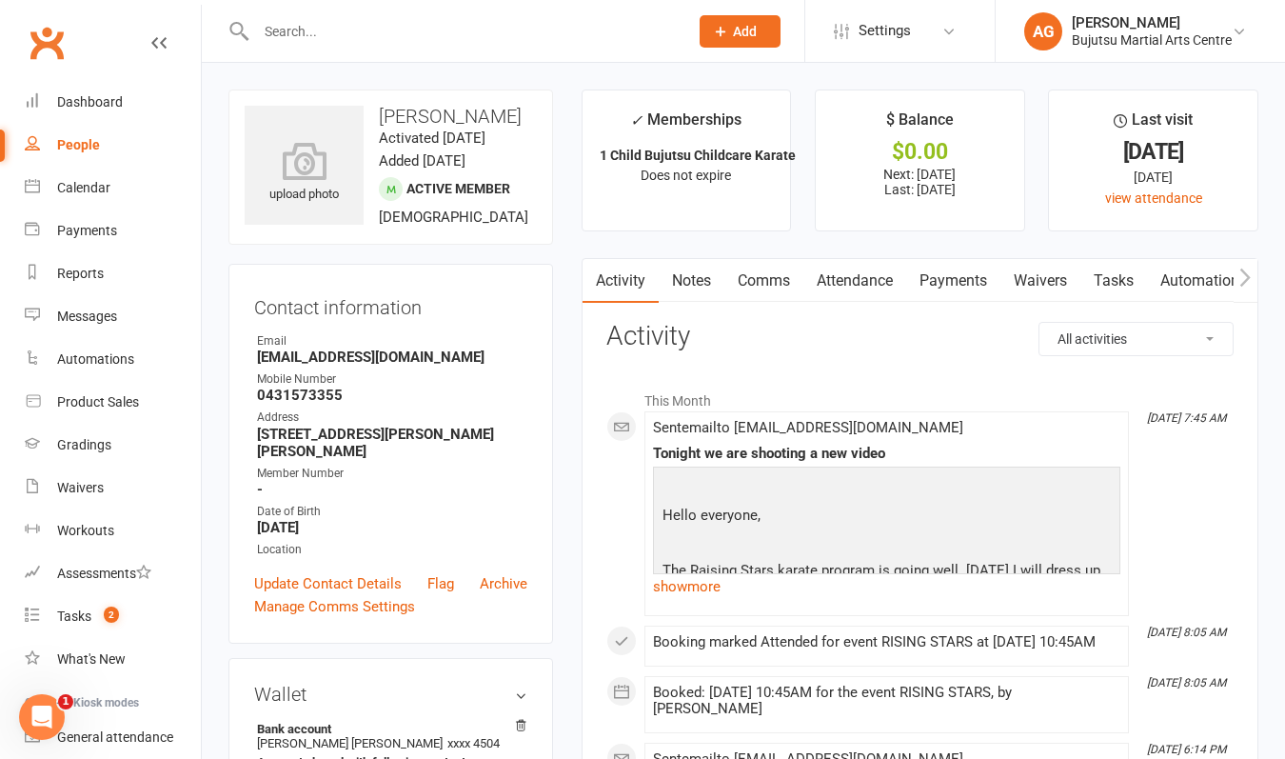
click at [960, 278] on link "Payments" at bounding box center [953, 281] width 94 height 44
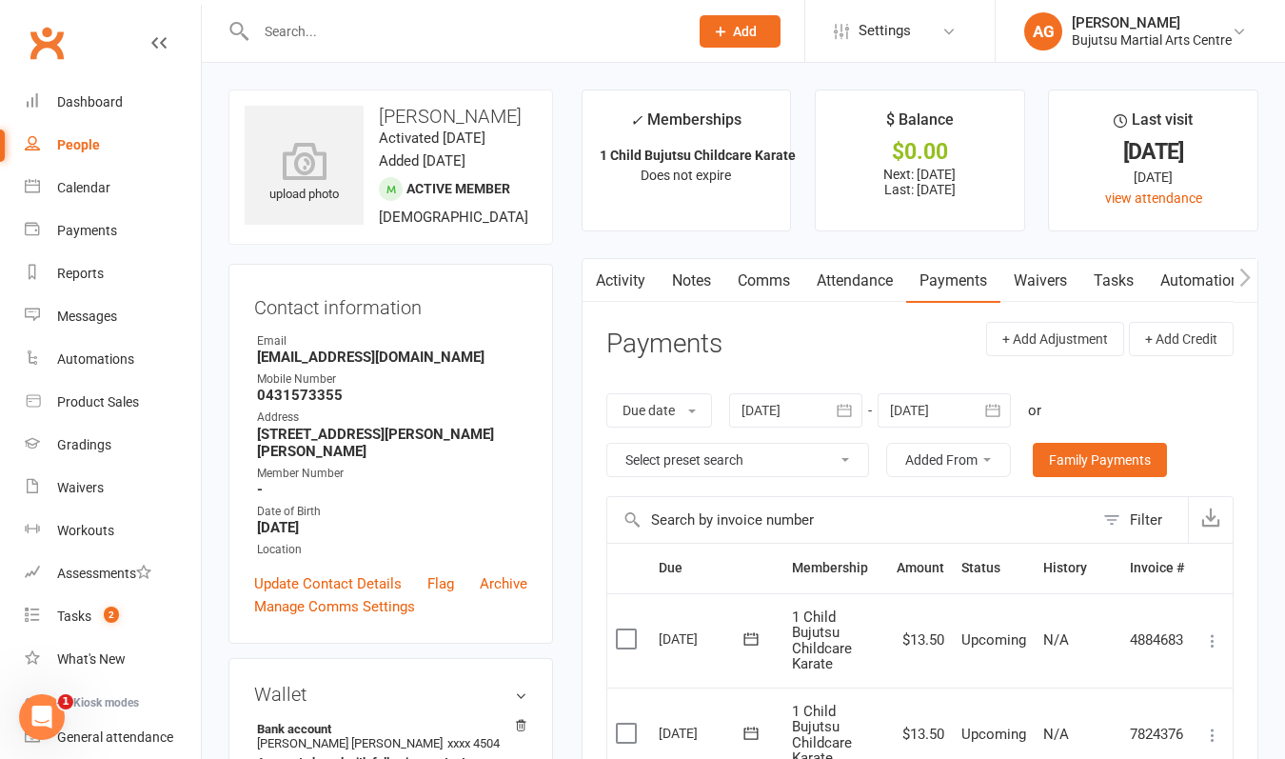
click at [1212, 637] on icon at bounding box center [1212, 640] width 19 height 19
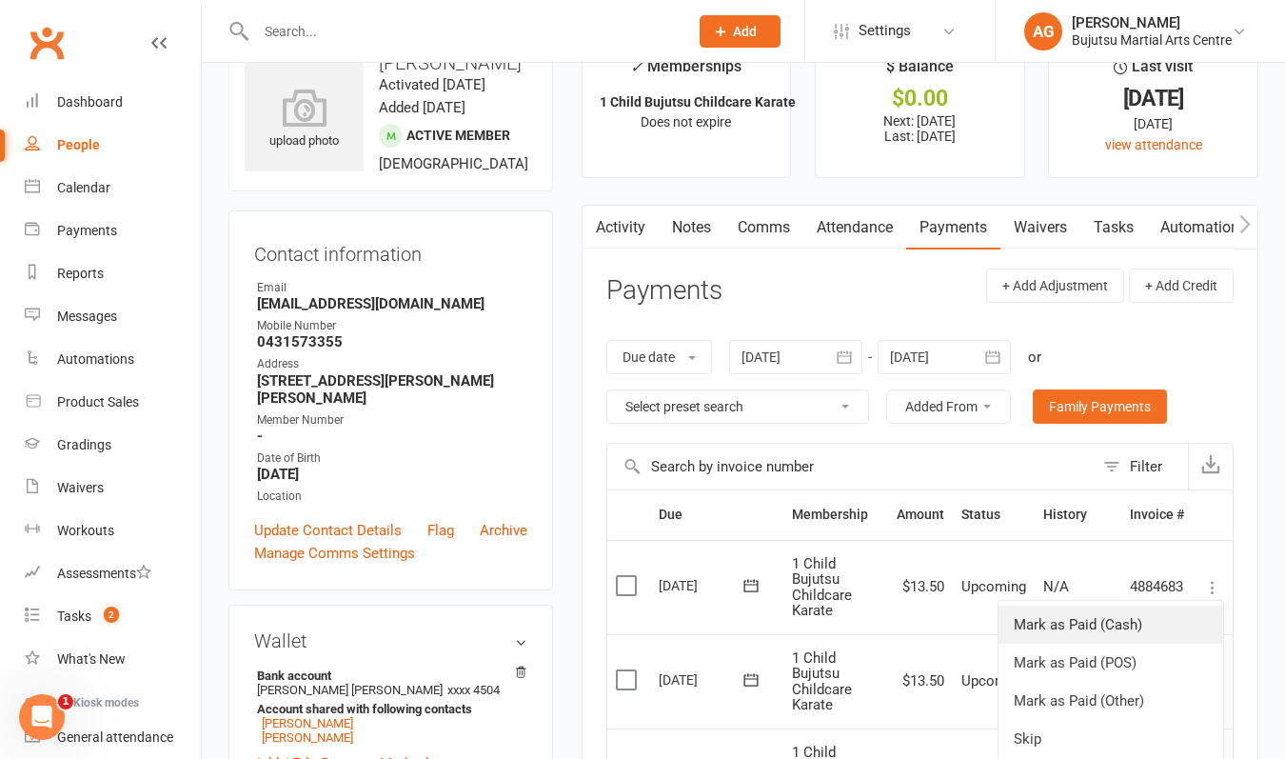
scroll to position [59, 0]
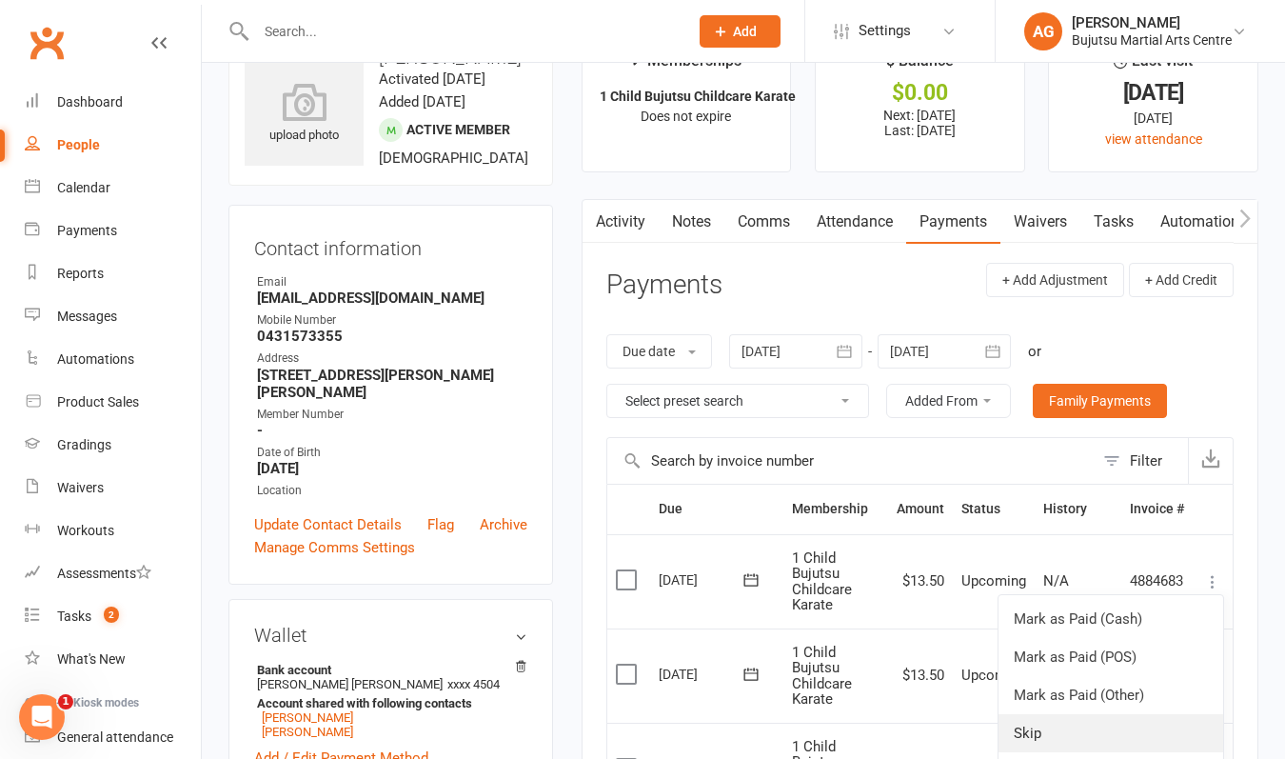
click at [1032, 724] on link "Skip" at bounding box center [1111, 733] width 225 height 38
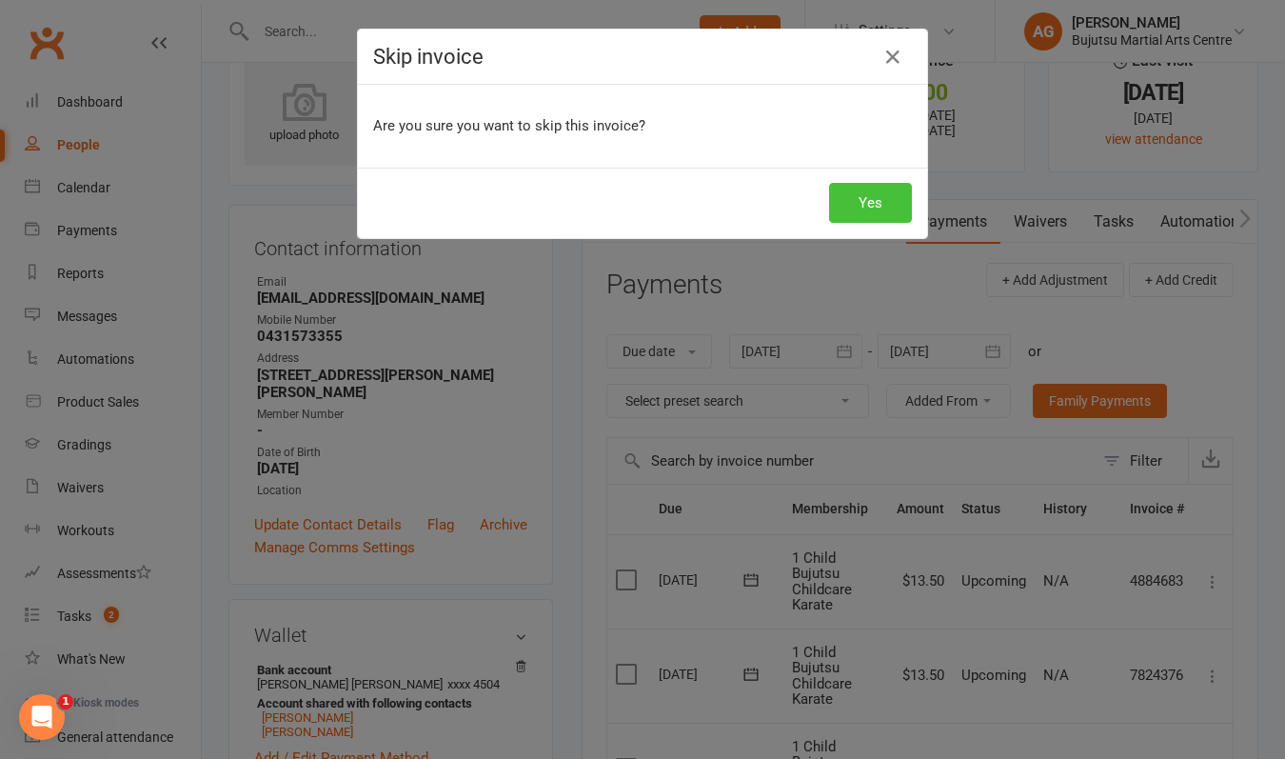
click at [881, 208] on button "Yes" at bounding box center [870, 203] width 83 height 40
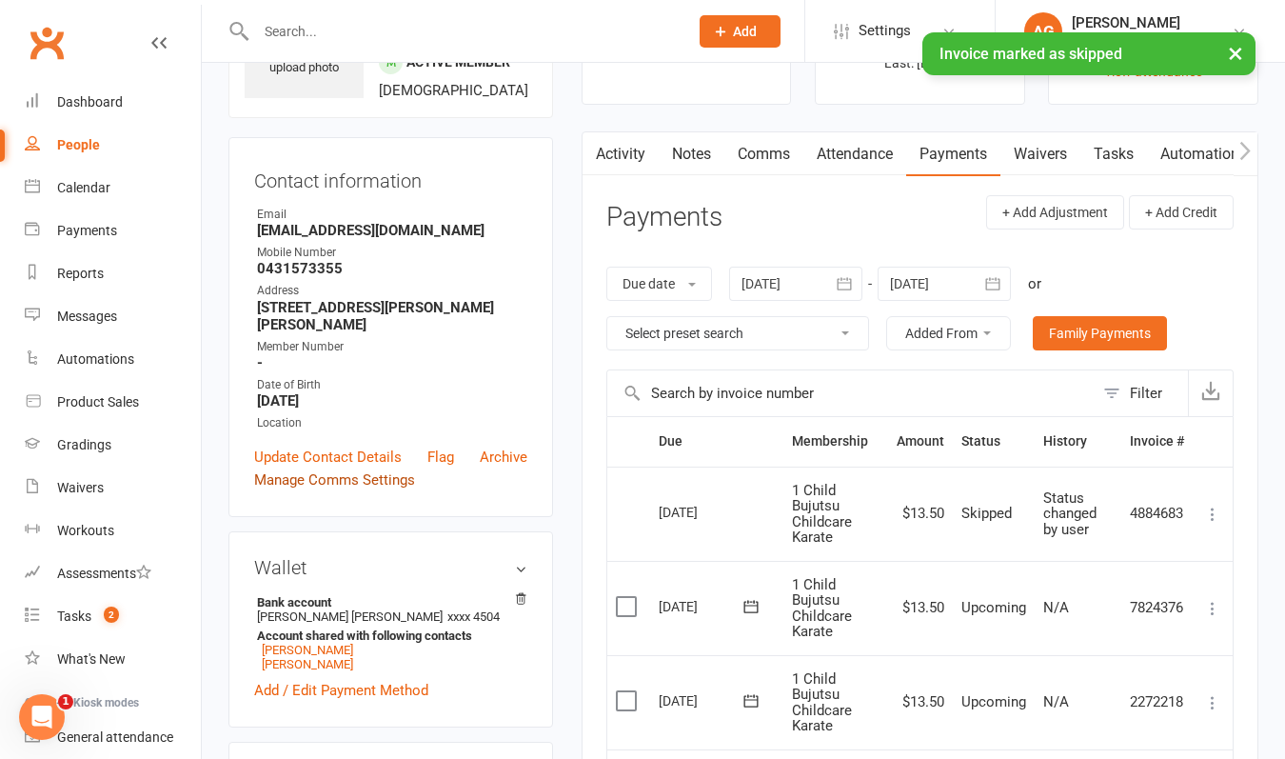
scroll to position [134, 0]
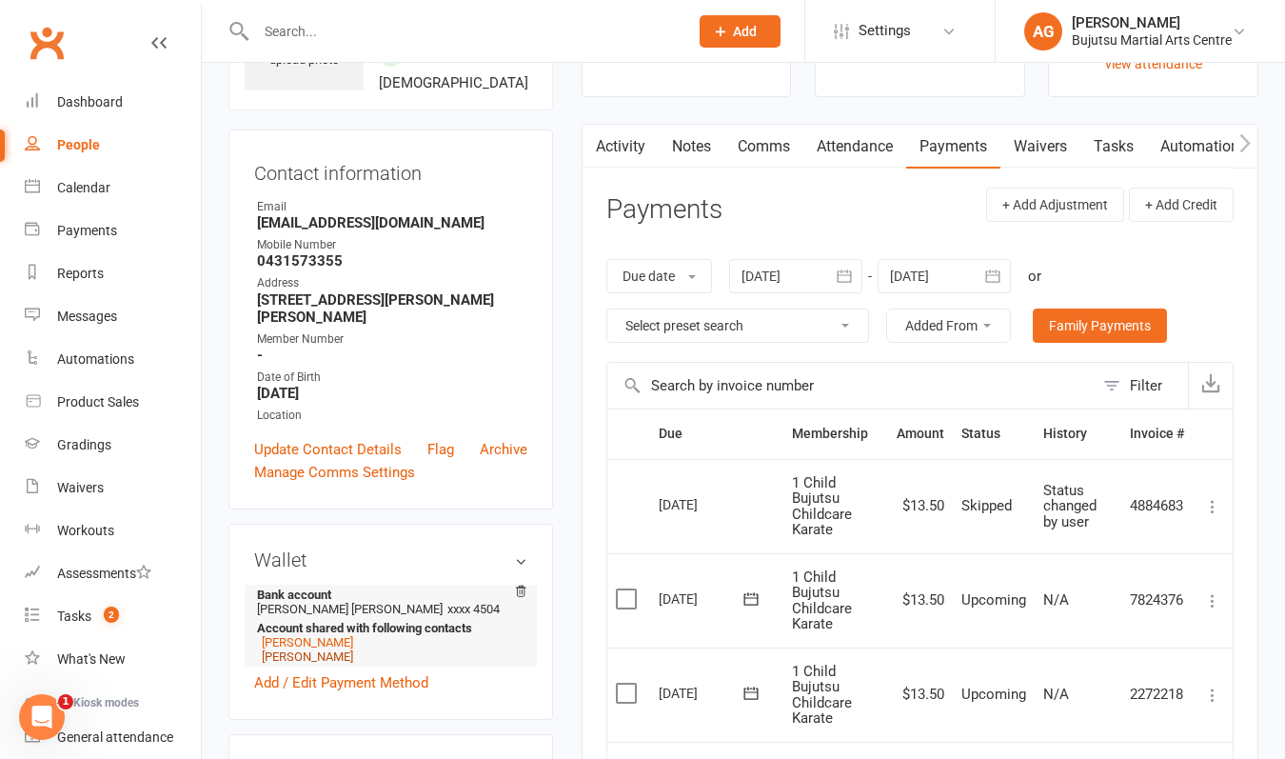
click at [317, 664] on link "[PERSON_NAME]" at bounding box center [307, 656] width 91 height 14
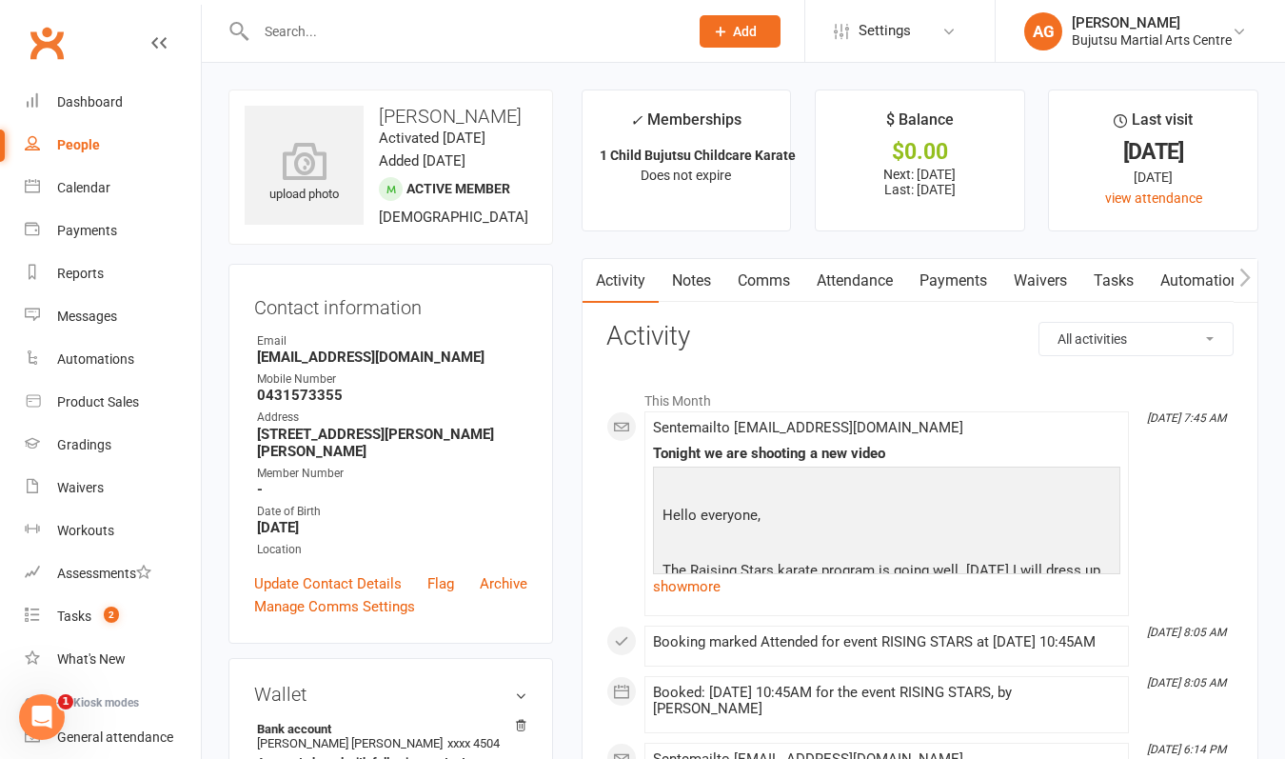
click at [952, 276] on link "Payments" at bounding box center [953, 281] width 94 height 44
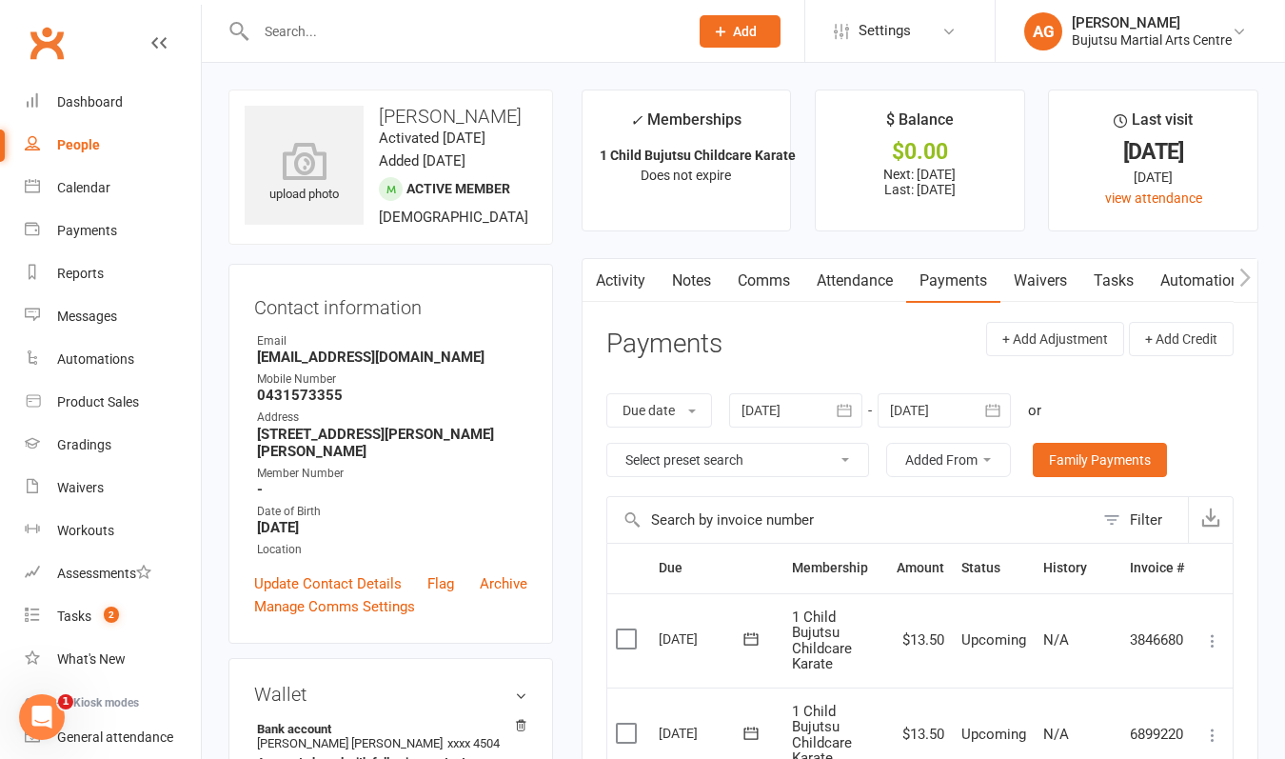
click at [1214, 635] on icon at bounding box center [1212, 640] width 19 height 19
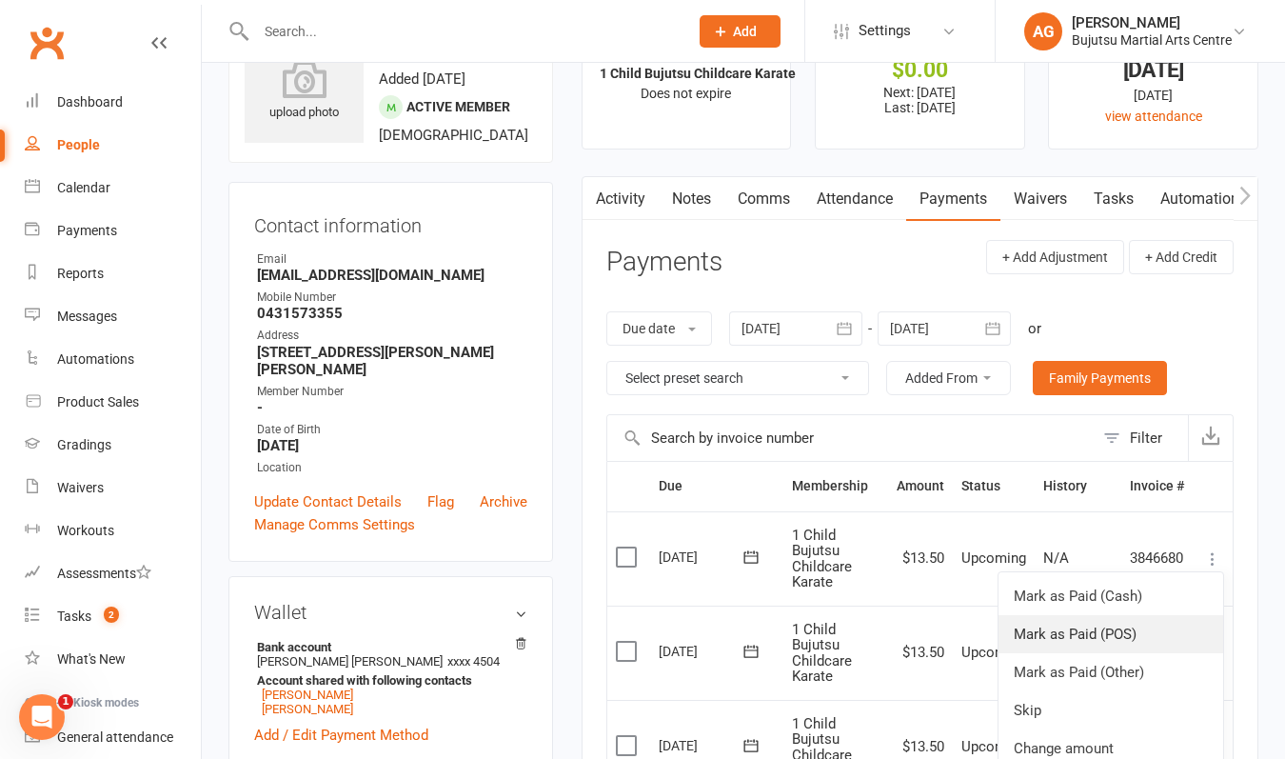
scroll to position [84, 0]
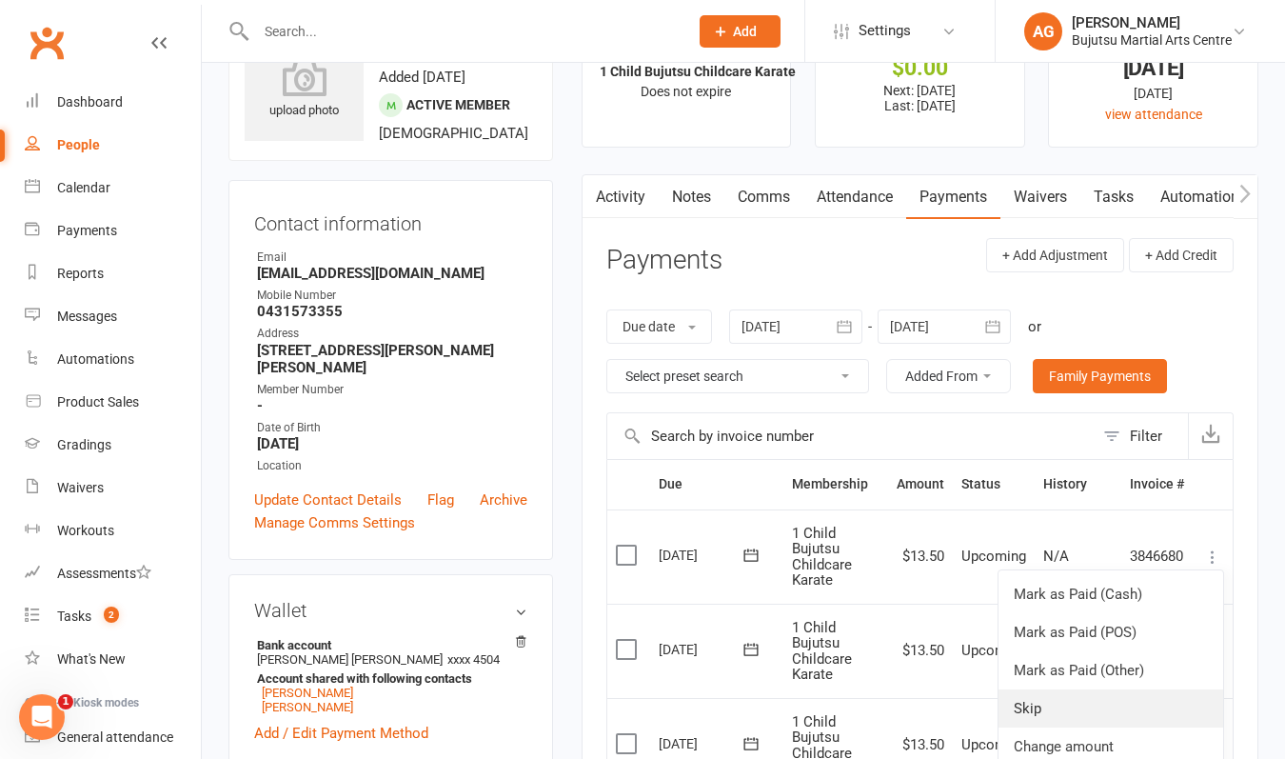
click at [1082, 705] on link "Skip" at bounding box center [1111, 708] width 225 height 38
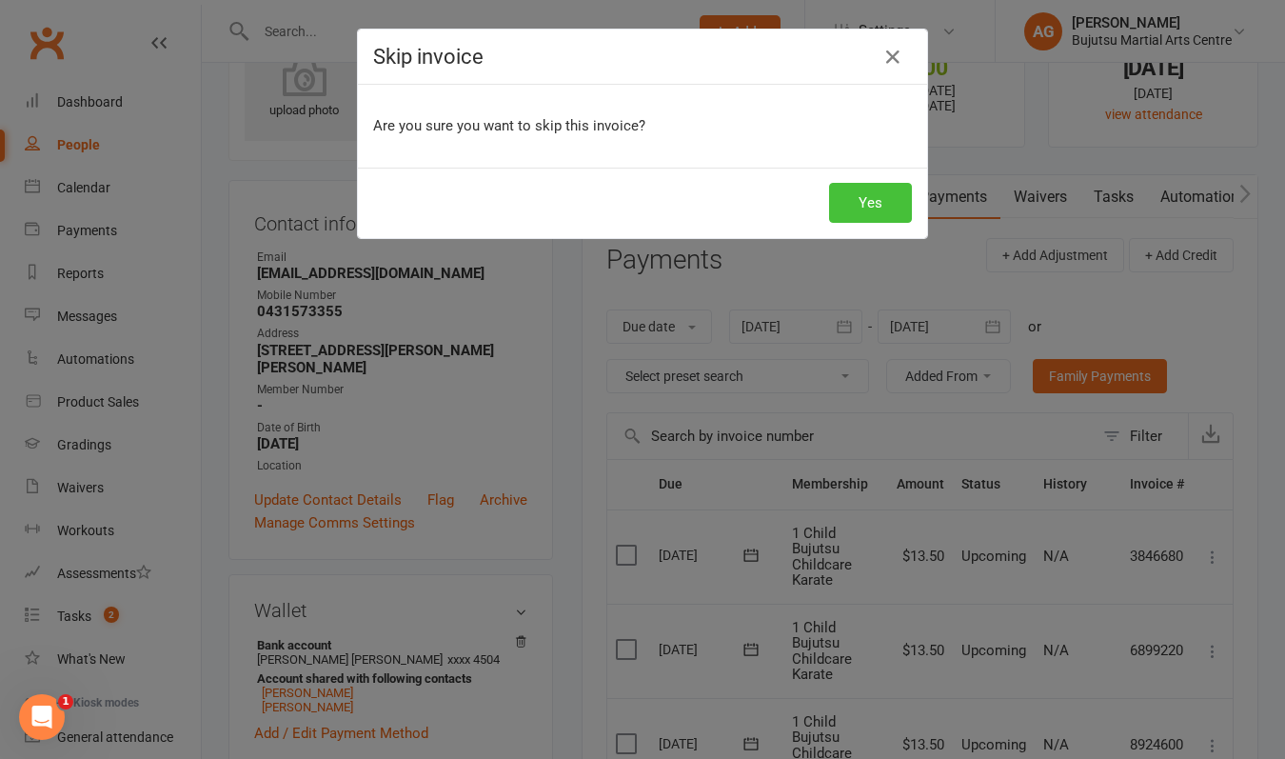
click at [869, 203] on button "Yes" at bounding box center [870, 203] width 83 height 40
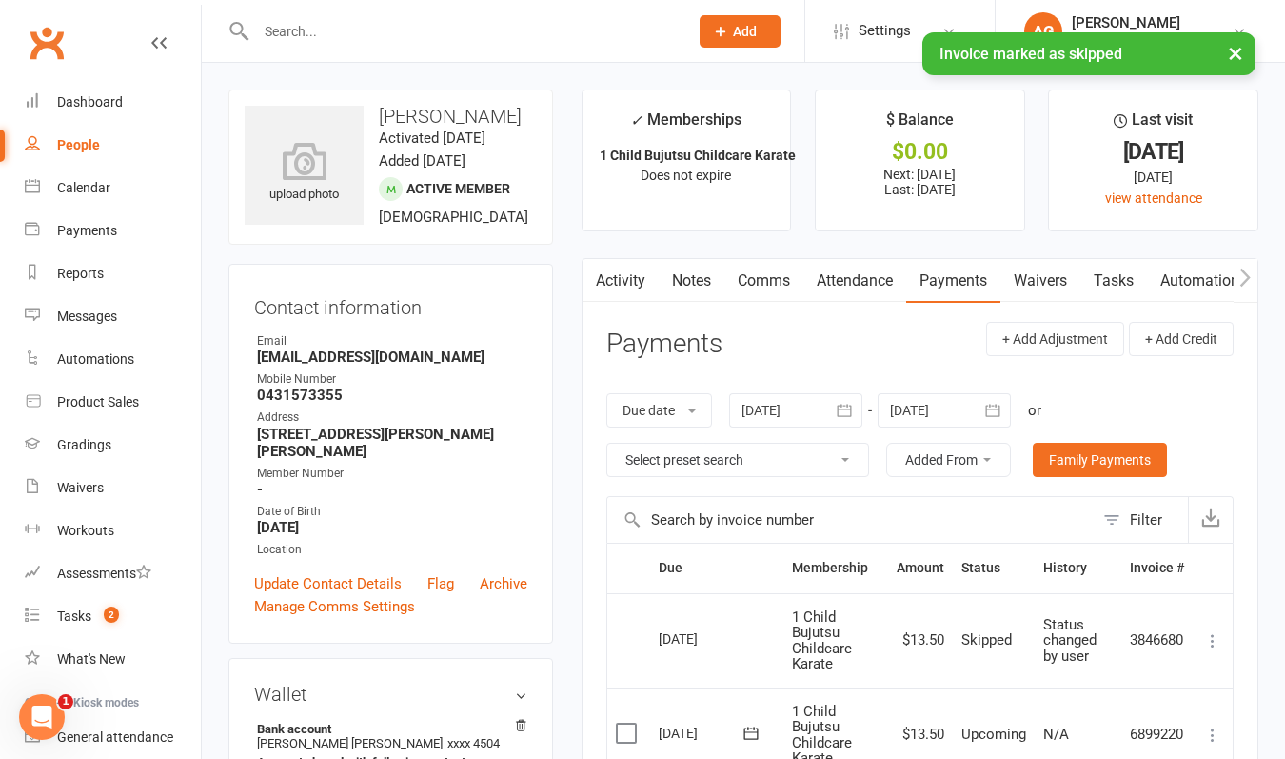
scroll to position [0, 0]
click at [305, 33] on input "text" at bounding box center [462, 31] width 425 height 27
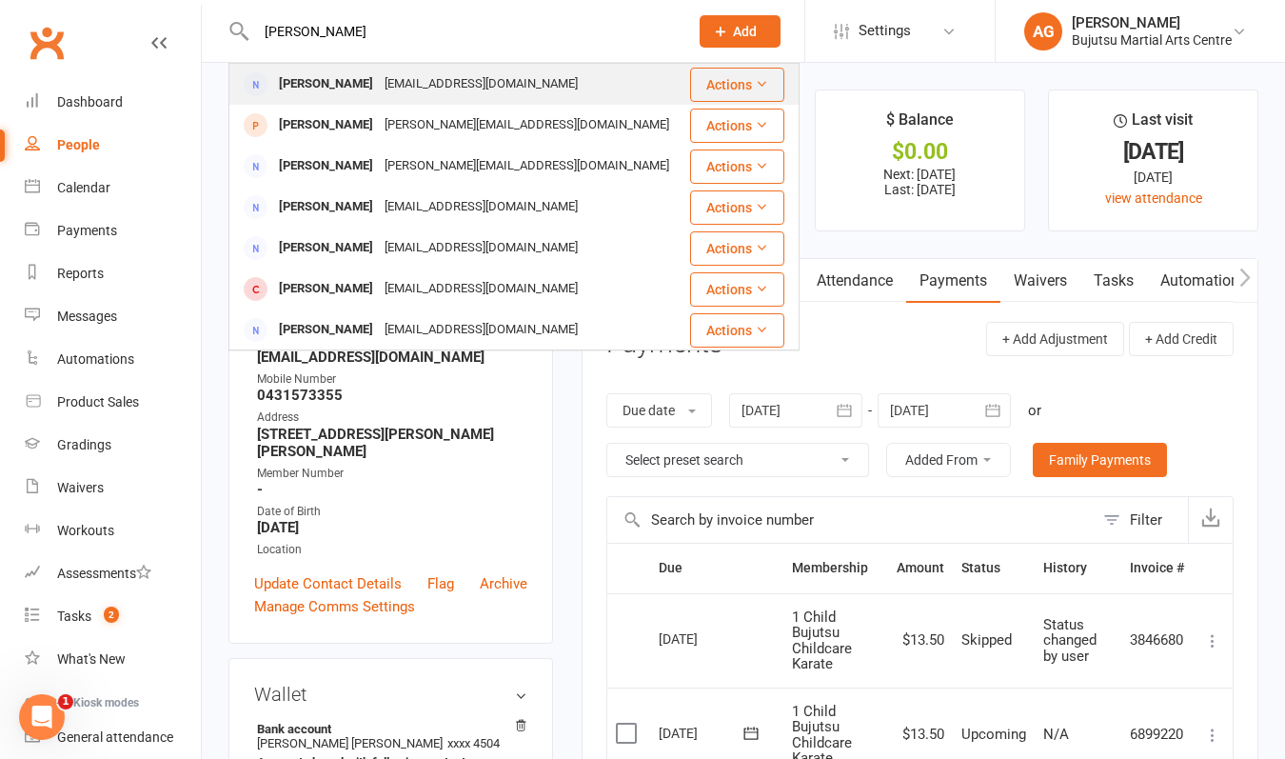
type input "[PERSON_NAME]"
click at [299, 80] on div "[PERSON_NAME]" at bounding box center [326, 84] width 106 height 28
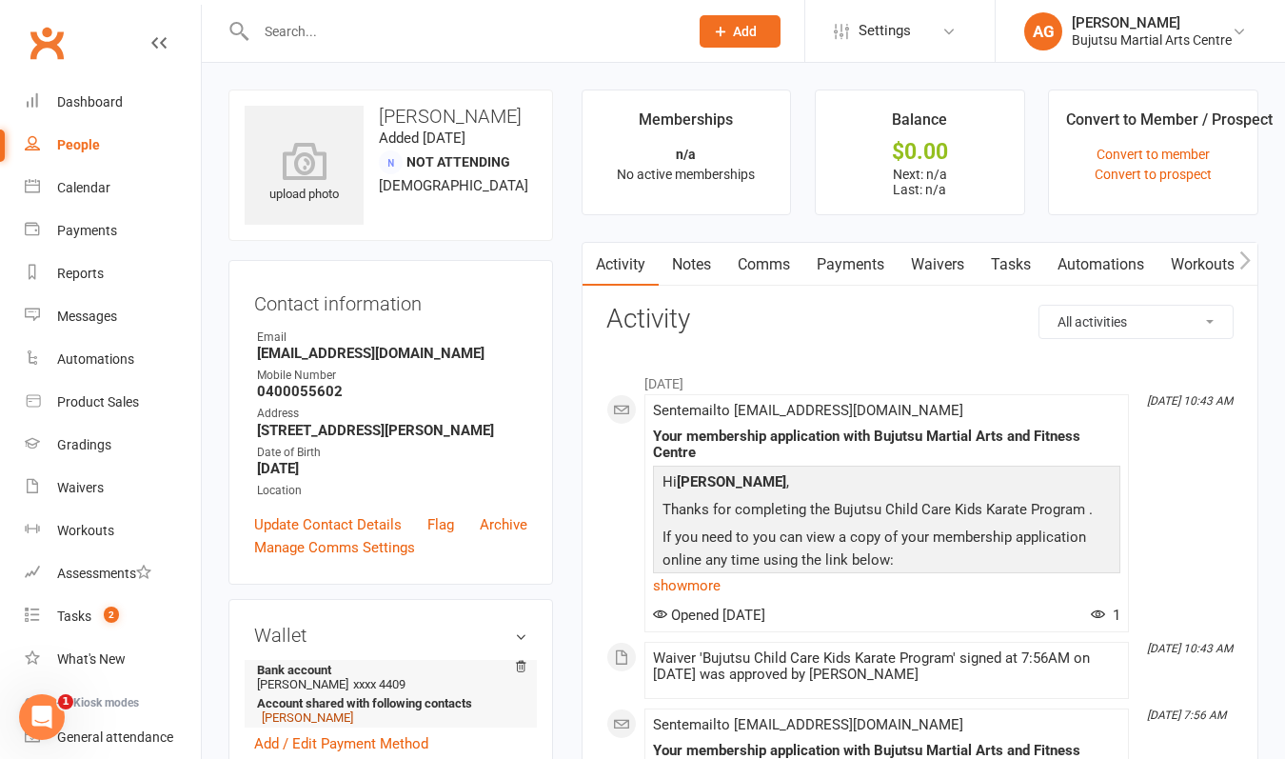
click at [288, 720] on link "[PERSON_NAME]" at bounding box center [307, 717] width 91 height 14
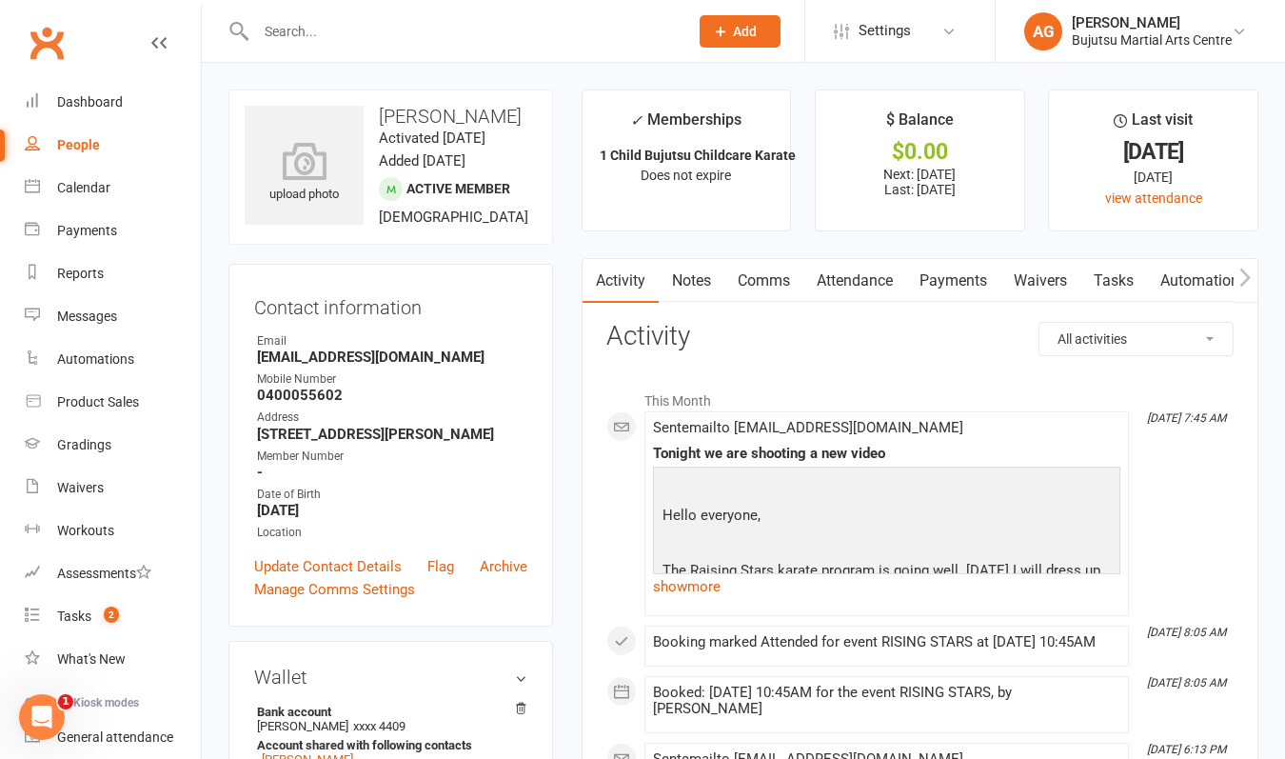
click at [964, 281] on link "Payments" at bounding box center [953, 281] width 94 height 44
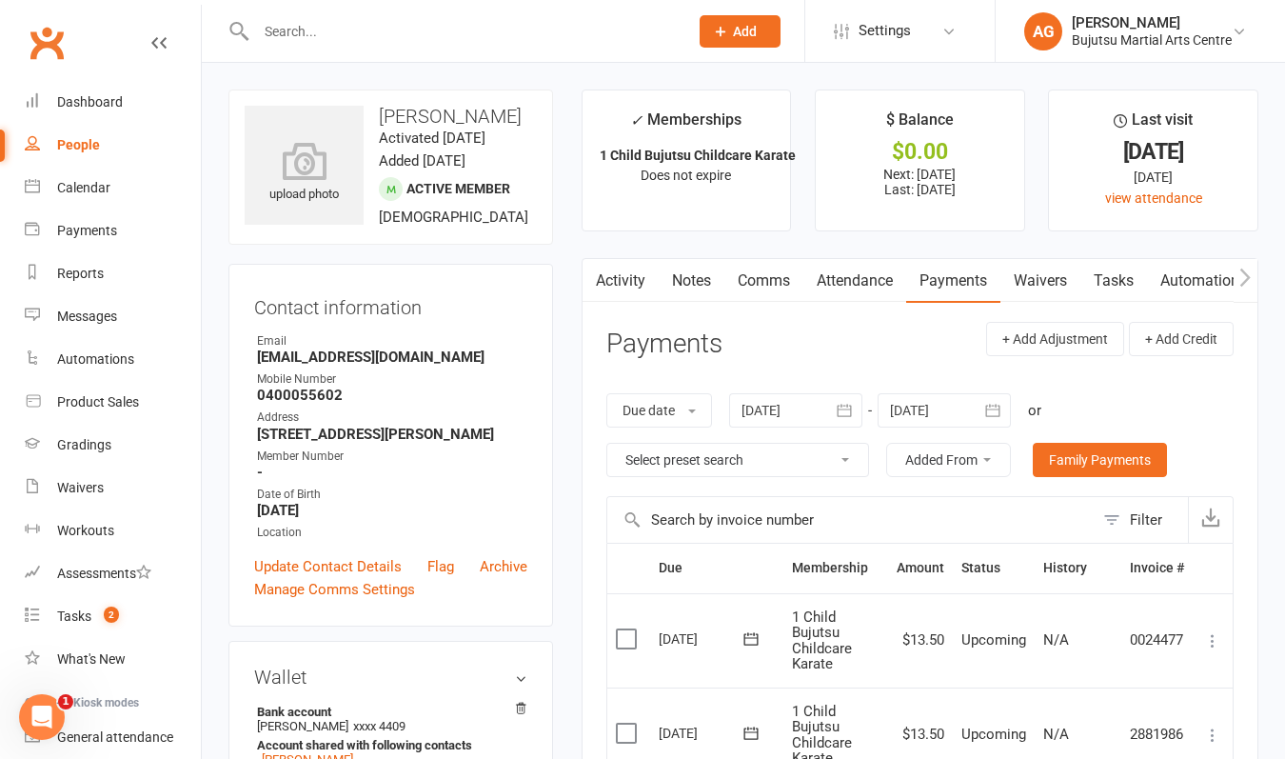
click at [1215, 632] on icon at bounding box center [1212, 640] width 19 height 19
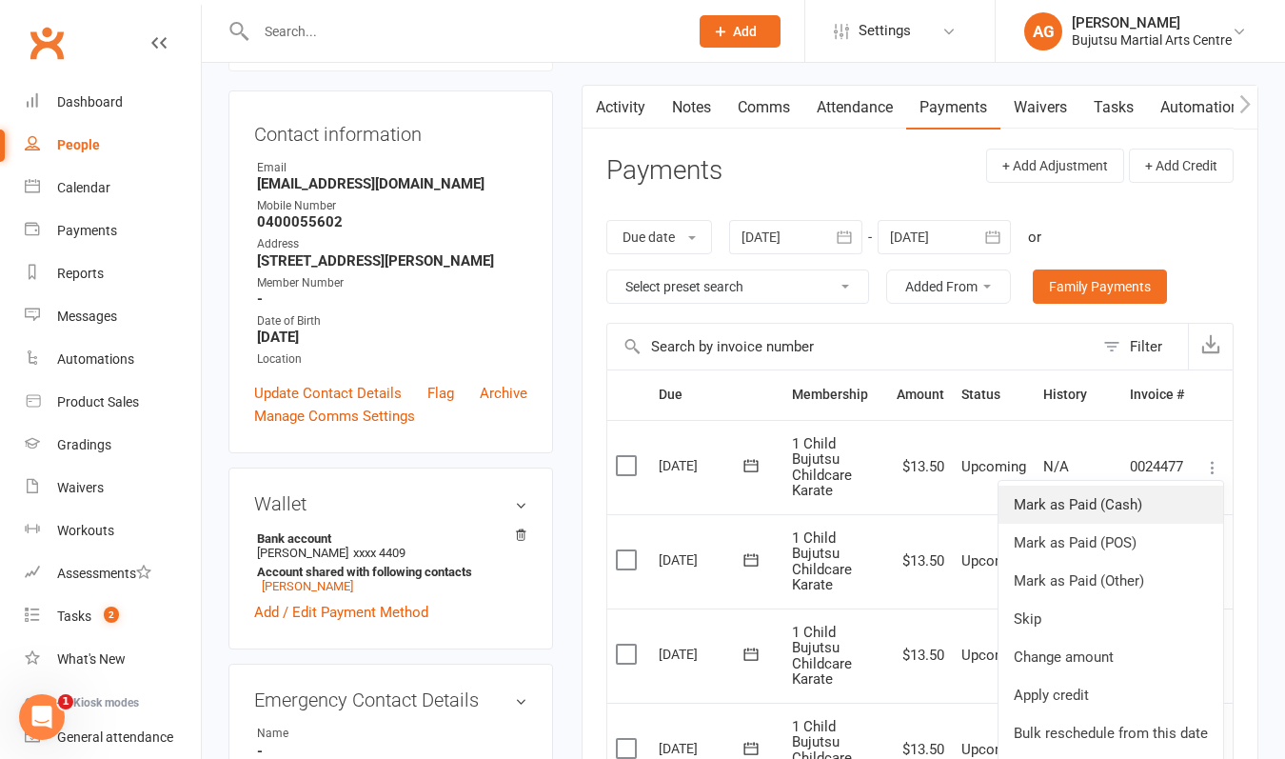
scroll to position [175, 0]
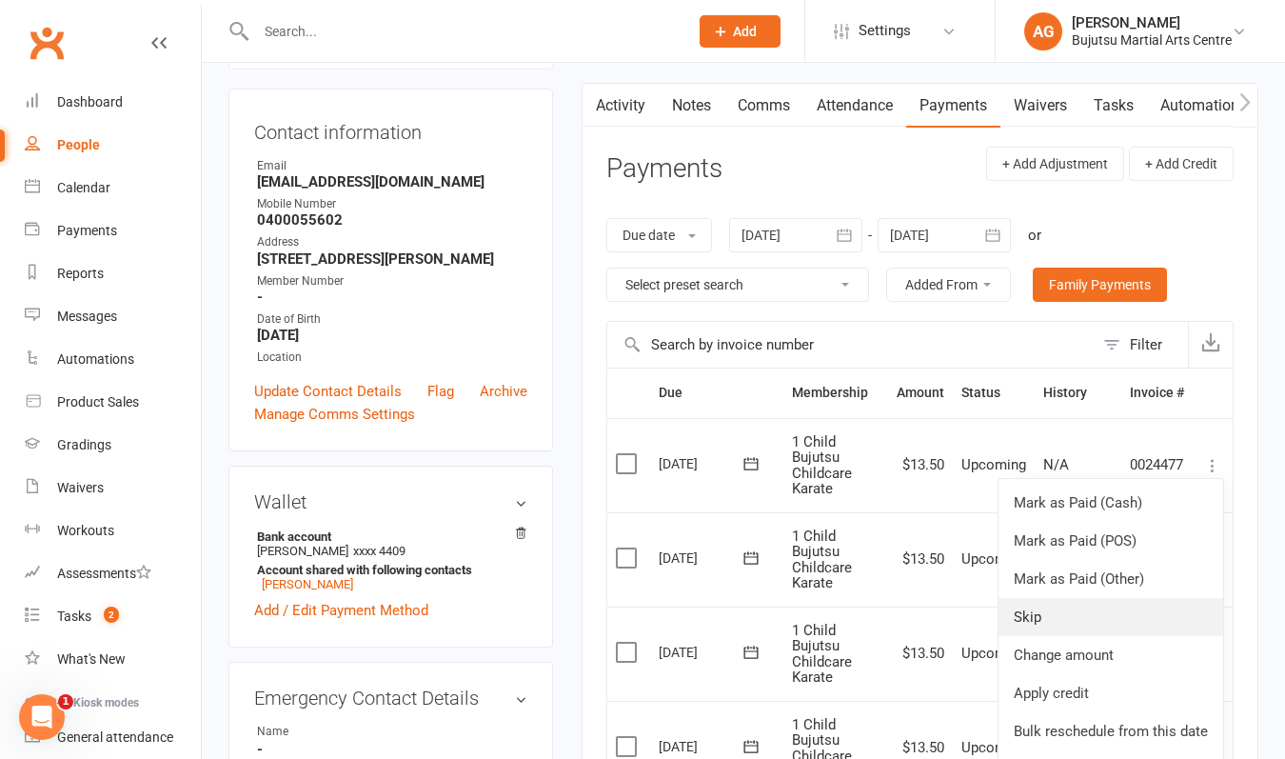
click at [1050, 611] on link "Skip" at bounding box center [1111, 617] width 225 height 38
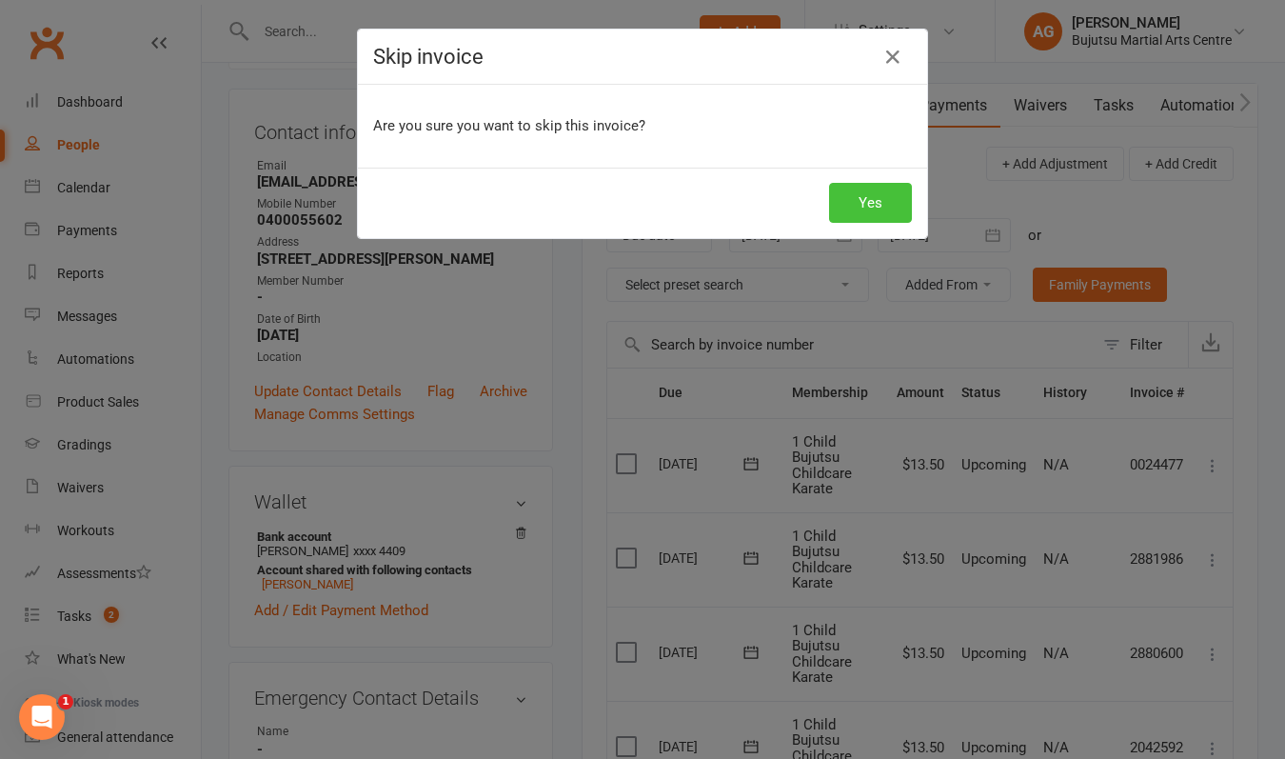
click at [878, 195] on button "Yes" at bounding box center [870, 203] width 83 height 40
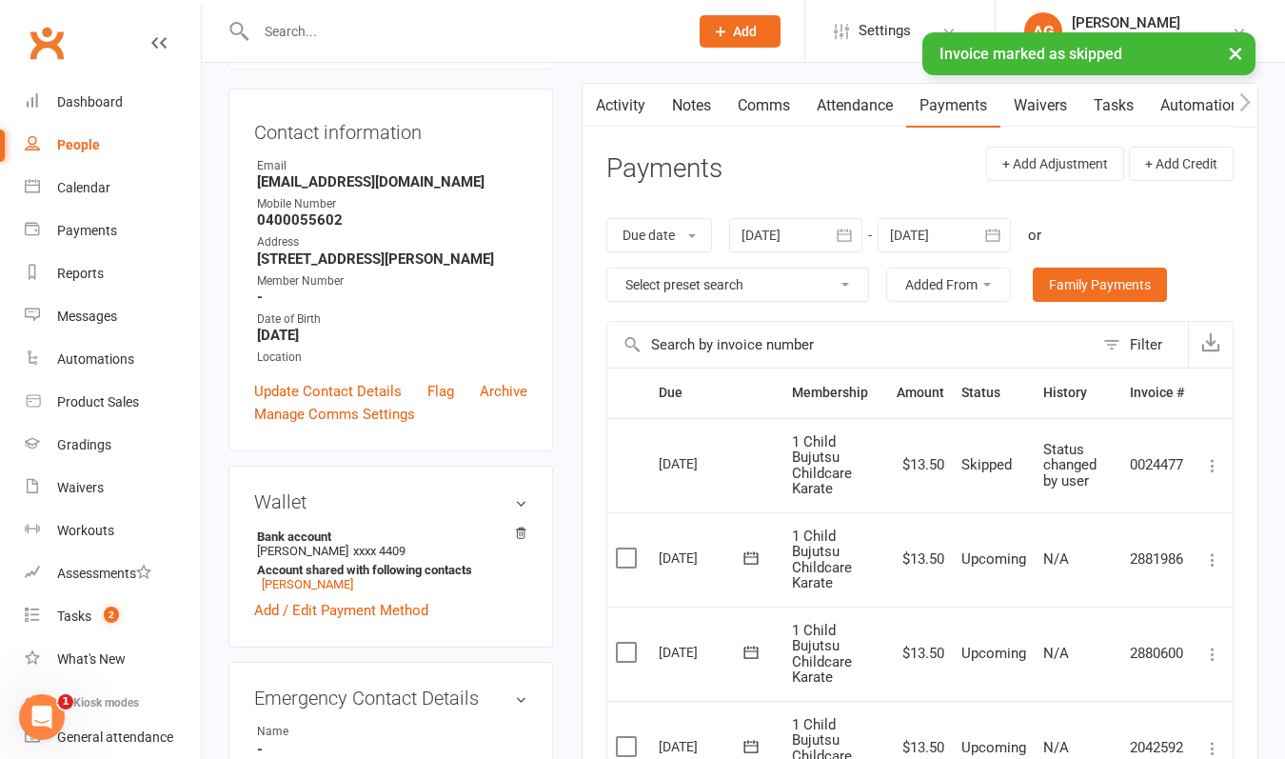
click at [321, 31] on input "text" at bounding box center [462, 31] width 425 height 27
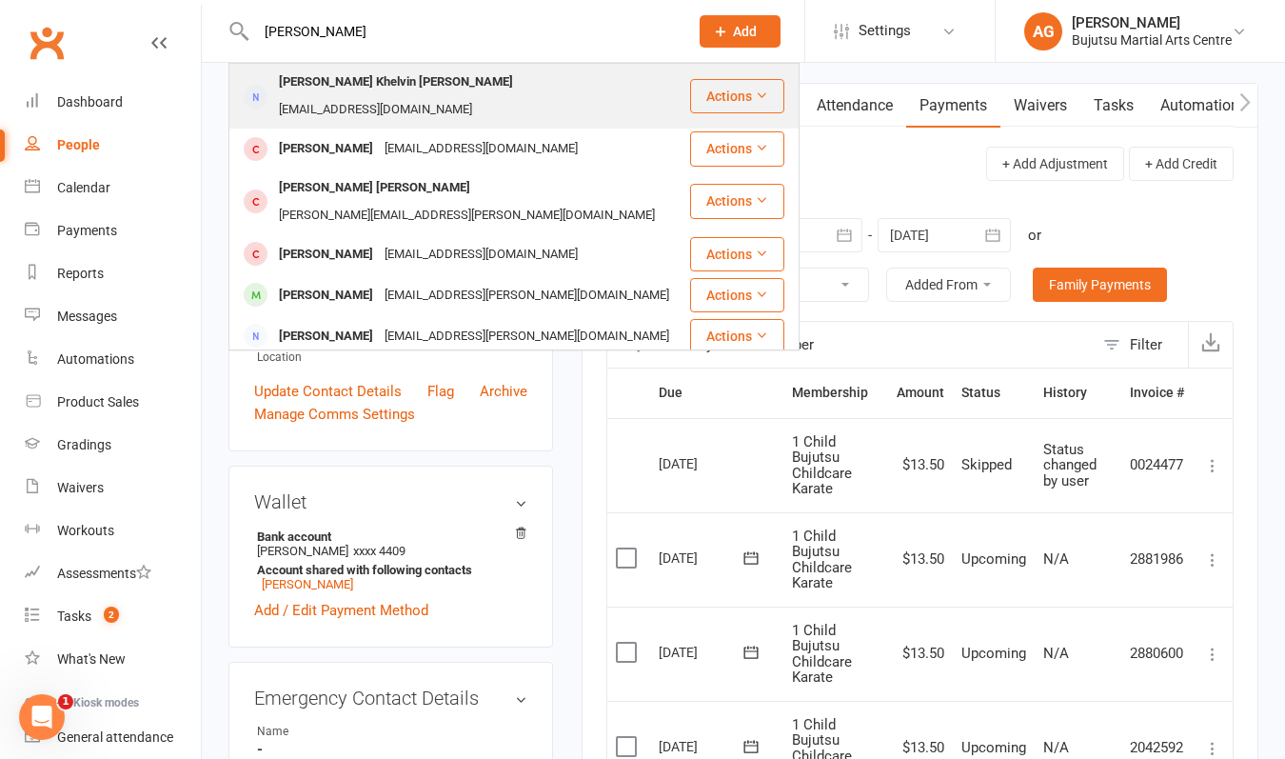
type input "[PERSON_NAME]"
click at [308, 90] on div "[PERSON_NAME] Khelvin [PERSON_NAME]" at bounding box center [396, 83] width 246 height 28
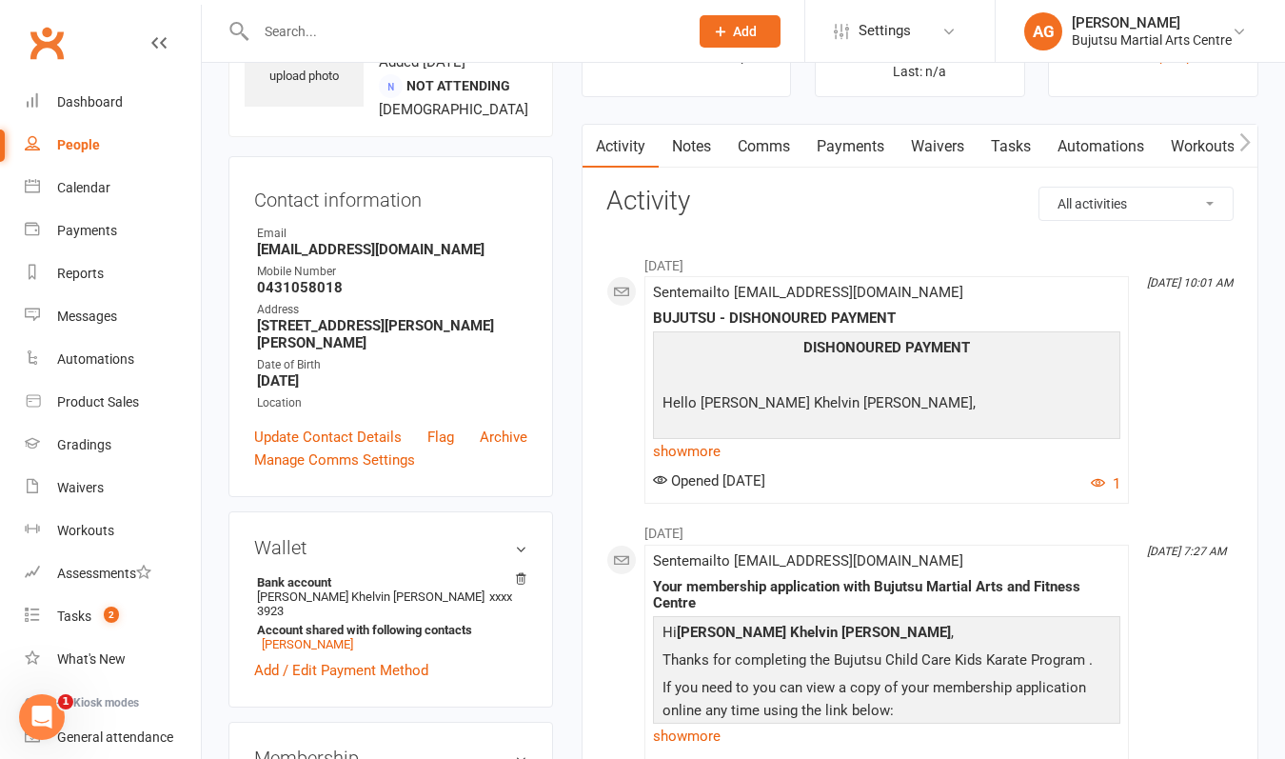
scroll to position [122, 0]
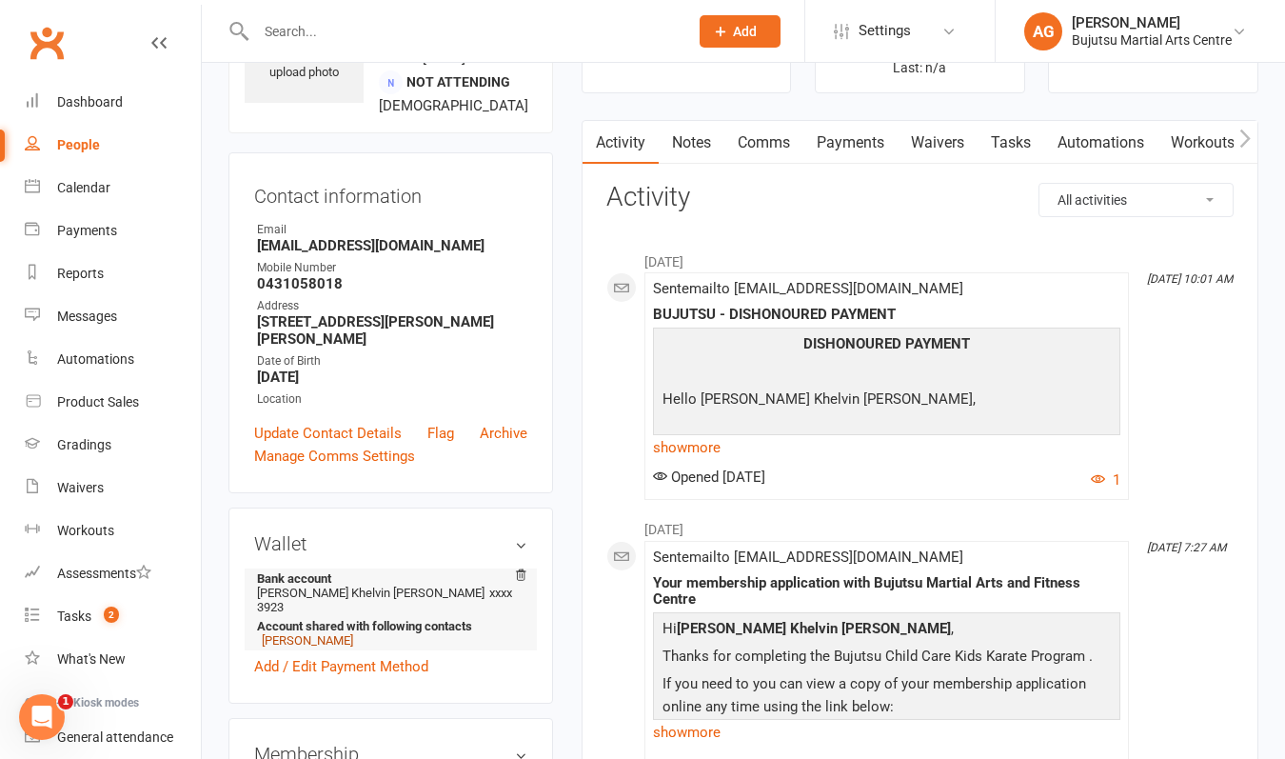
click at [339, 633] on link "[PERSON_NAME]" at bounding box center [307, 640] width 91 height 14
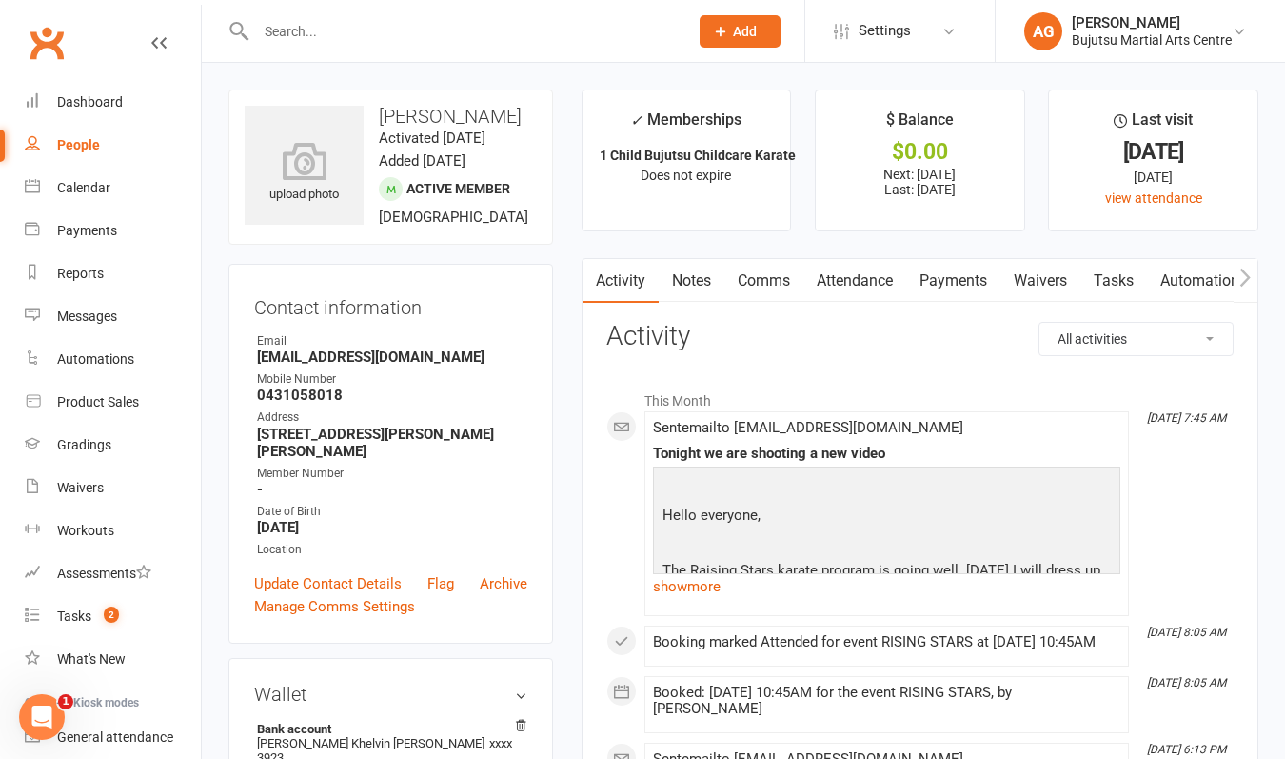
click at [947, 273] on link "Payments" at bounding box center [953, 281] width 94 height 44
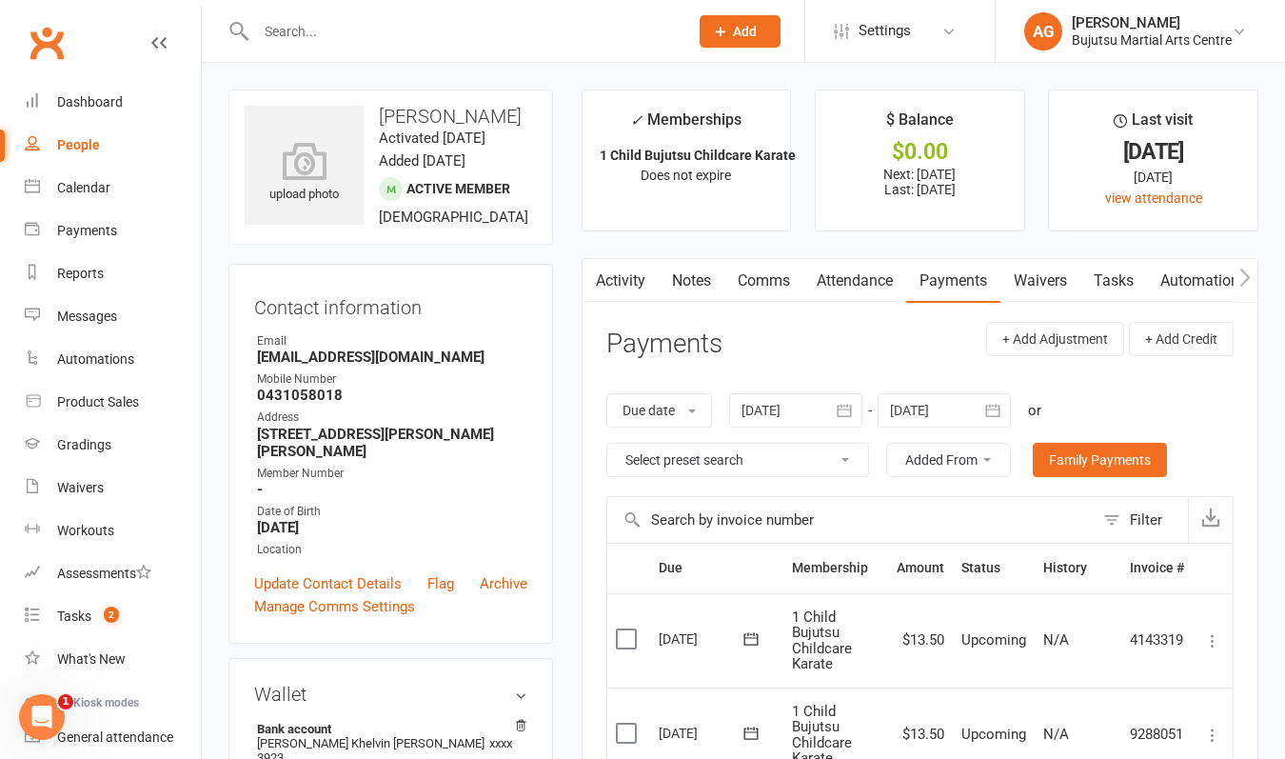
click at [1212, 634] on icon at bounding box center [1212, 640] width 19 height 19
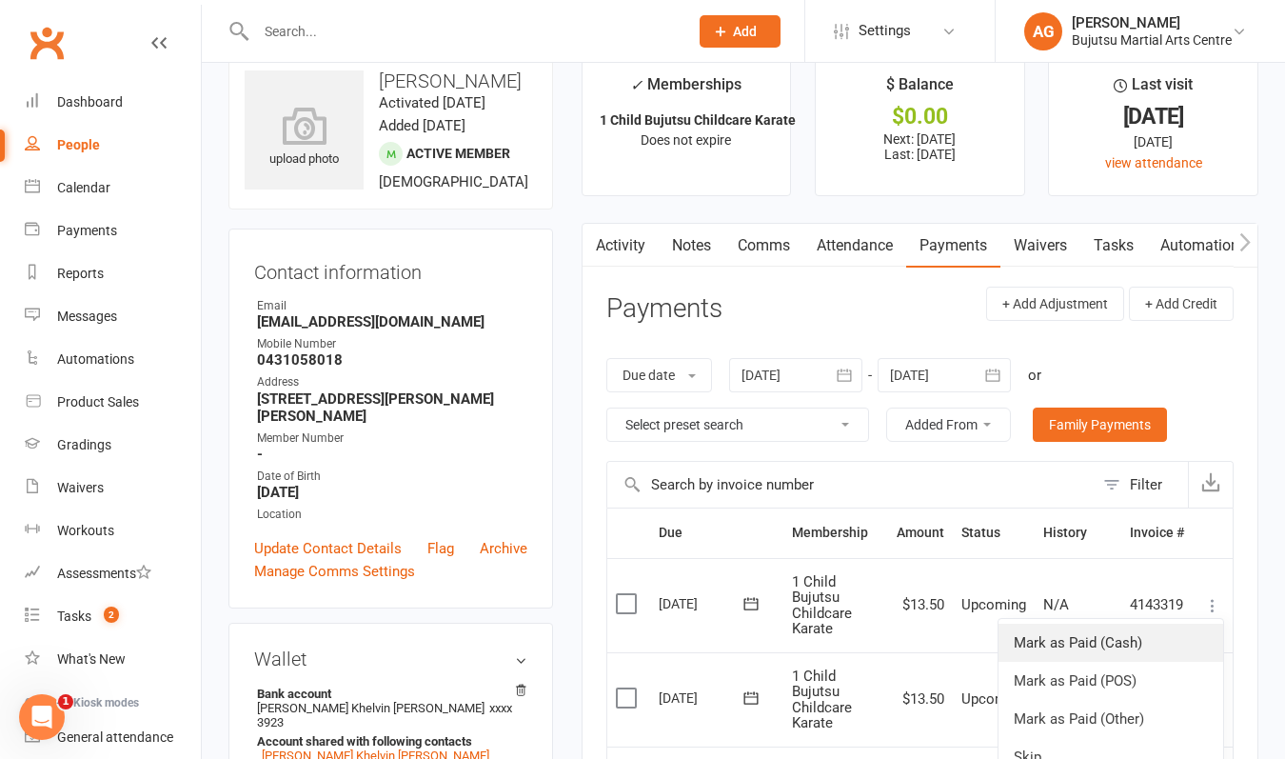
scroll to position [70, 0]
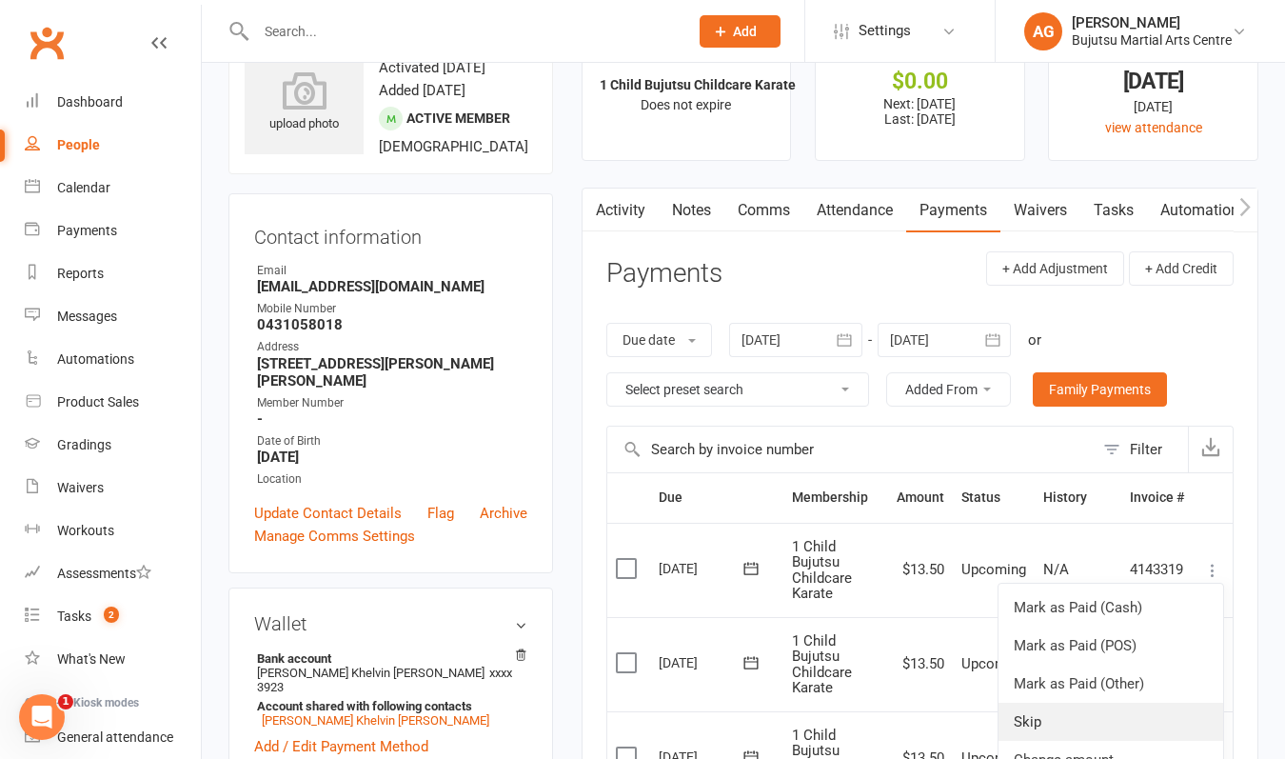
click at [1084, 716] on link "Skip" at bounding box center [1111, 722] width 225 height 38
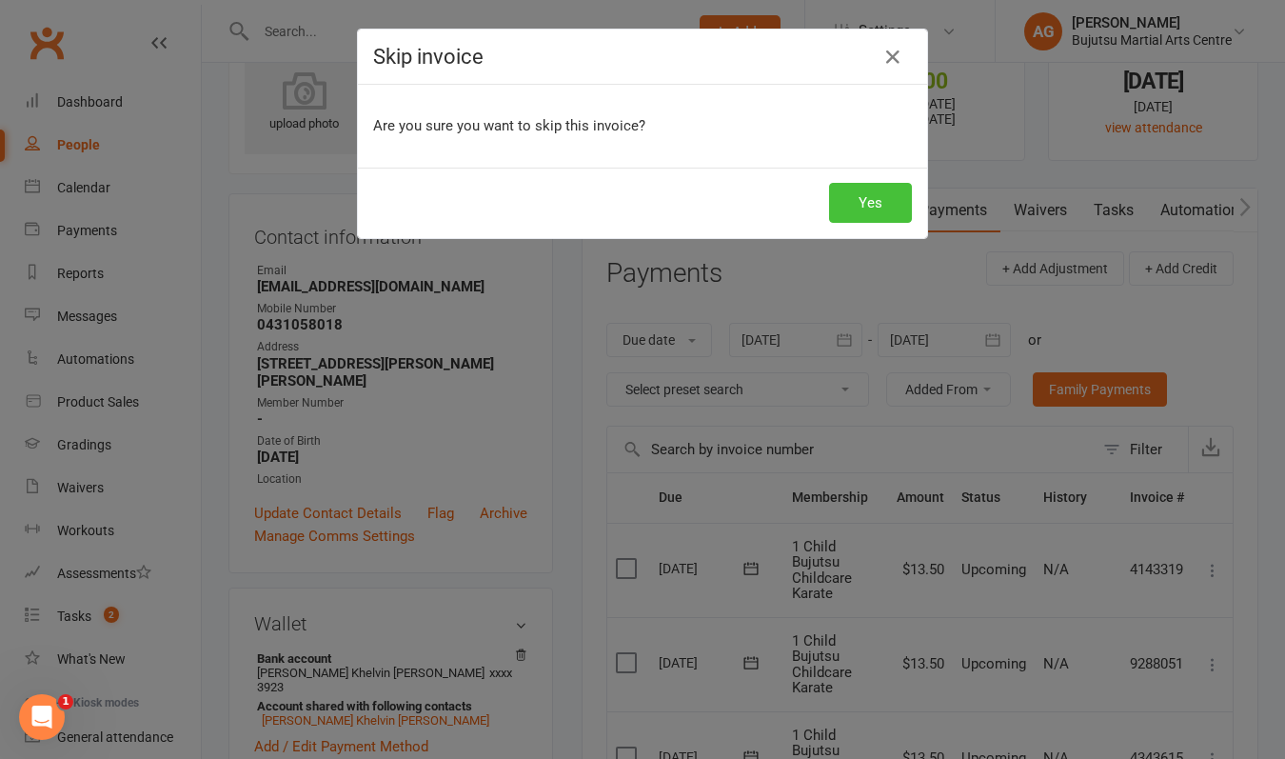
click at [868, 205] on button "Yes" at bounding box center [870, 203] width 83 height 40
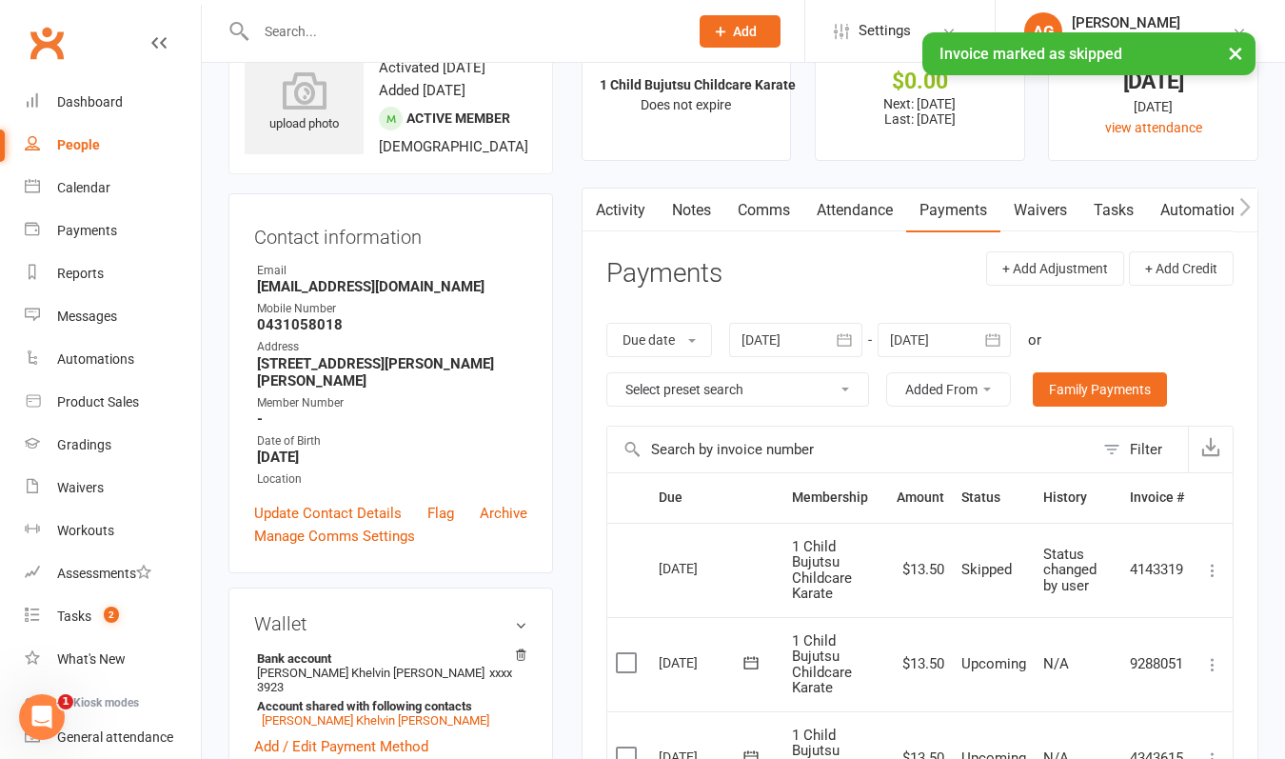
click at [361, 24] on input "text" at bounding box center [462, 31] width 425 height 27
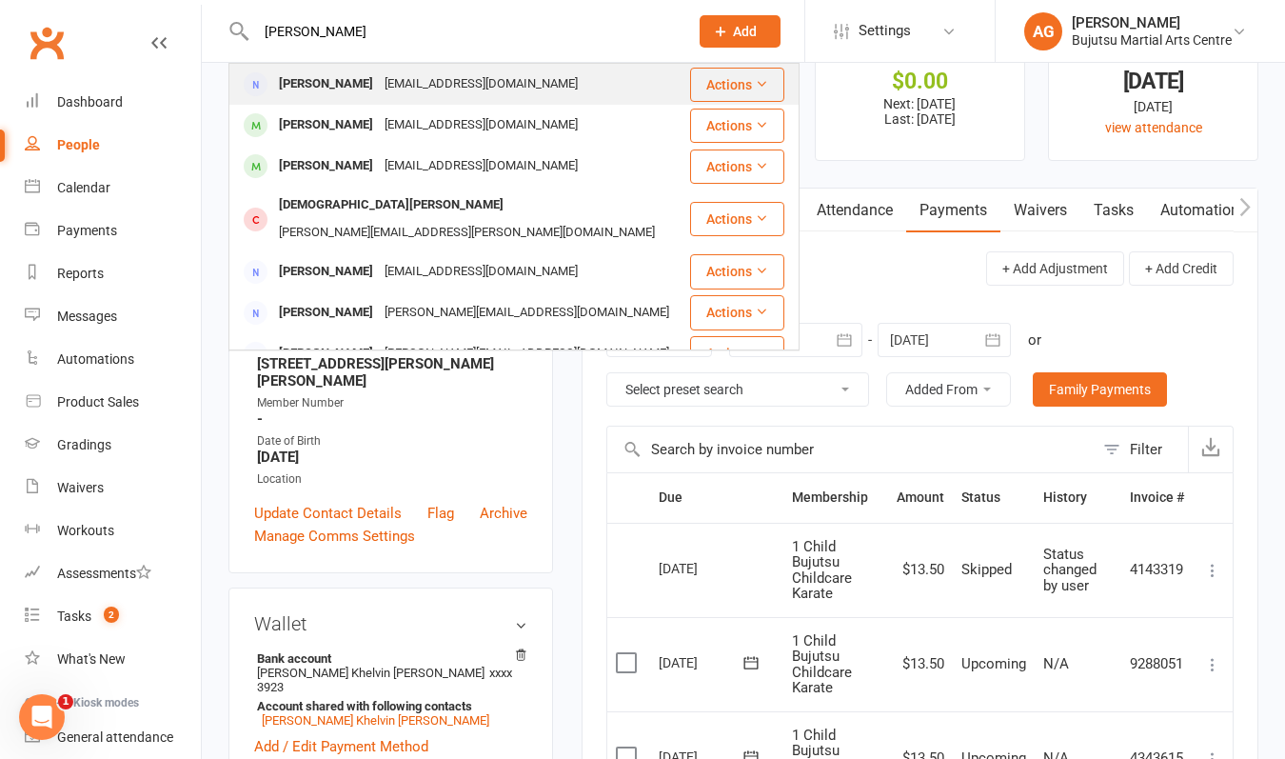
type input "[PERSON_NAME]"
click at [287, 82] on div "[PERSON_NAME]" at bounding box center [326, 84] width 106 height 28
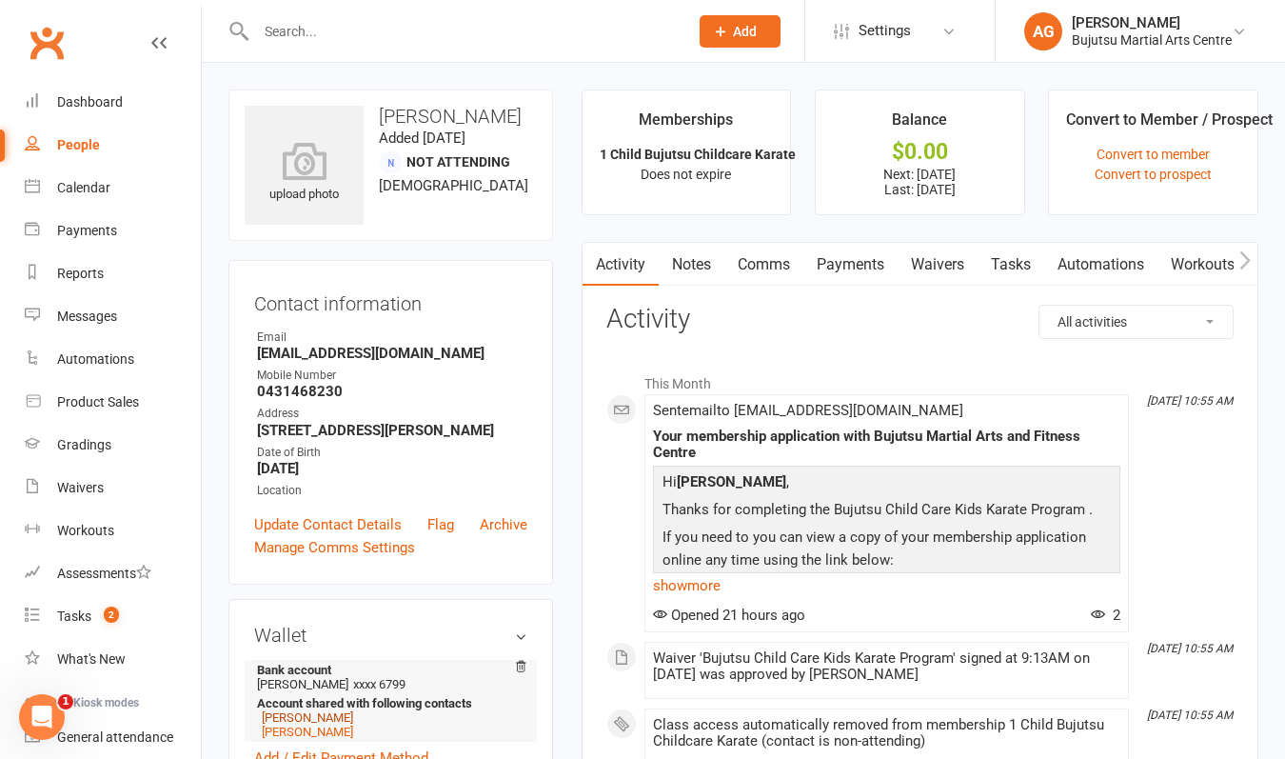
click at [317, 718] on link "[PERSON_NAME]" at bounding box center [307, 717] width 91 height 14
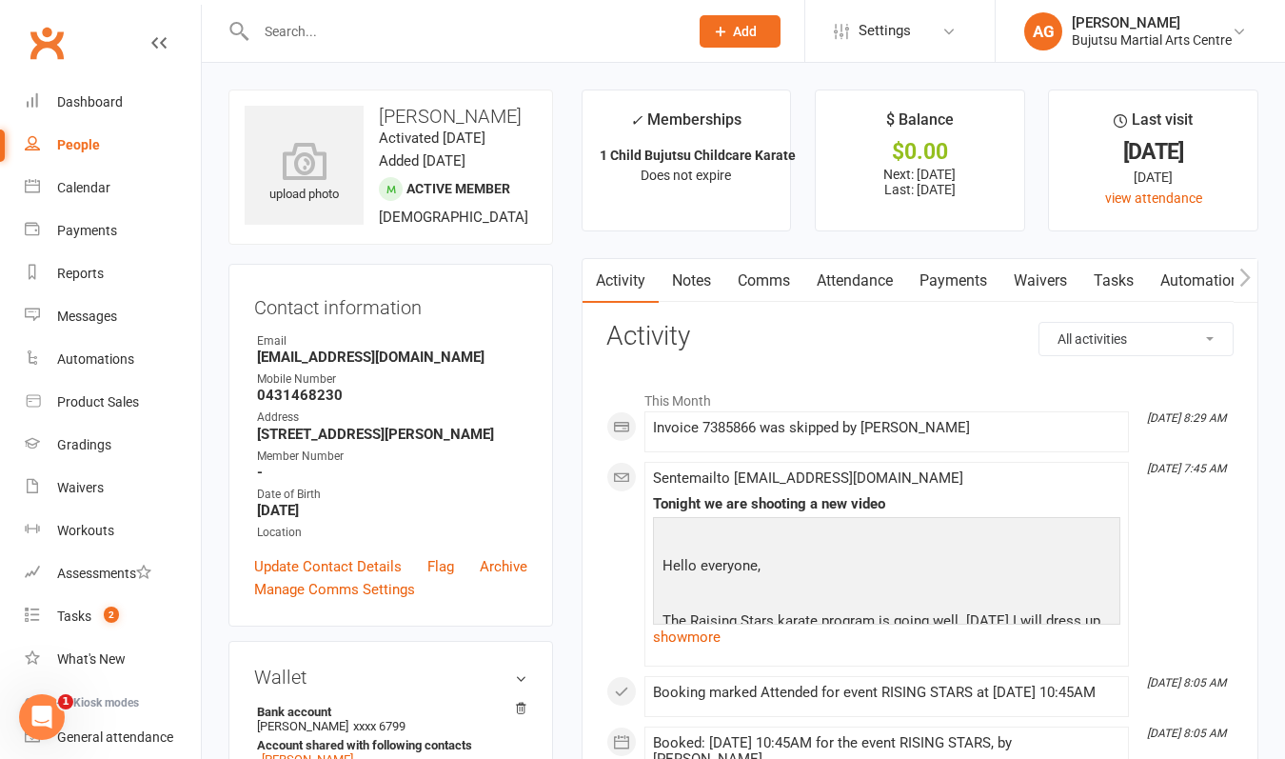
click at [964, 278] on link "Payments" at bounding box center [953, 281] width 94 height 44
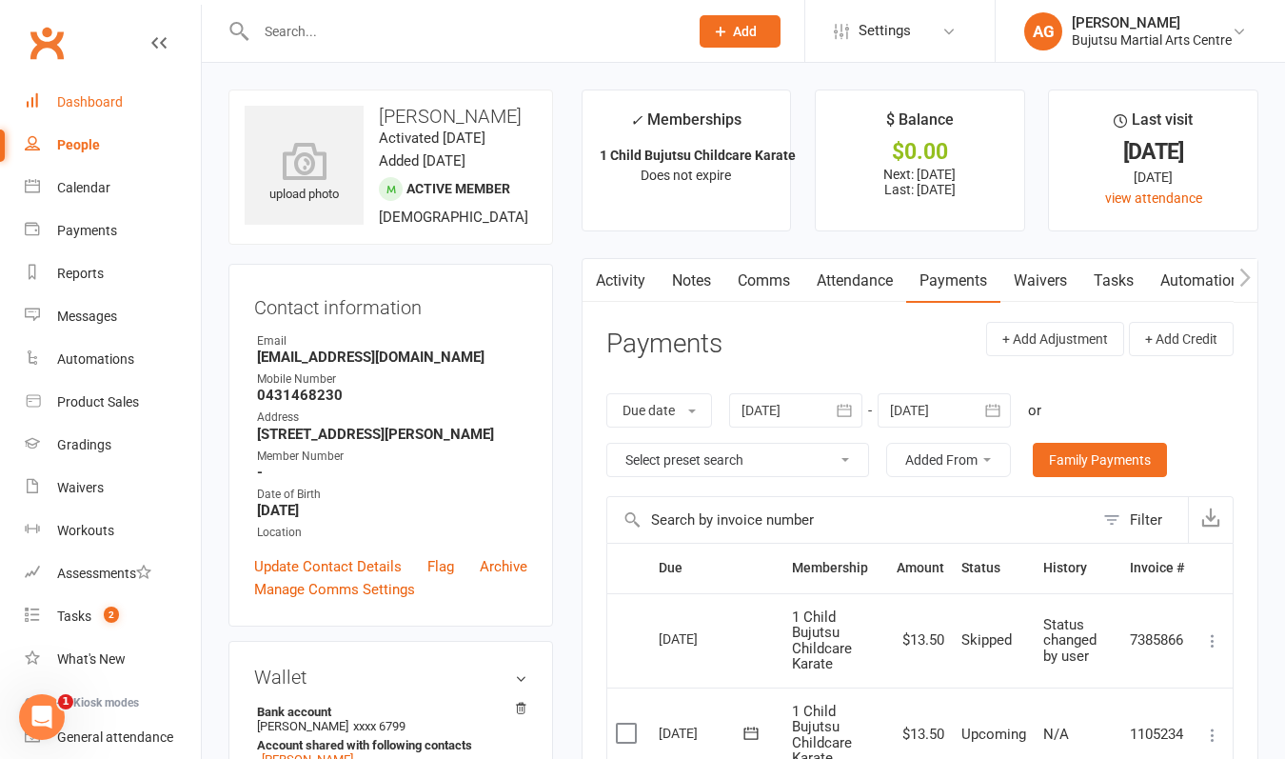
click at [83, 101] on div "Dashboard" at bounding box center [90, 101] width 66 height 15
